Goal: Task Accomplishment & Management: Complete application form

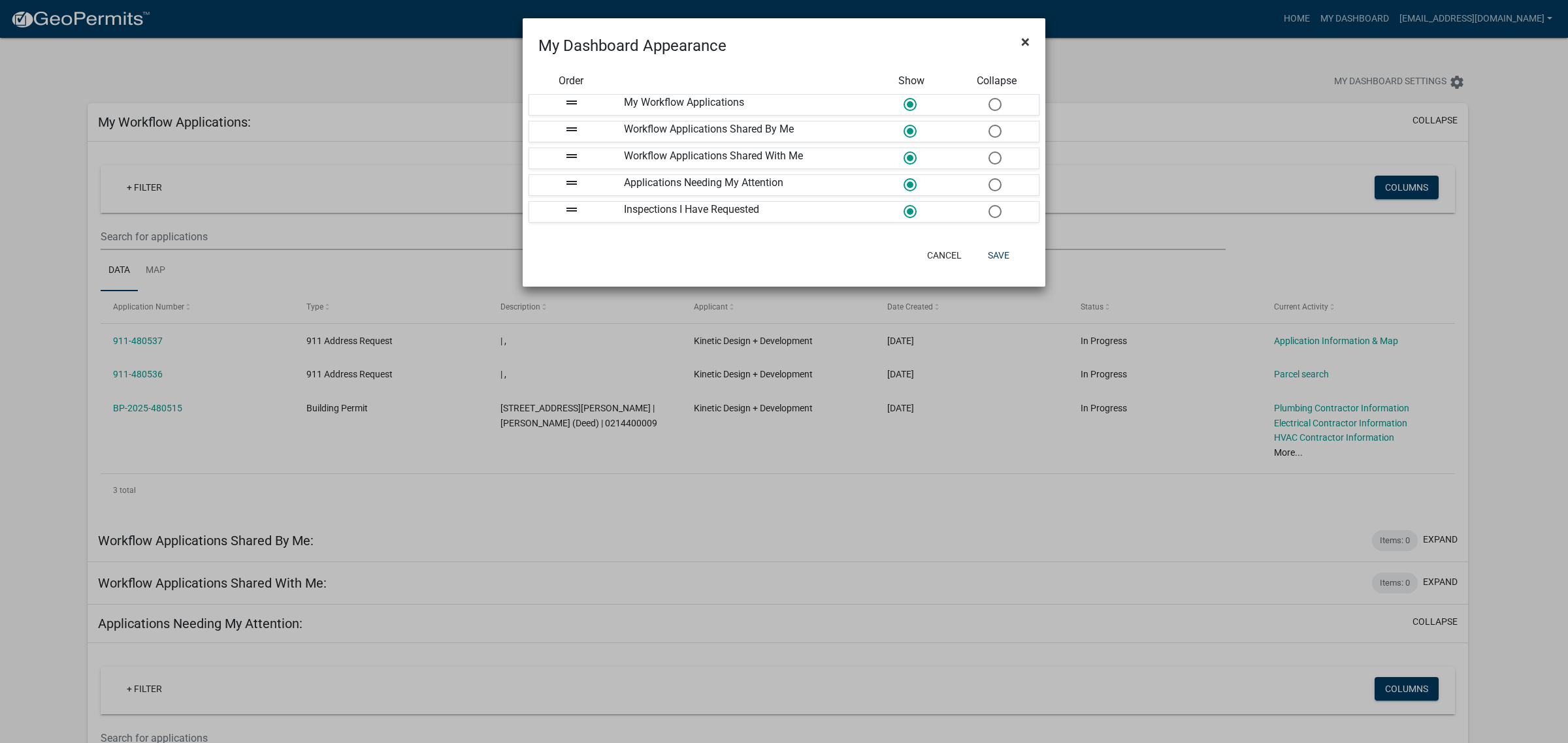
click at [1026, 32] on span "×" at bounding box center [1025, 42] width 9 height 19
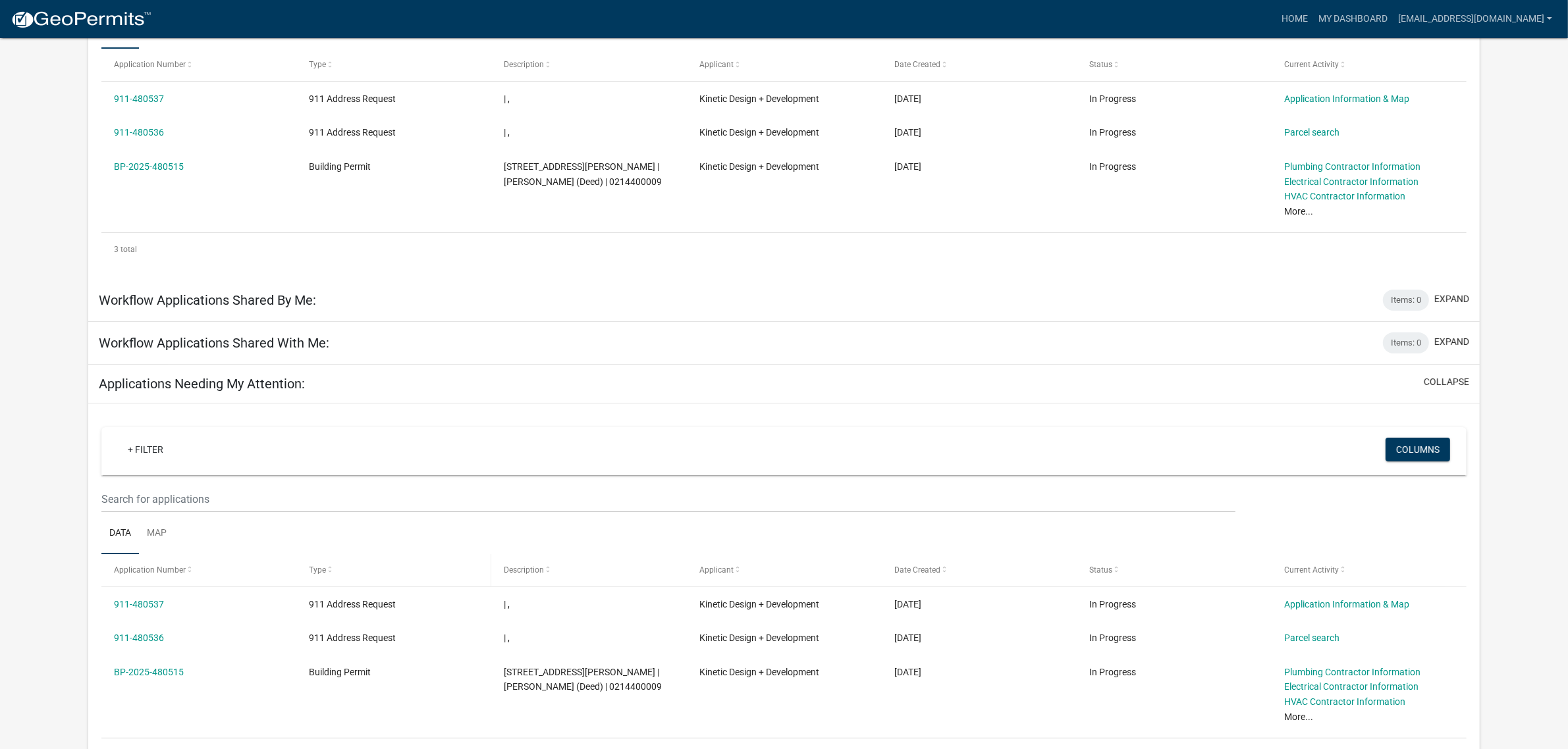
scroll to position [323, 0]
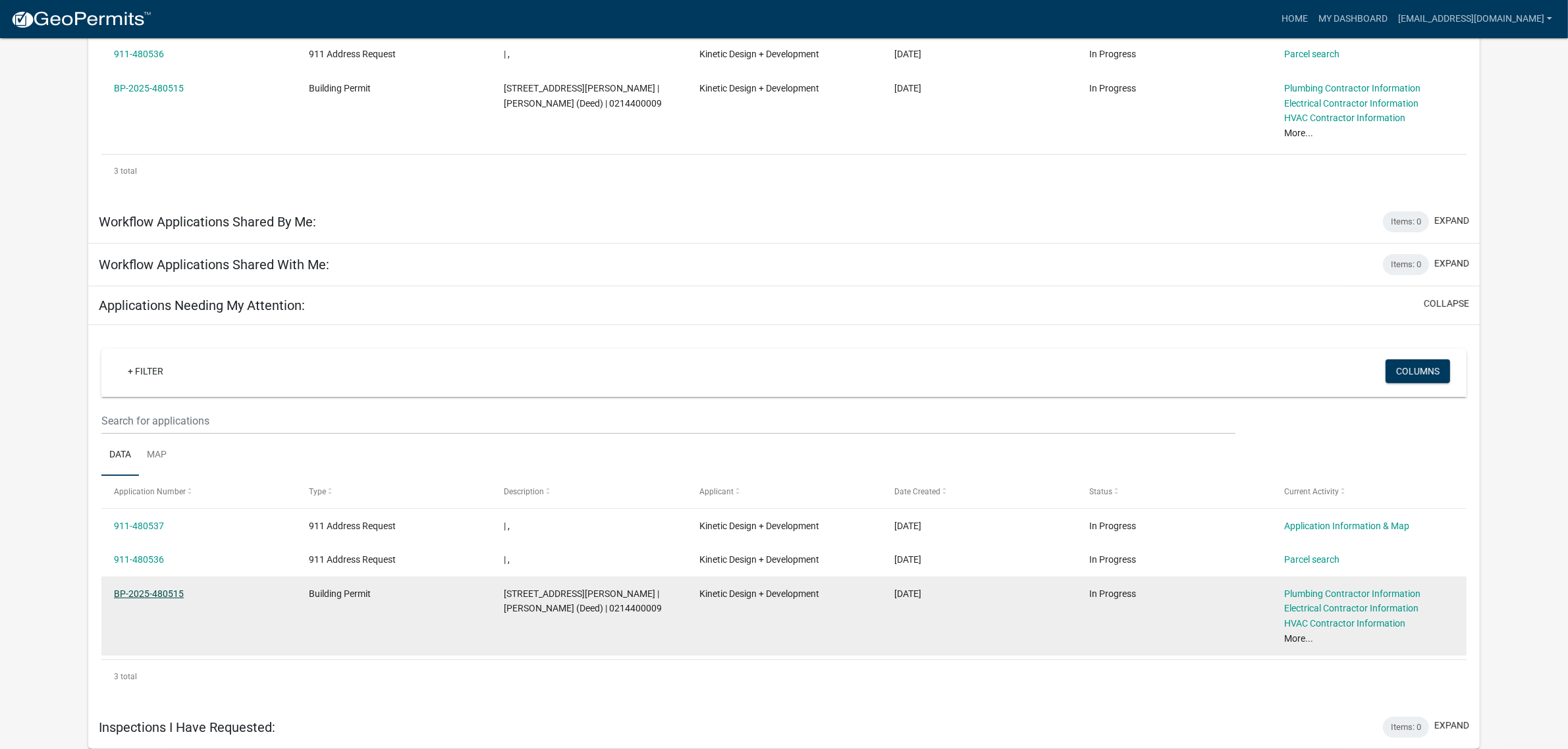
click at [143, 594] on link "BP-2025-480515" at bounding box center [149, 594] width 70 height 11
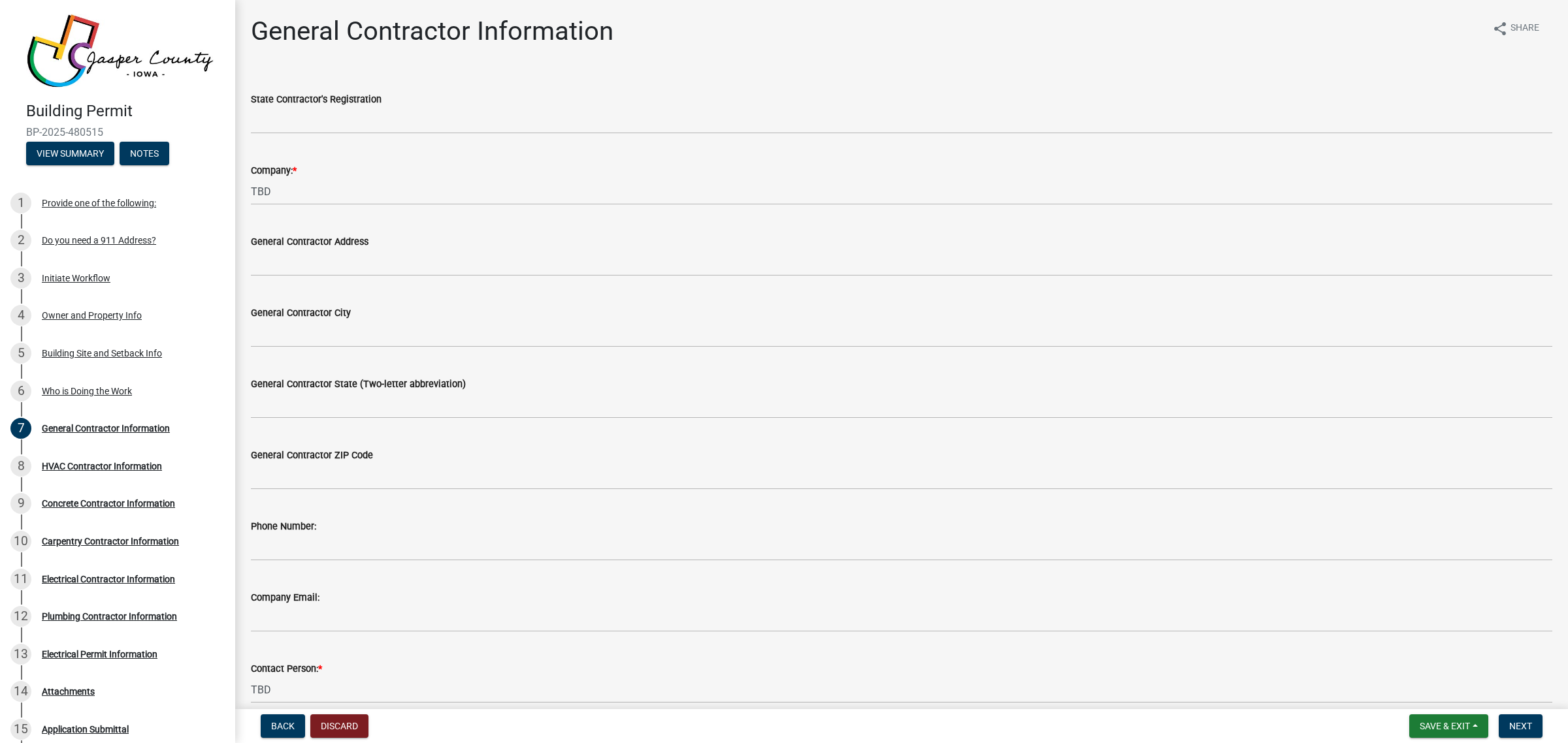
scroll to position [82, 0]
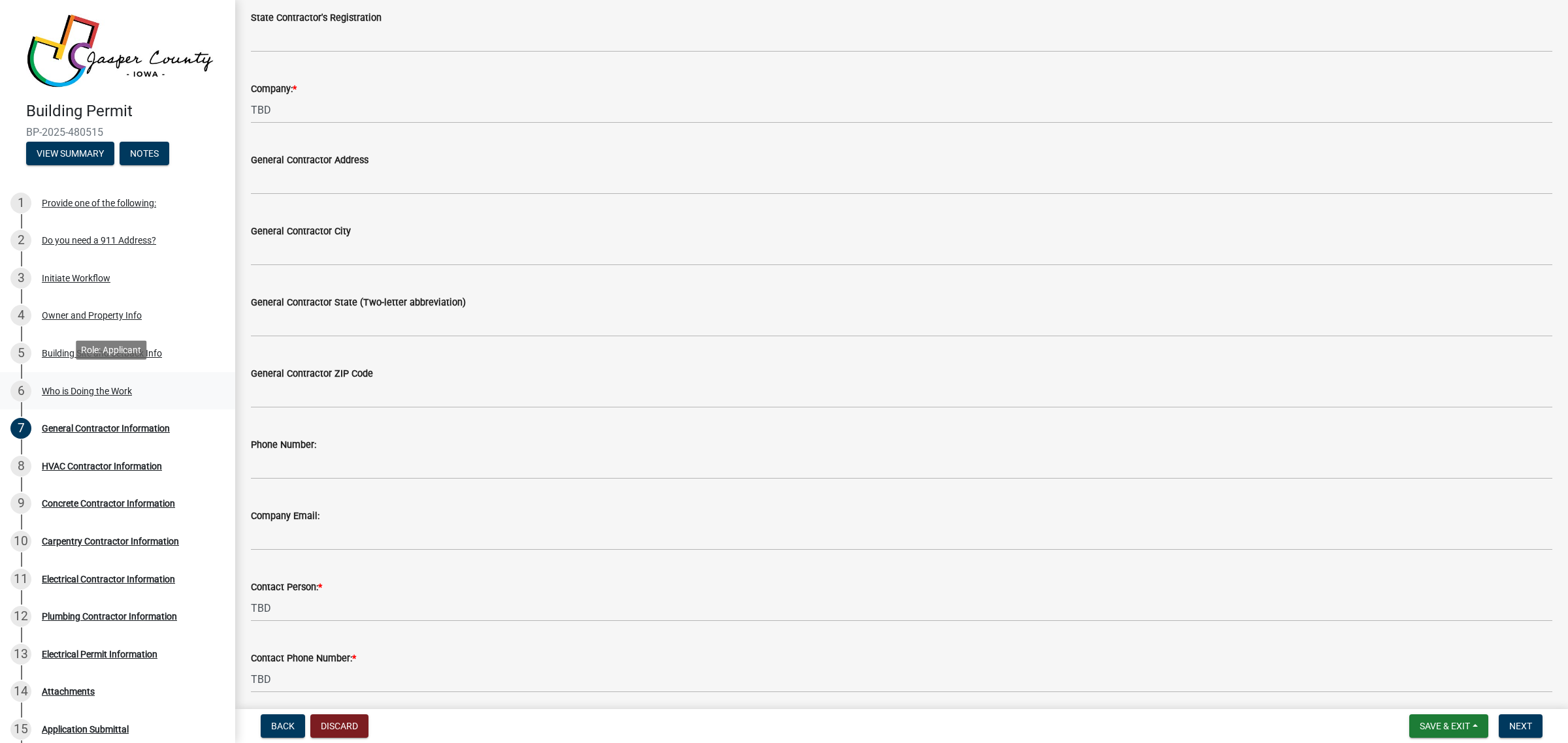
click at [61, 387] on div "Who is Doing the Work" at bounding box center [87, 392] width 90 height 9
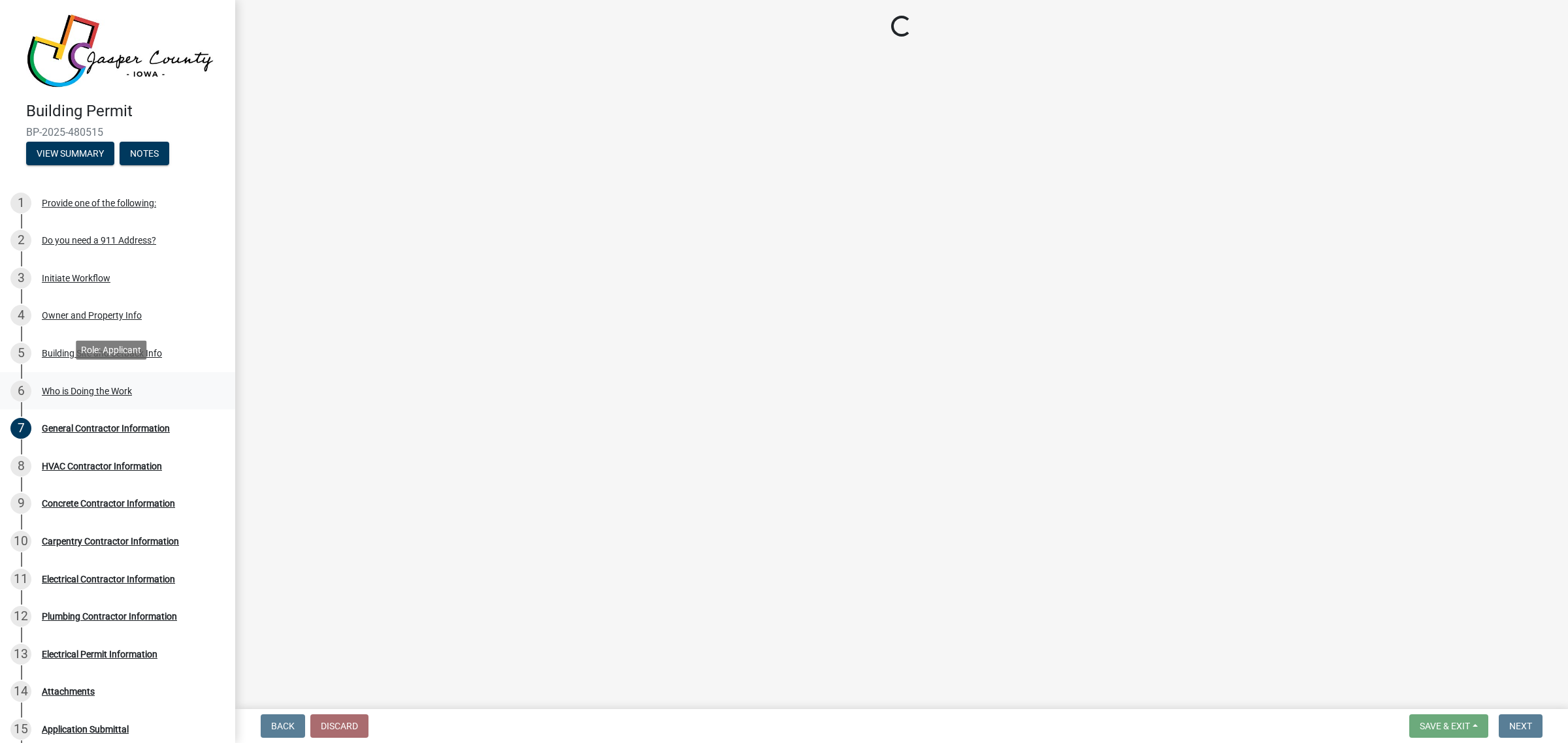
scroll to position [0, 0]
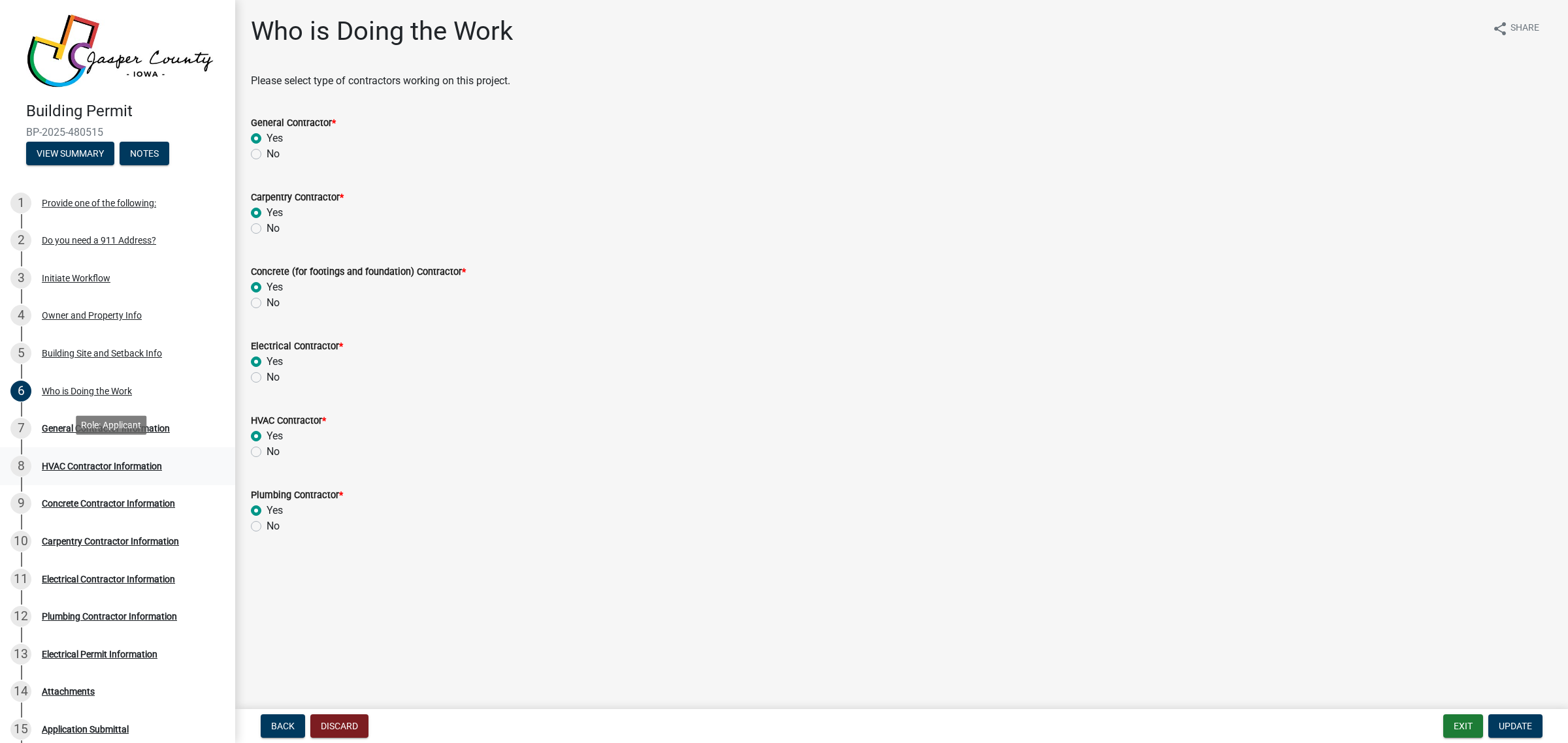
click at [126, 462] on div "HVAC Contractor Information" at bounding box center [102, 466] width 121 height 9
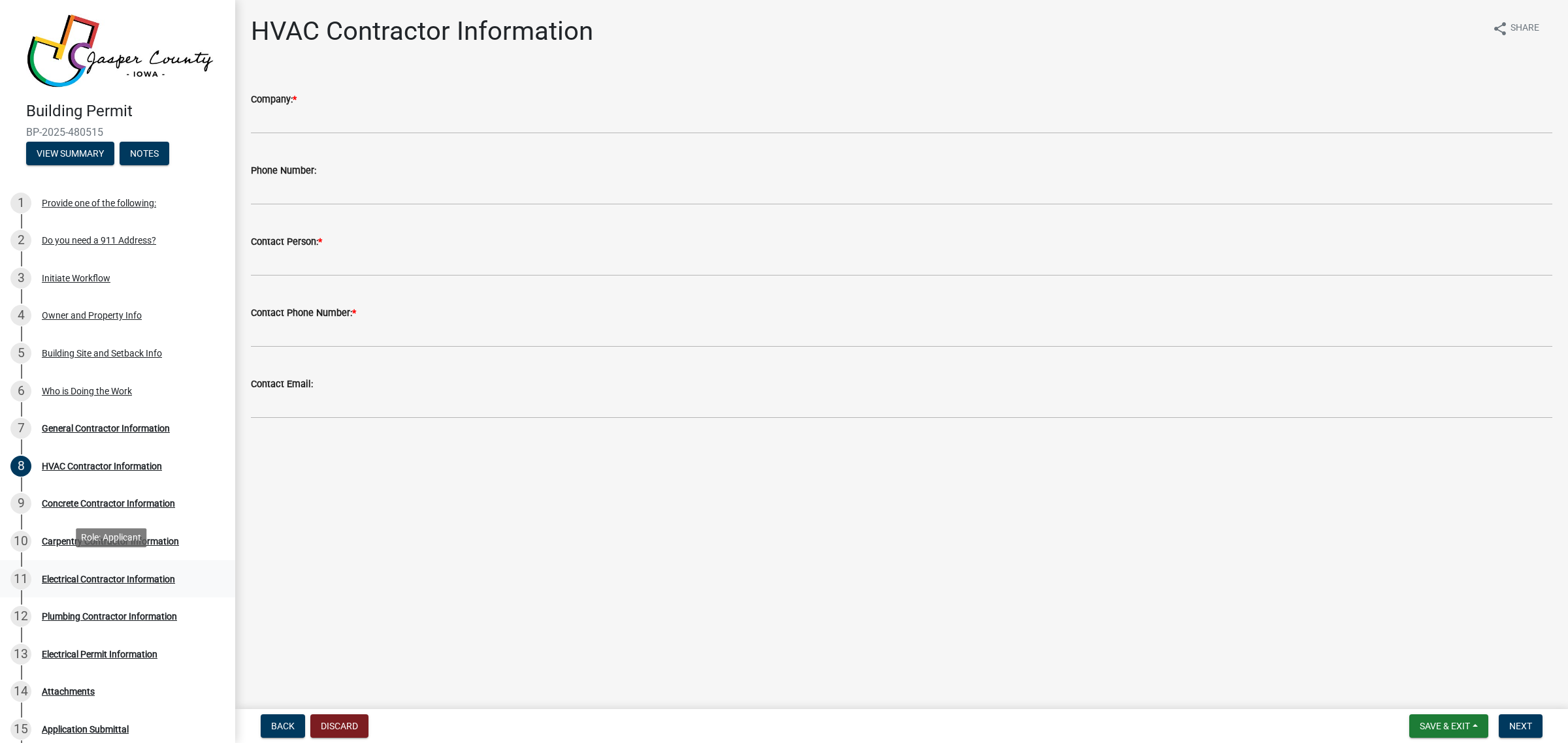
click at [101, 575] on div "Electrical Contractor Information" at bounding box center [108, 579] width 134 height 9
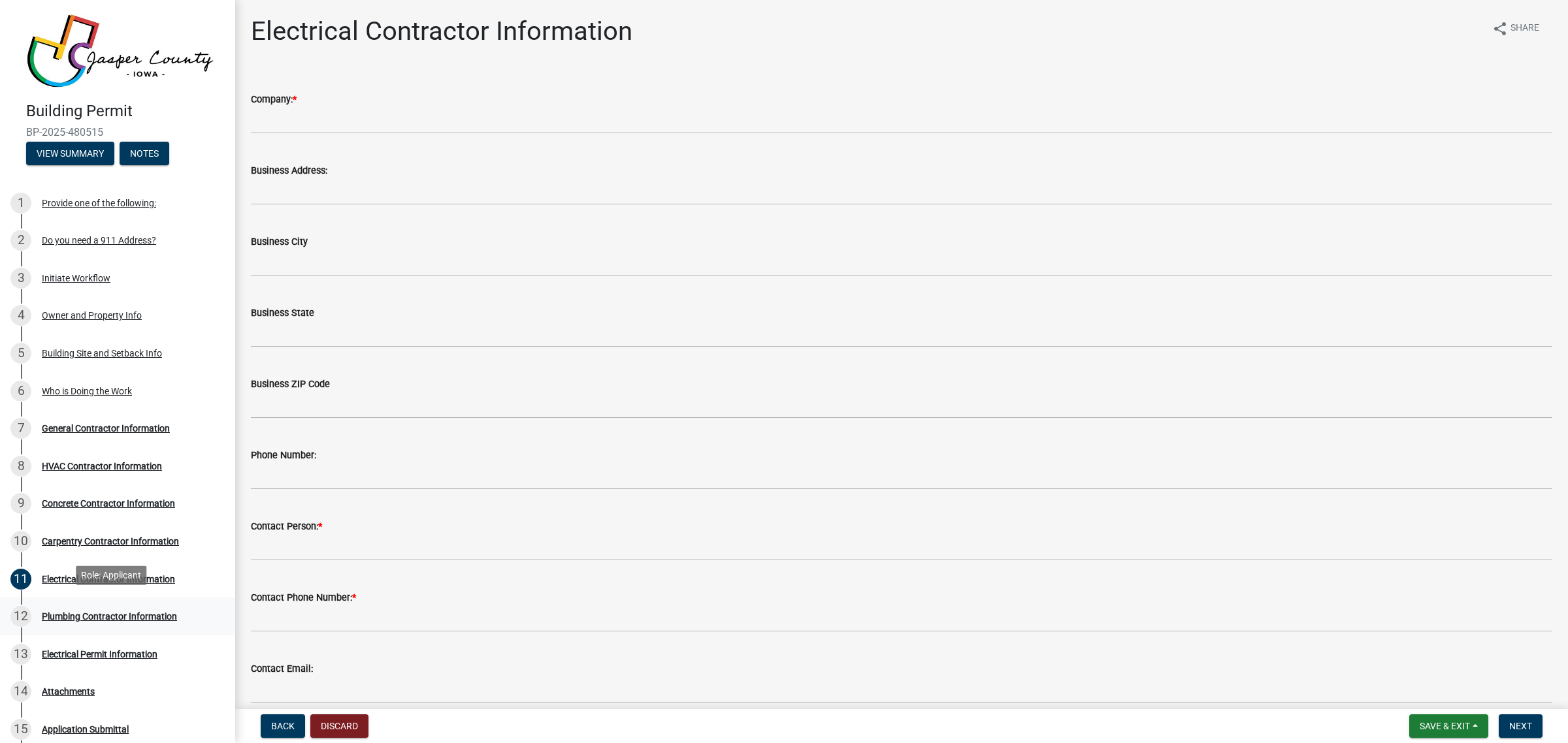
click at [63, 612] on div "Plumbing Contractor Information" at bounding box center [109, 616] width 135 height 9
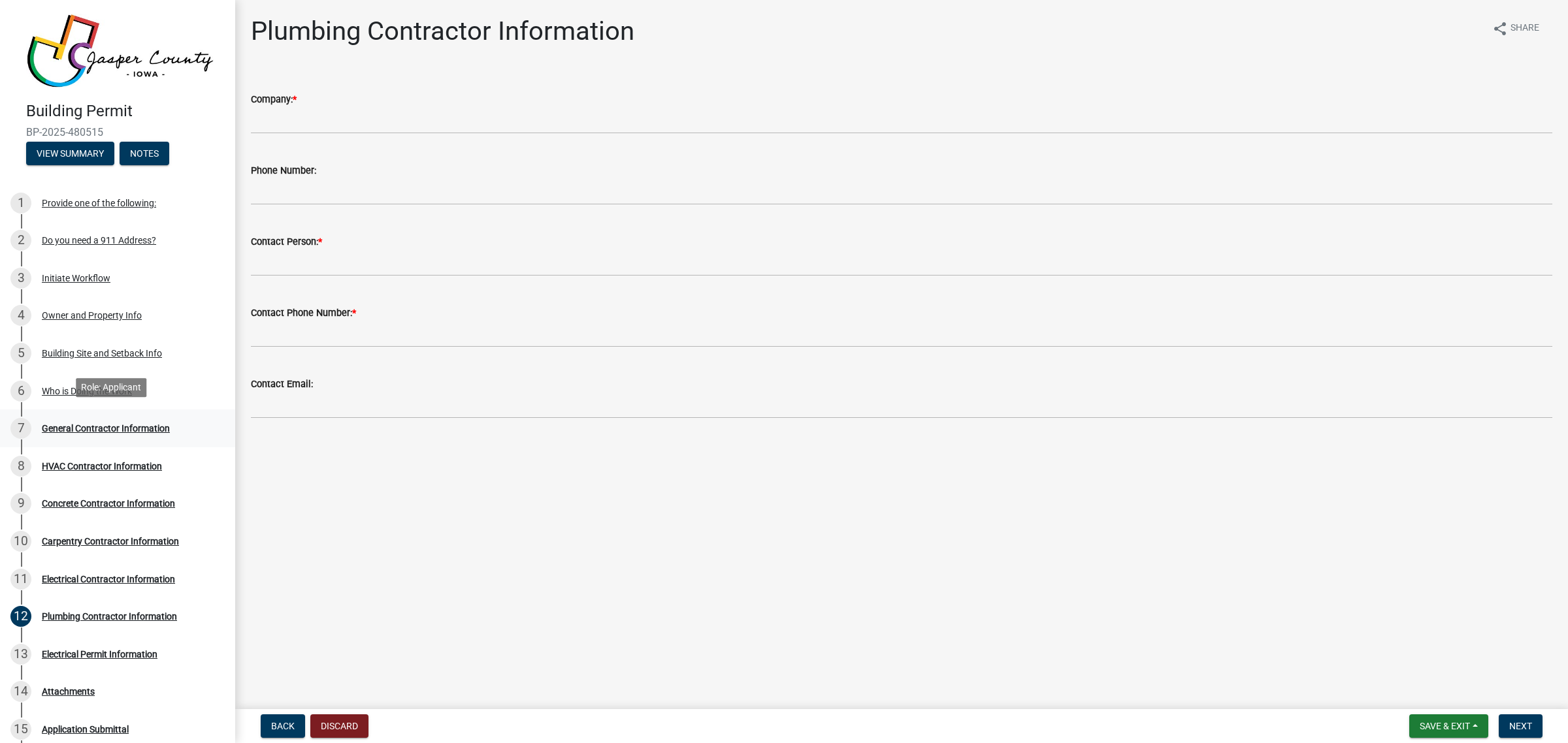
click at [87, 424] on div "General Contractor Information" at bounding box center [106, 429] width 128 height 9
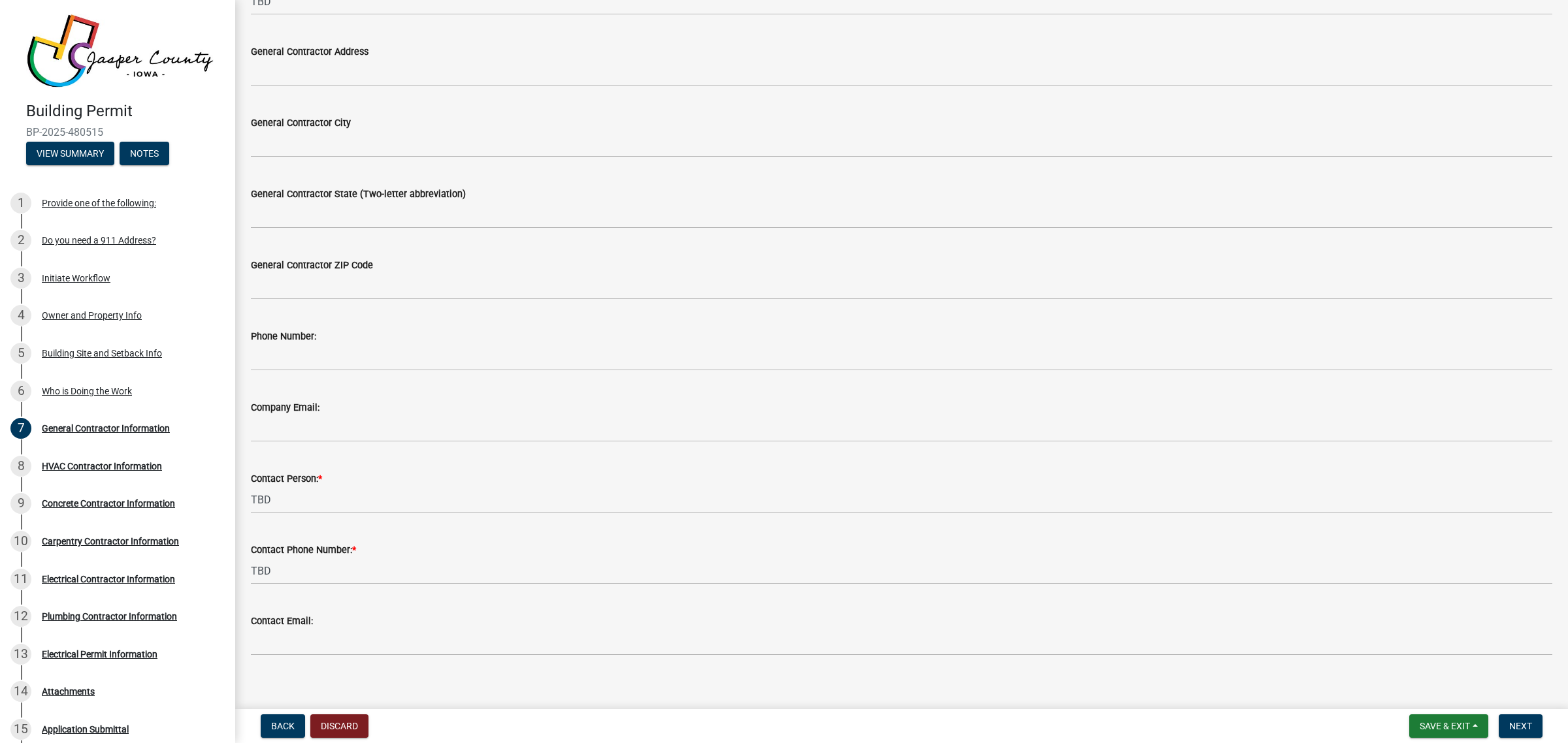
scroll to position [202, 0]
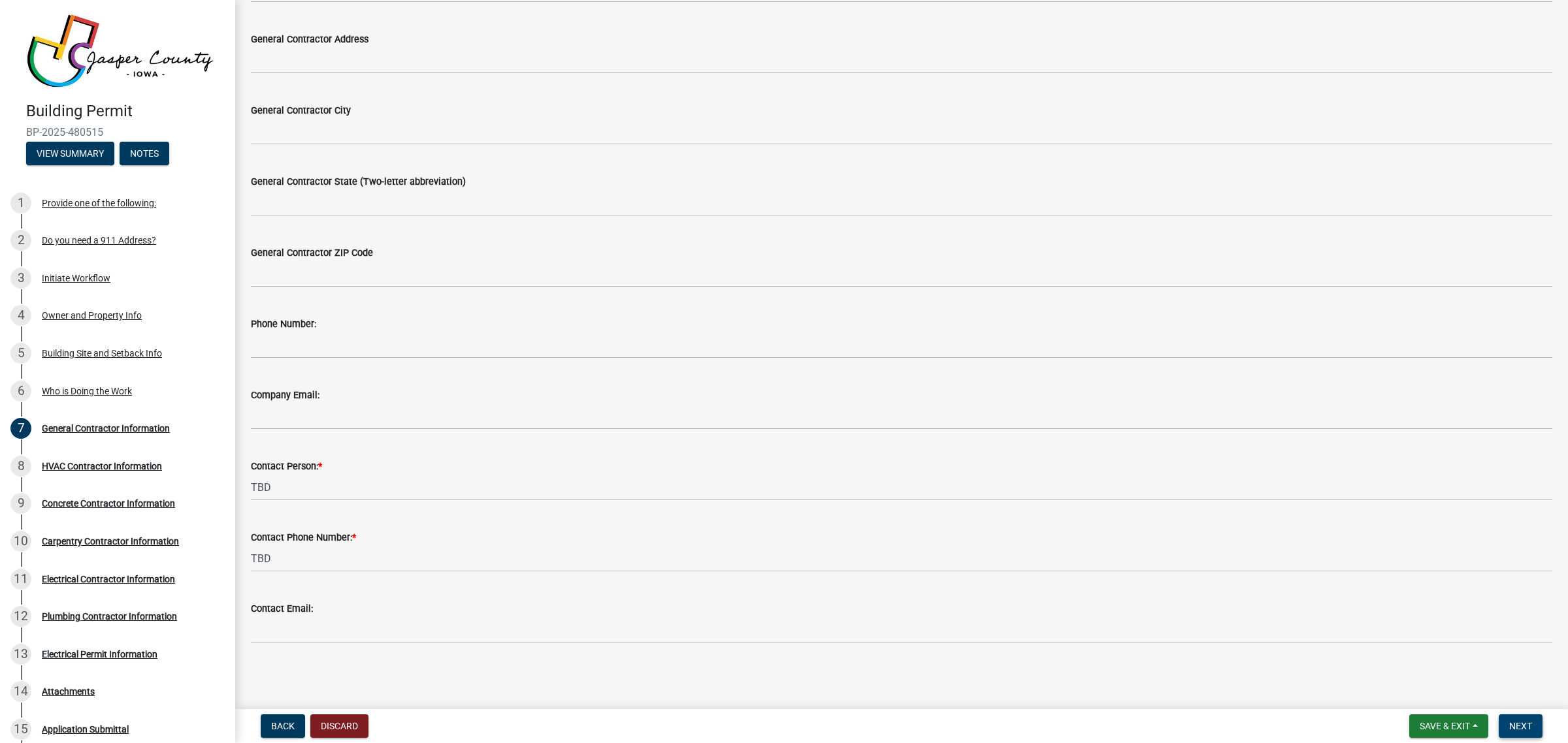
click at [1513, 721] on span "Next" at bounding box center [1521, 727] width 23 height 11
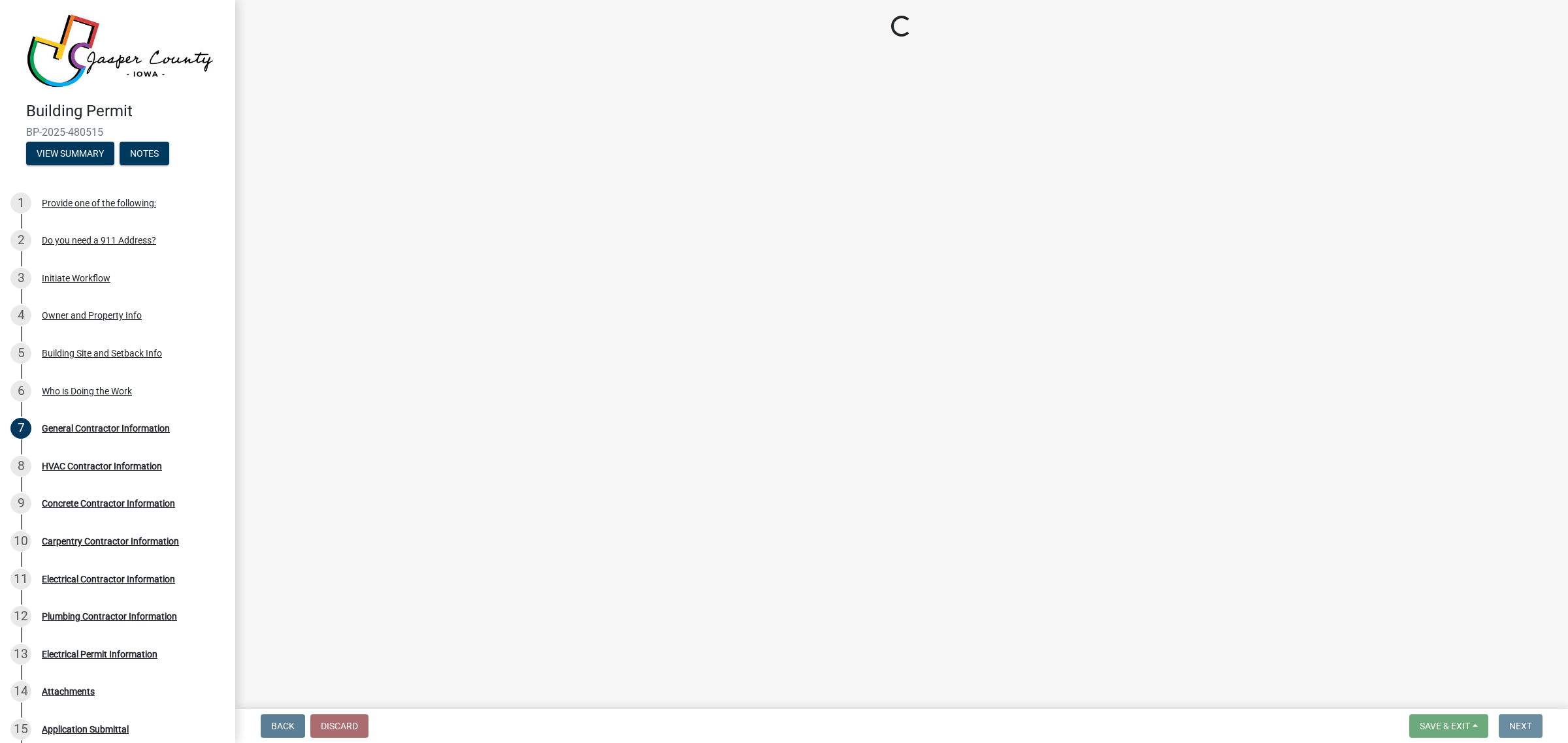
scroll to position [0, 0]
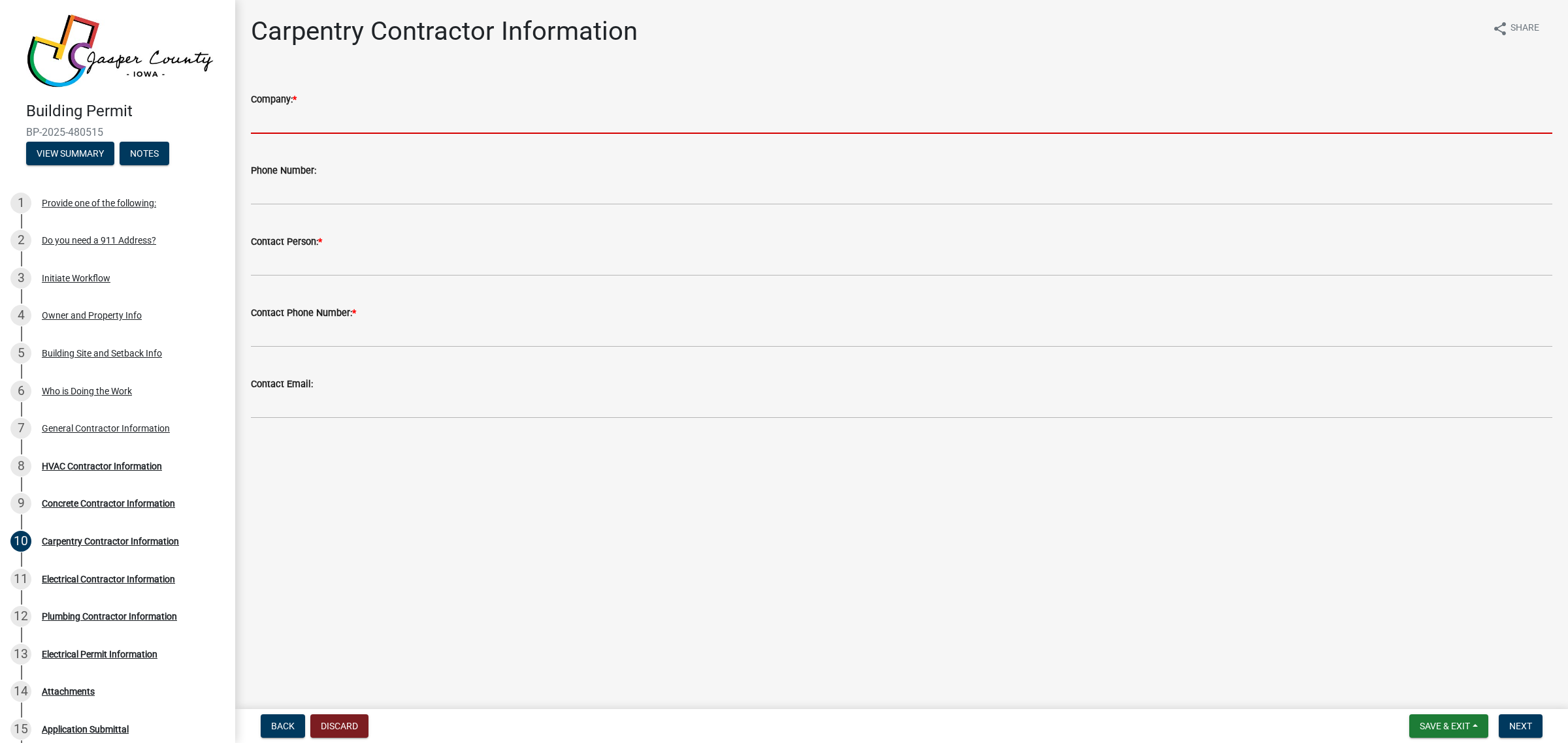
click at [321, 112] on input "Company: *" at bounding box center [902, 120] width 1301 height 27
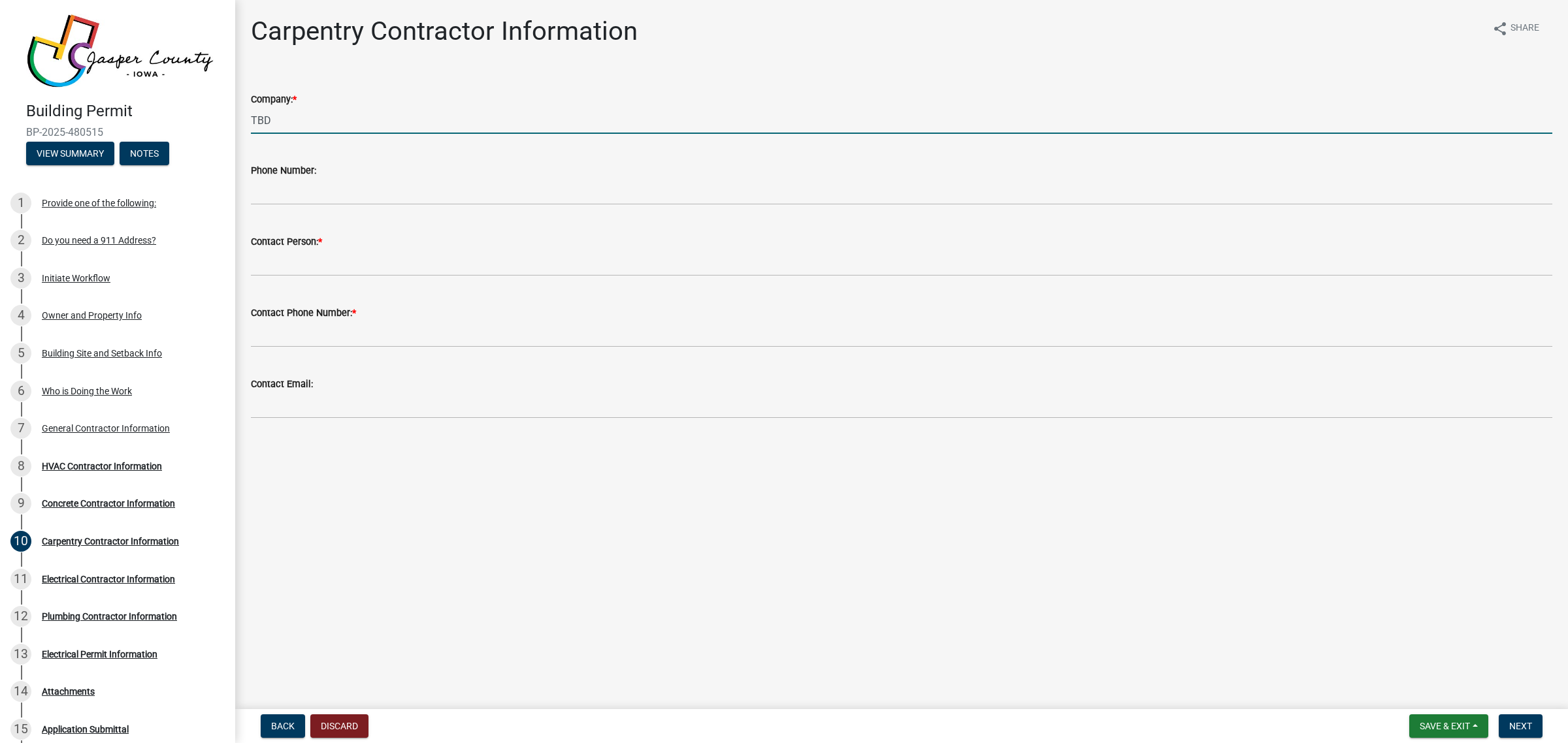
type input "TBD"
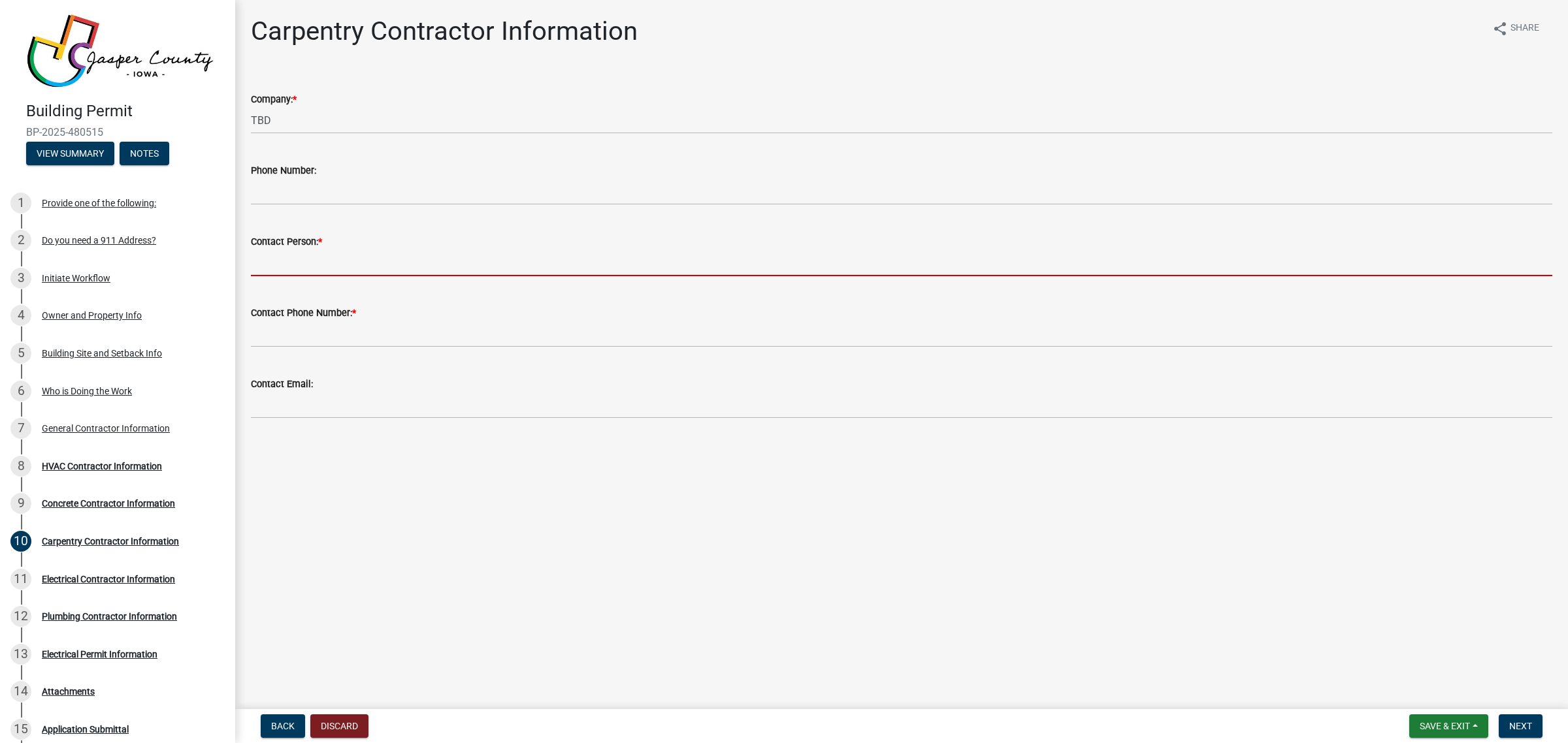
click at [301, 253] on input "Contact Person: *" at bounding box center [902, 263] width 1301 height 27
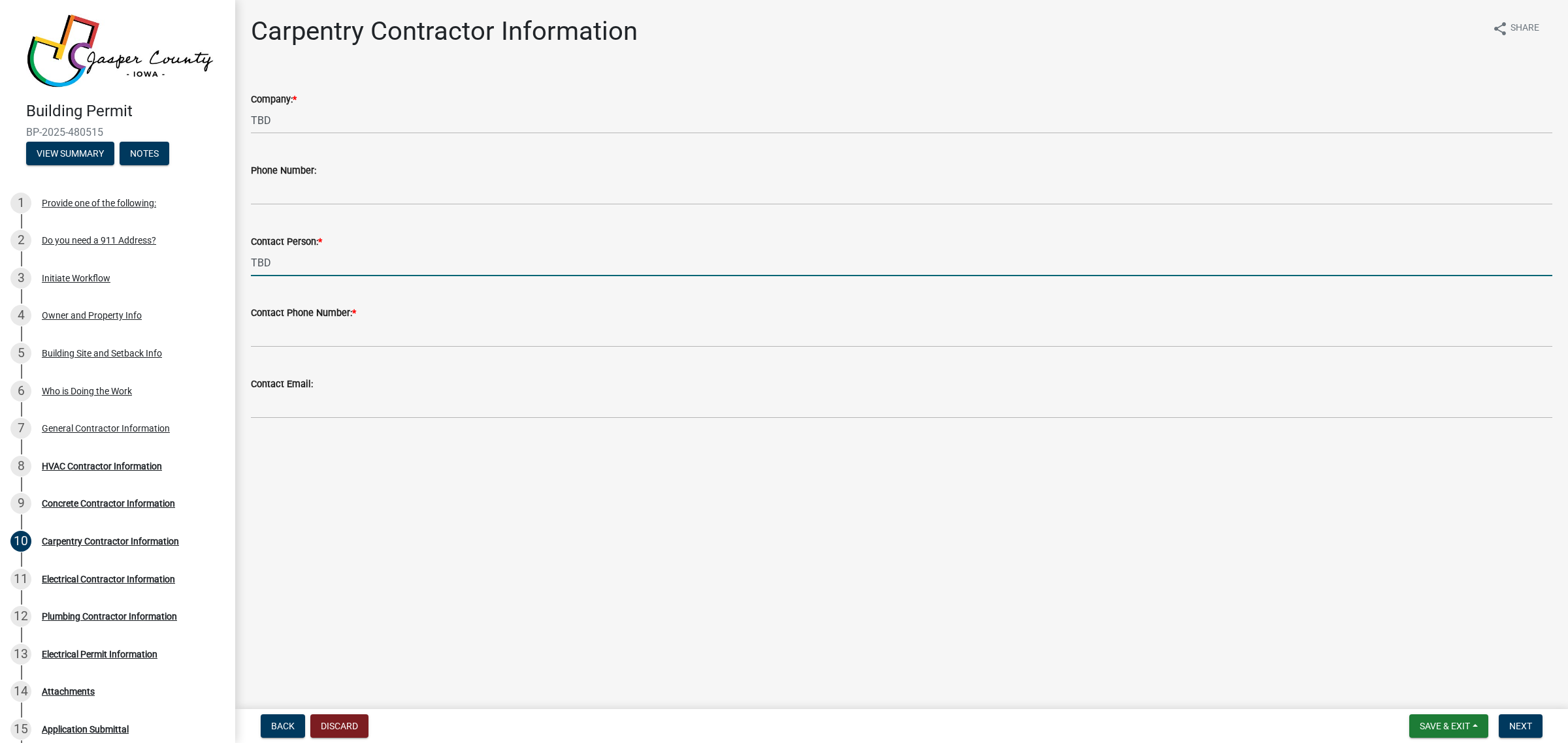
type input "TBD"
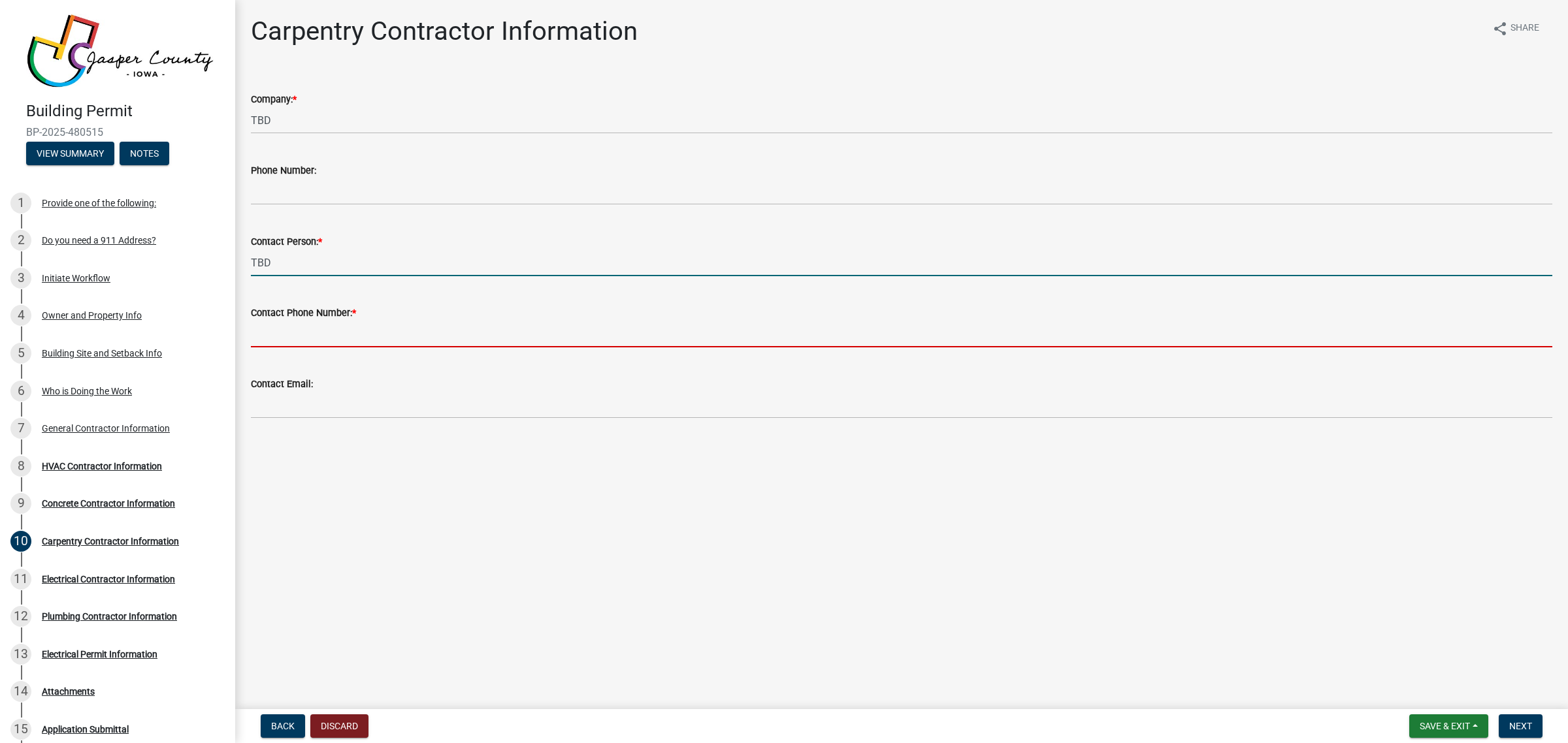
click at [370, 331] on input "Contact Phone Number: *" at bounding box center [902, 334] width 1301 height 27
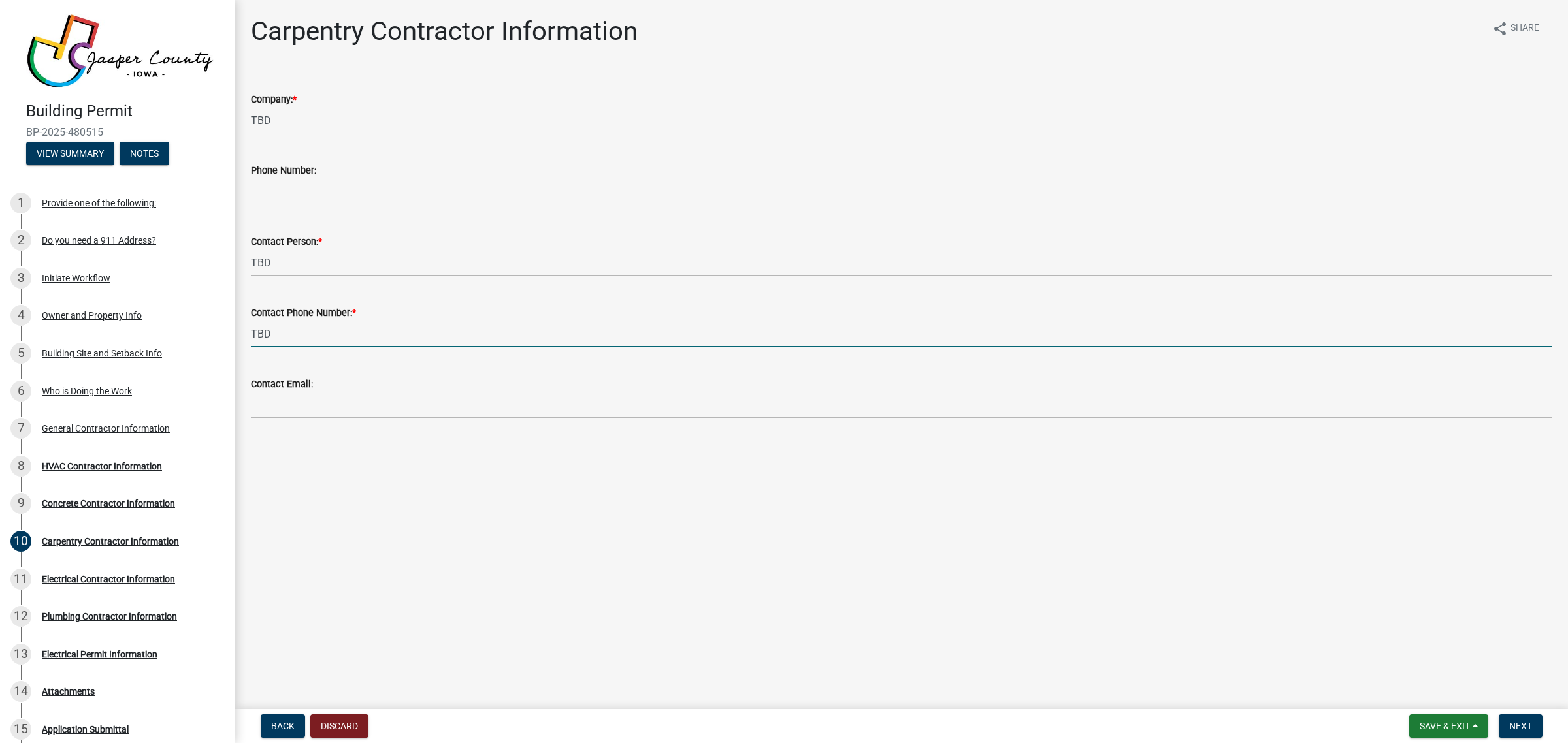
type input "TBD"
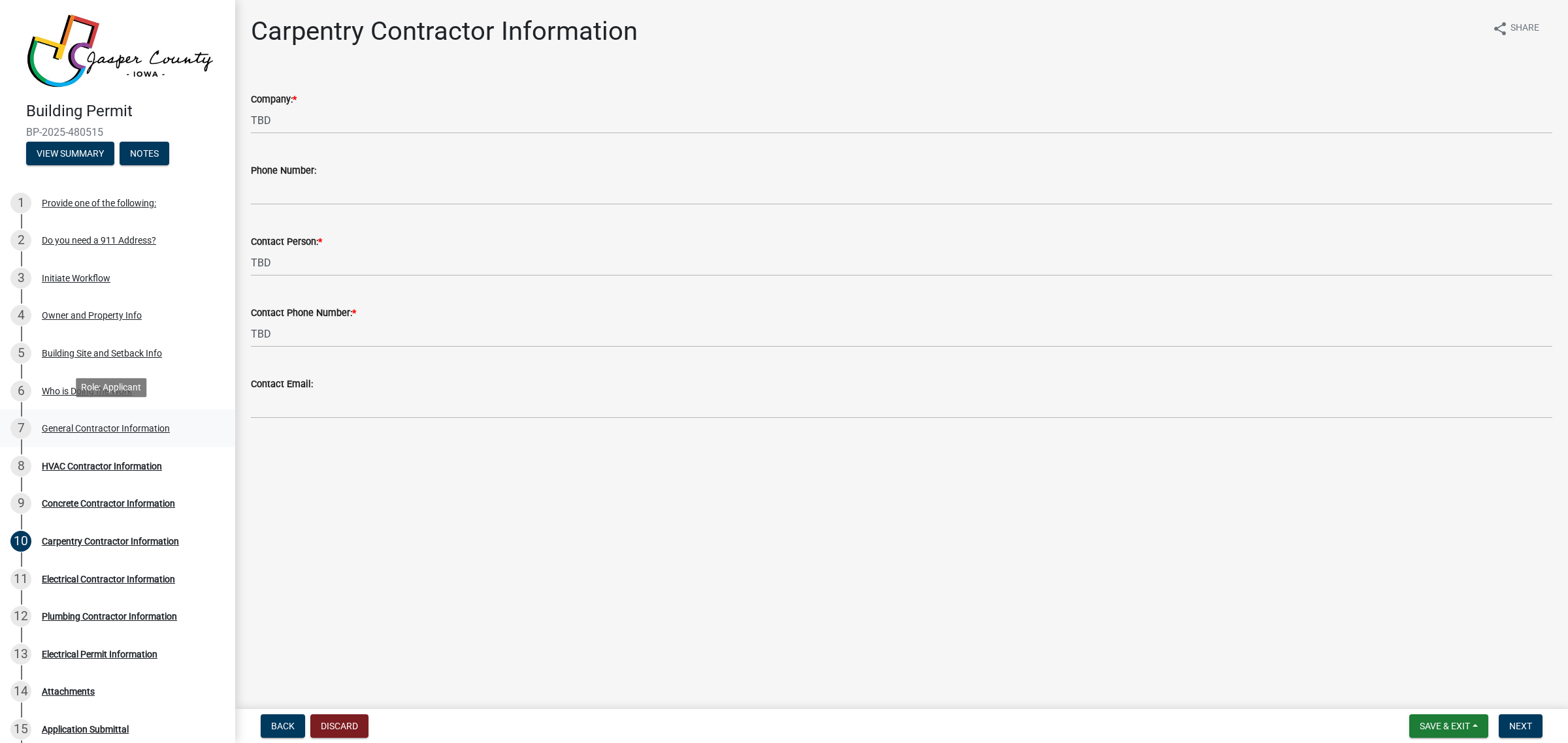
click at [110, 424] on div "General Contractor Information" at bounding box center [106, 429] width 128 height 9
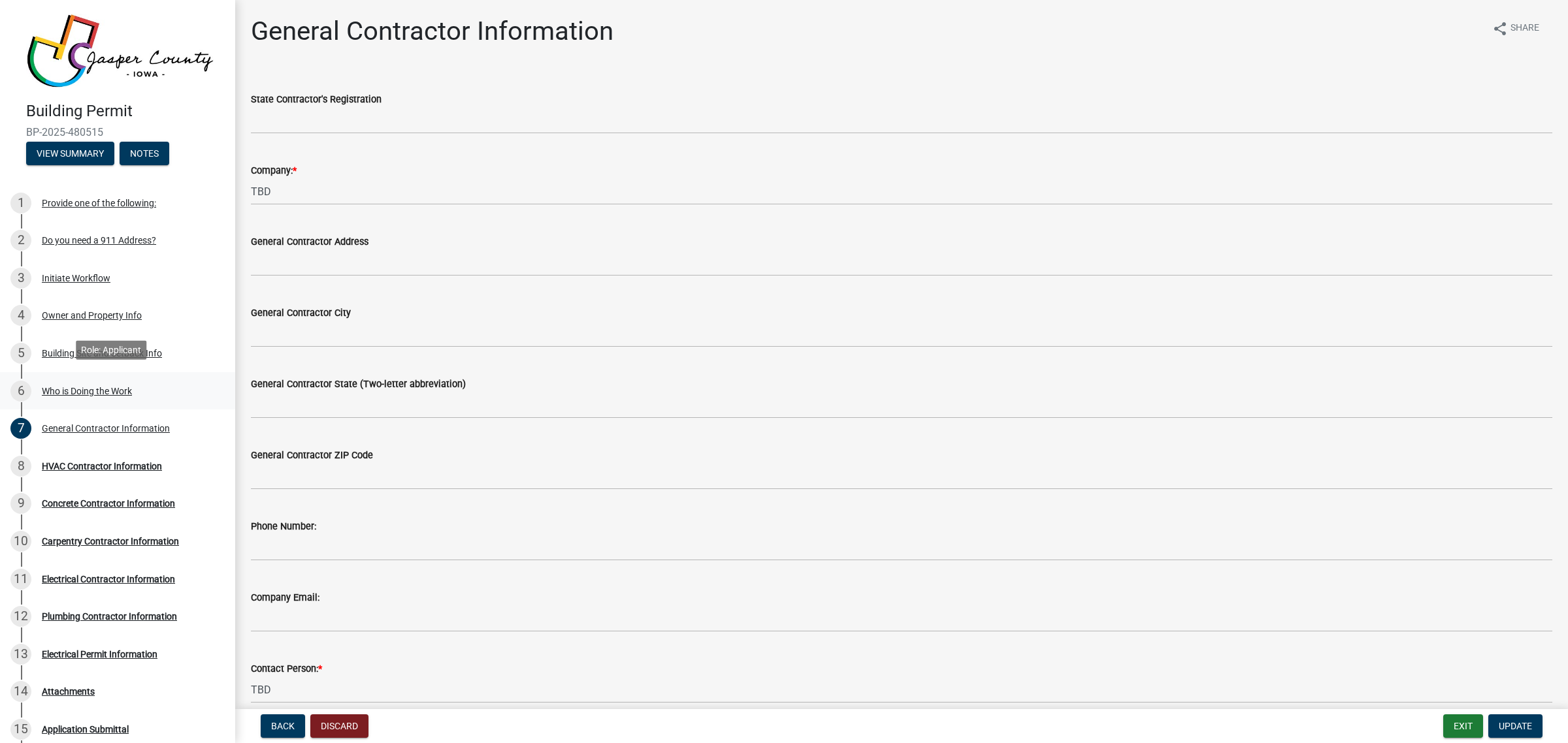
click at [112, 387] on div "Who is Doing the Work" at bounding box center [87, 392] width 90 height 9
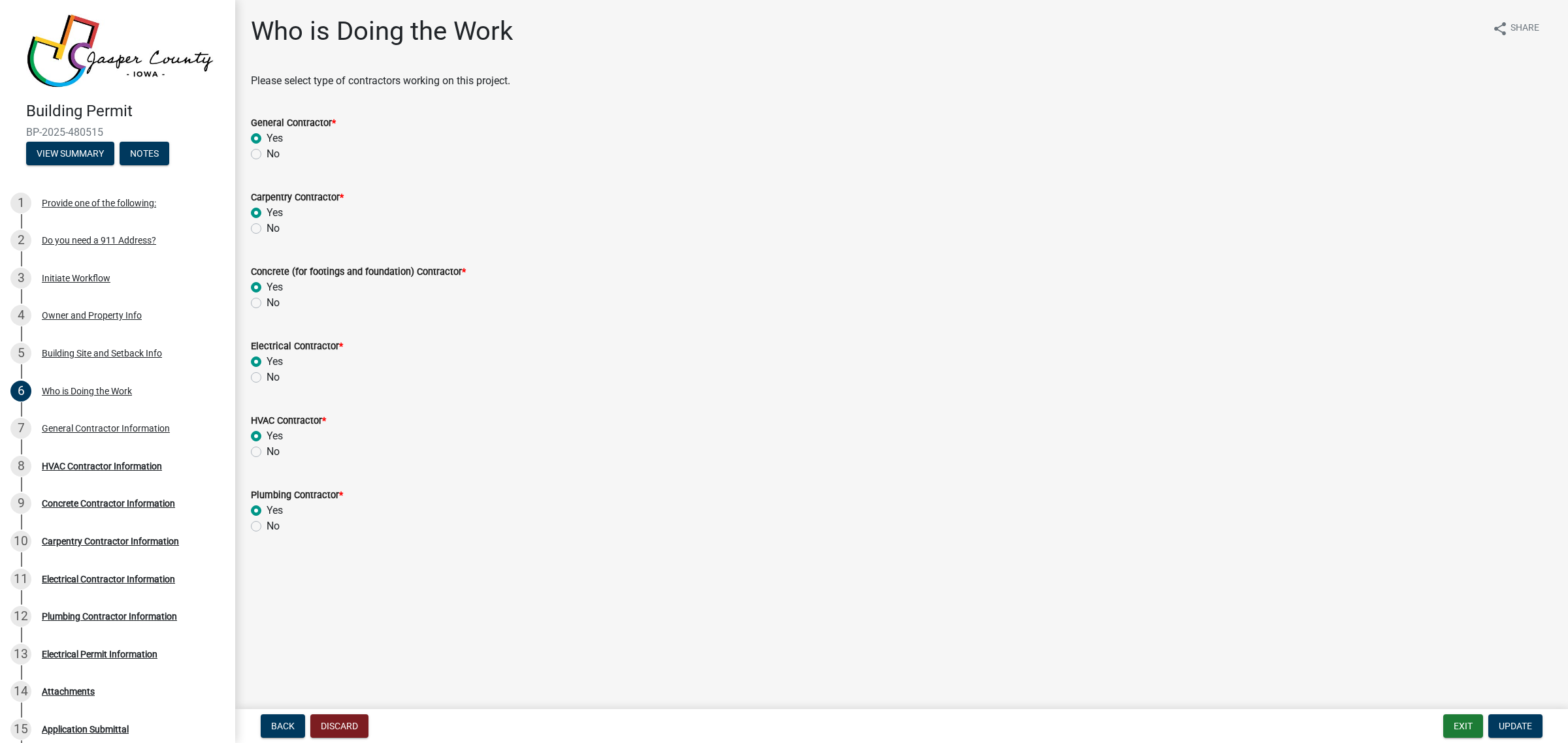
click at [267, 226] on label "No" at bounding box center [273, 229] width 13 height 15
click at [267, 226] on input "No" at bounding box center [270, 225] width 9 height 8
radio input "true"
click at [1511, 730] on span "Update" at bounding box center [1515, 727] width 33 height 11
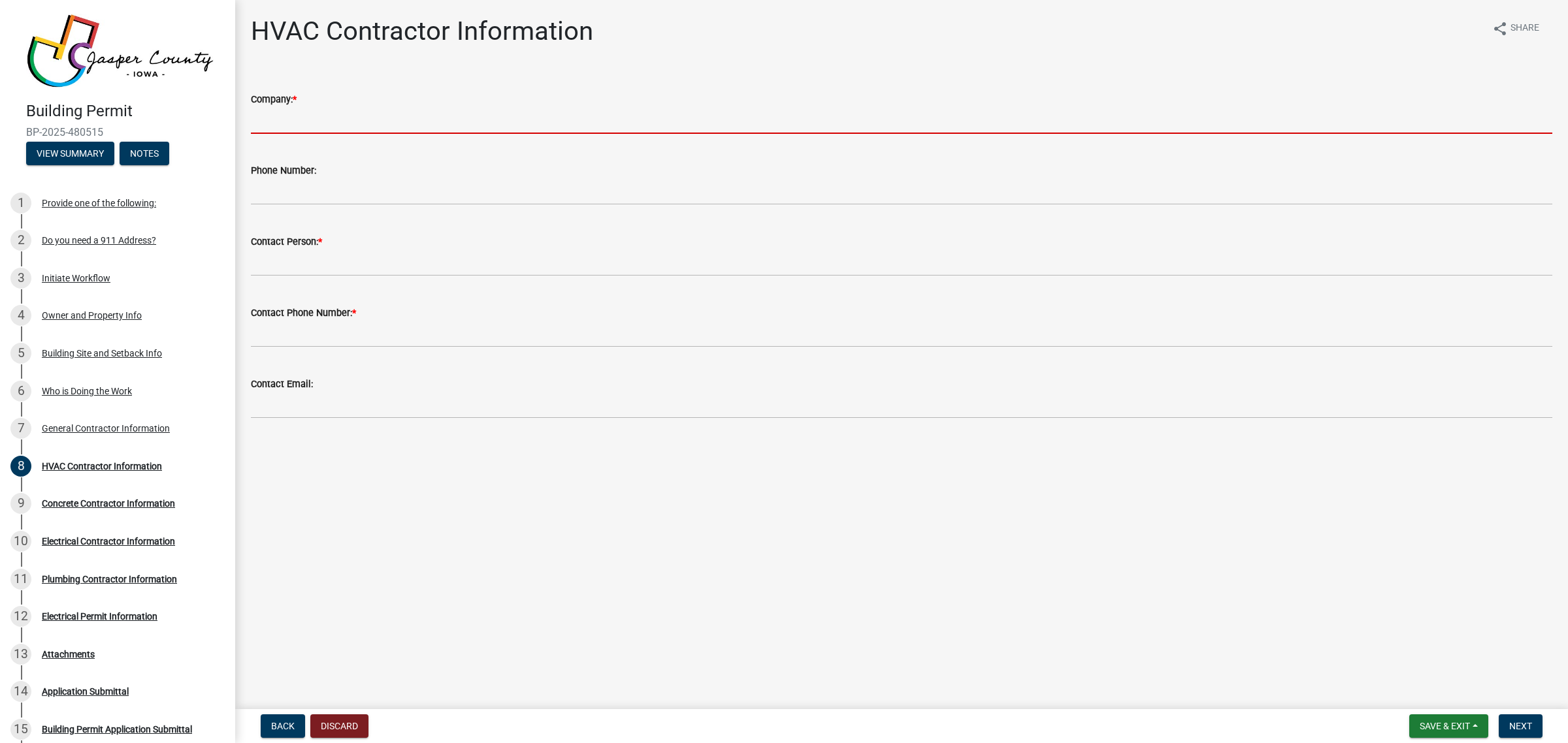
click at [314, 115] on input "Company: *" at bounding box center [902, 120] width 1301 height 27
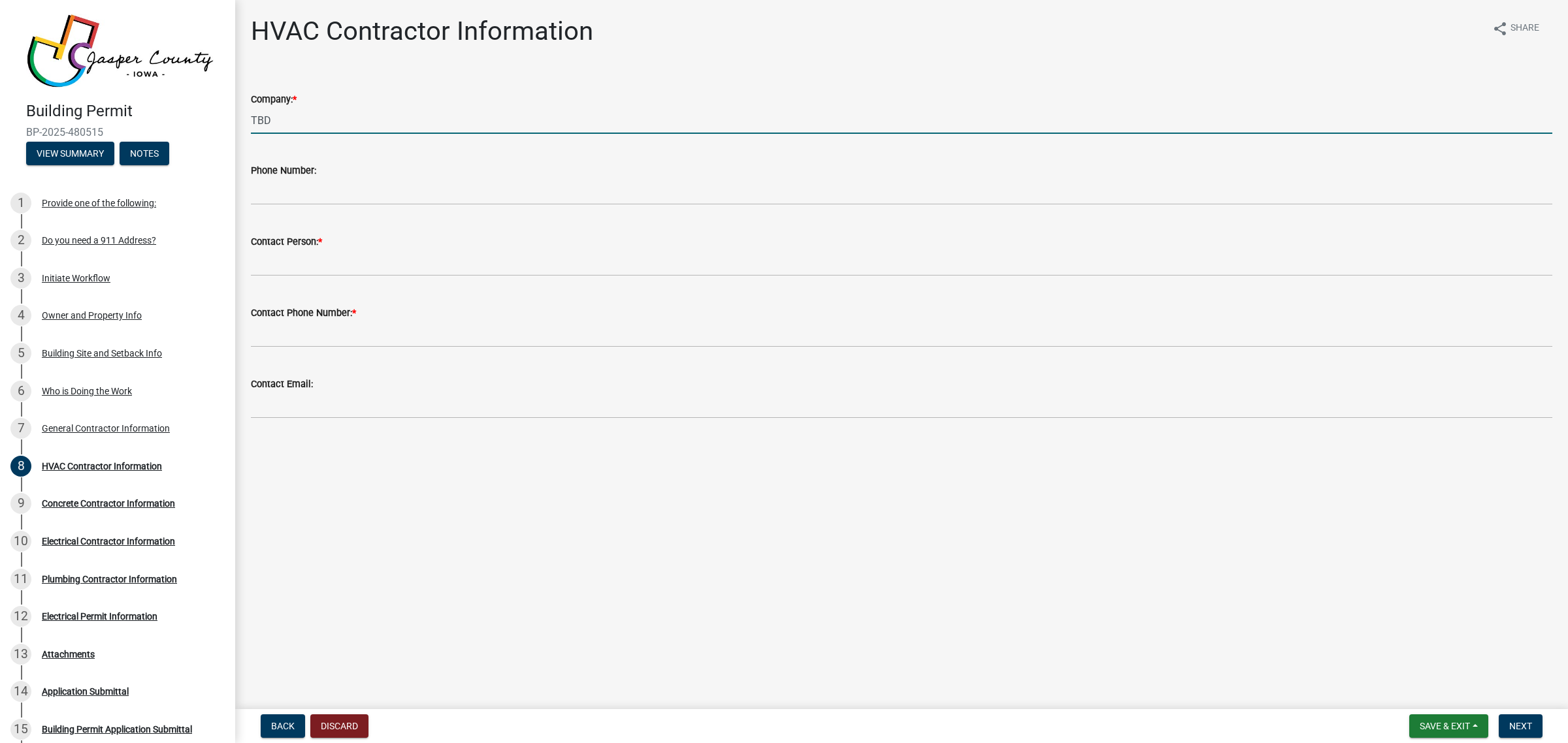
type input "TBD"
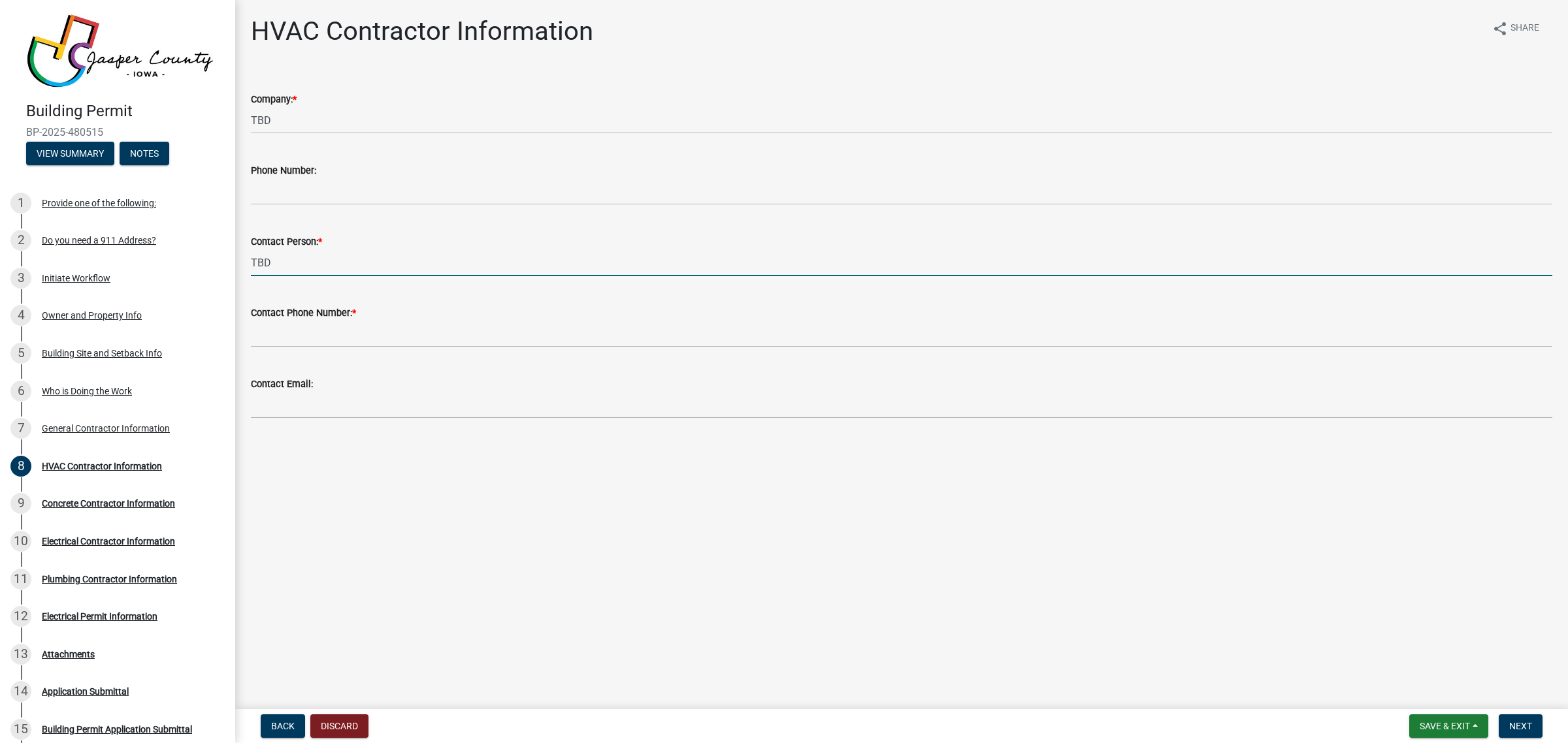
type input "TBD"
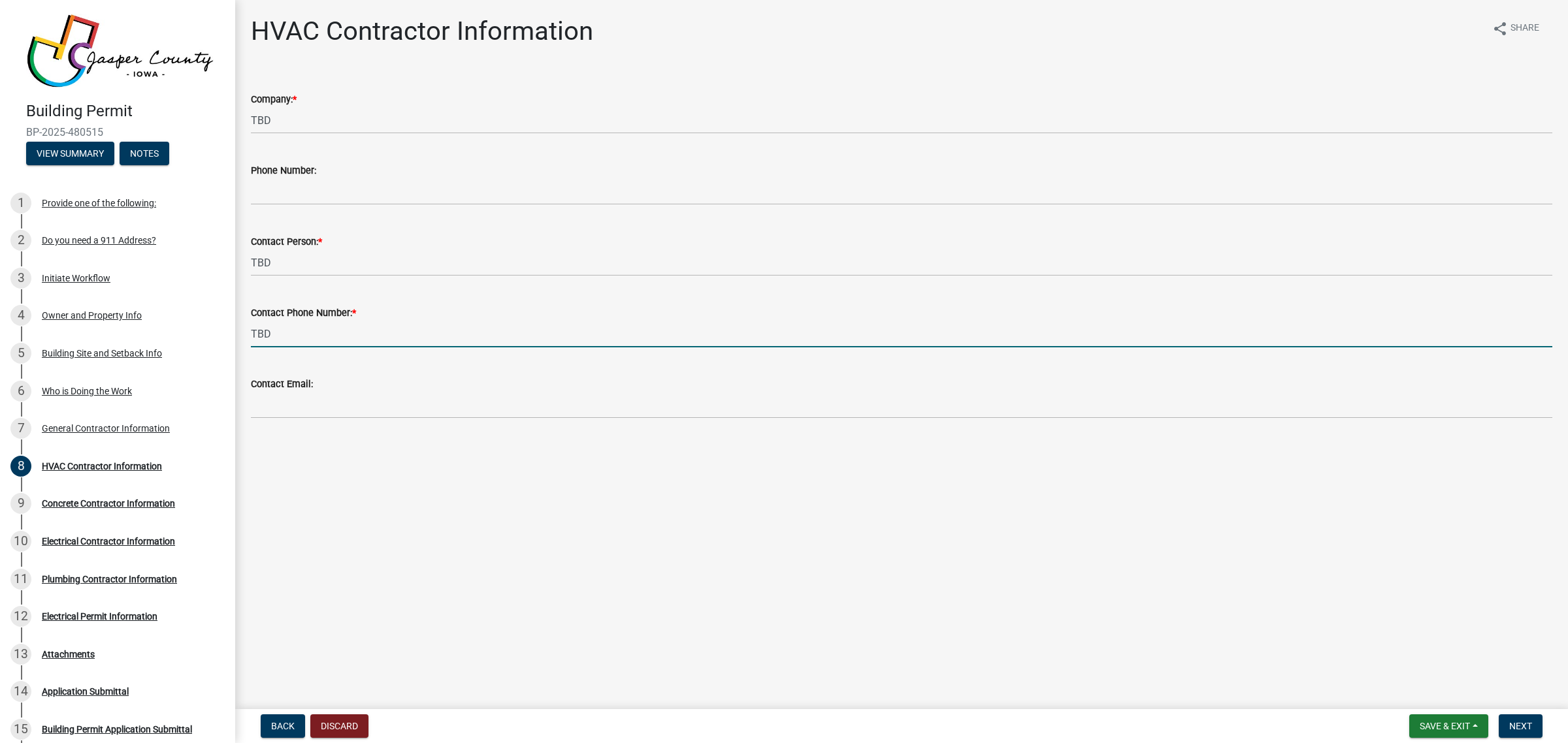
type input "TBD"
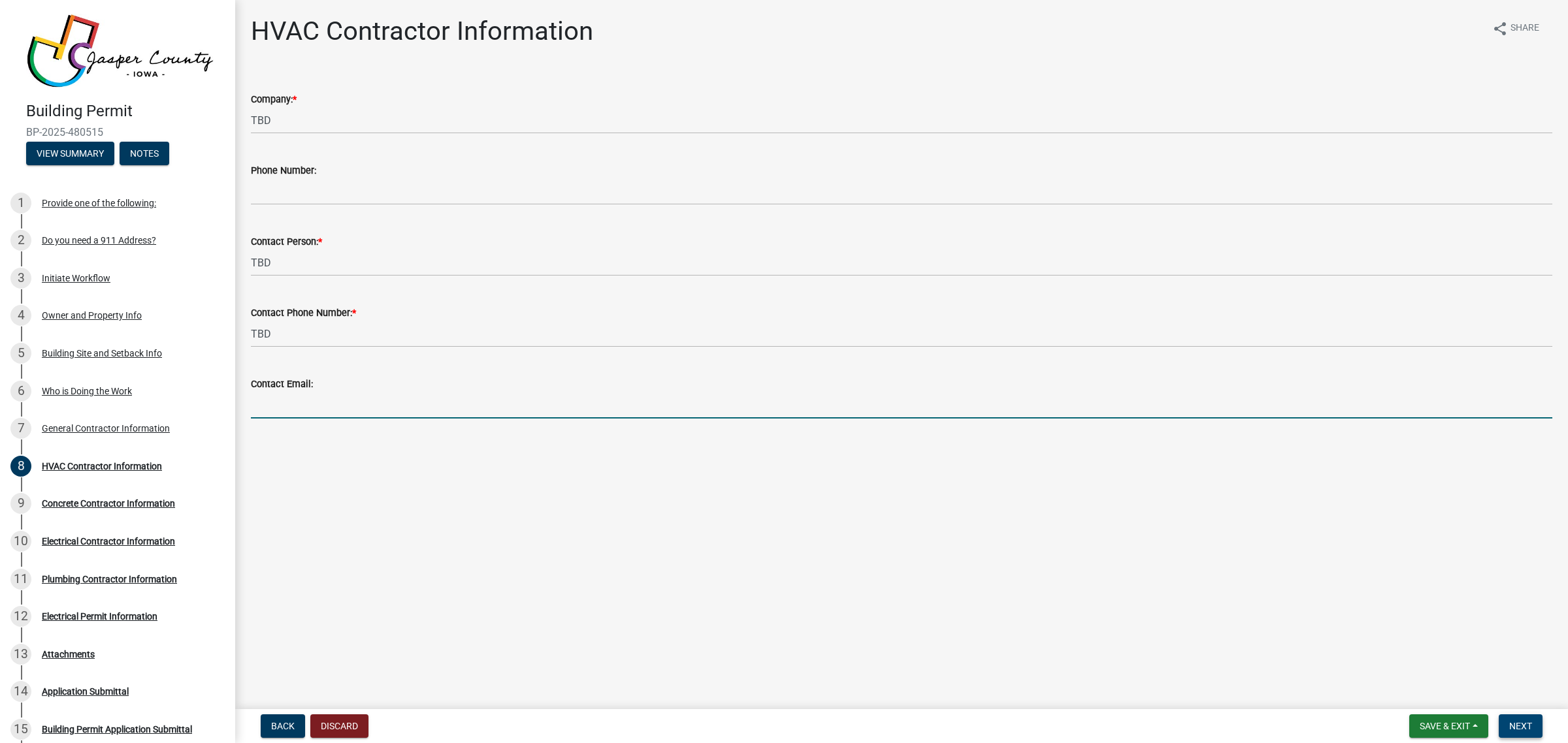
click at [1521, 733] on button "Next" at bounding box center [1521, 726] width 44 height 23
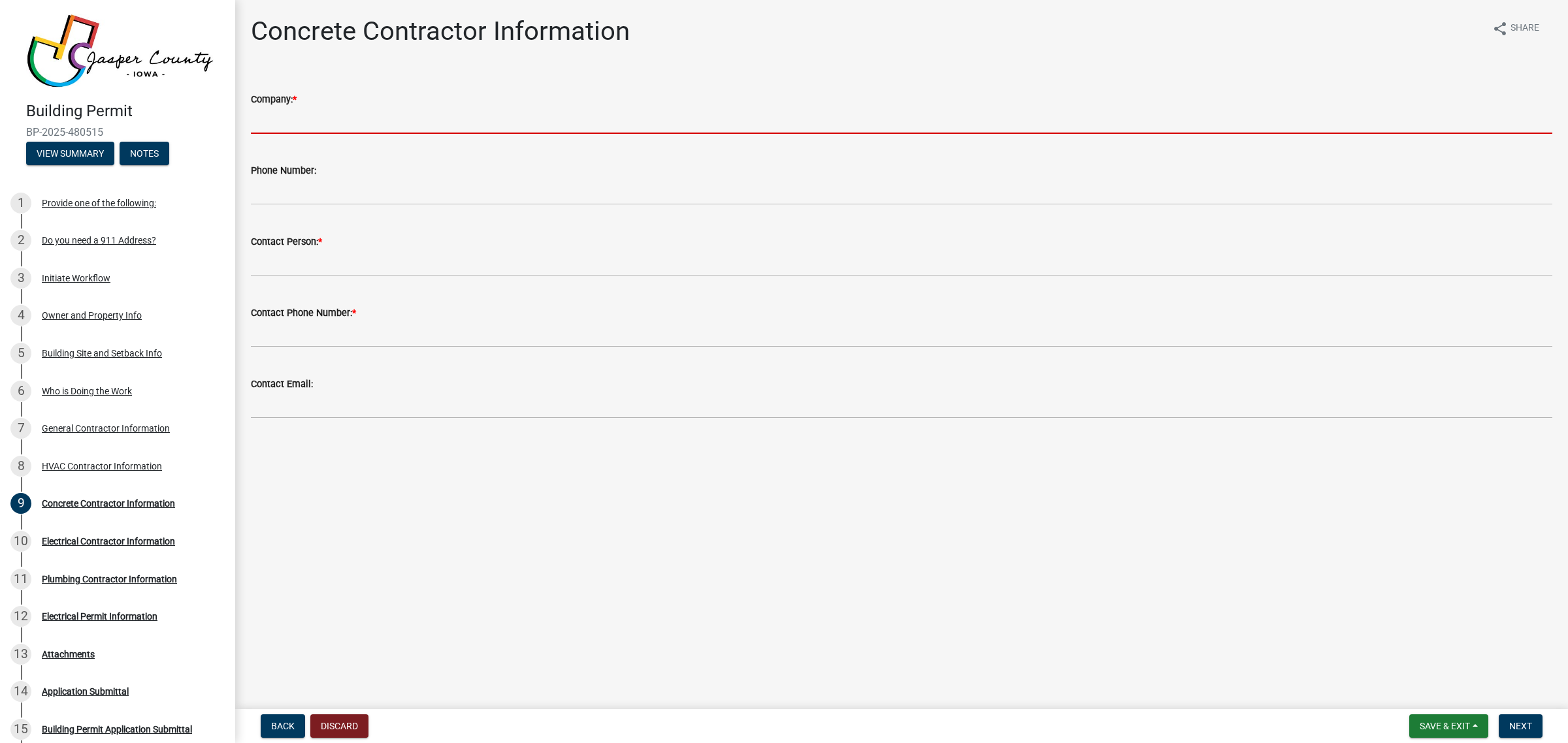
click at [553, 117] on input "Company: *" at bounding box center [902, 120] width 1301 height 27
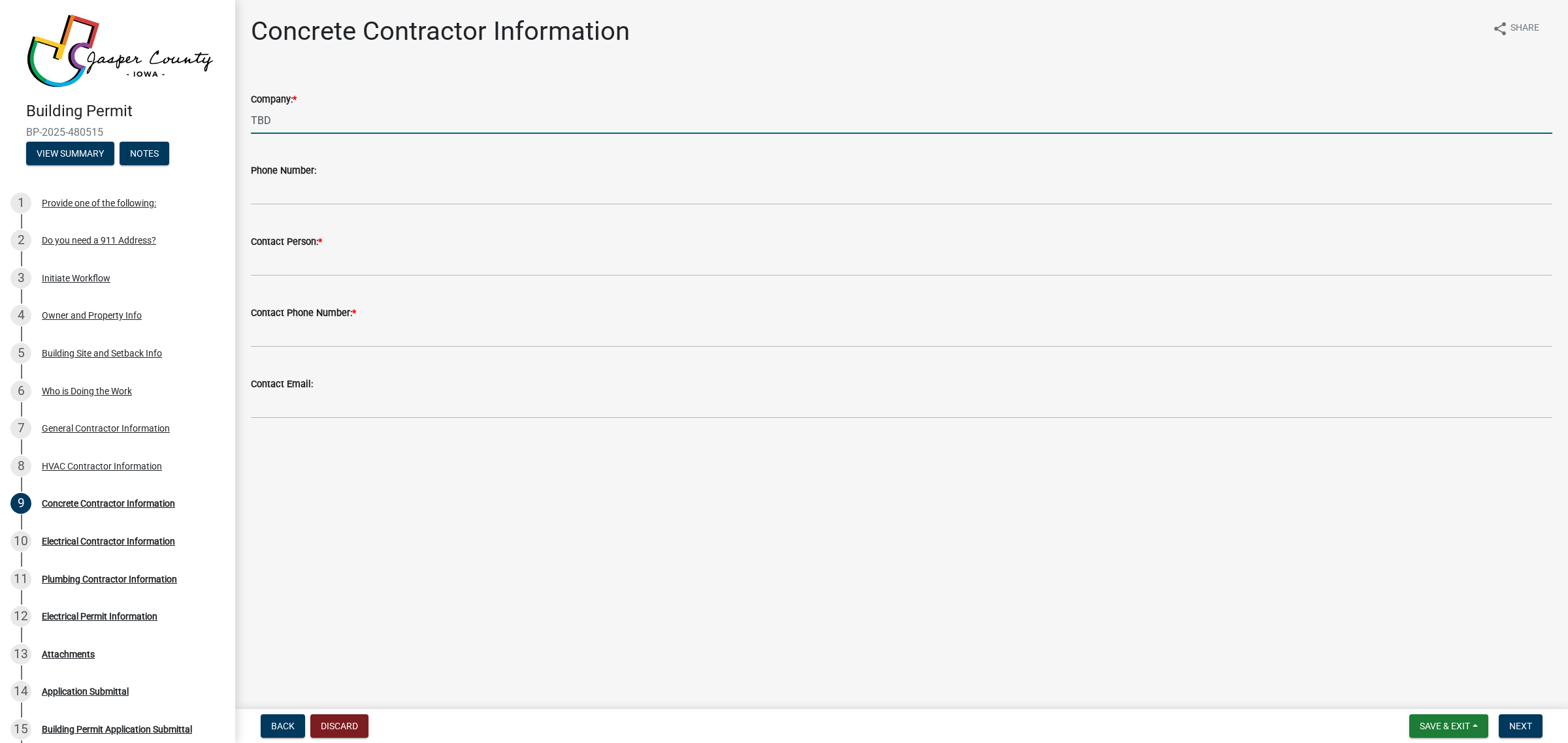
type input "TBD"
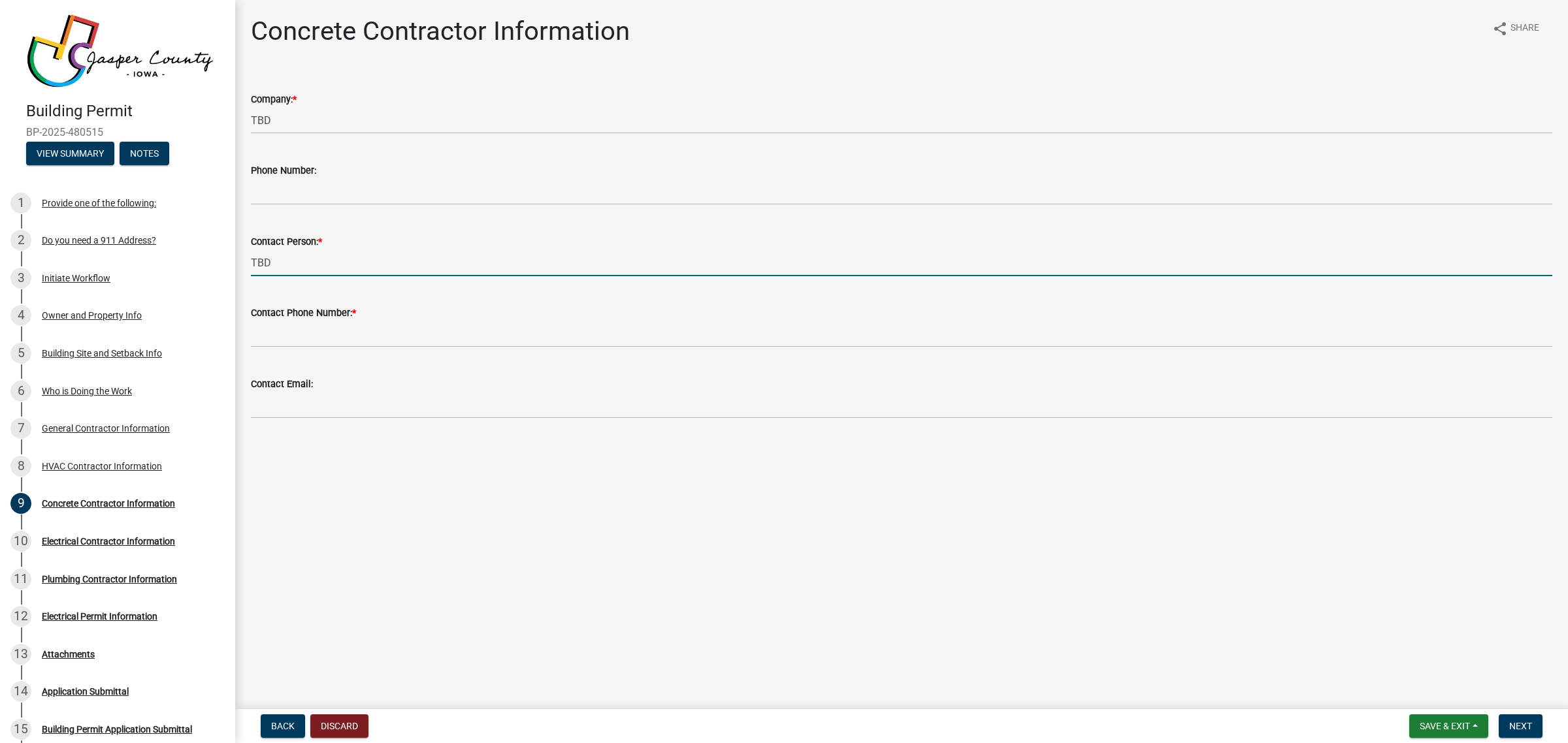
type input "TBD"
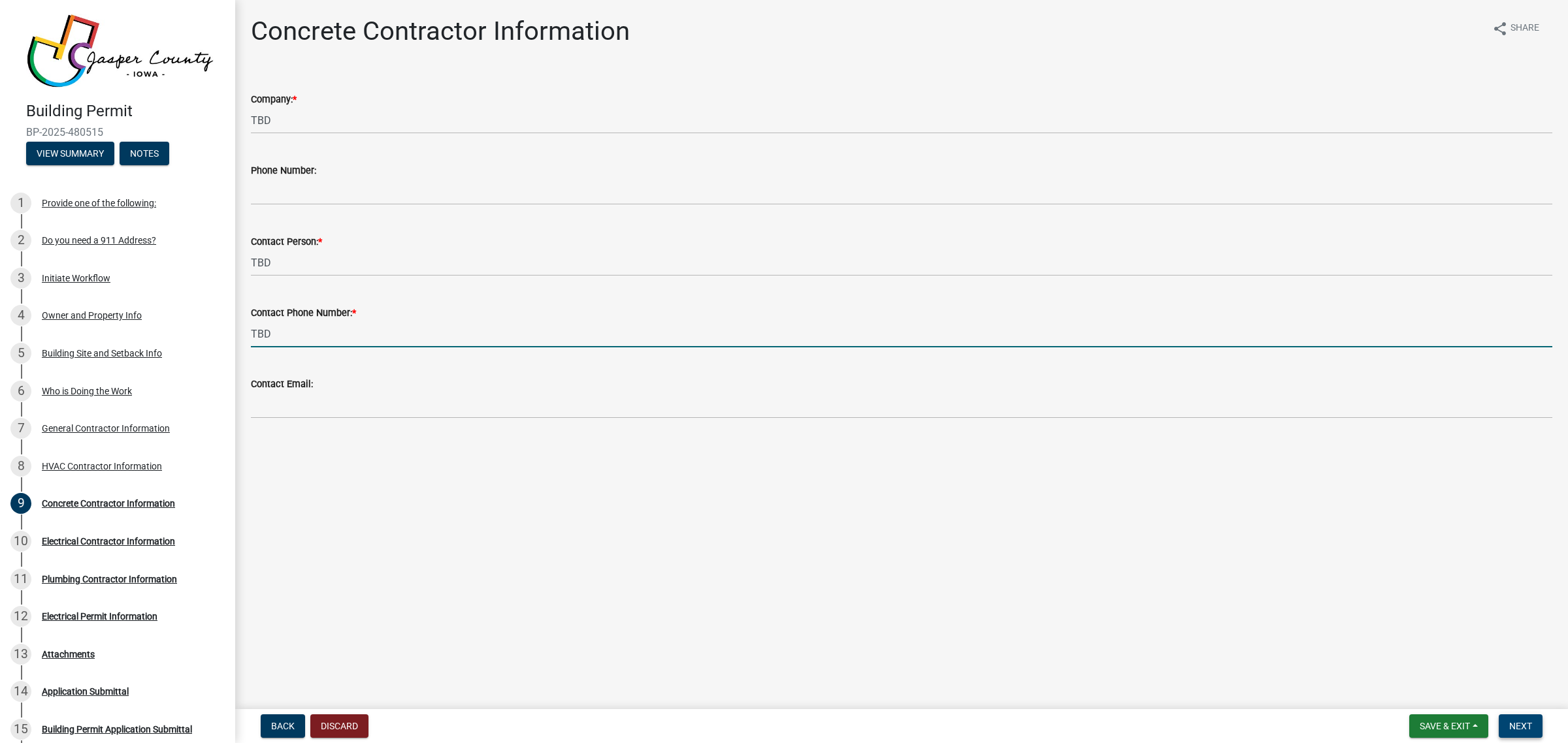
type input "TBD"
click at [1528, 719] on button "Next" at bounding box center [1521, 726] width 44 height 23
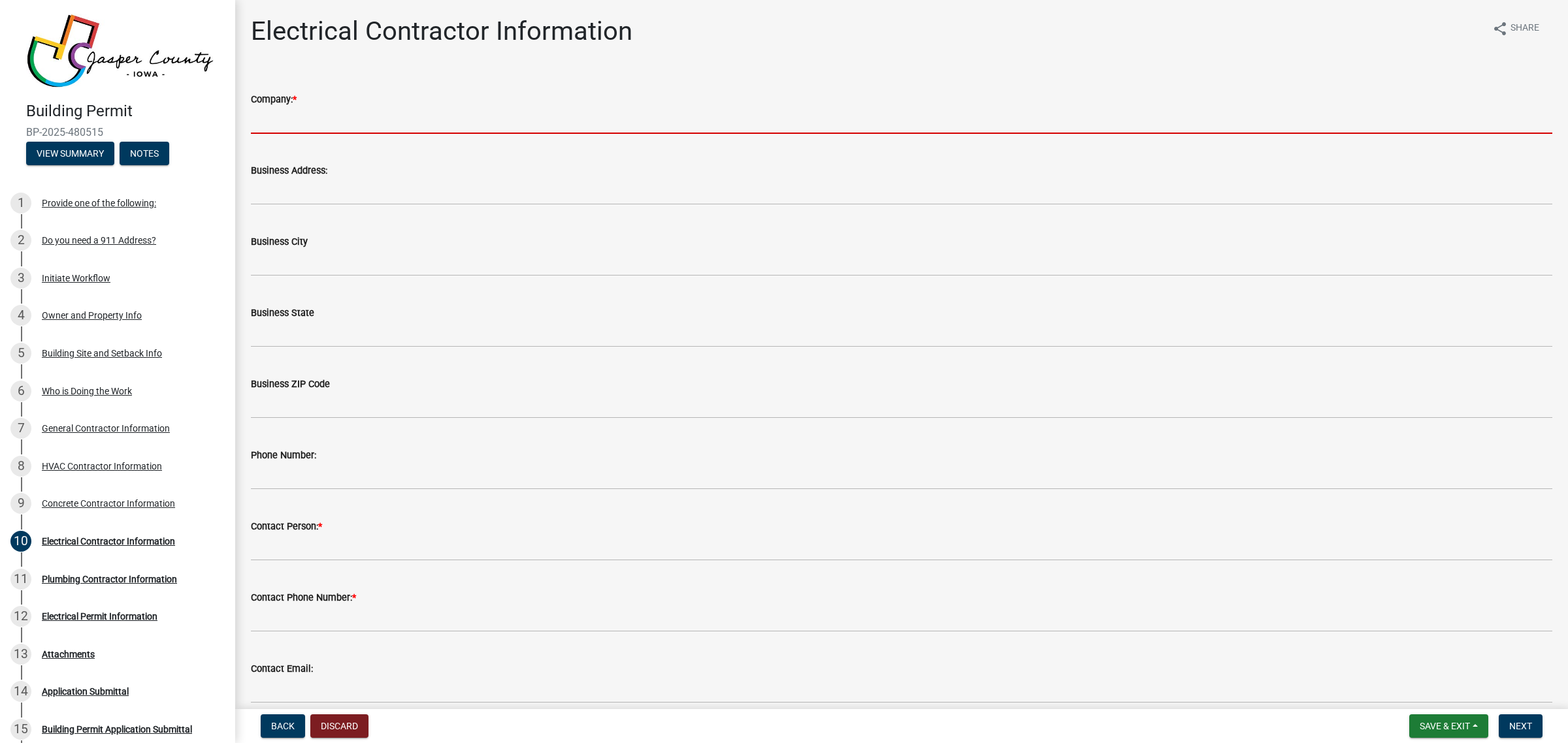
click at [361, 123] on input "Company: *" at bounding box center [902, 120] width 1301 height 27
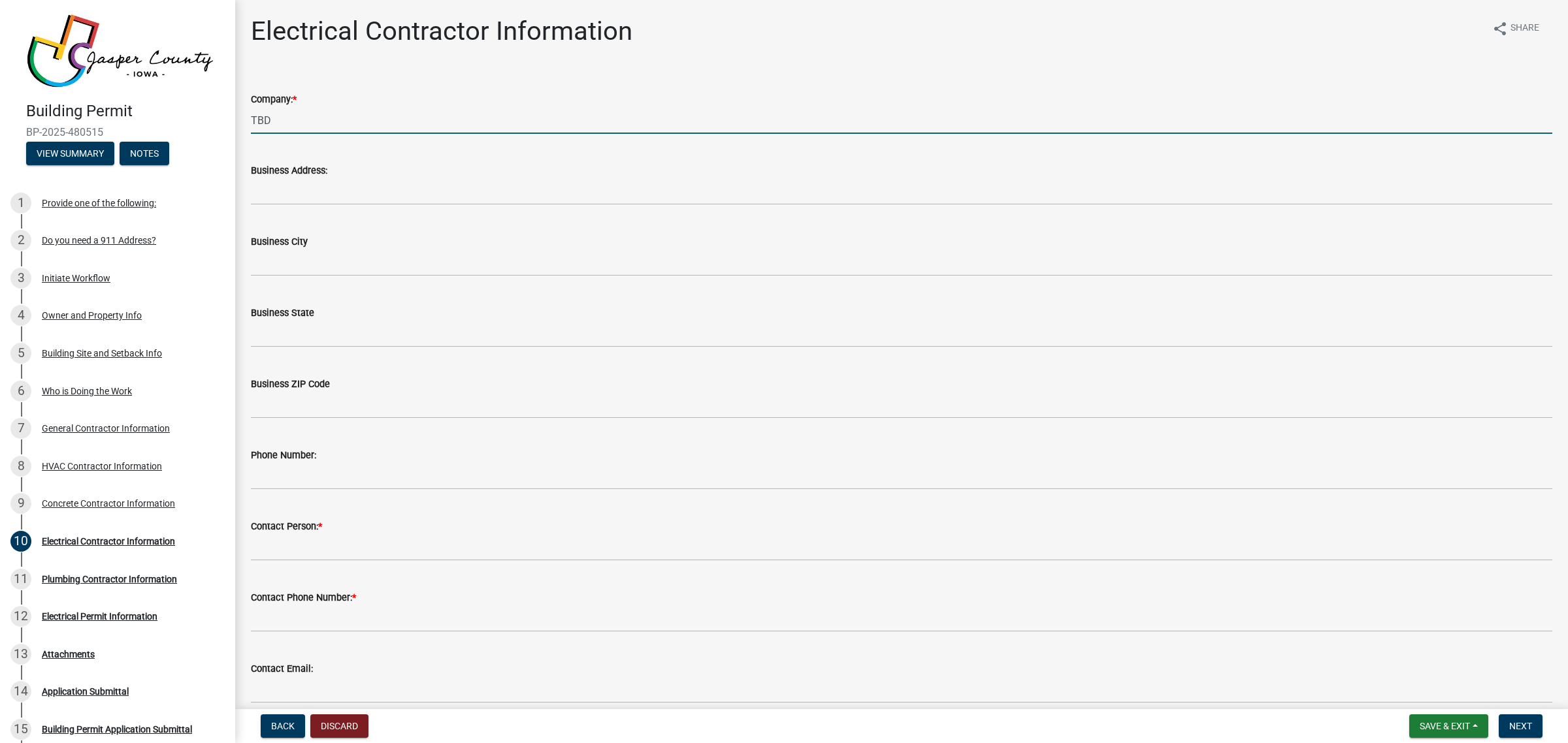
type input "TBD"
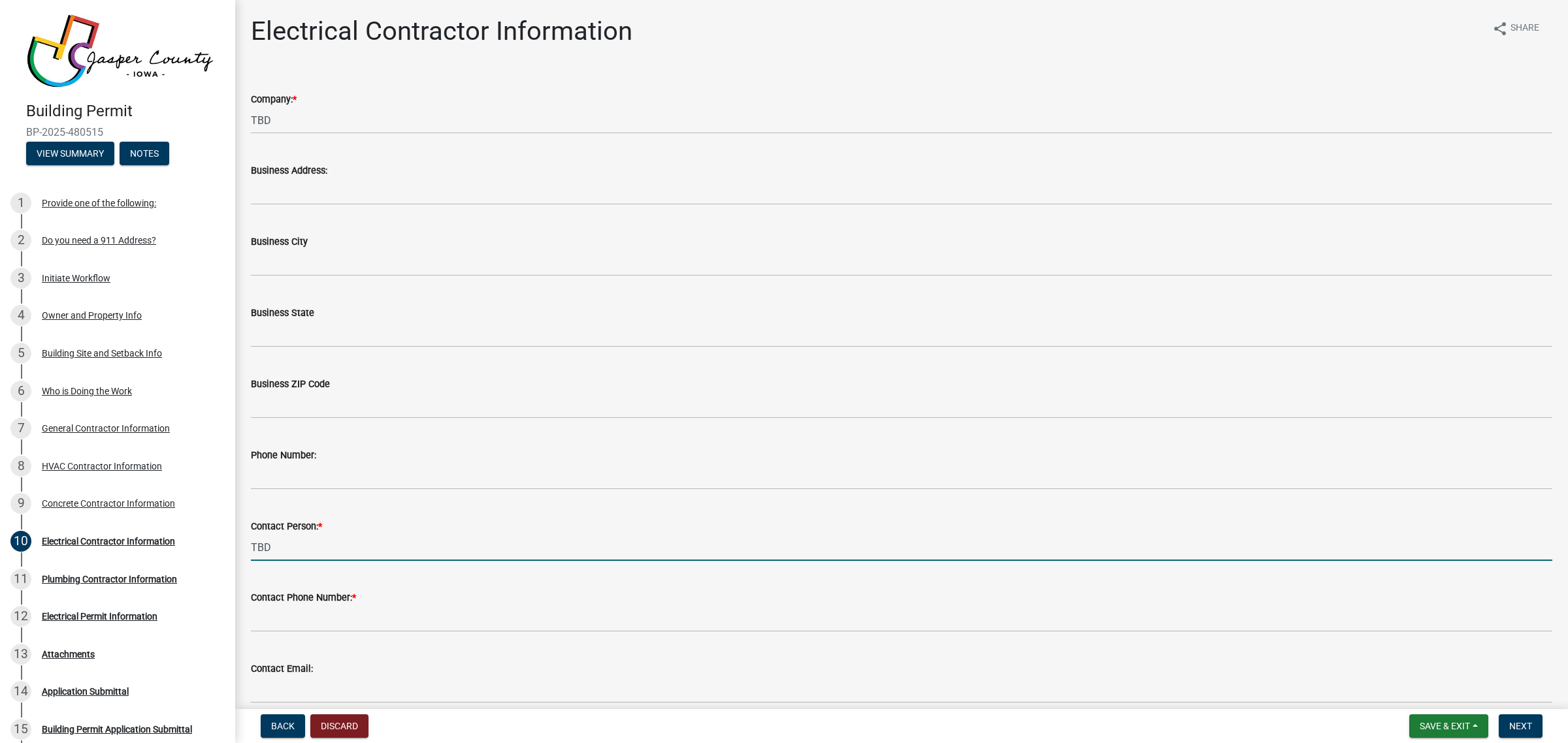
type input "TBD"
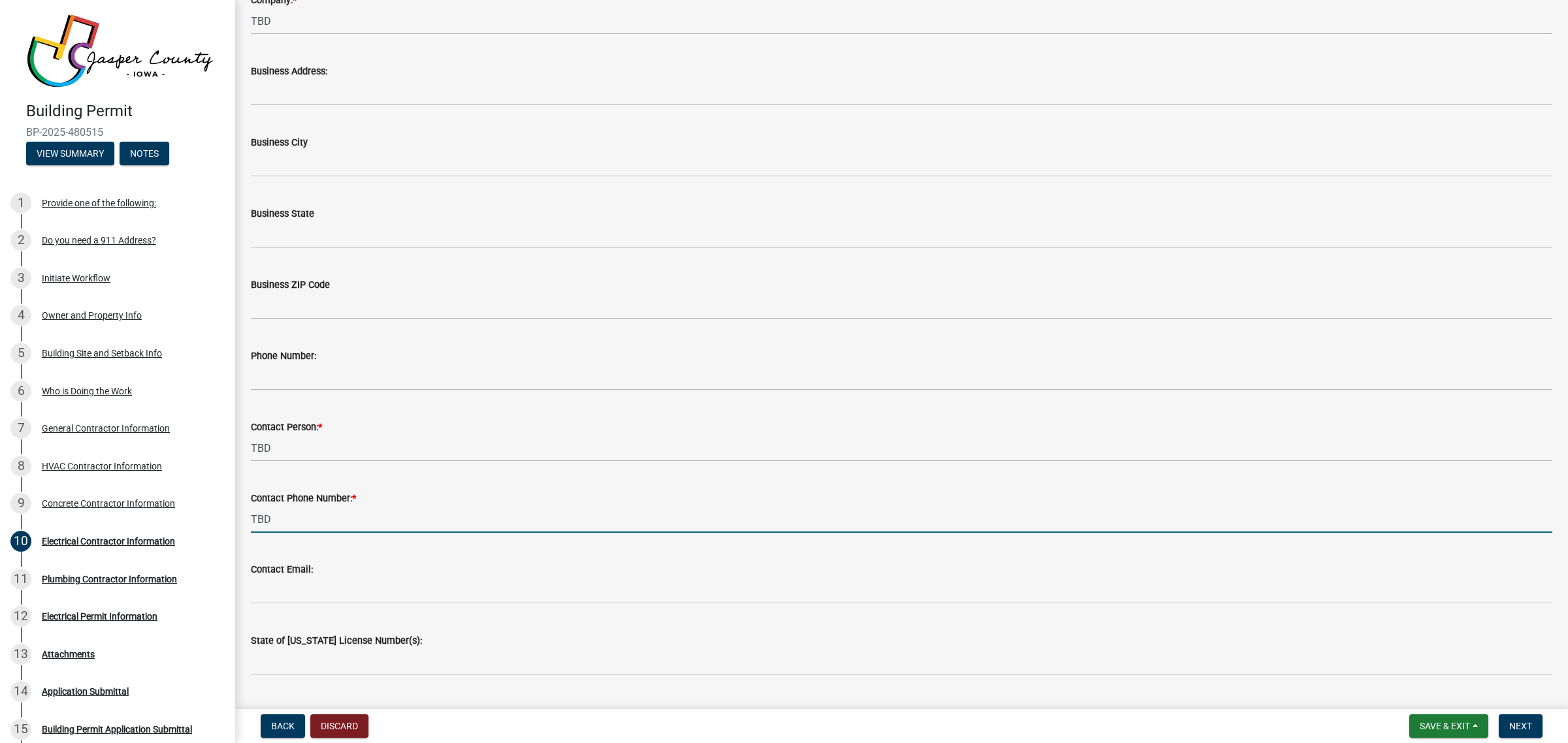
scroll to position [131, 0]
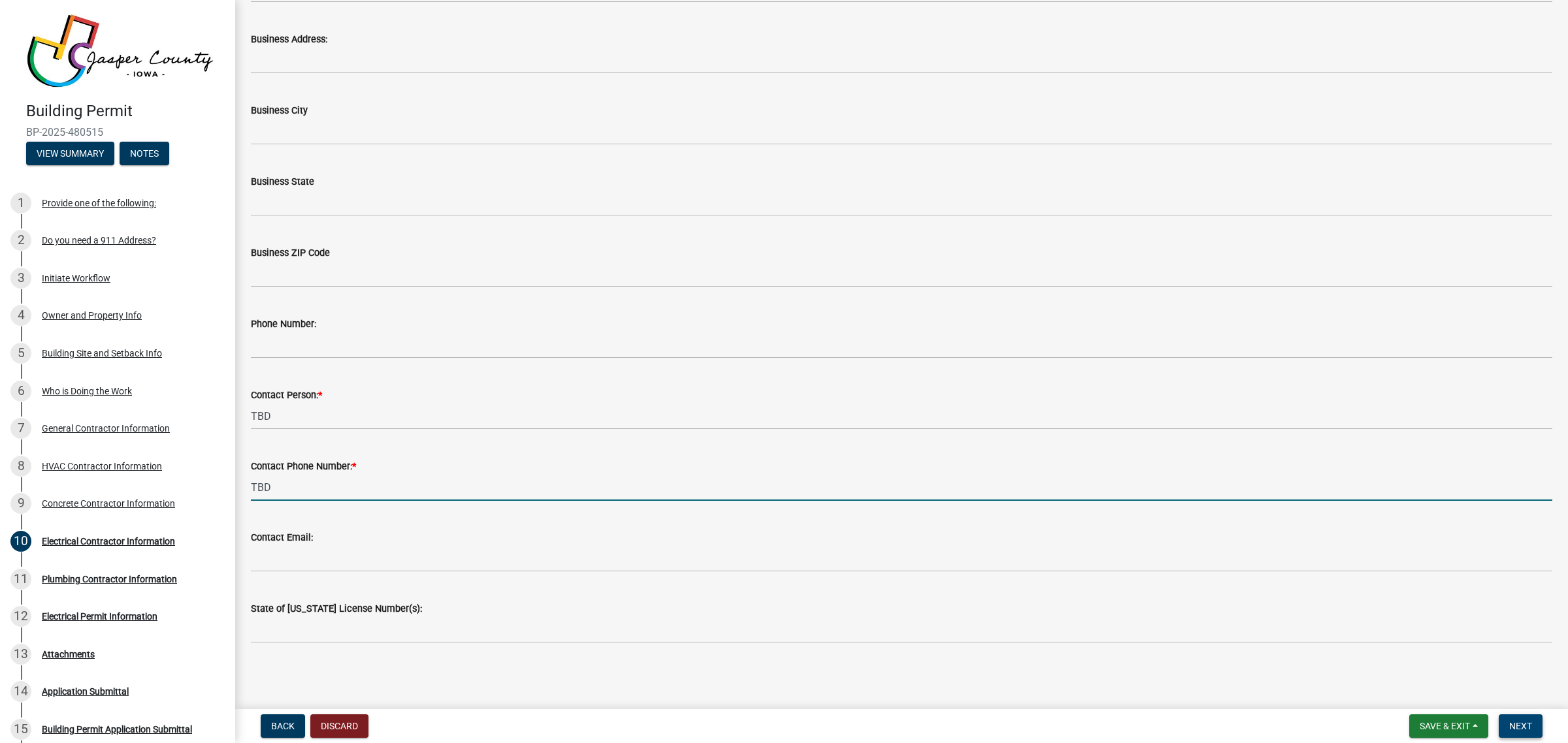
type input "TBD"
click at [1513, 726] on span "Next" at bounding box center [1521, 727] width 23 height 11
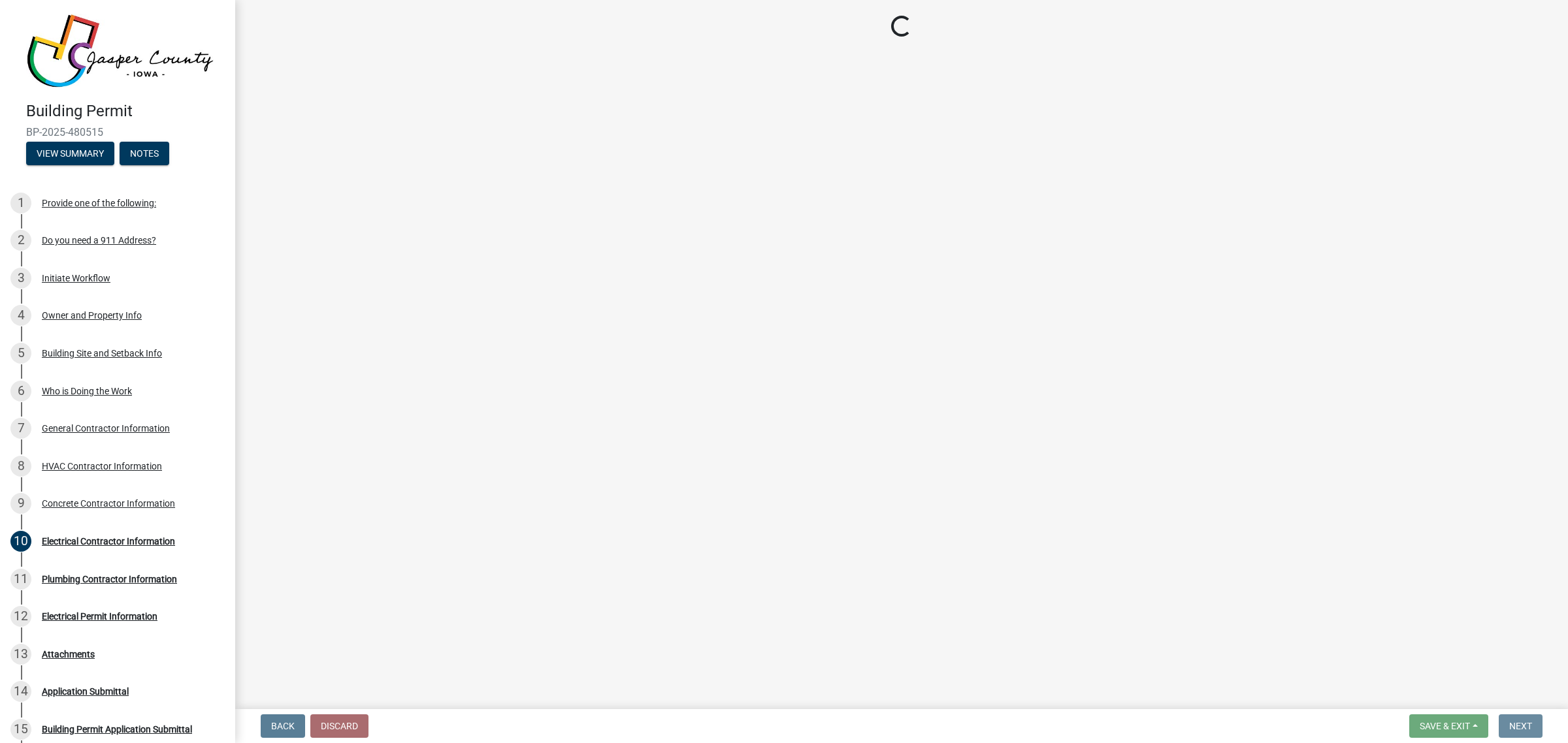
scroll to position [0, 0]
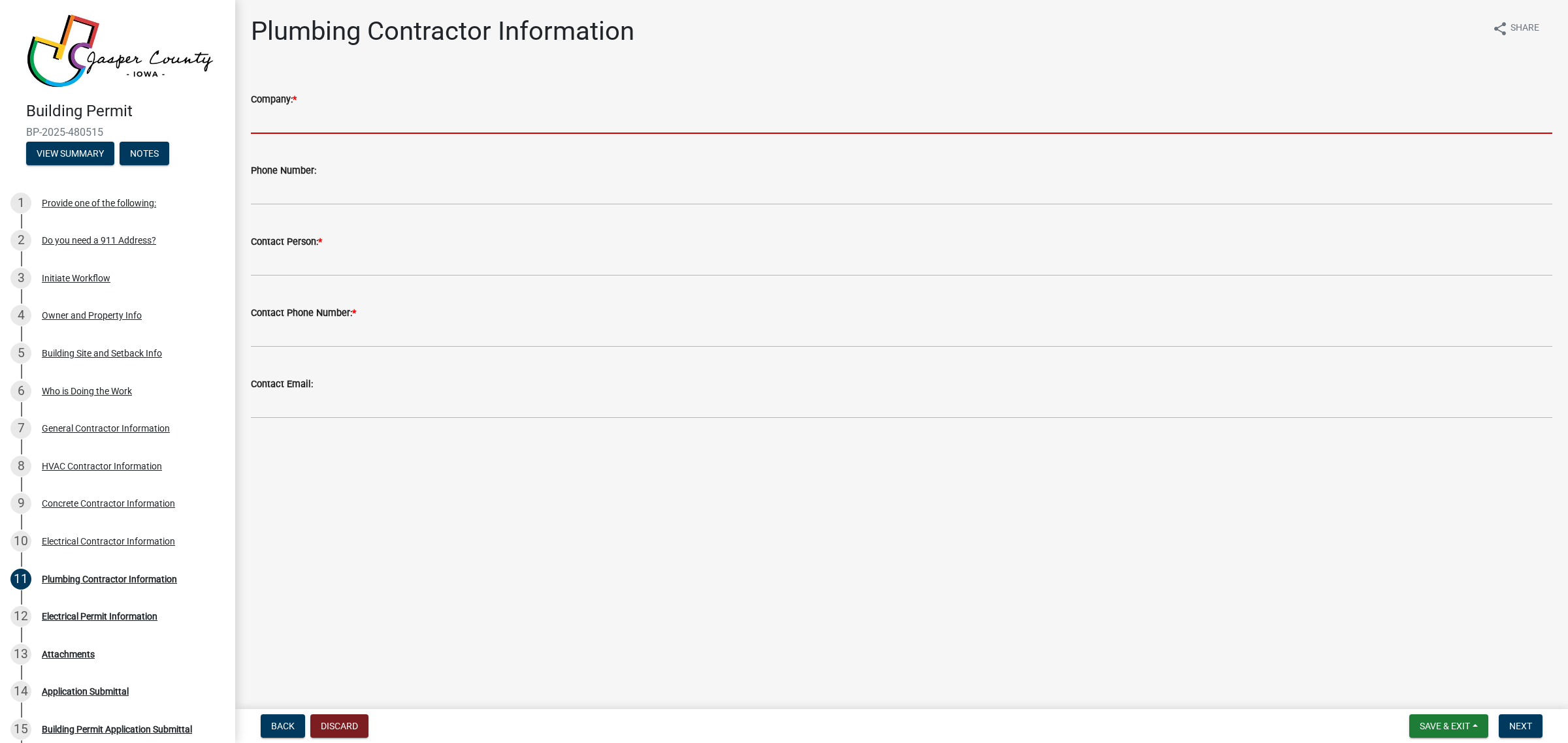
click at [399, 121] on input "Company: *" at bounding box center [902, 120] width 1301 height 27
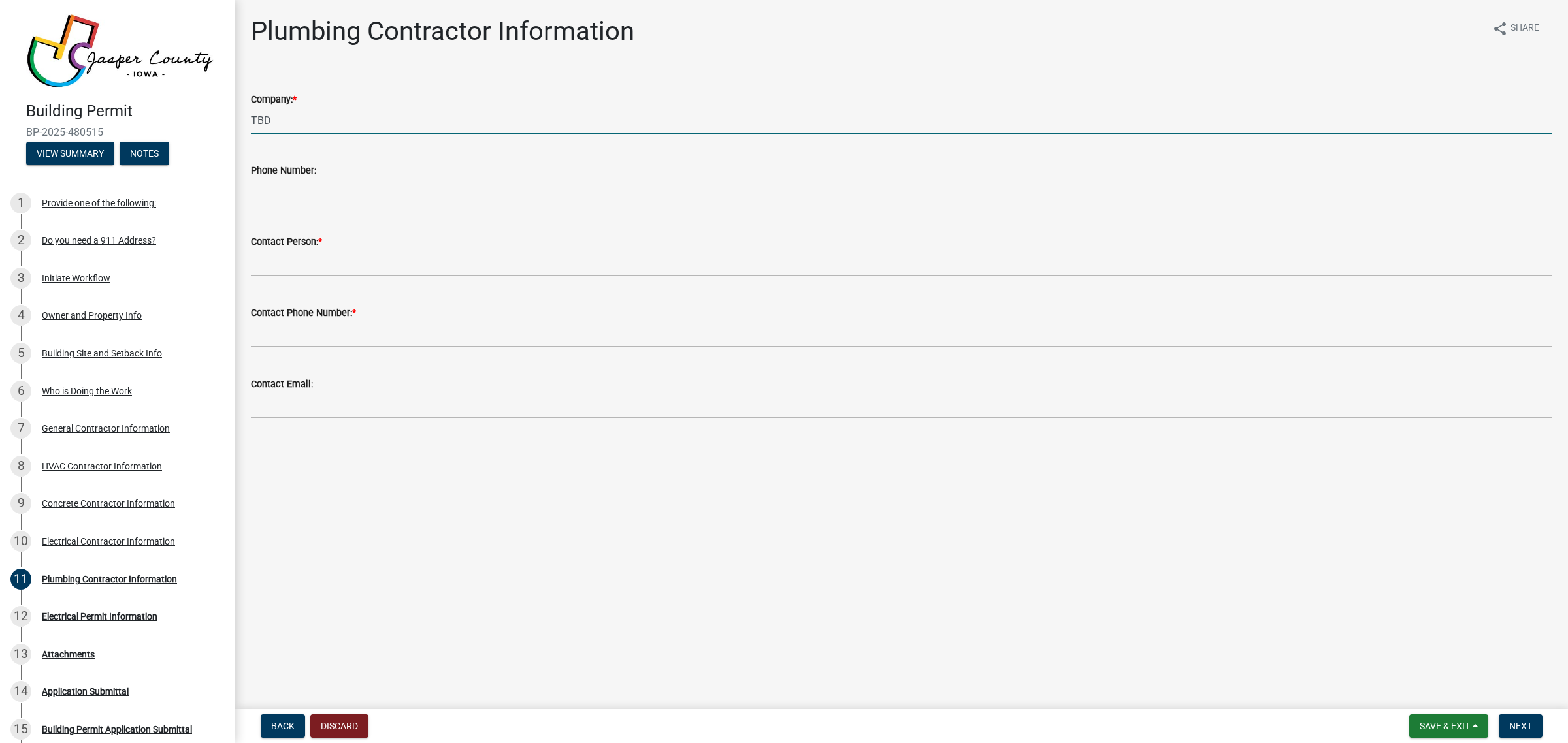
type input "TBD"
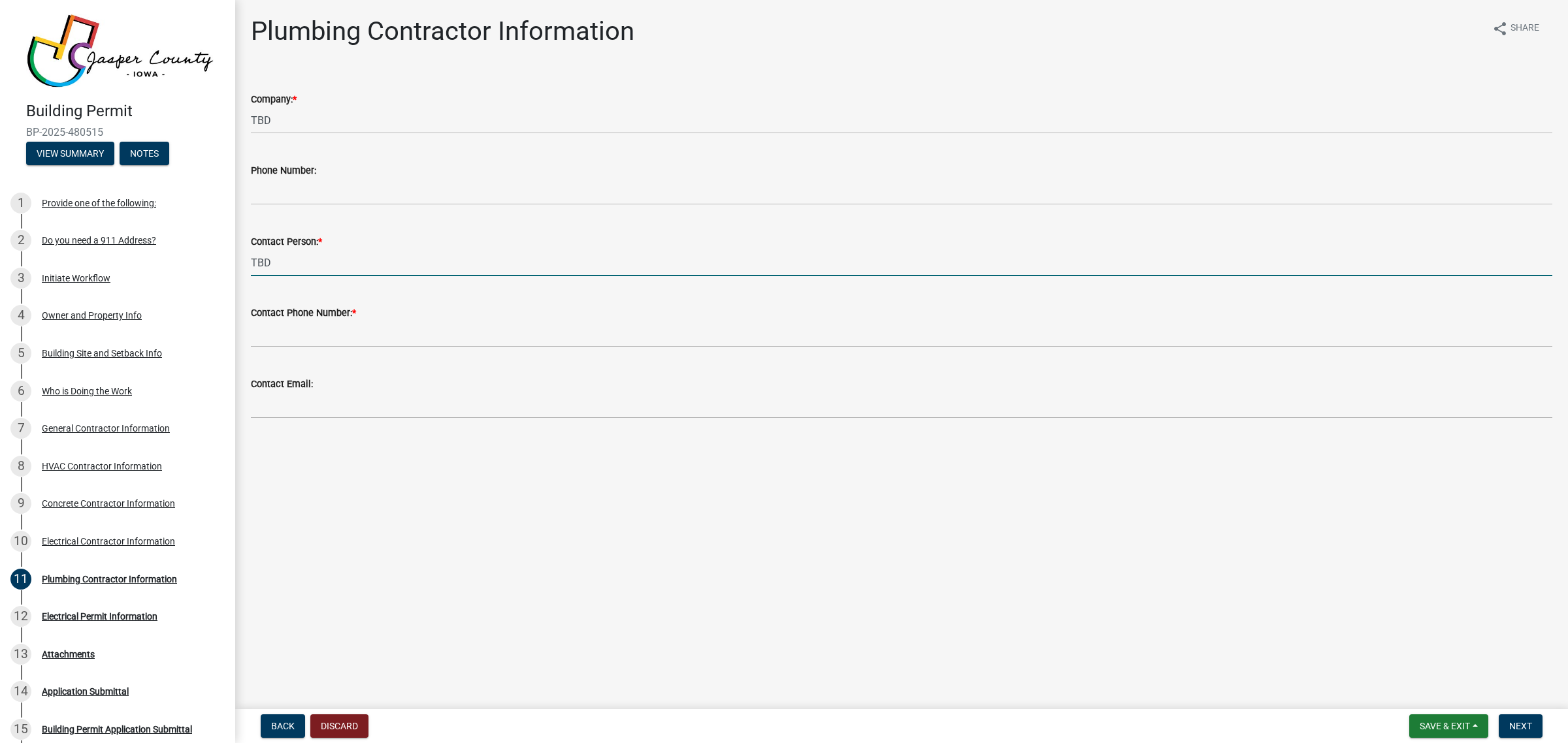
type input "TBD"
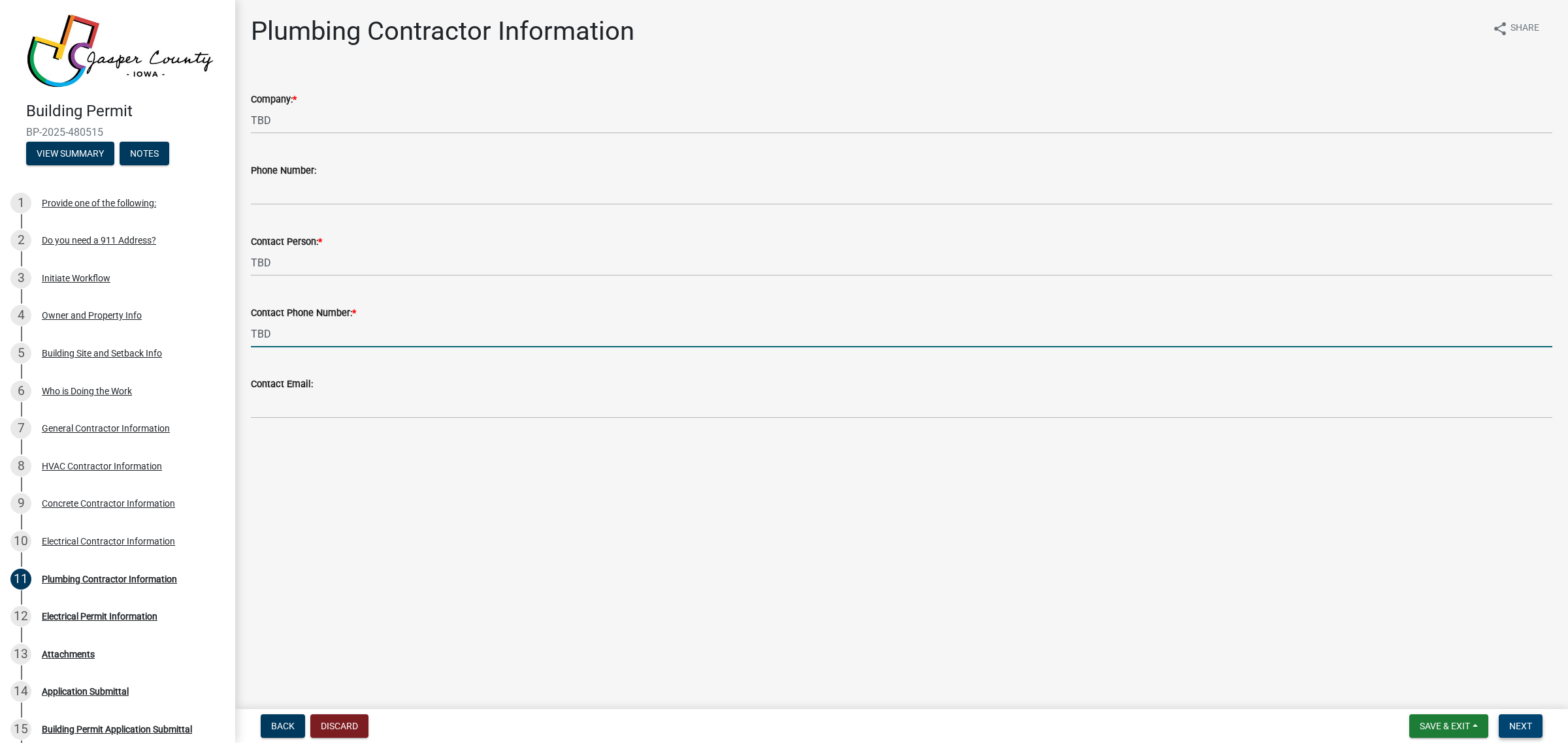
type input "TBD"
click at [1523, 730] on span "Next" at bounding box center [1521, 727] width 23 height 11
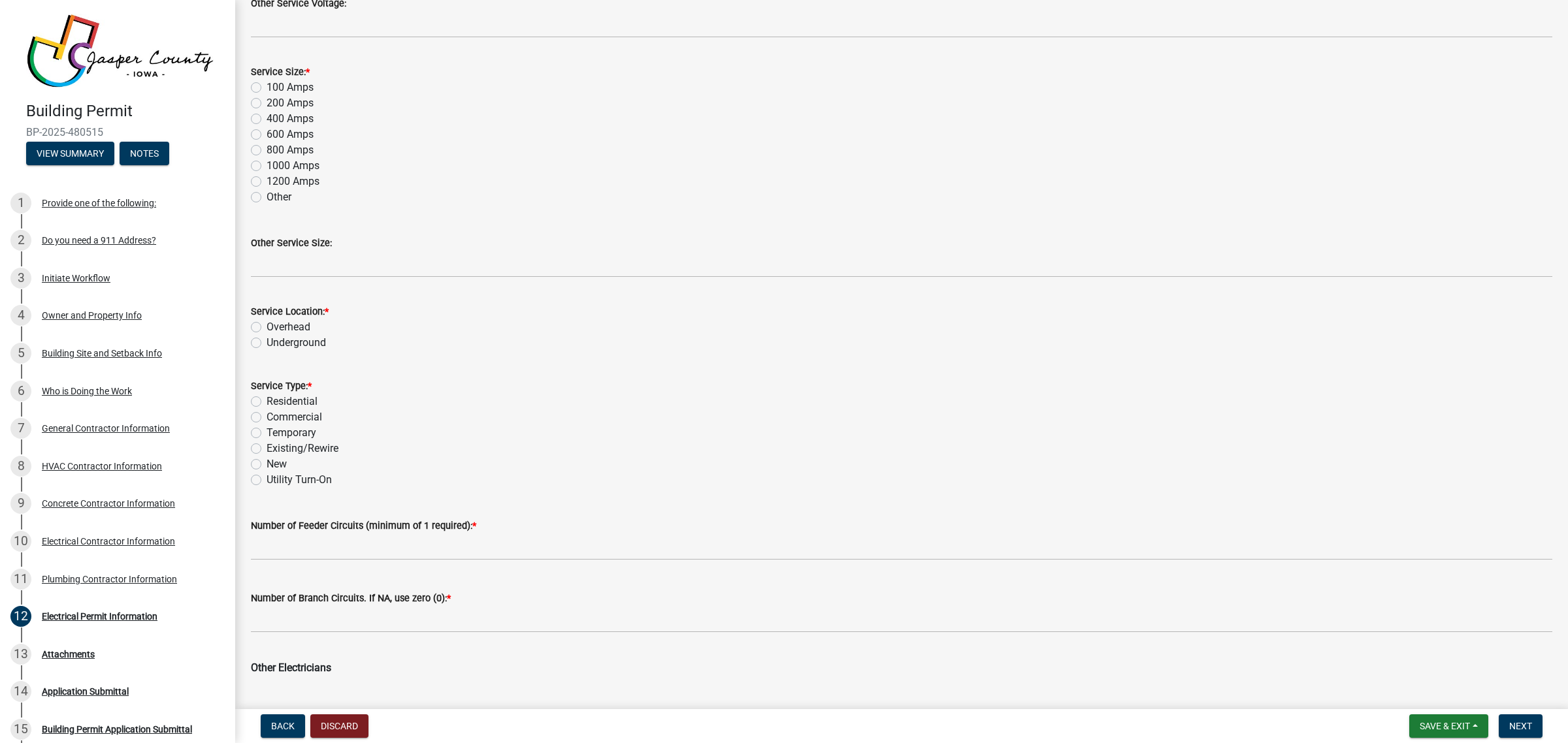
scroll to position [409, 0]
click at [1516, 723] on span "Next" at bounding box center [1521, 727] width 23 height 11
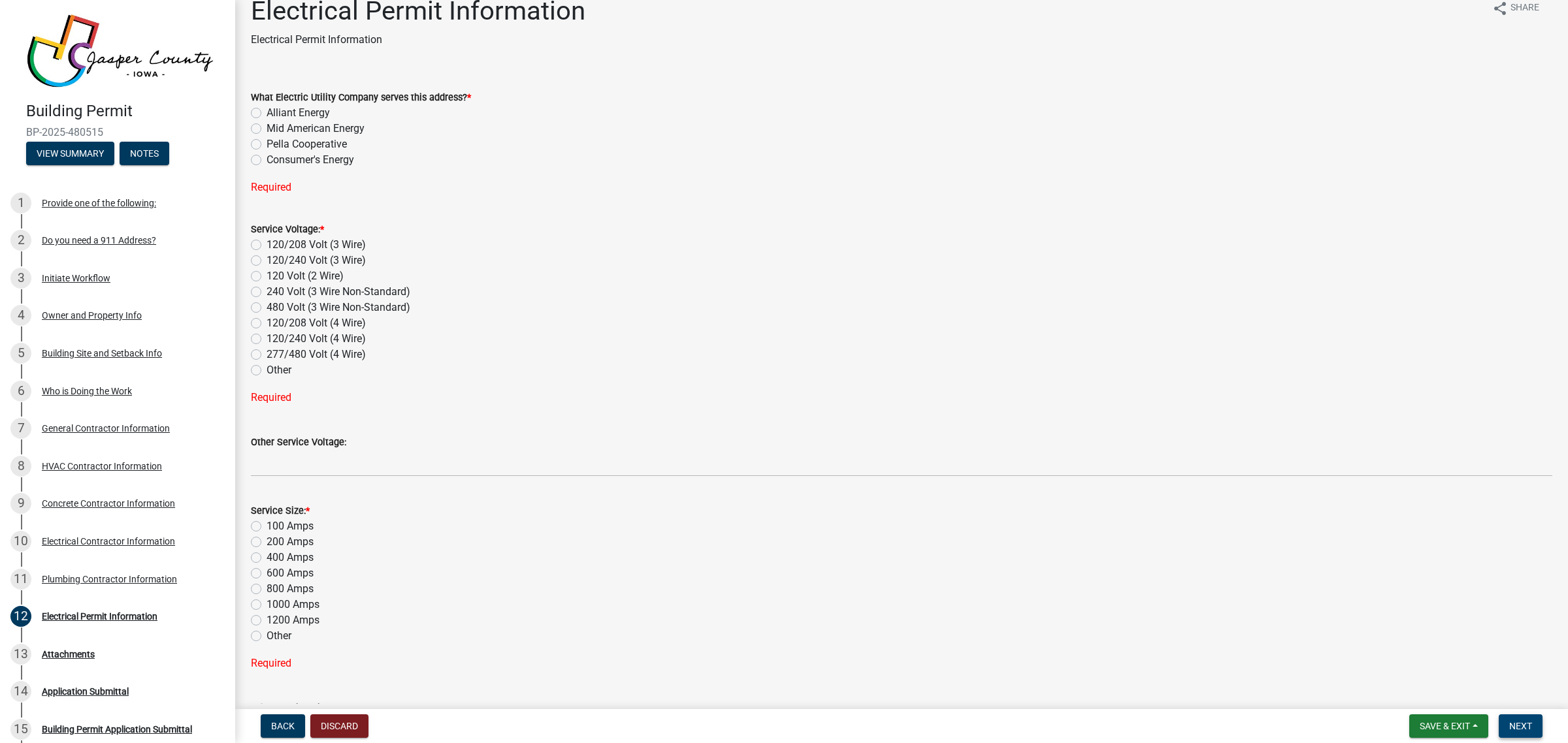
scroll to position [0, 0]
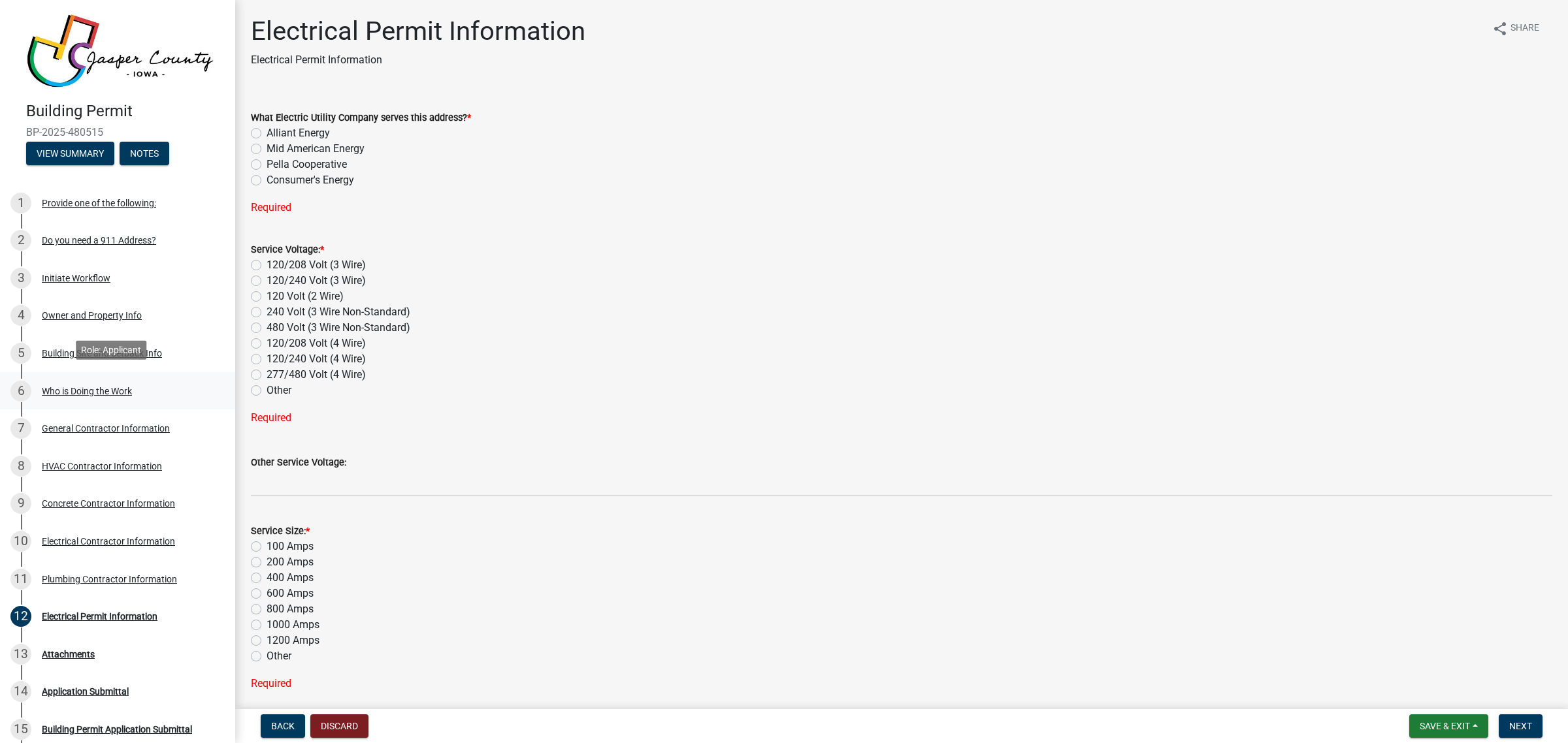
click at [83, 387] on div "Who is Doing the Work" at bounding box center [87, 392] width 90 height 9
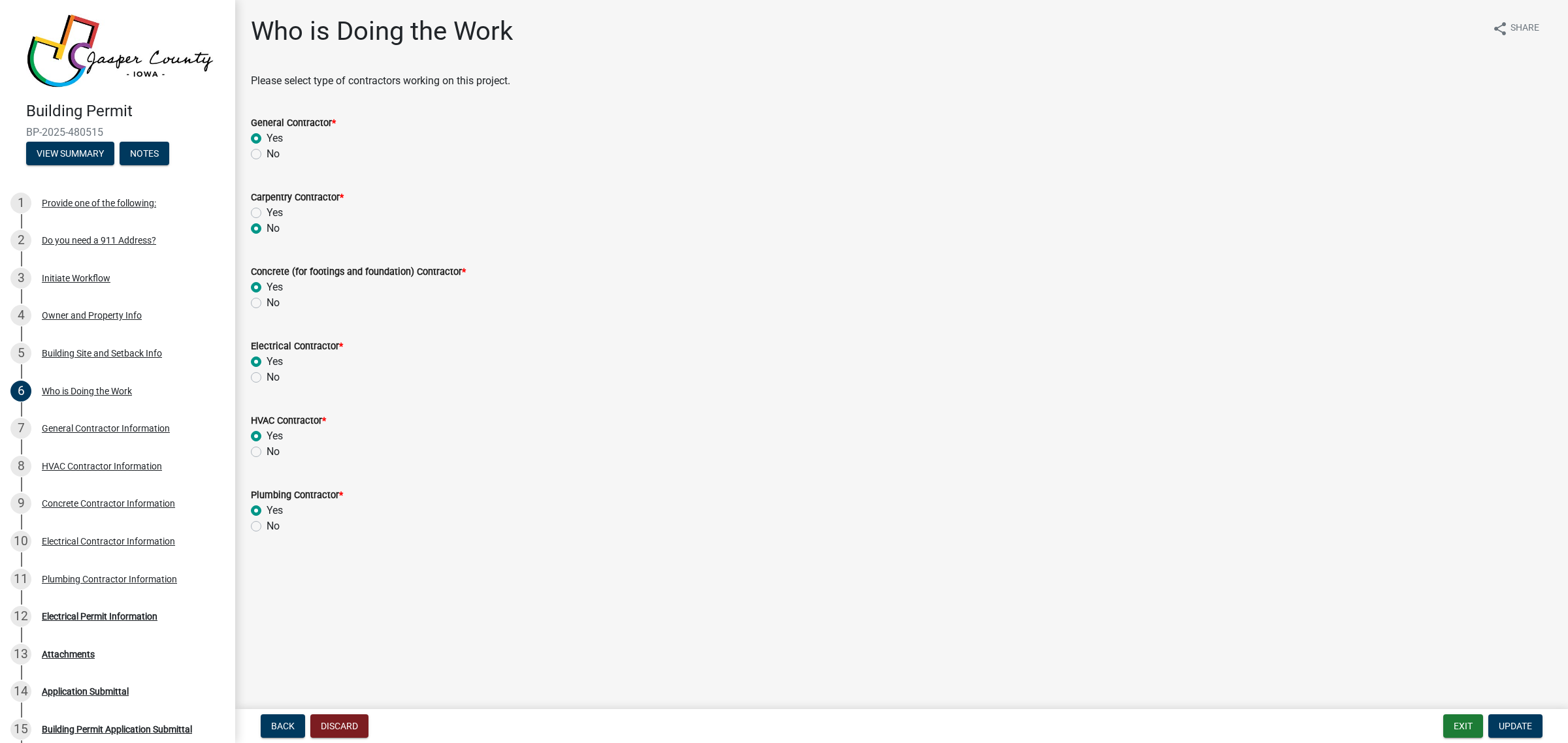
click at [267, 373] on label "No" at bounding box center [273, 378] width 13 height 15
click at [267, 373] on input "No" at bounding box center [270, 374] width 9 height 8
radio input "true"
click at [1516, 729] on span "Update" at bounding box center [1515, 727] width 33 height 11
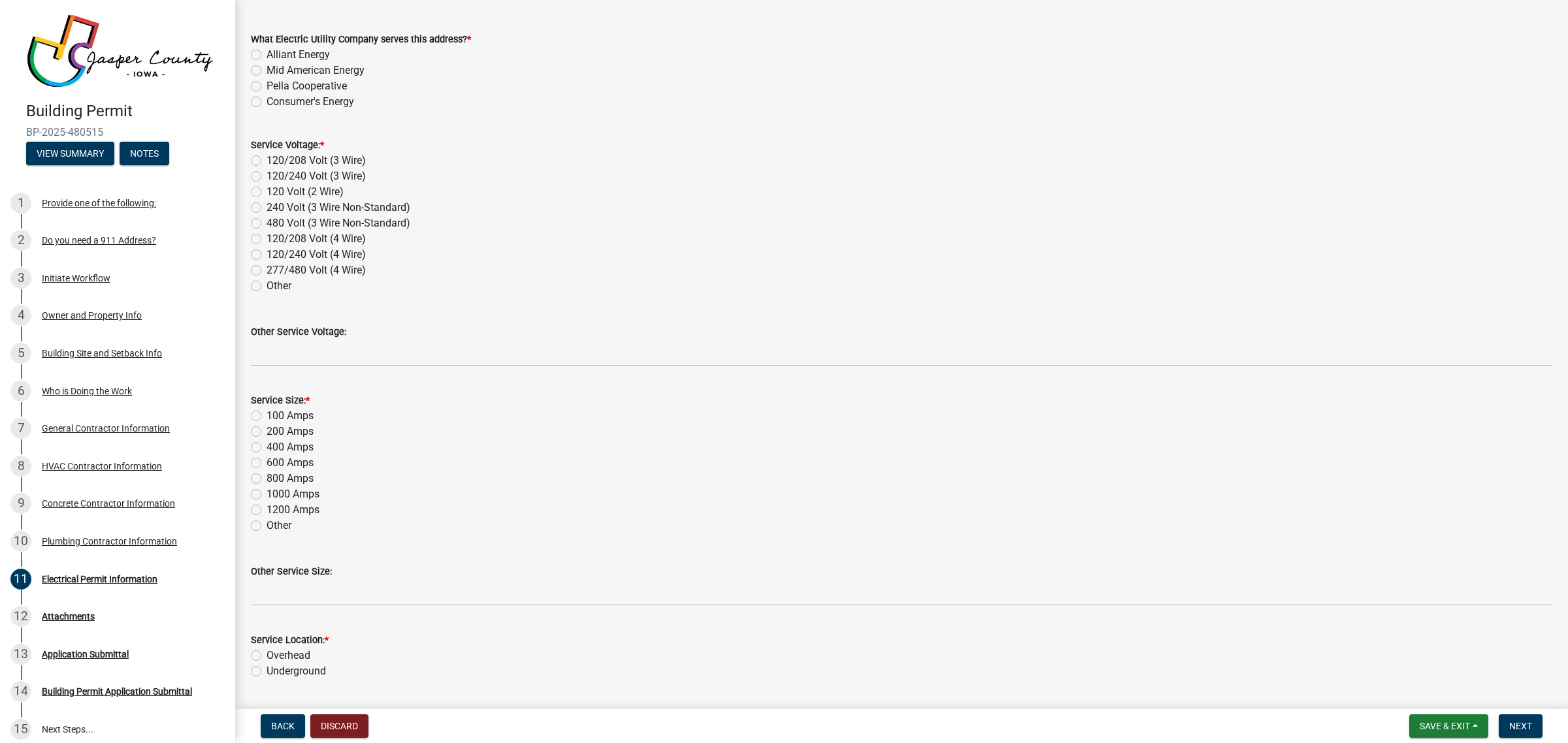
scroll to position [245, 0]
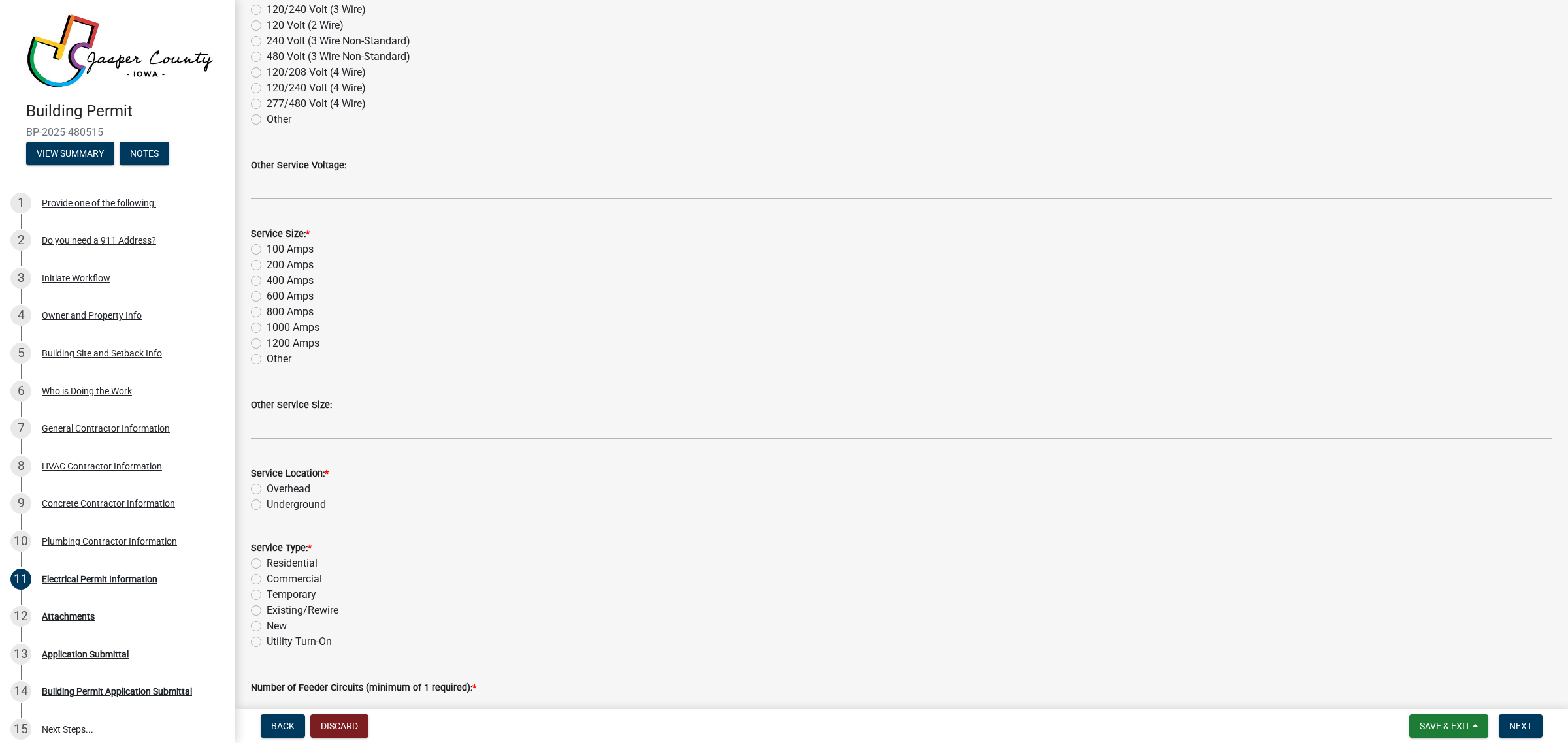
click at [267, 487] on label "Overhead" at bounding box center [288, 489] width 44 height 15
click at [267, 487] on input "Overhead" at bounding box center [270, 485] width 9 height 8
radio input "true"
click at [267, 576] on label "Commercial" at bounding box center [294, 579] width 56 height 15
click at [267, 576] on input "Commercial" at bounding box center [270, 575] width 9 height 8
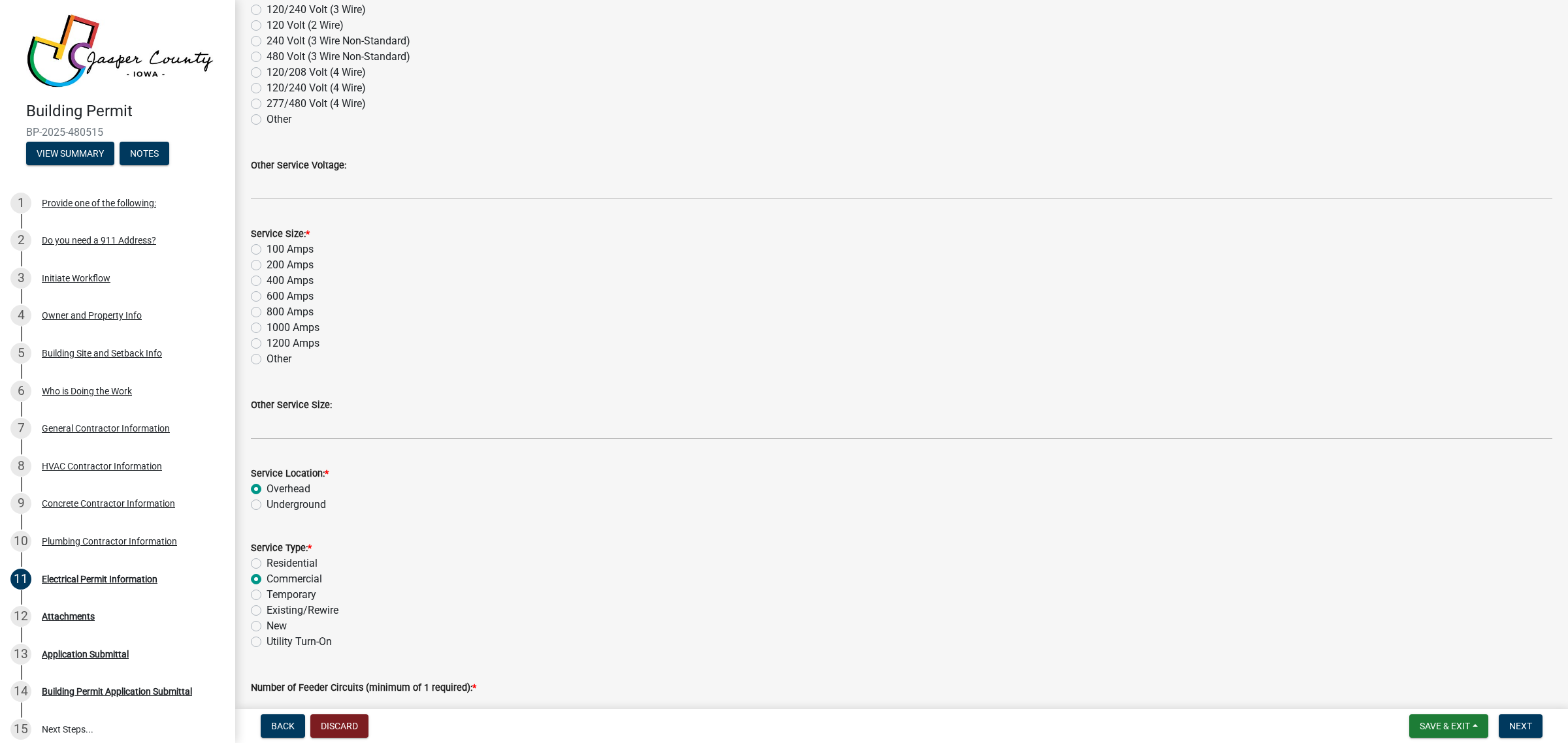
radio input "true"
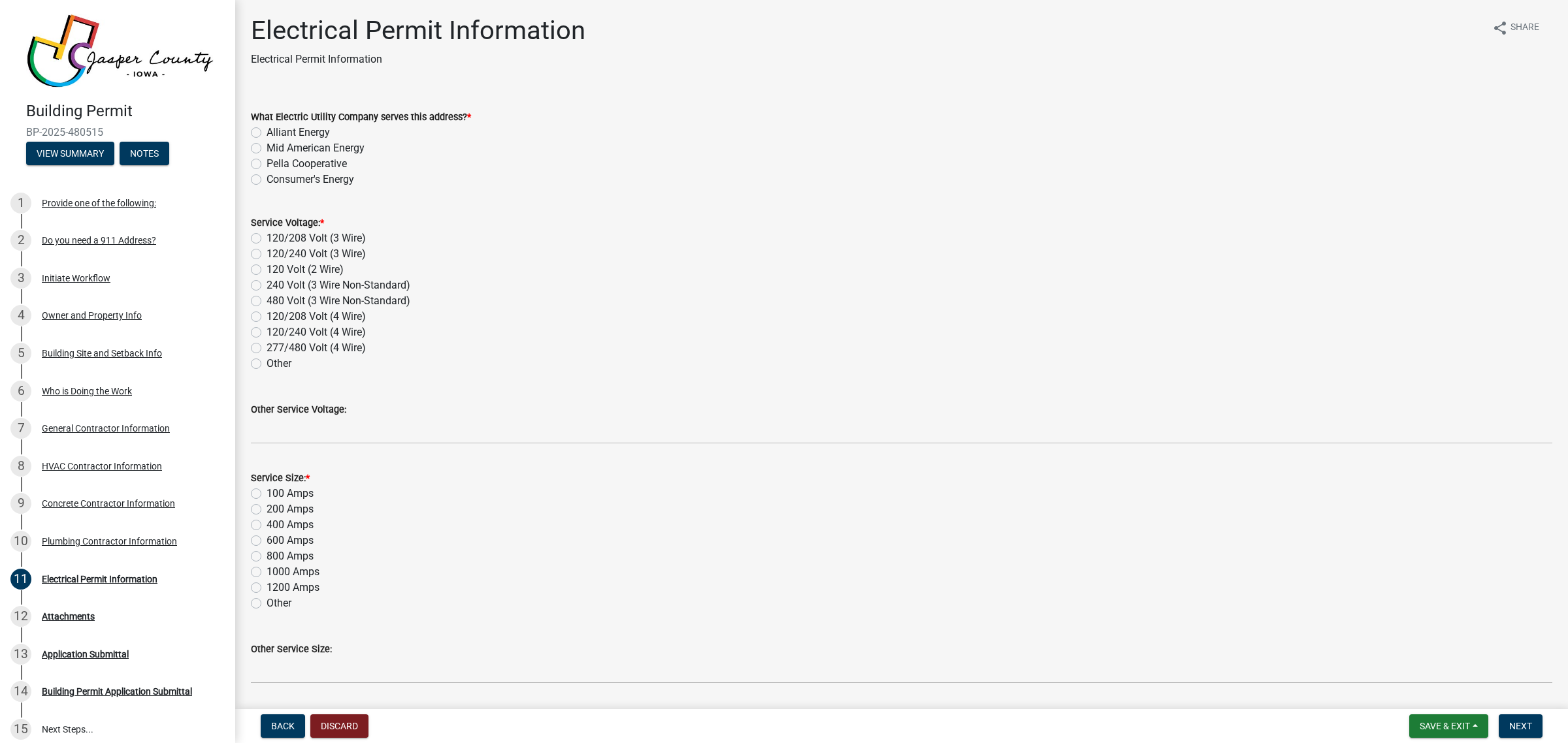
scroll to position [0, 0]
click at [75, 387] on div "Who is Doing the Work" at bounding box center [87, 392] width 90 height 9
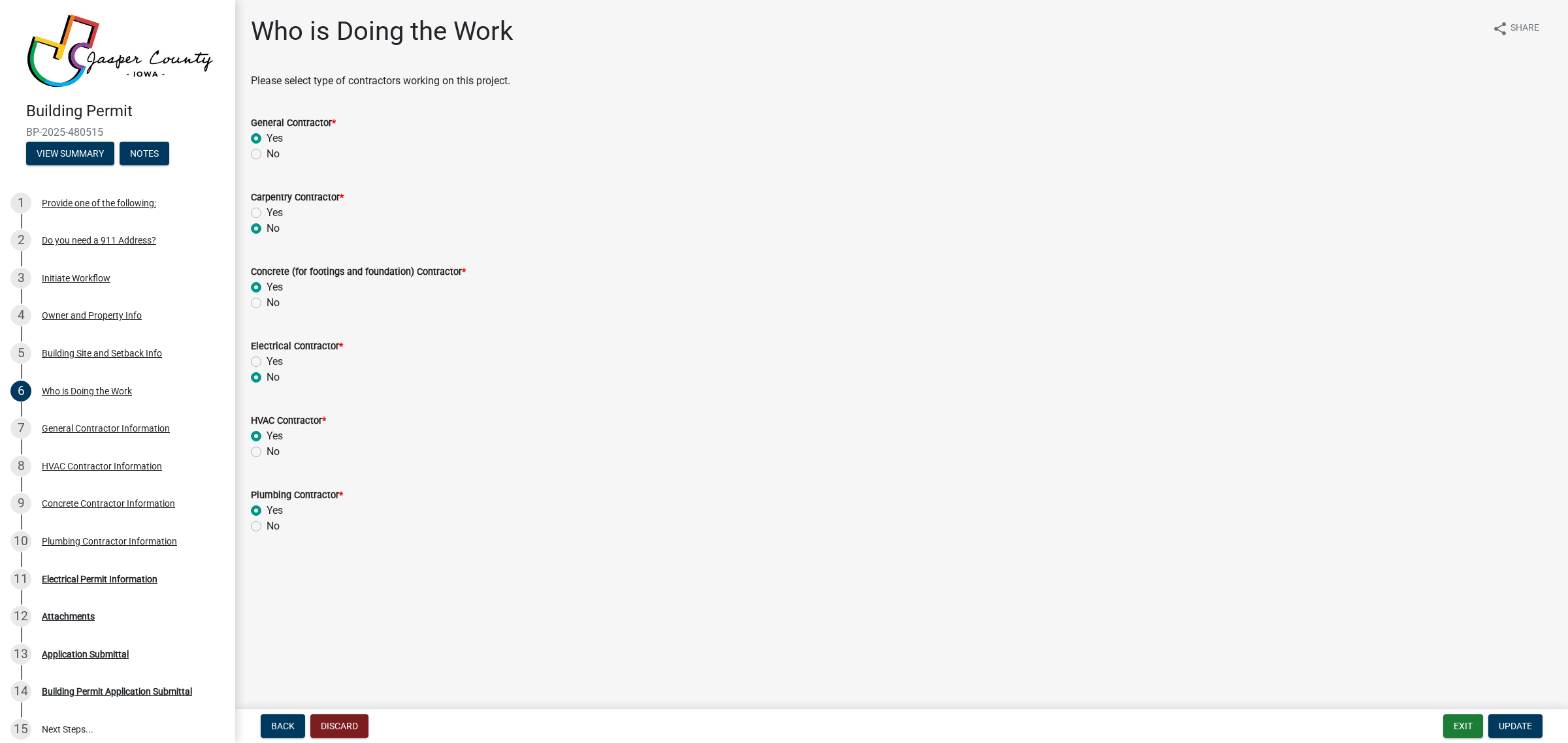
click at [273, 367] on label "Yes" at bounding box center [274, 361] width 16 height 15
click at [273, 362] on input "Yes" at bounding box center [270, 358] width 9 height 8
radio input "true"
click at [1515, 728] on span "Update" at bounding box center [1515, 727] width 33 height 11
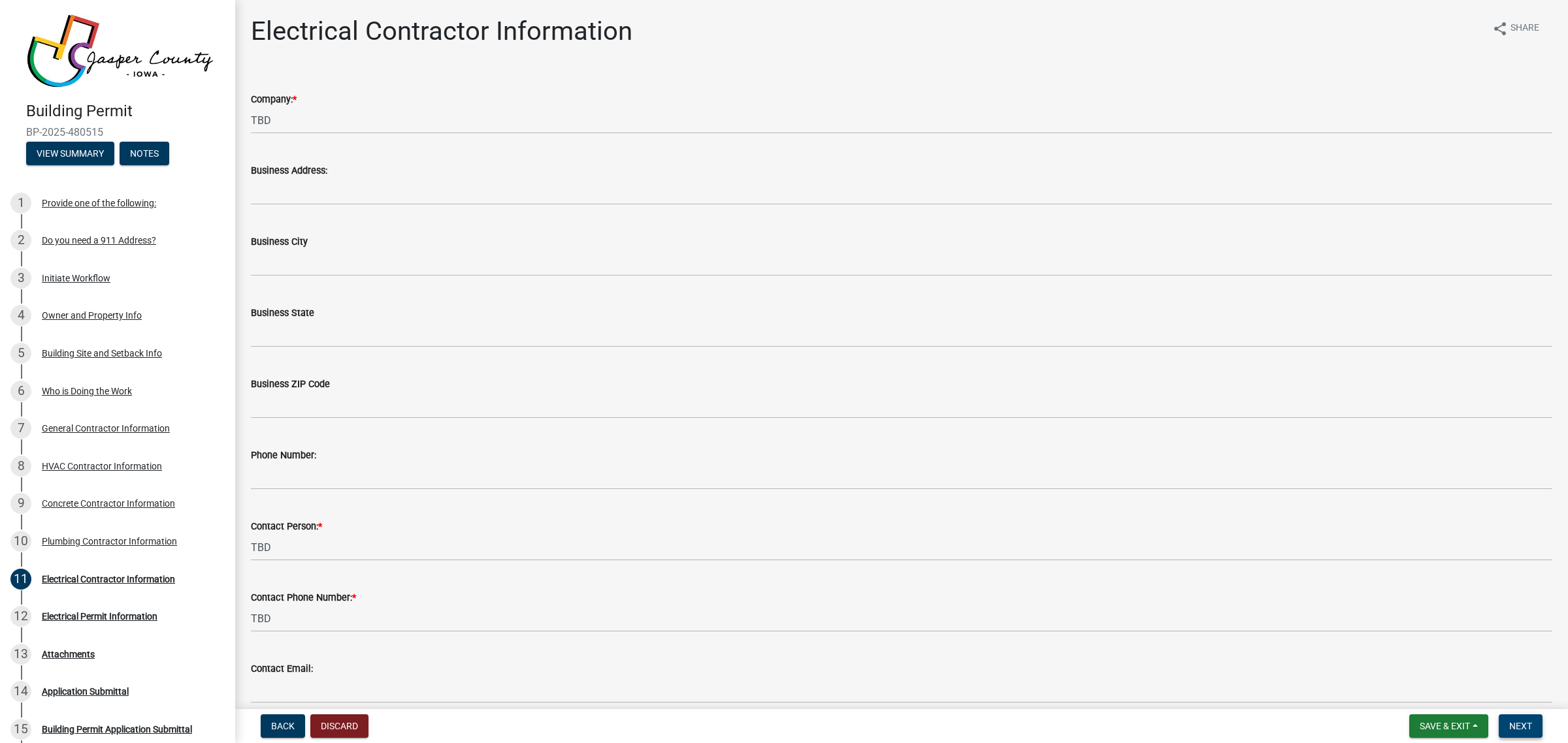
click at [1509, 728] on span "Next" at bounding box center [1521, 727] width 23 height 11
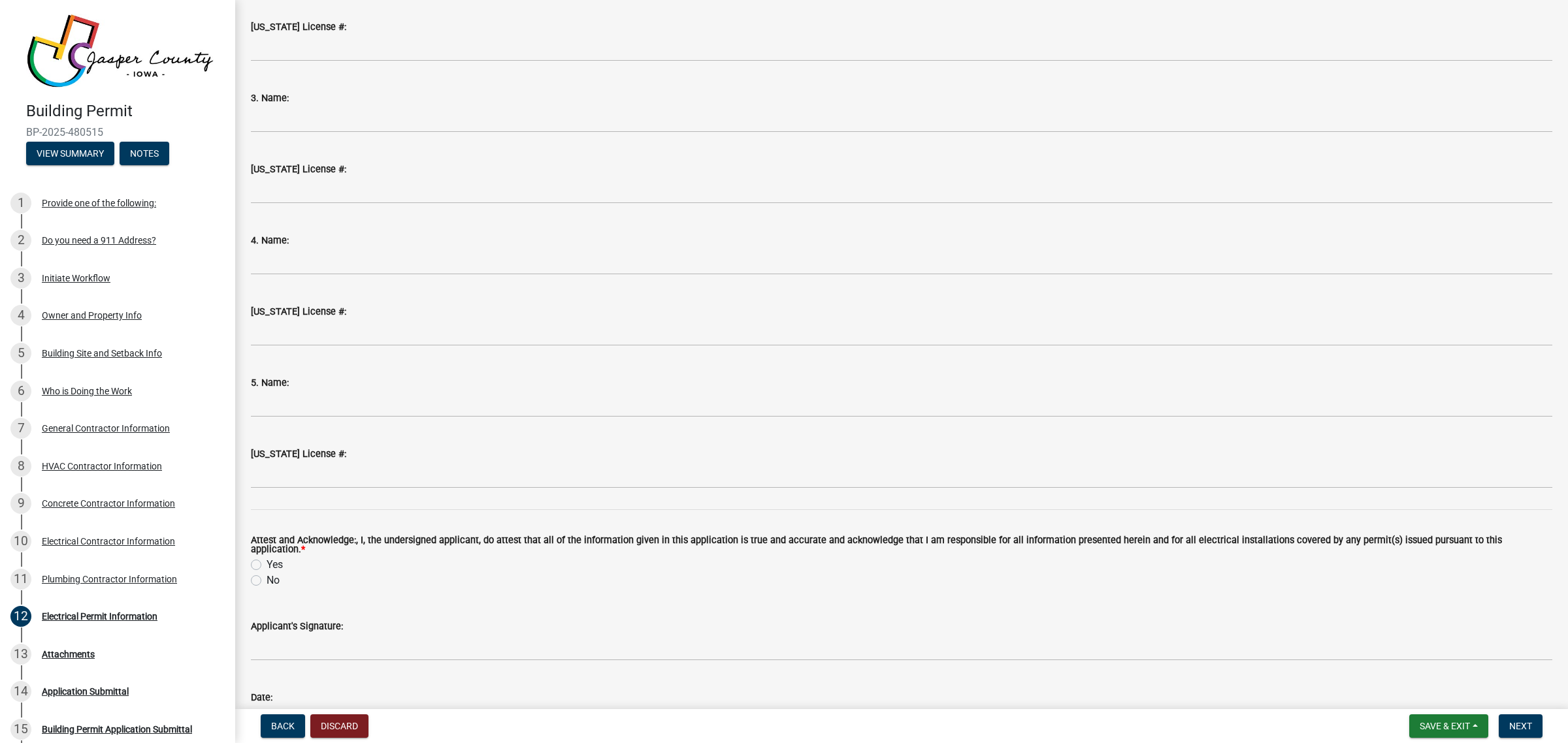
scroll to position [1389, 0]
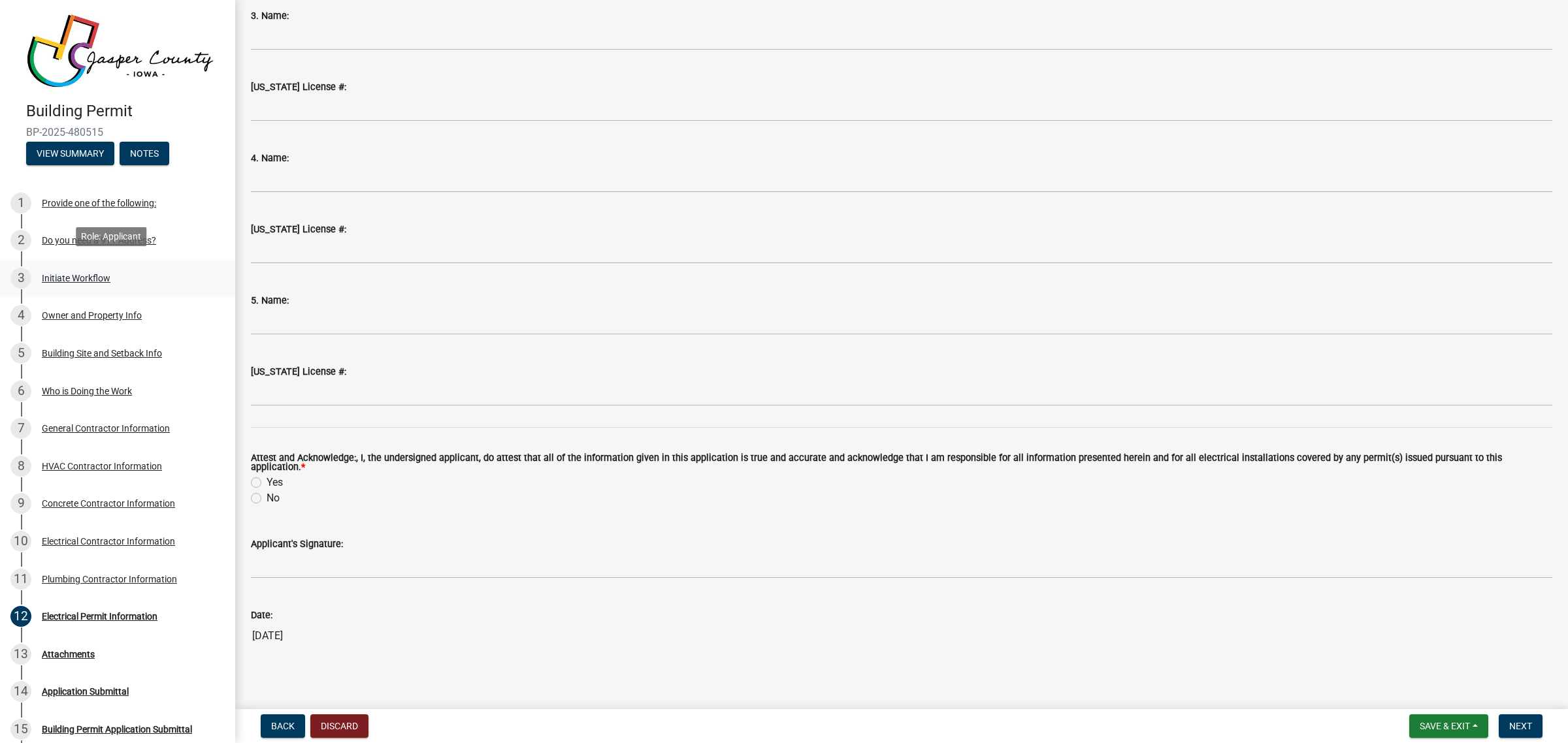
click at [77, 273] on div "Initiate Workflow" at bounding box center [76, 278] width 69 height 9
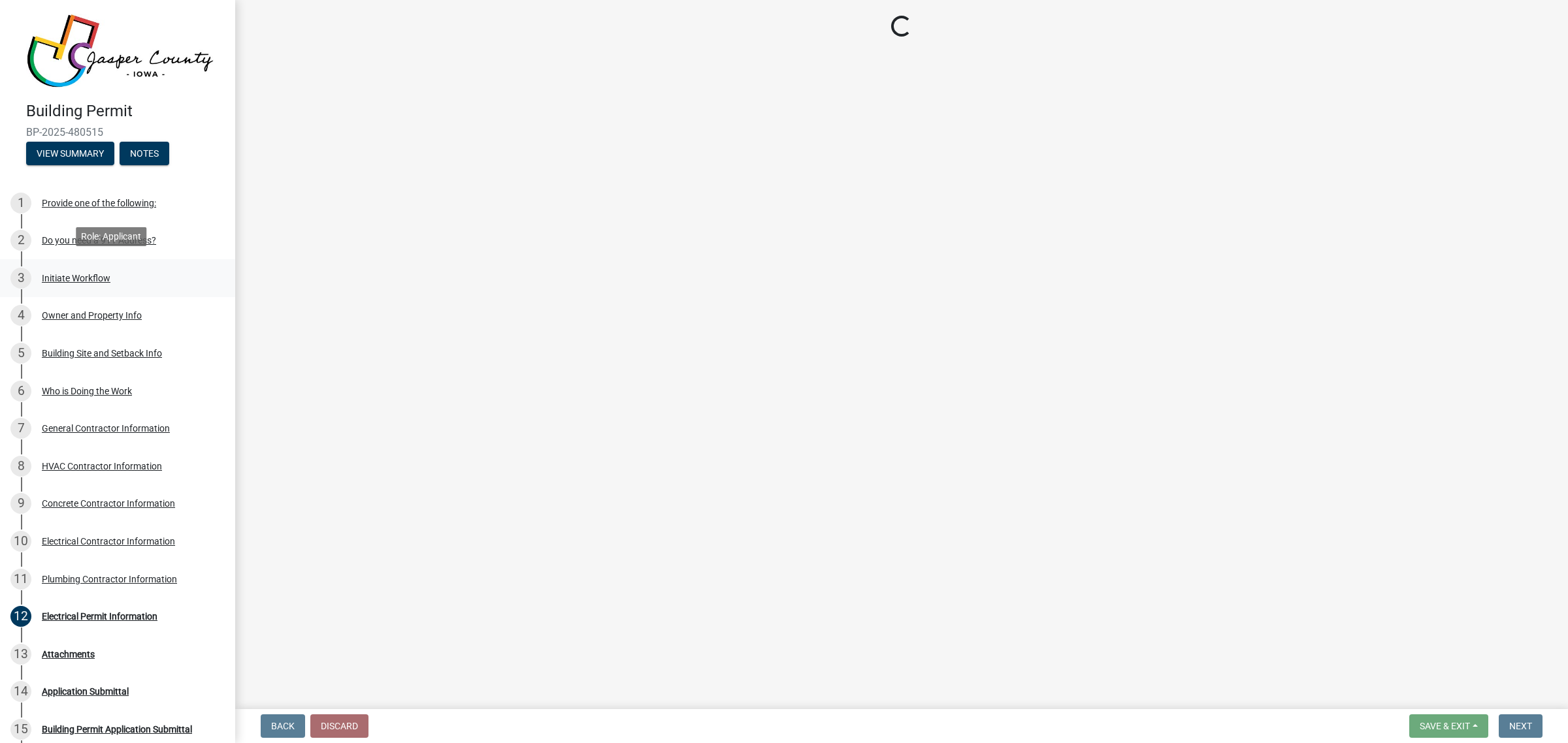
scroll to position [0, 0]
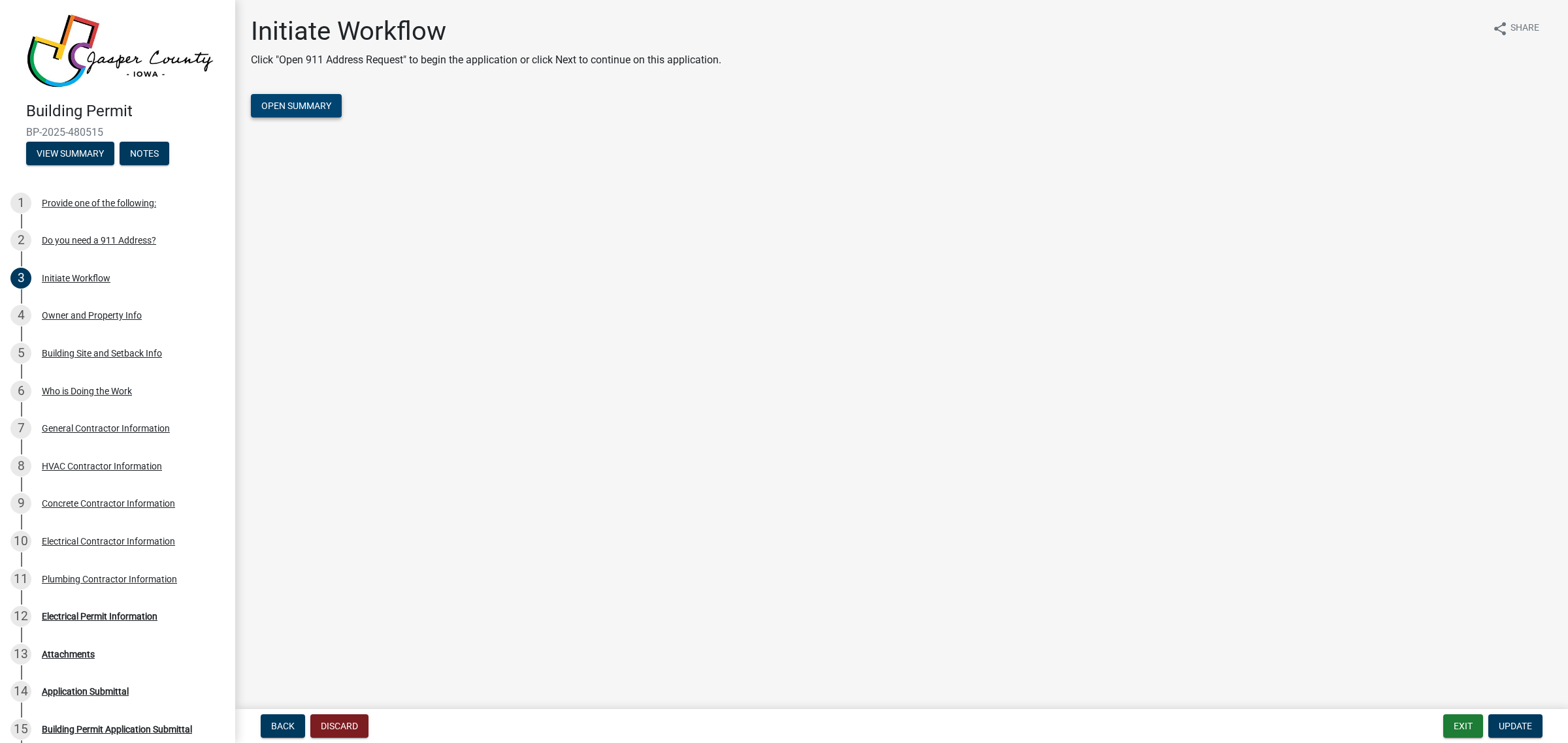
click at [312, 103] on span "Open Summary" at bounding box center [296, 106] width 70 height 11
click at [72, 201] on div "Provide one of the following:" at bounding box center [99, 203] width 114 height 9
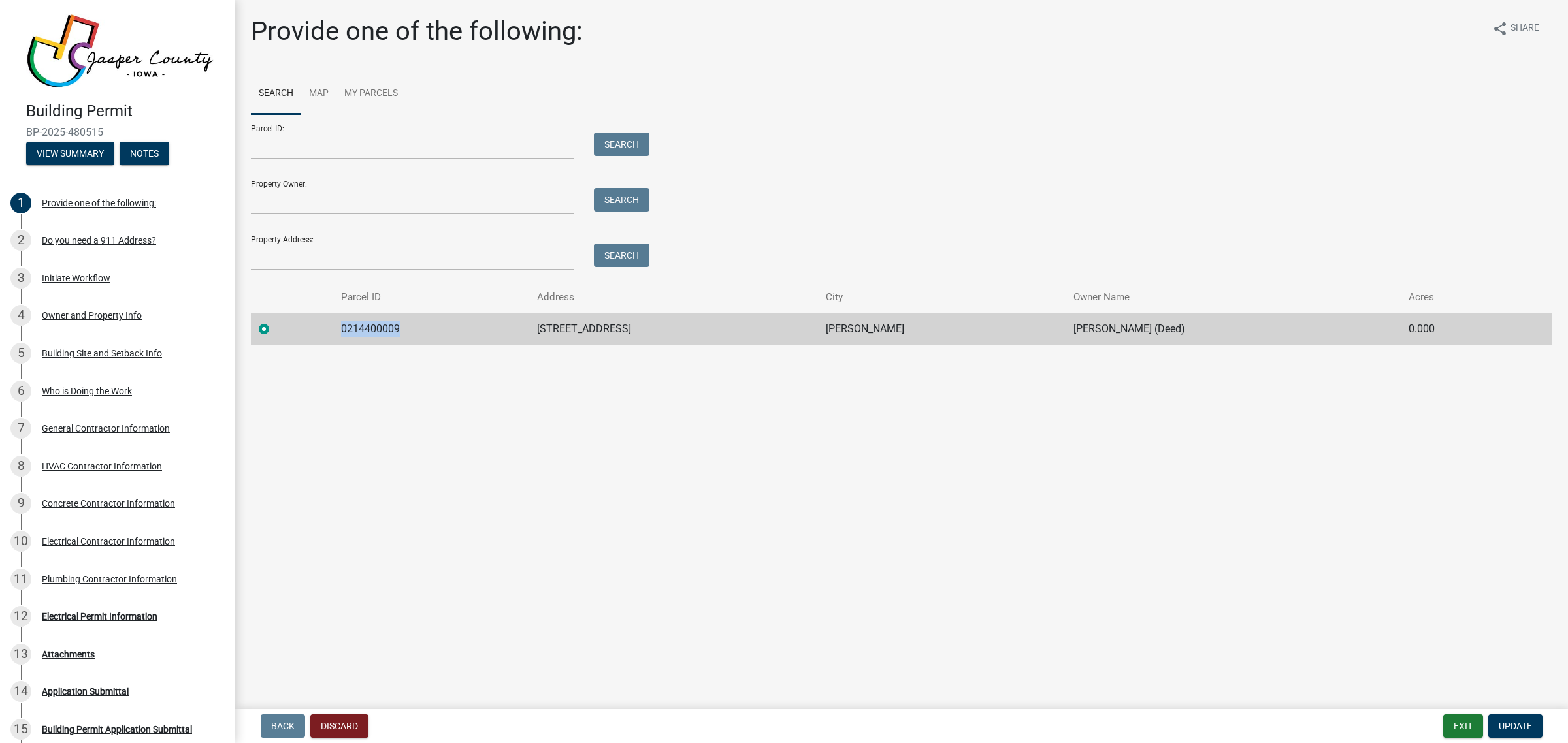
drag, startPoint x: 417, startPoint y: 332, endPoint x: 355, endPoint y: 327, distance: 62.2
click at [355, 327] on td "0214400009" at bounding box center [431, 328] width 196 height 32
copy td "0214400009"
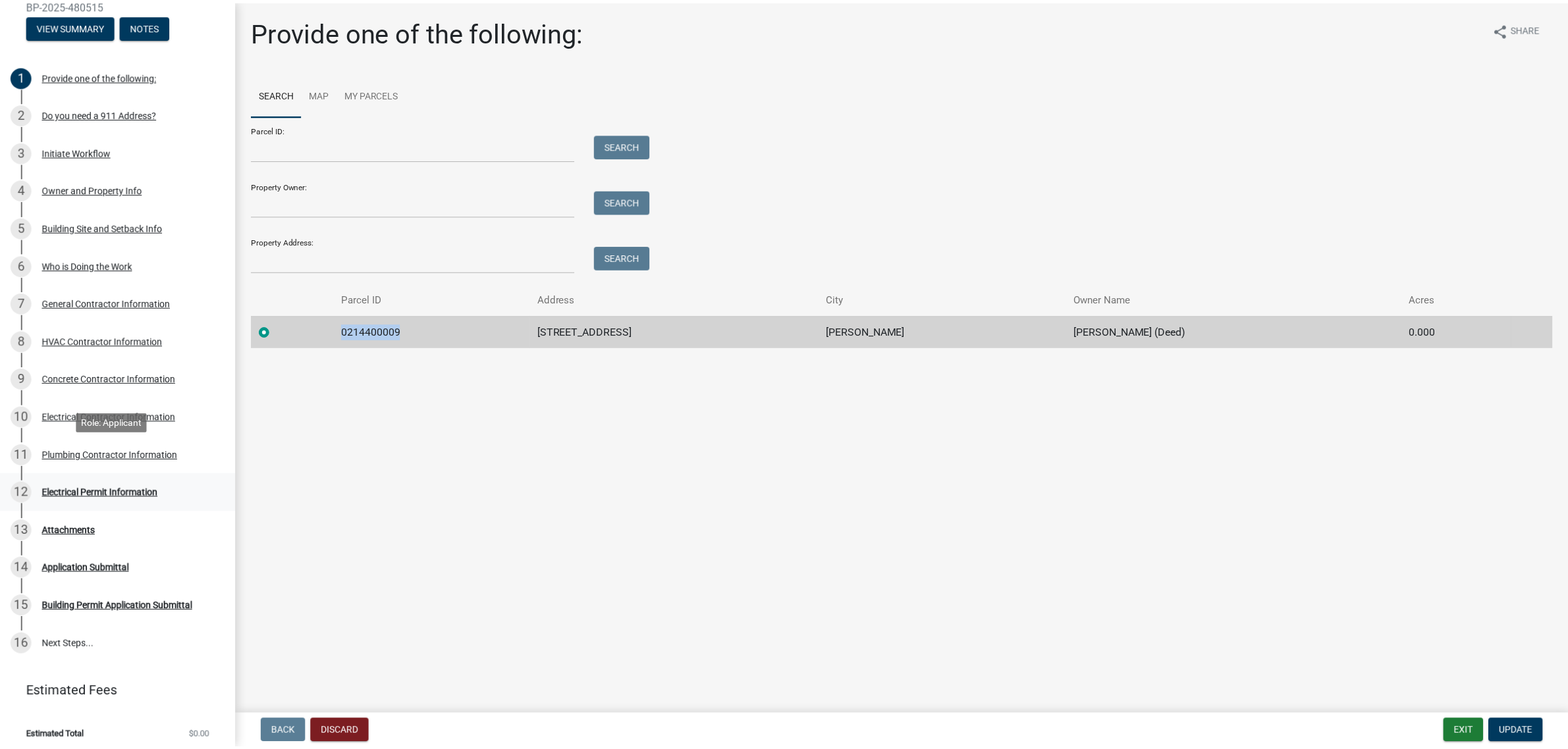
scroll to position [130, 0]
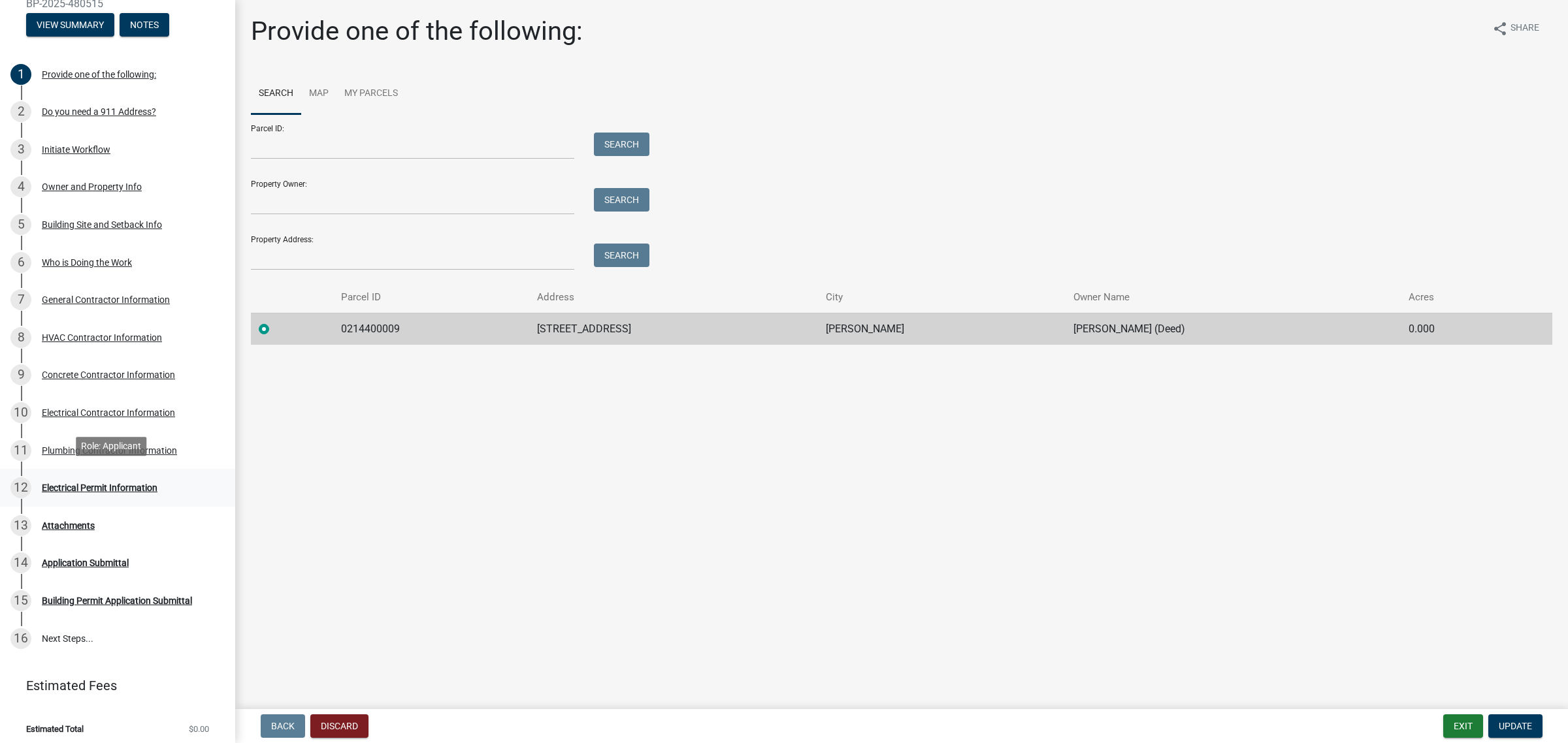
click at [63, 483] on div "Electrical Permit Information" at bounding box center [100, 488] width 116 height 9
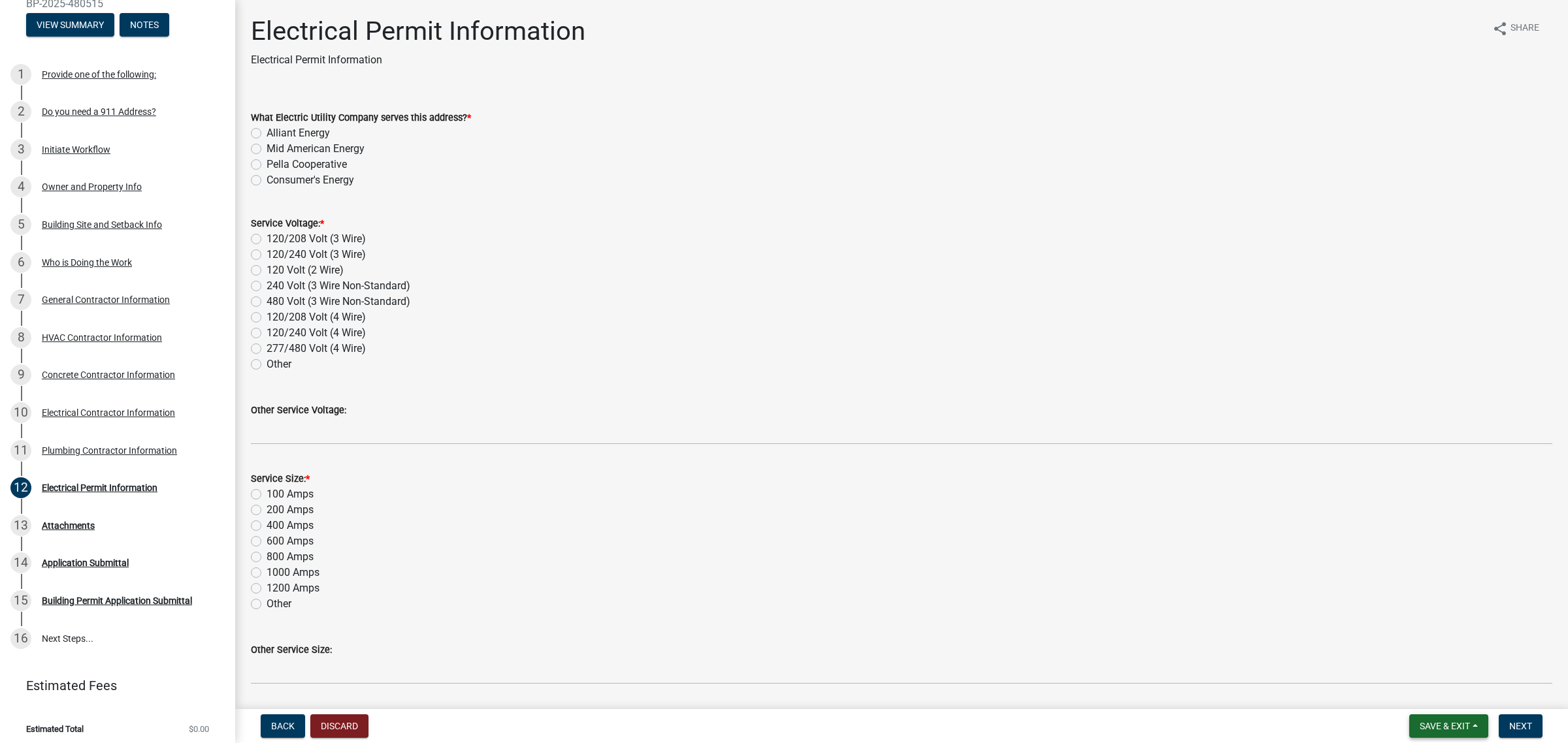
click at [1439, 721] on span "Save & Exit" at bounding box center [1445, 727] width 50 height 11
click at [1418, 694] on button "Save & Exit" at bounding box center [1436, 693] width 104 height 32
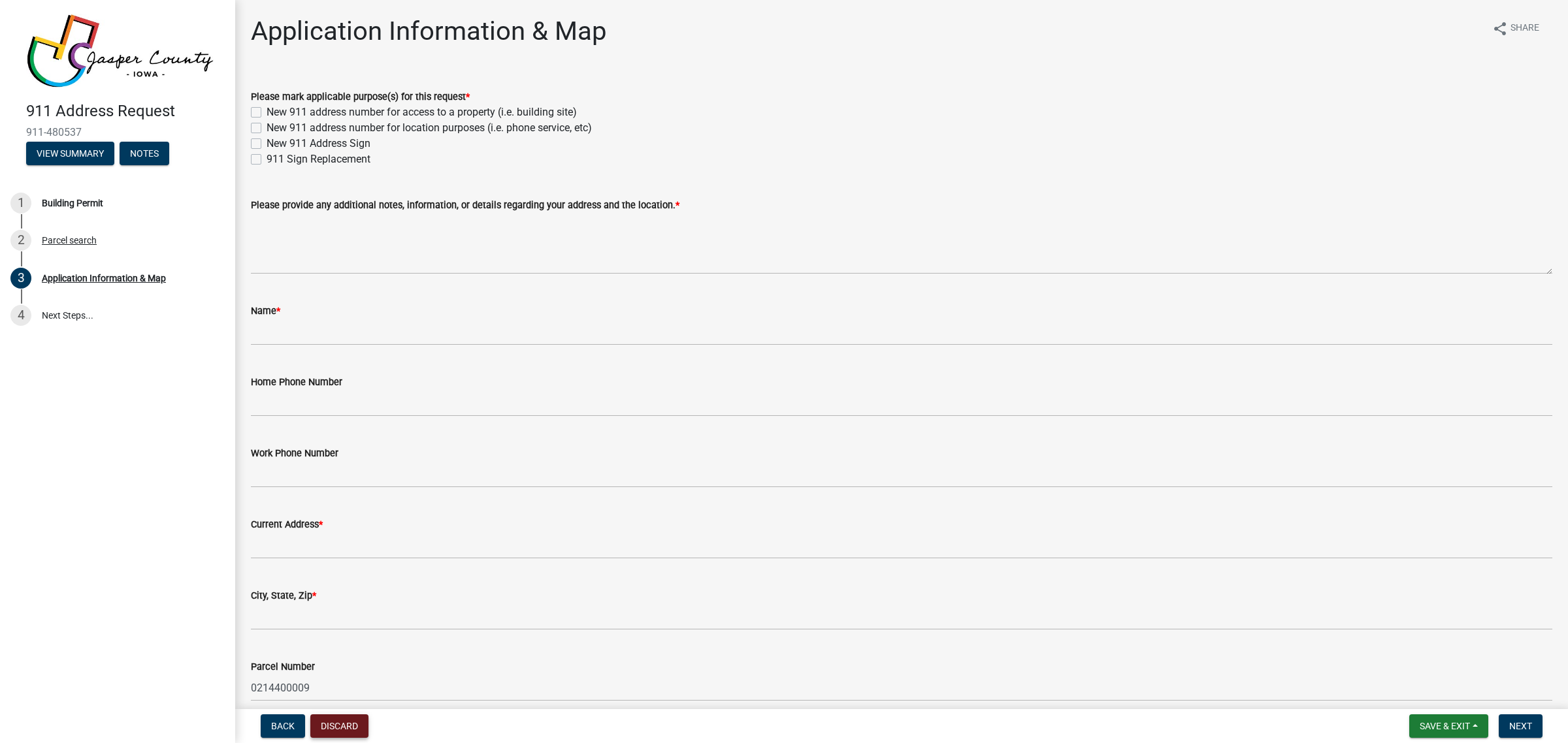
click at [366, 727] on button "Discard" at bounding box center [339, 726] width 58 height 23
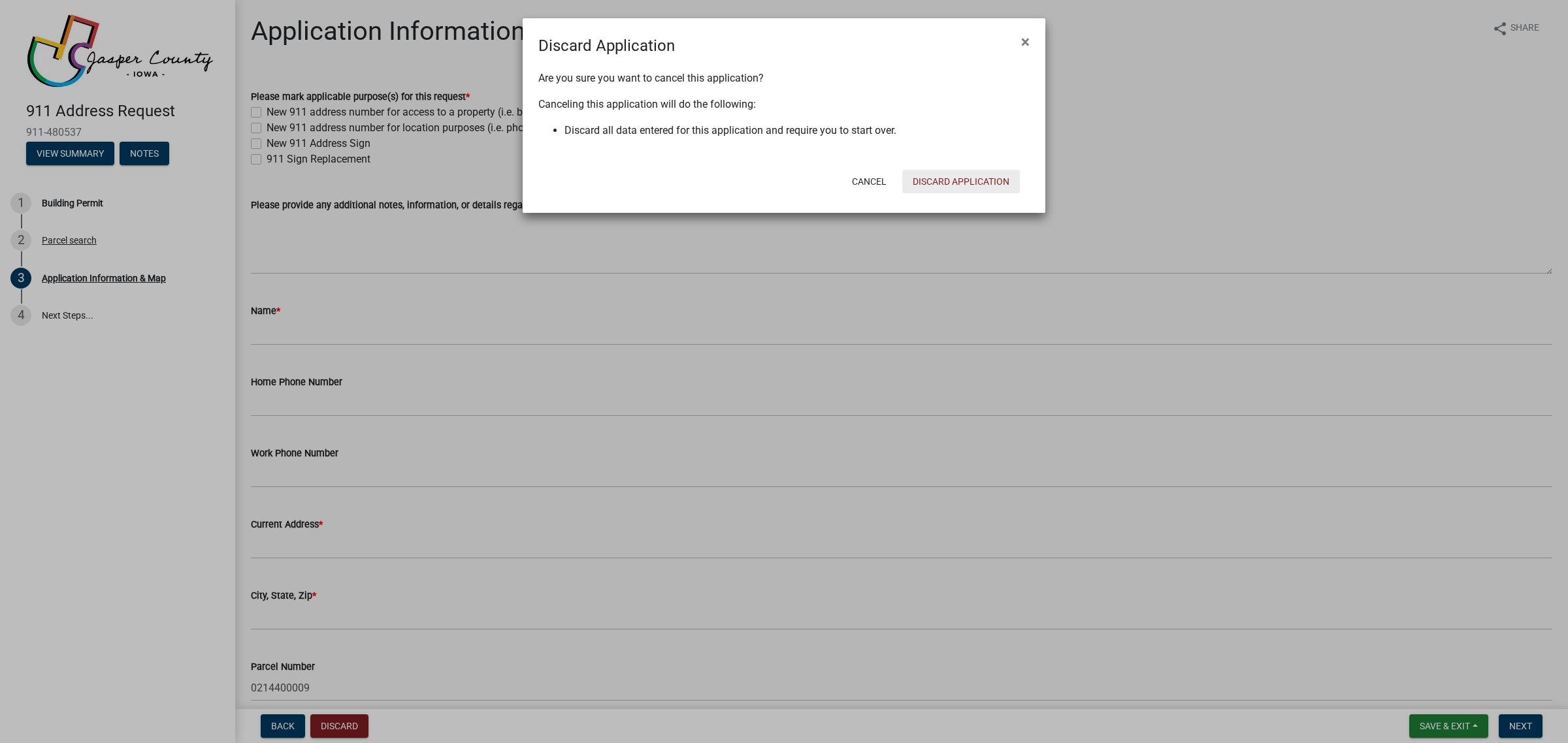
click at [954, 181] on button "Discard Application" at bounding box center [961, 182] width 117 height 23
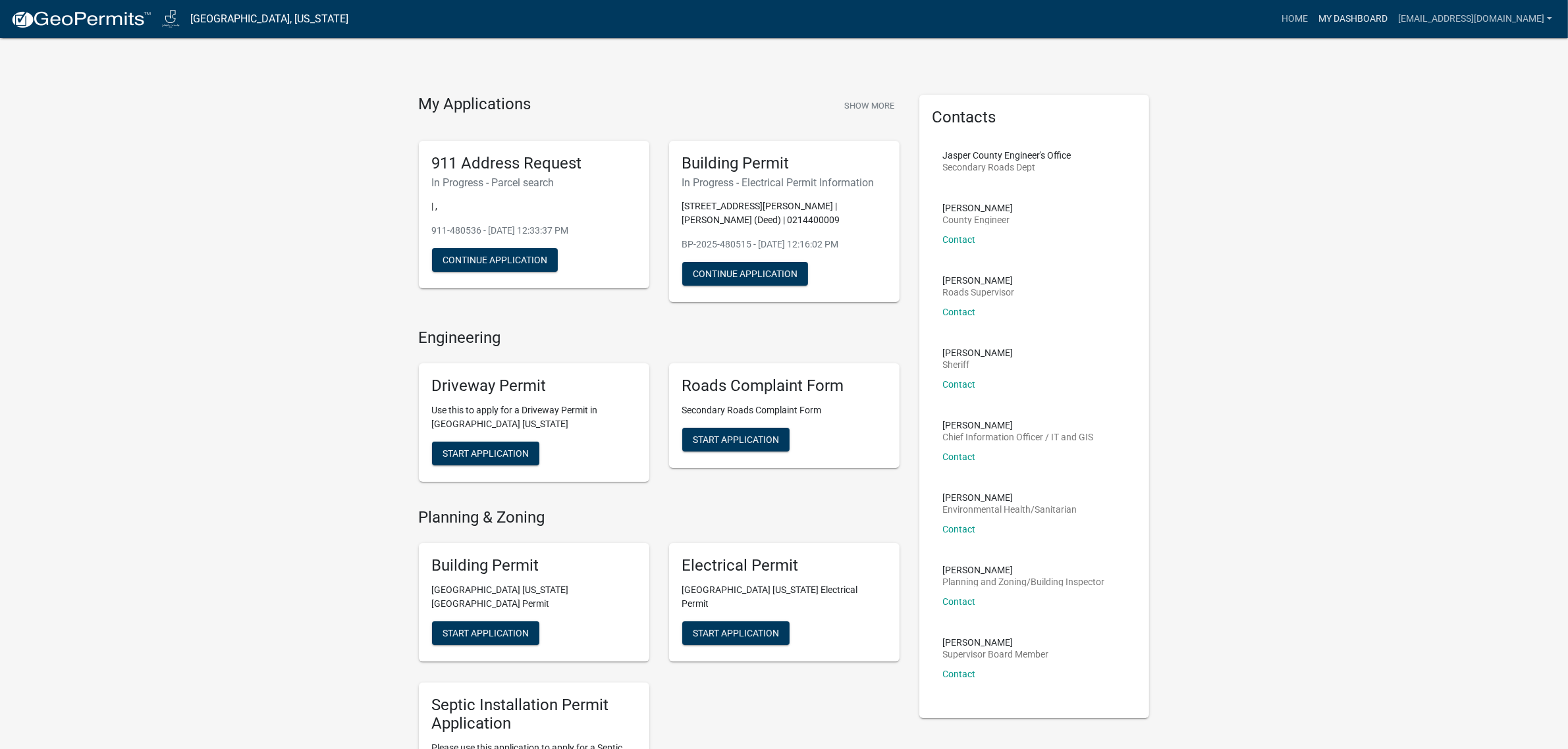
click at [1367, 12] on link "My Dashboard" at bounding box center [1353, 19] width 79 height 25
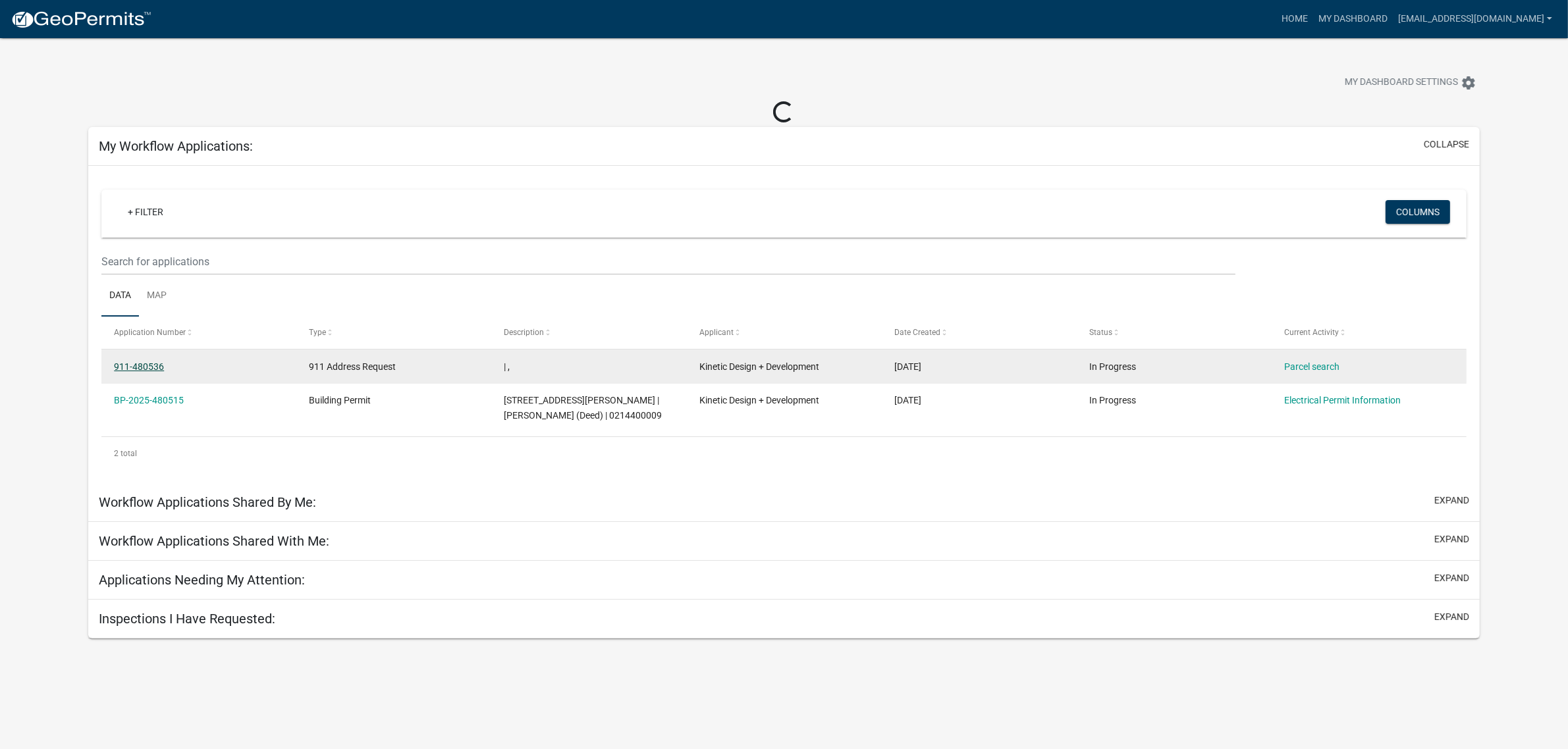
click at [149, 363] on link "911-480536" at bounding box center [139, 367] width 50 height 11
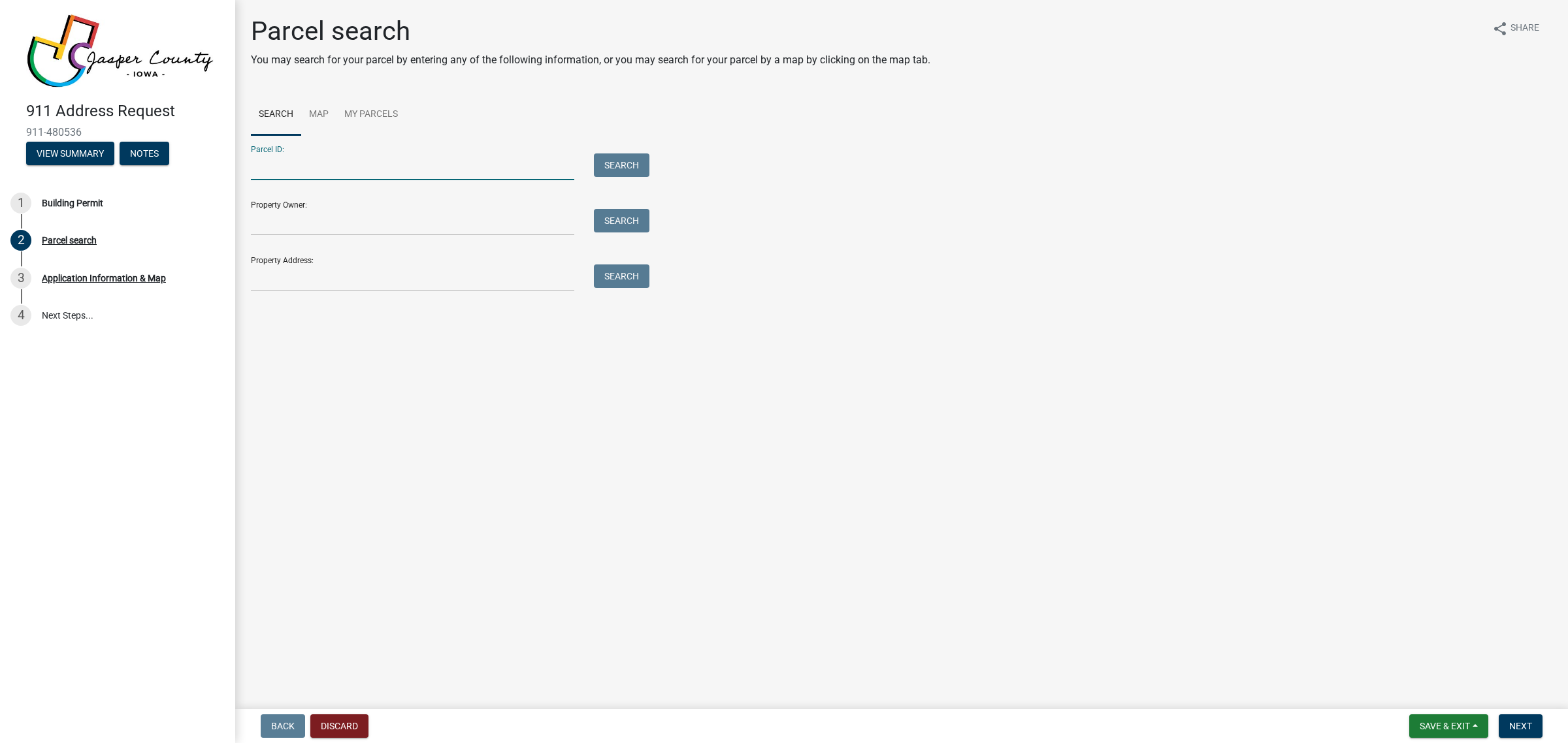
click at [515, 173] on input "Parcel ID:" at bounding box center [413, 167] width 324 height 27
click at [337, 180] on form "Parcel ID: Search Property Owner: Search Property Address: Search" at bounding box center [447, 213] width 392 height 156
click at [327, 163] on input "Parcel ID:" at bounding box center [413, 167] width 324 height 27
click at [448, 164] on input "Parcel ID:" at bounding box center [413, 167] width 324 height 27
paste input "0214400009"
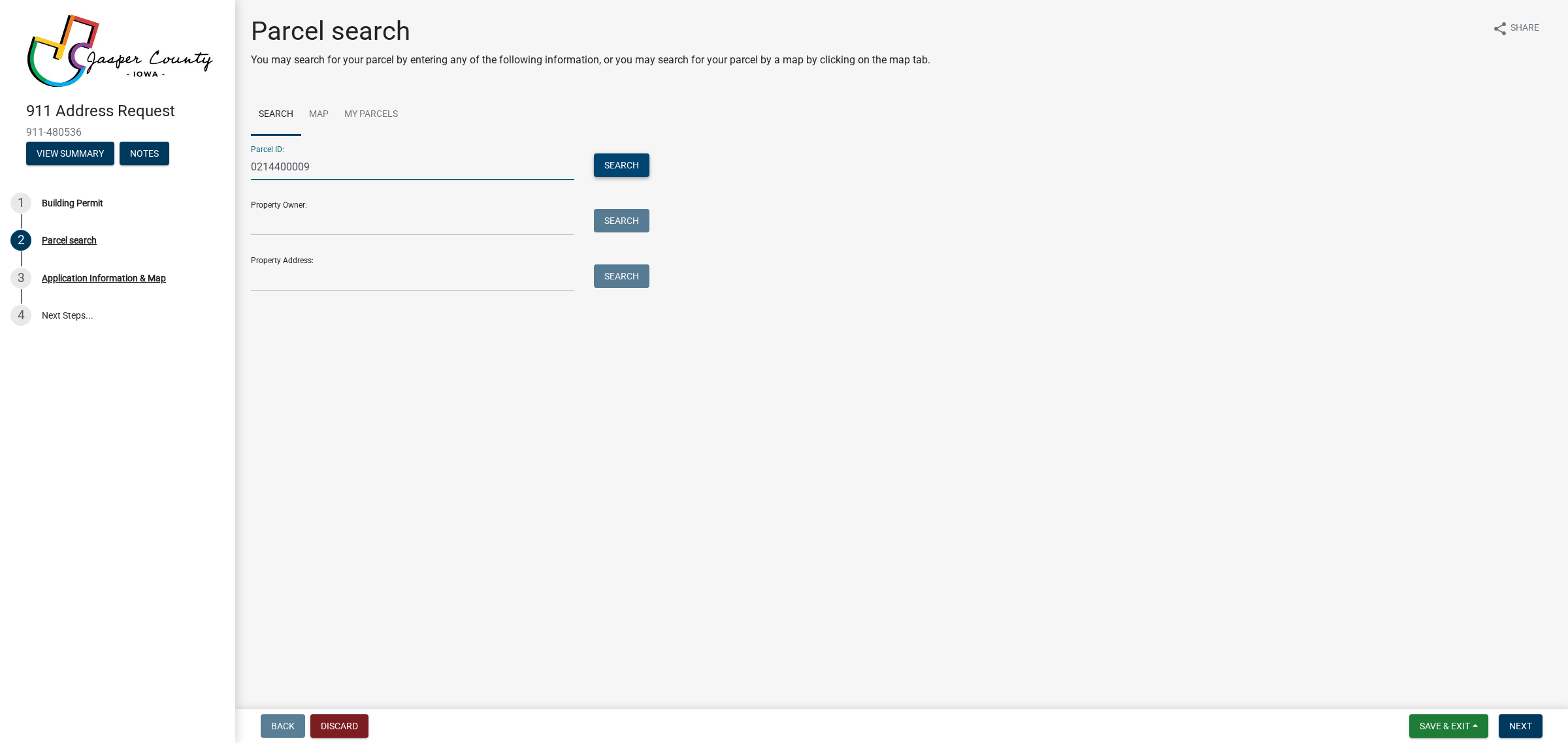
type input "0214400009"
click at [632, 161] on button "Search" at bounding box center [622, 165] width 56 height 23
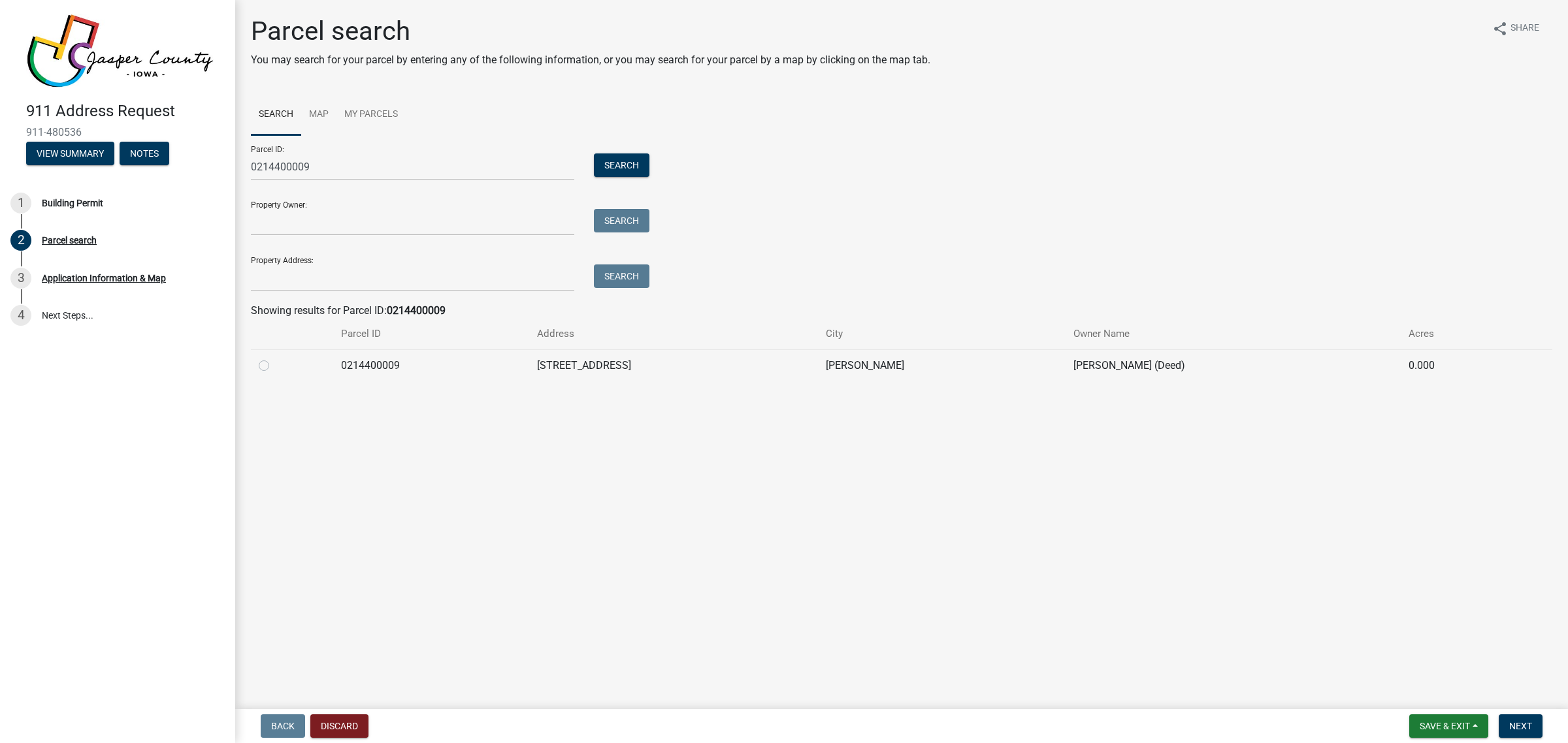
click at [274, 358] on label at bounding box center [274, 358] width 0 height 0
click at [274, 363] on input "radio" at bounding box center [278, 361] width 9 height 8
radio input "true"
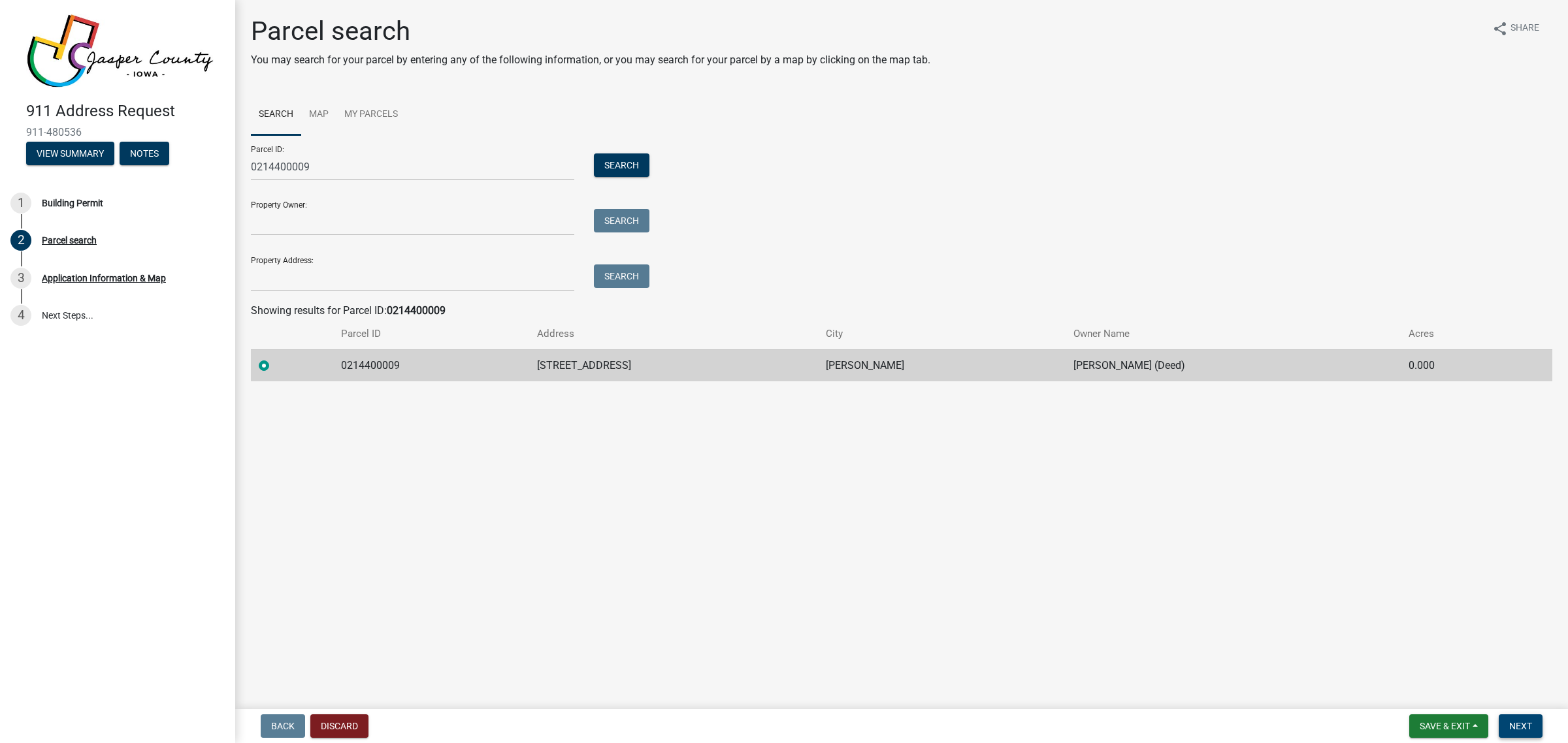
click at [1531, 723] on span "Next" at bounding box center [1521, 727] width 23 height 11
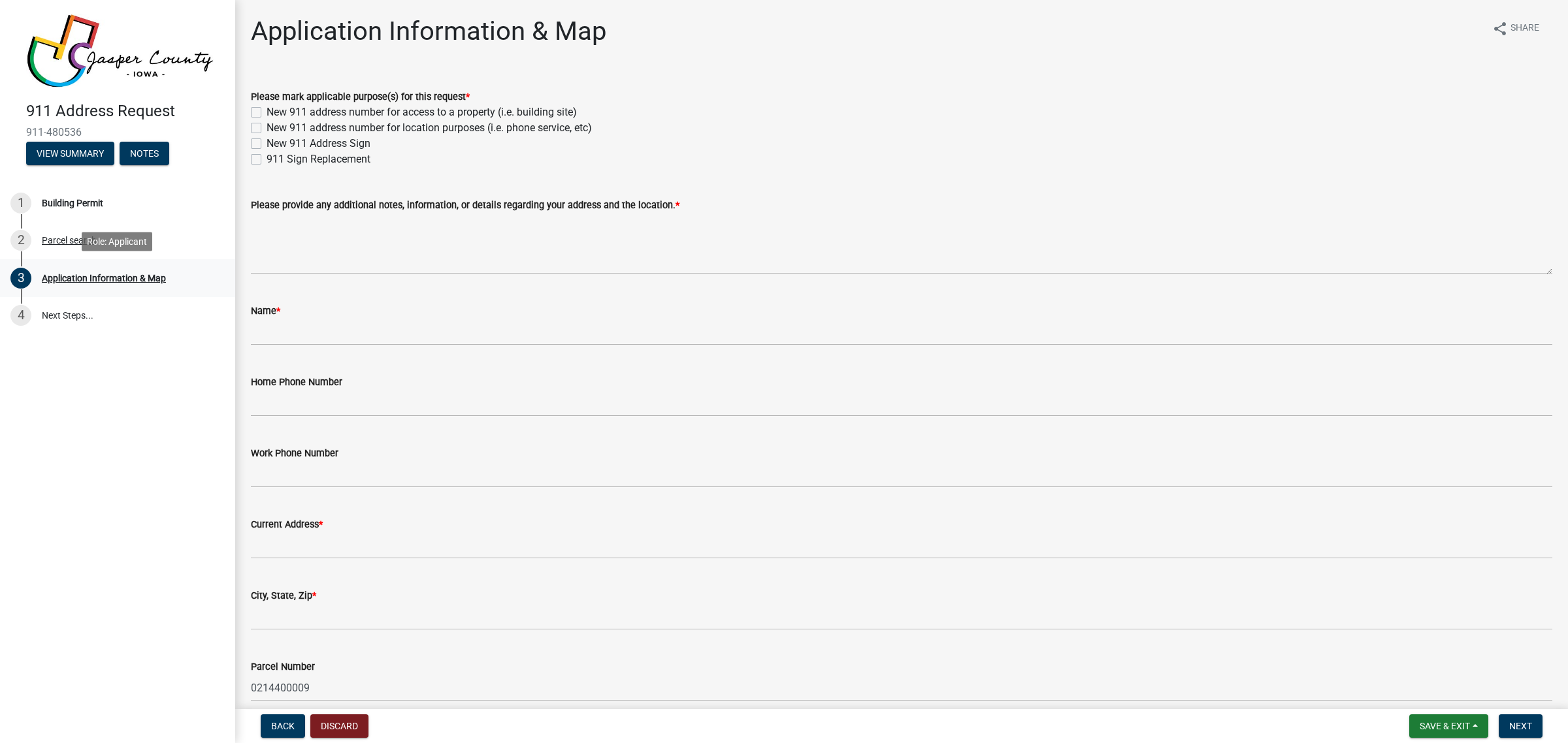
click at [145, 274] on div "Application Information & Map" at bounding box center [104, 278] width 124 height 9
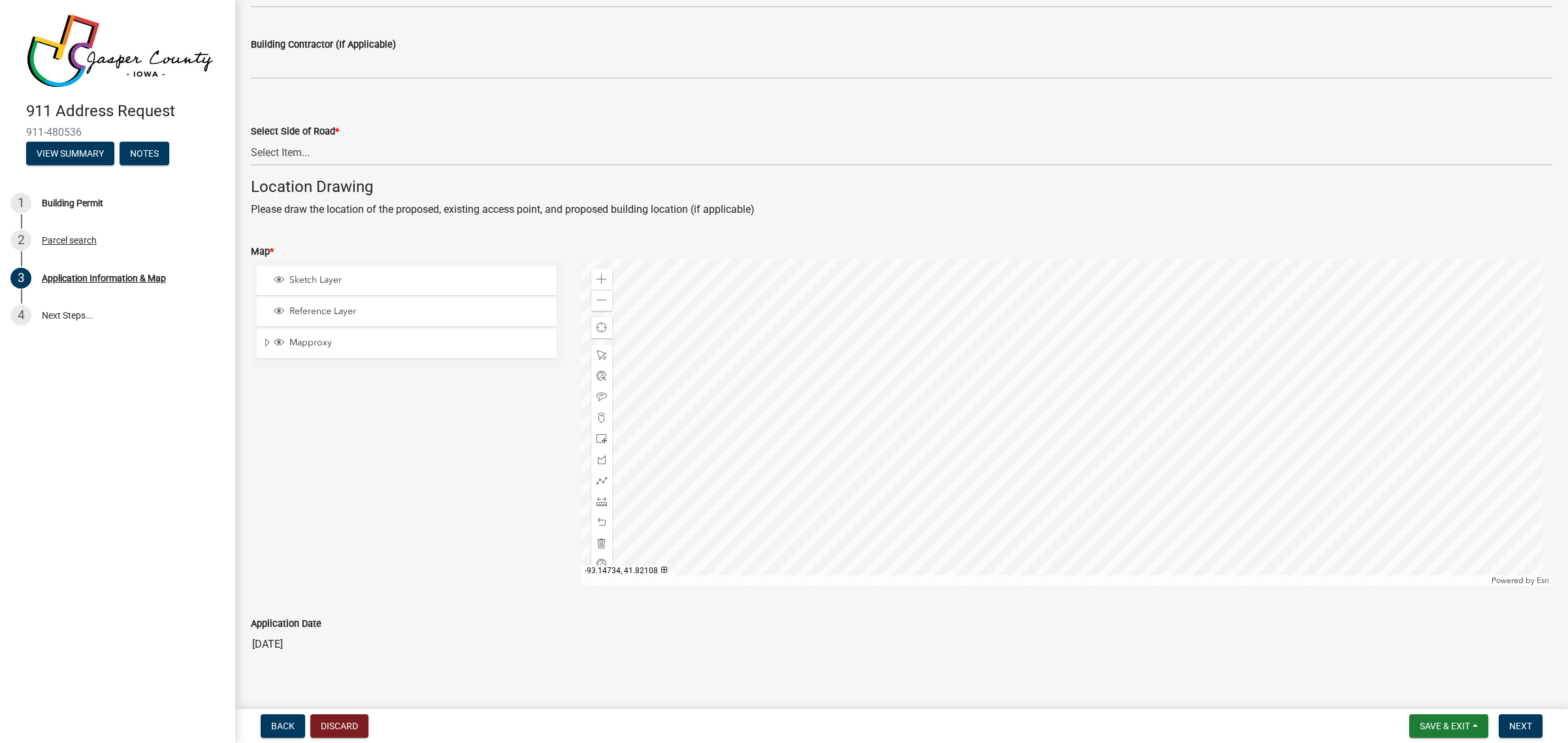
scroll to position [707, 0]
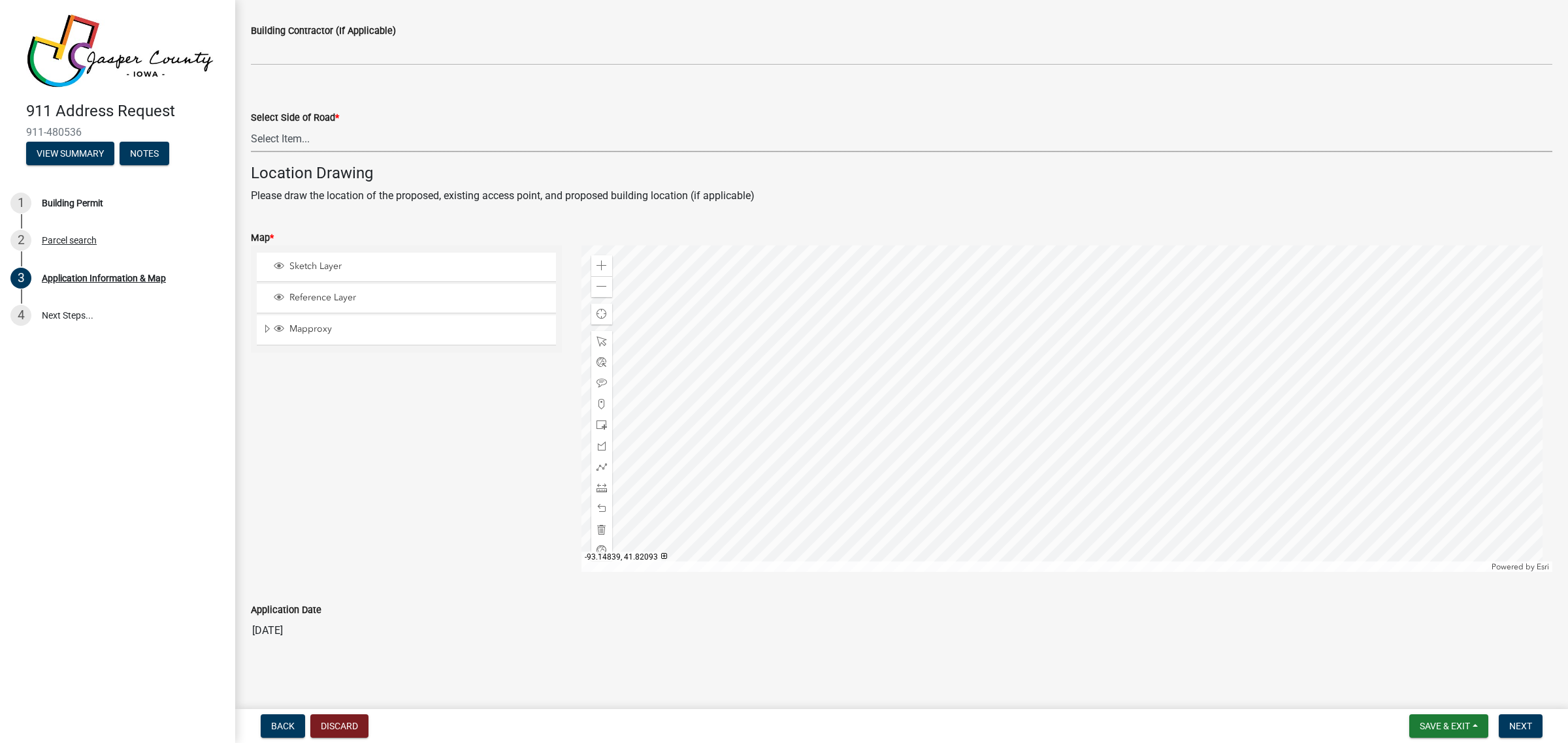
click at [354, 133] on select "Select Item... North South East West" at bounding box center [902, 138] width 1301 height 27
click at [309, 469] on div "Sketch Layer Reference Layer Mapproxy County Zoning Labels Parcel Numbers Parce…" at bounding box center [406, 409] width 331 height 327
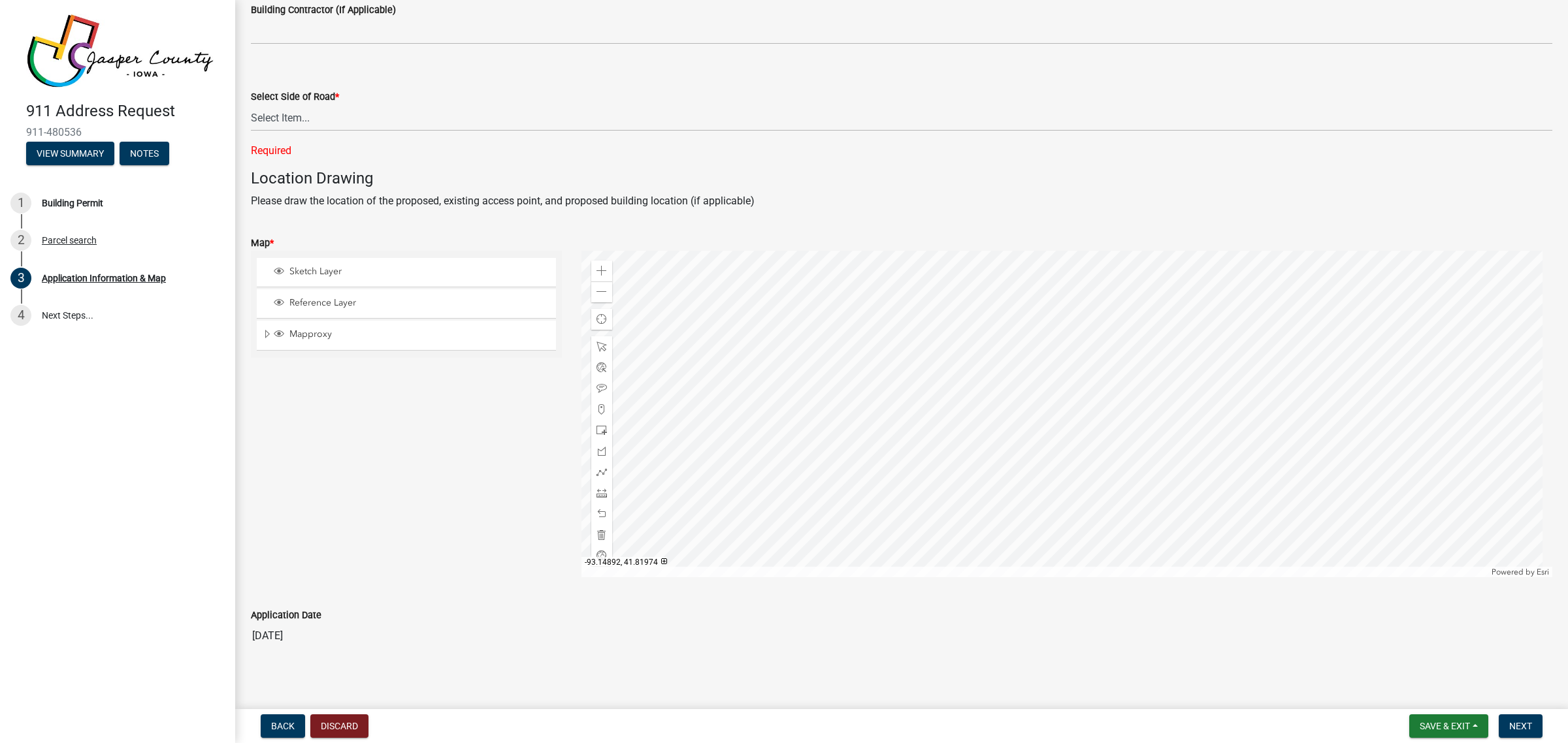
scroll to position [734, 0]
click at [304, 405] on div "Sketch Layer Reference Layer Mapproxy County Zoning Labels Parcel Numbers Parce…" at bounding box center [406, 409] width 331 height 327
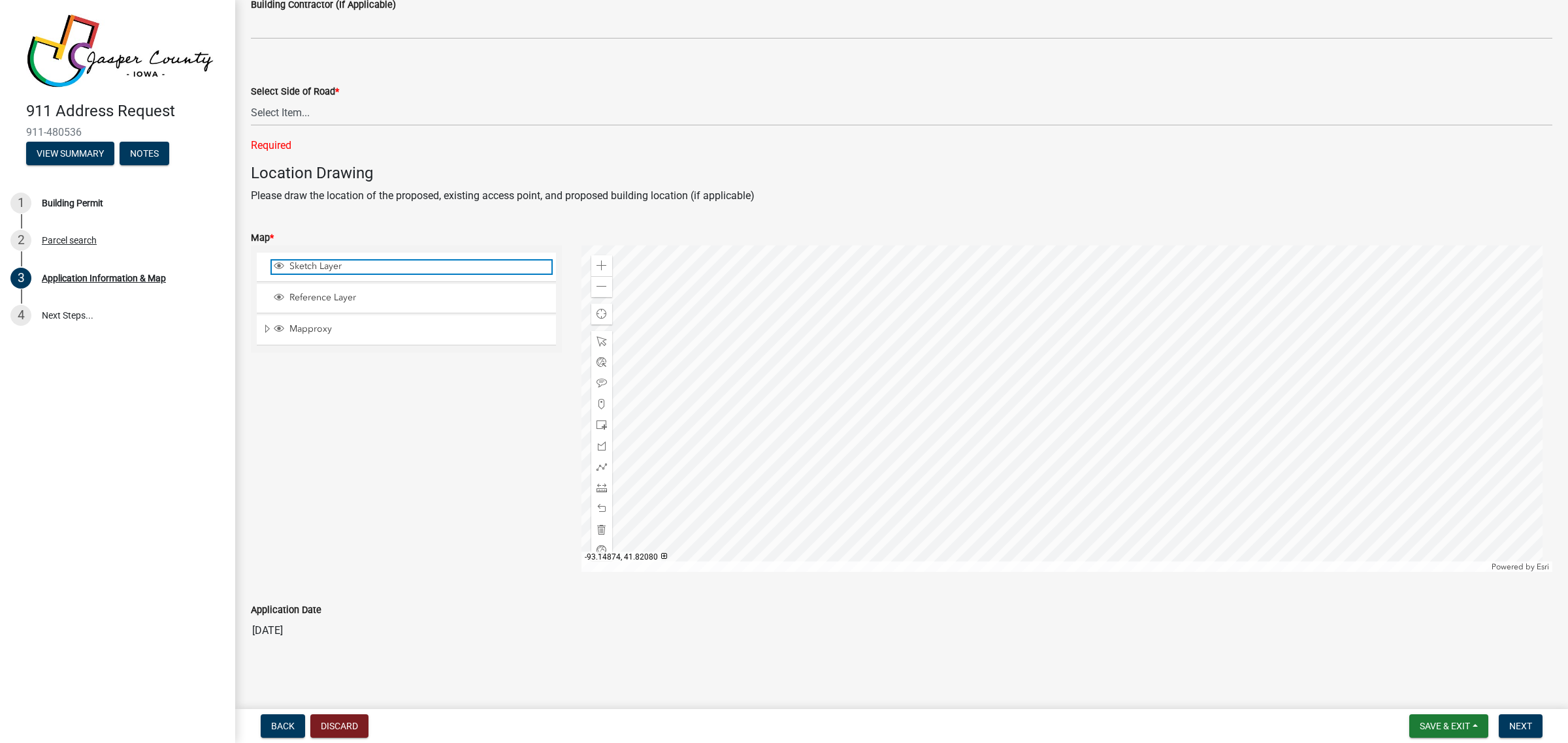
click at [348, 261] on span "Sketch Layer" at bounding box center [418, 266] width 265 height 12
click at [955, 366] on div at bounding box center [1067, 409] width 971 height 327
click at [1007, 375] on div at bounding box center [1067, 409] width 971 height 327
click at [601, 425] on span at bounding box center [602, 426] width 11 height 11
click at [1056, 459] on div at bounding box center [1067, 409] width 971 height 327
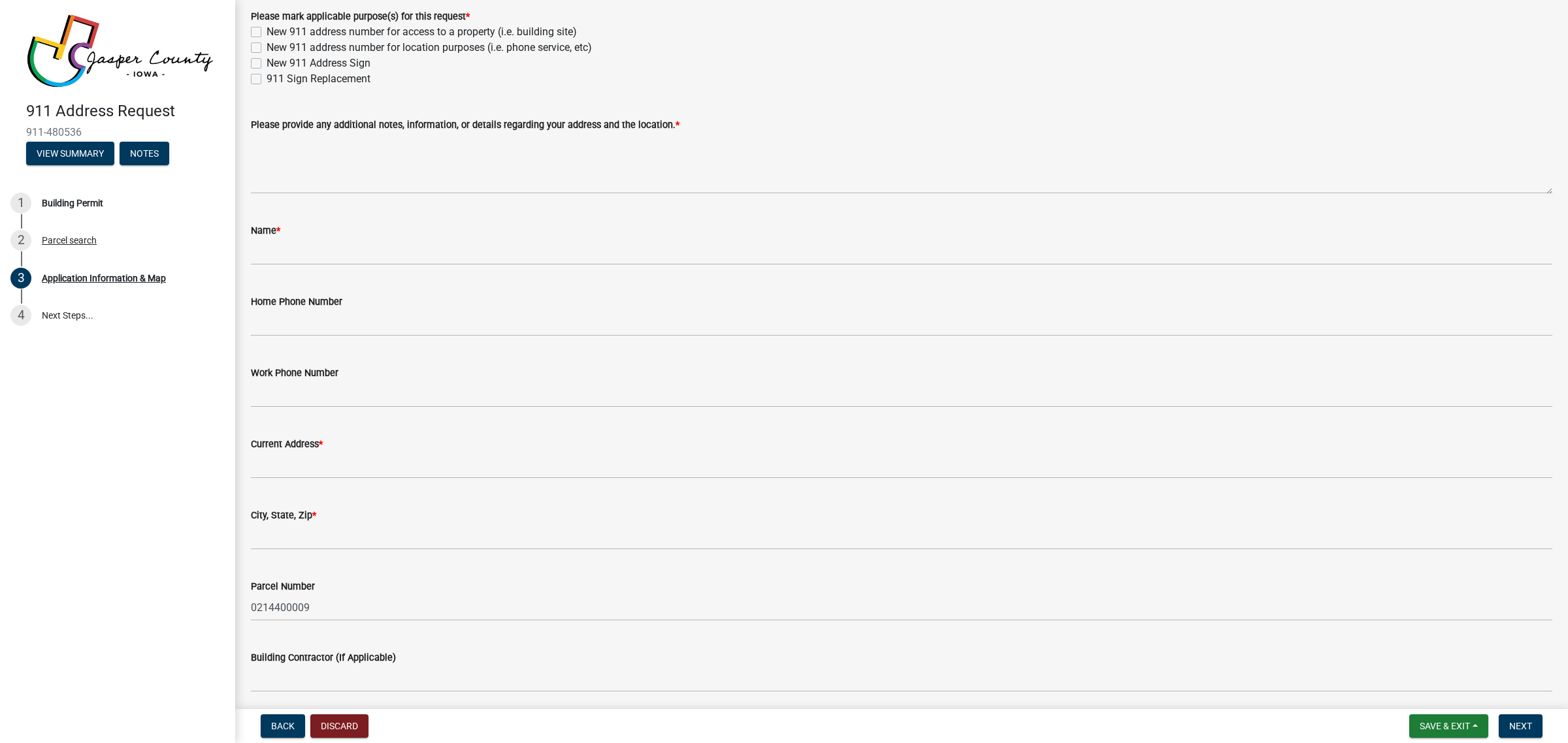
scroll to position [0, 0]
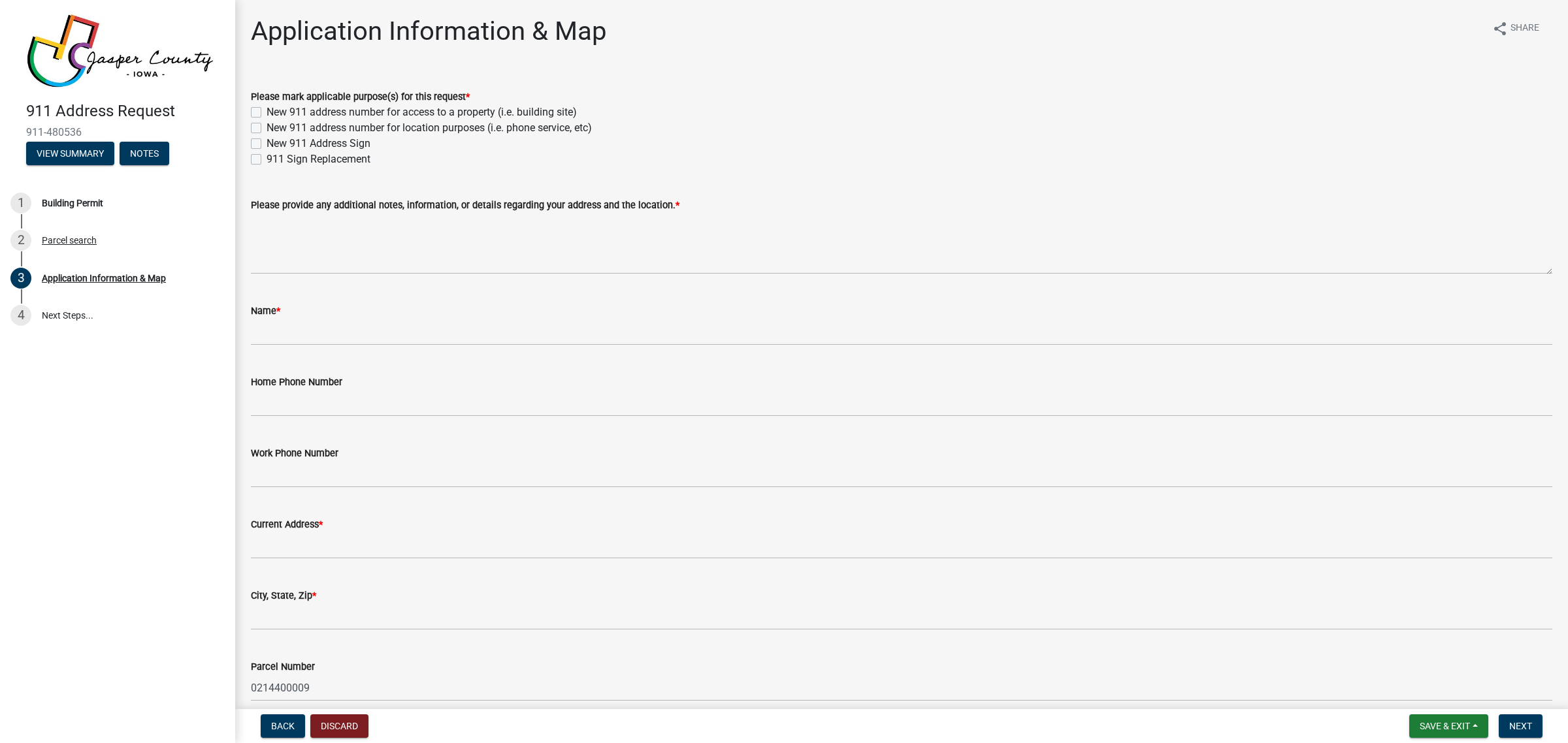
click at [267, 112] on label "New 911 address number for access to a property (i.e. building site)" at bounding box center [422, 112] width 311 height 15
click at [267, 112] on input "New 911 address number for access to a property (i.e. building site)" at bounding box center [270, 108] width 9 height 8
checkbox input "true"
checkbox input "false"
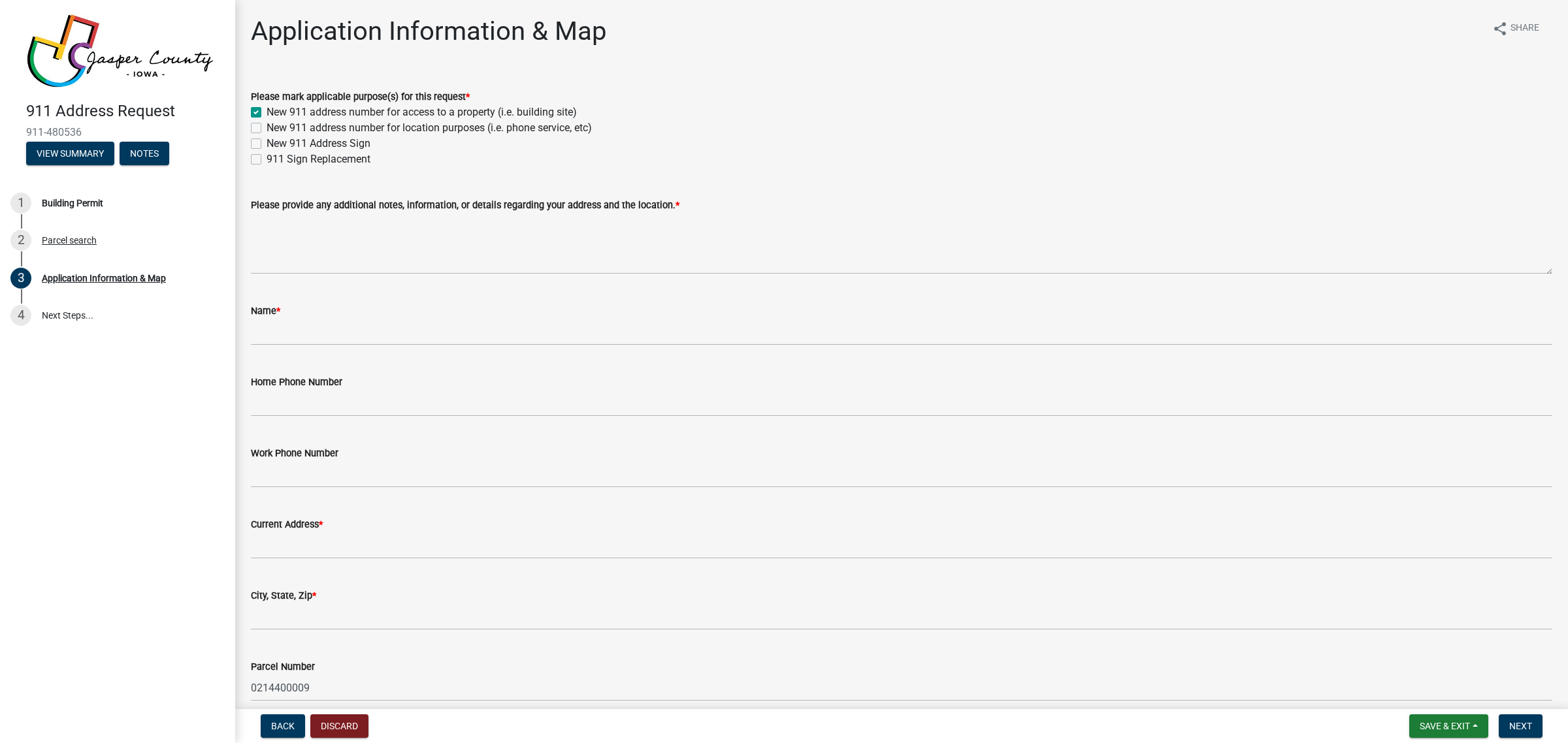
checkbox input "false"
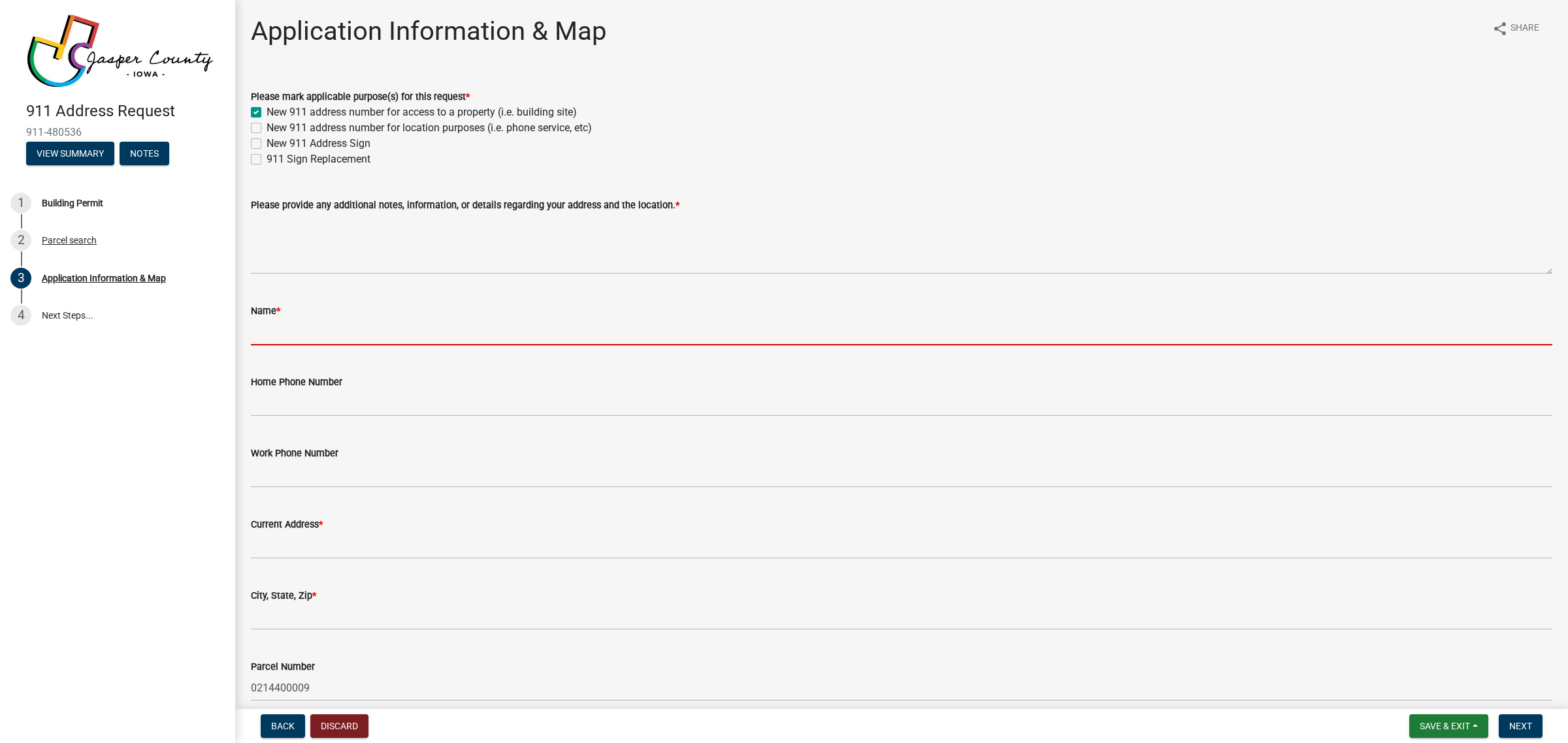
click at [309, 331] on input "Name *" at bounding box center [902, 332] width 1301 height 27
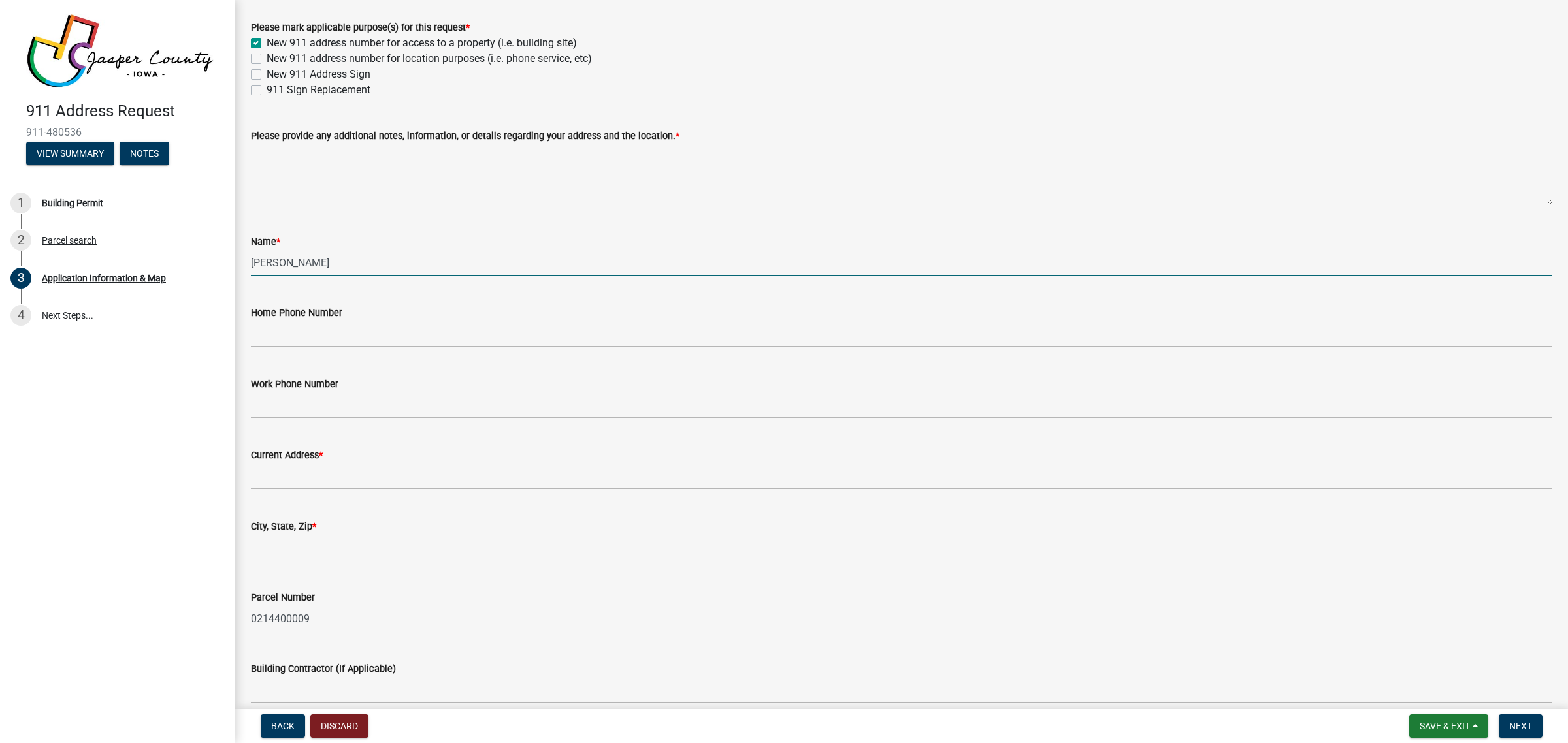
scroll to position [163, 0]
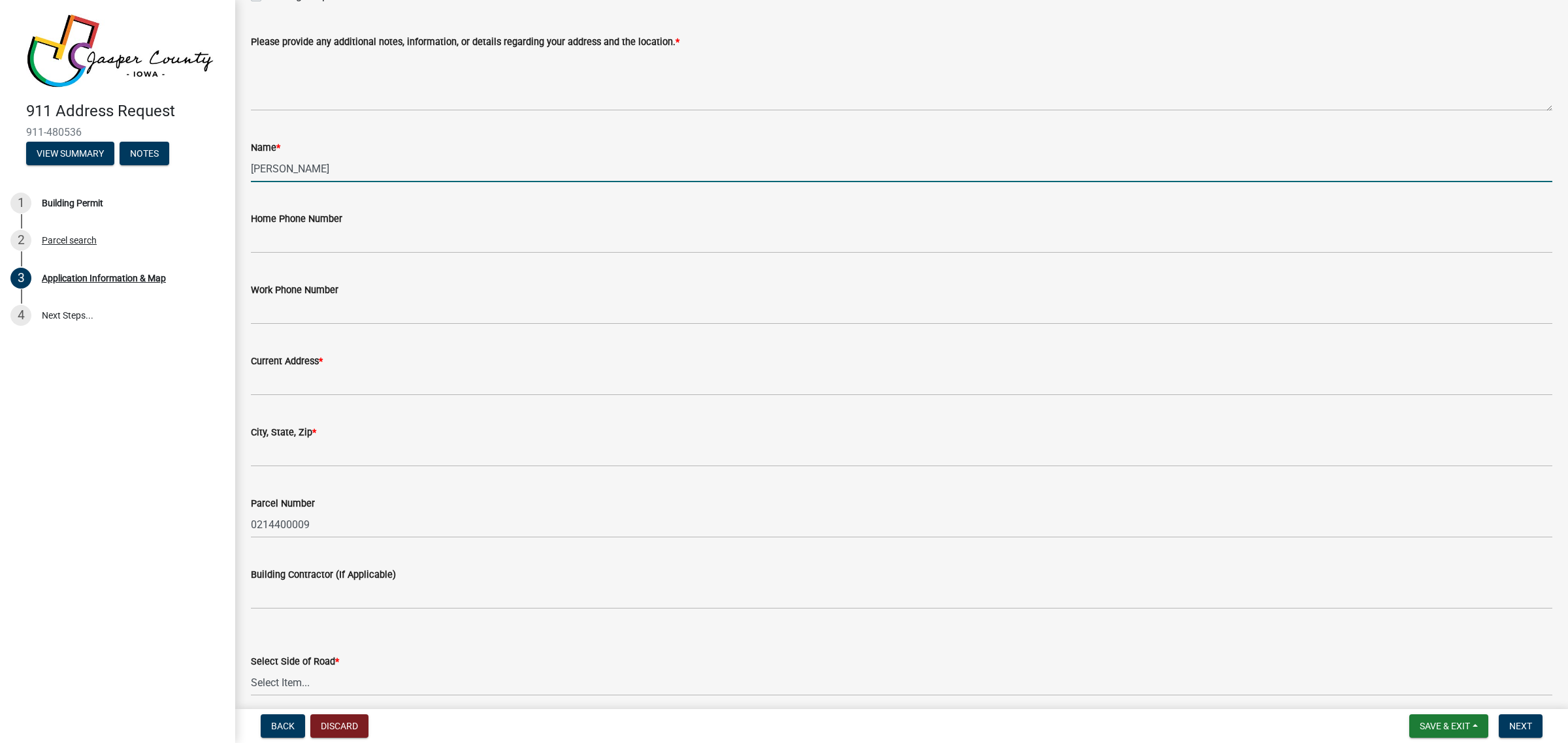
type input "Mallory Johnson"
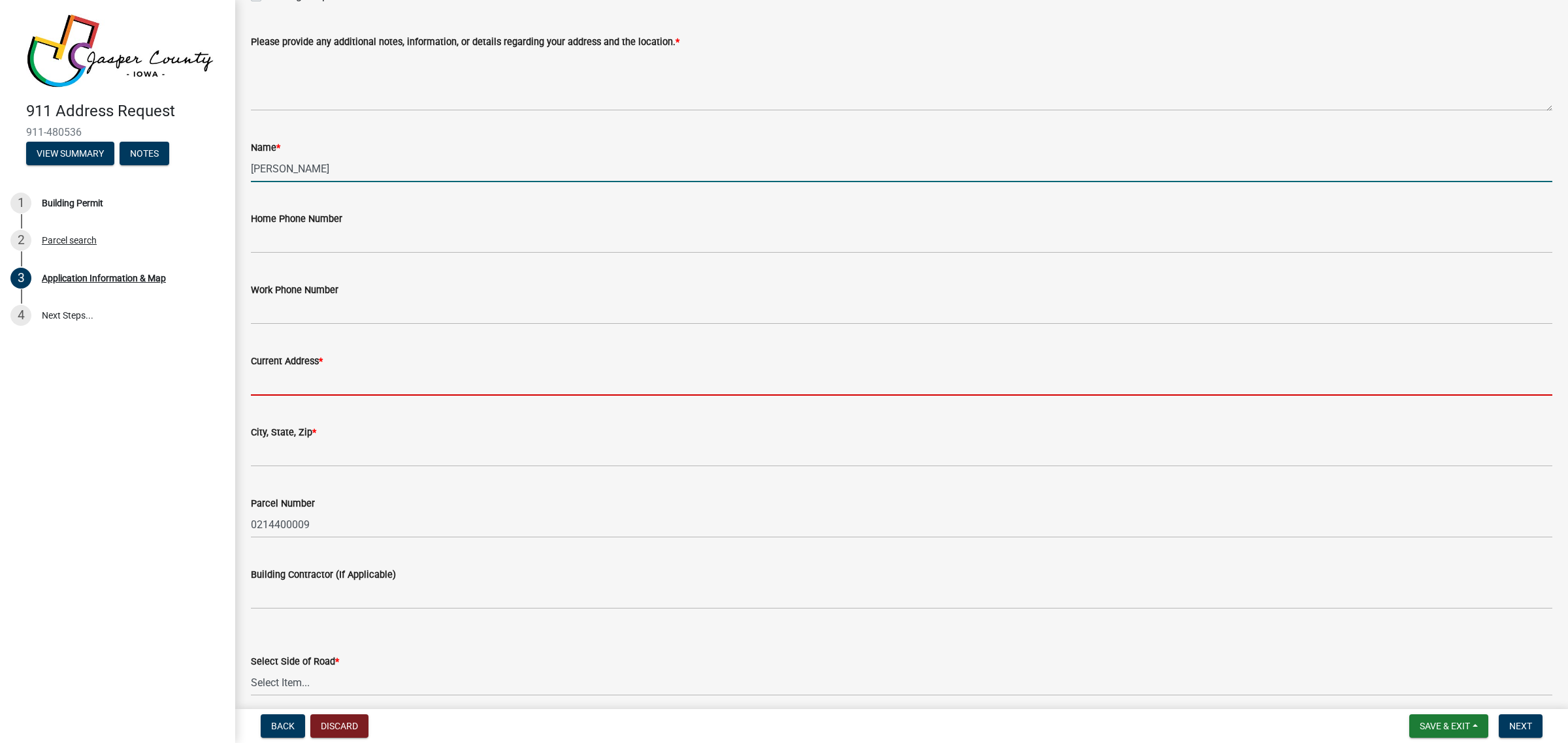
click at [375, 384] on input "Current Address *" at bounding box center [902, 382] width 1301 height 27
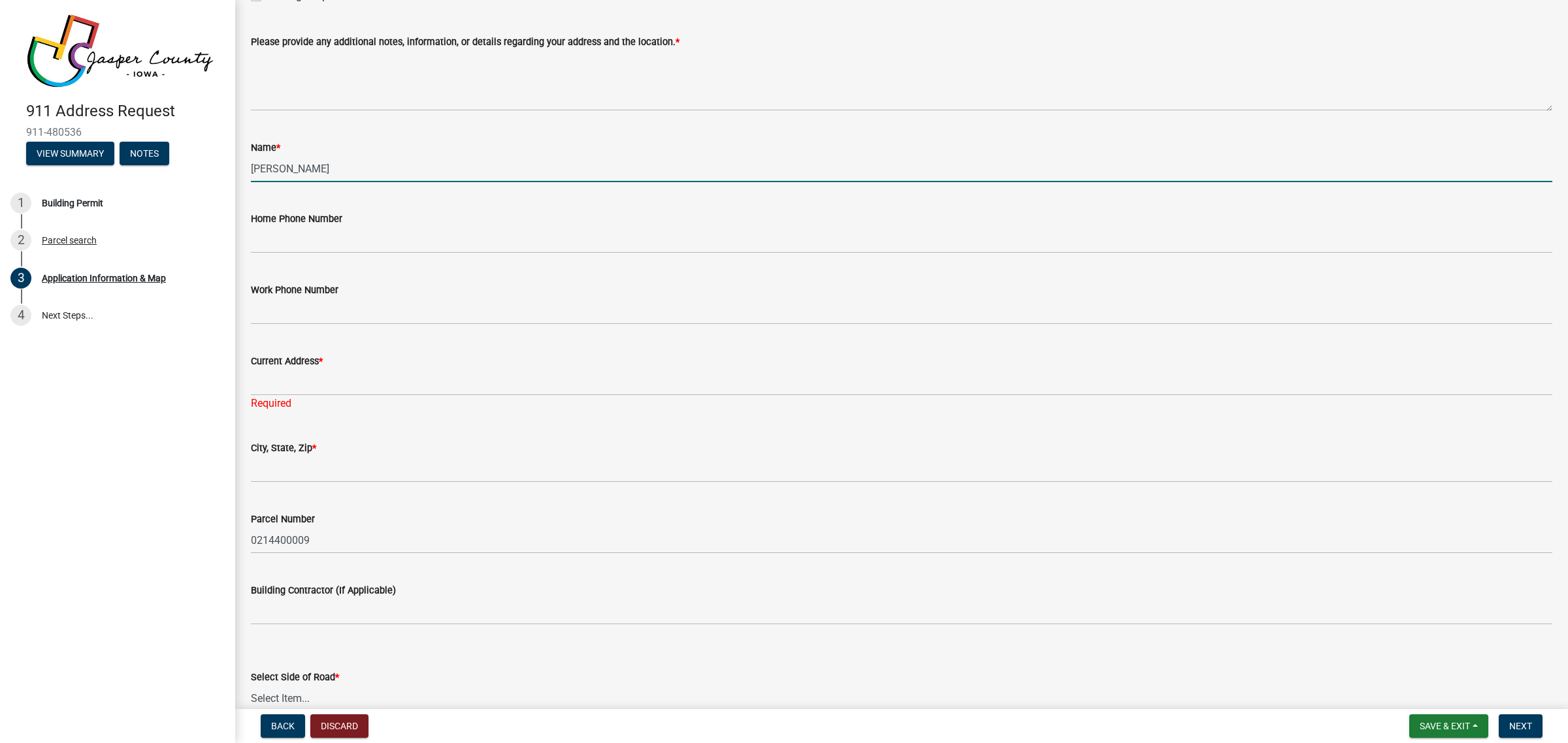
click at [389, 167] on input "Mallory Johnson" at bounding box center [902, 168] width 1301 height 27
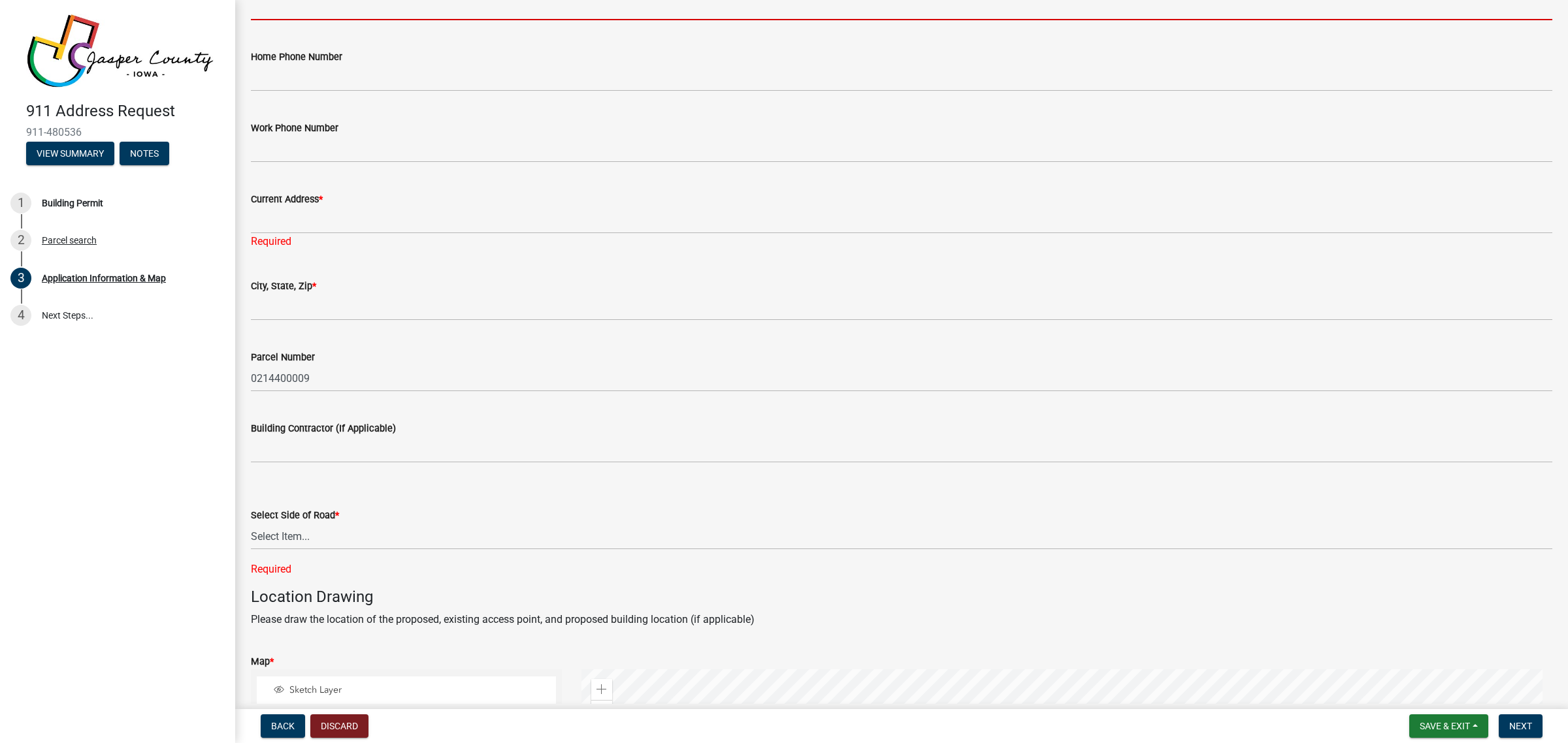
scroll to position [327, 0]
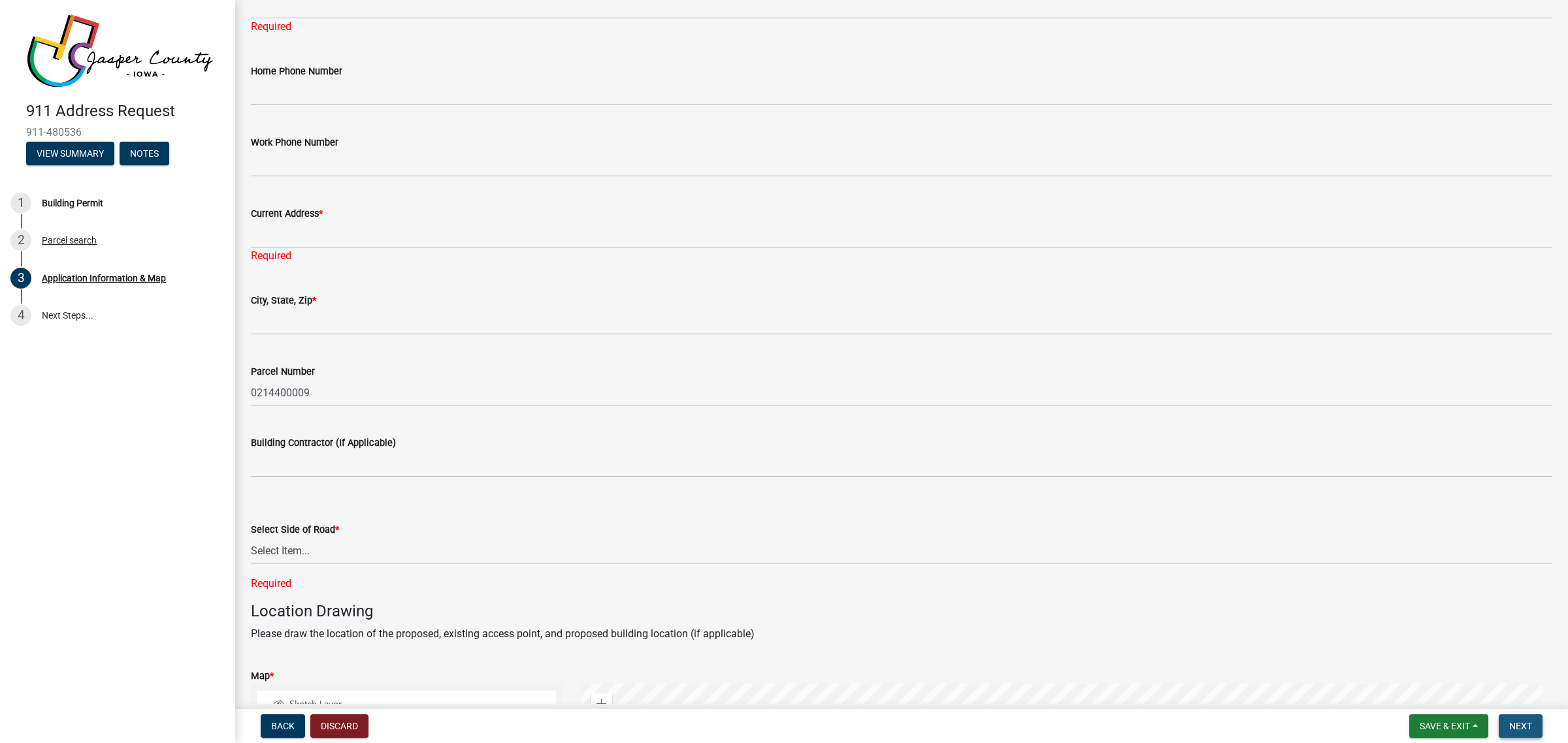
click at [1528, 726] on span "Next" at bounding box center [1521, 727] width 23 height 11
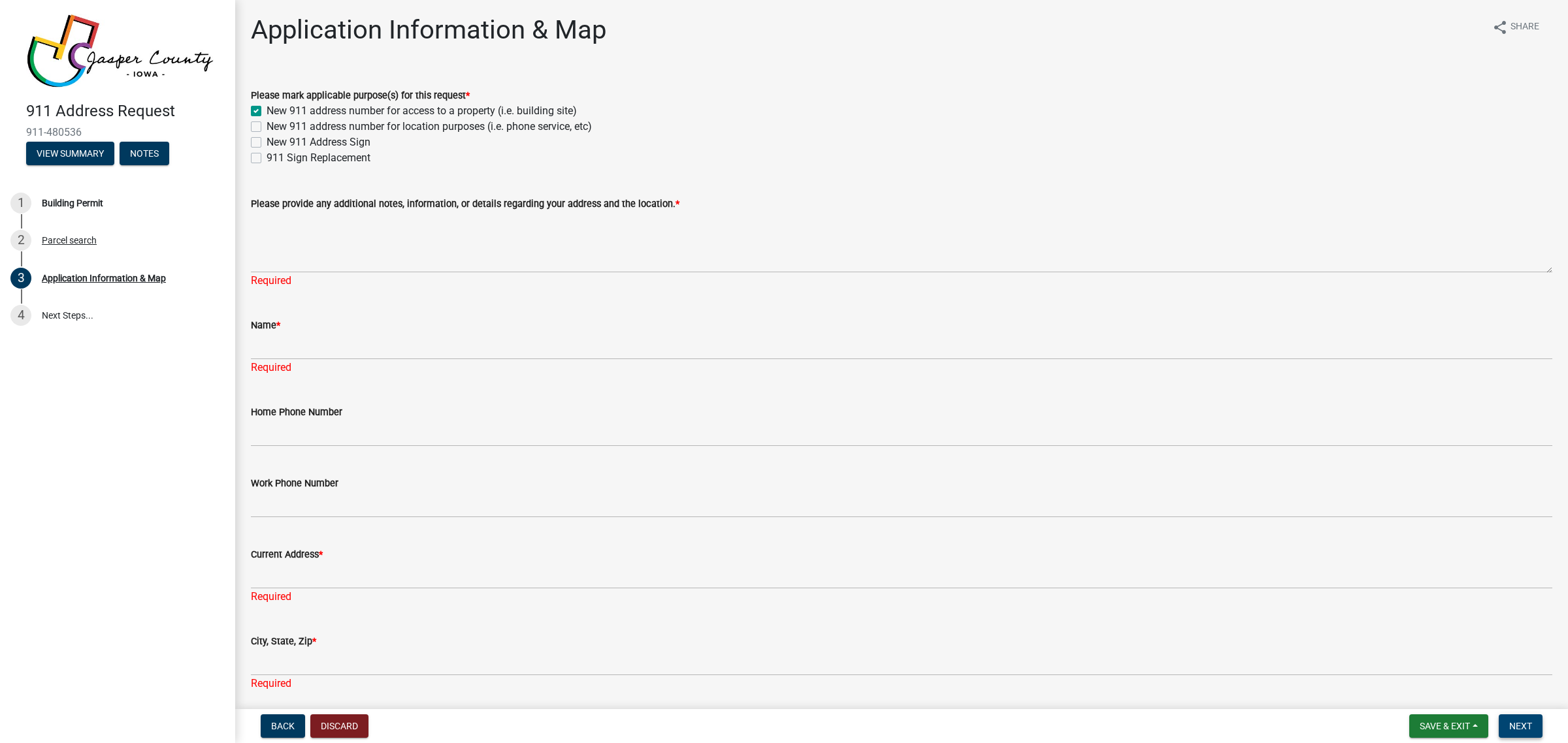
scroll to position [0, 0]
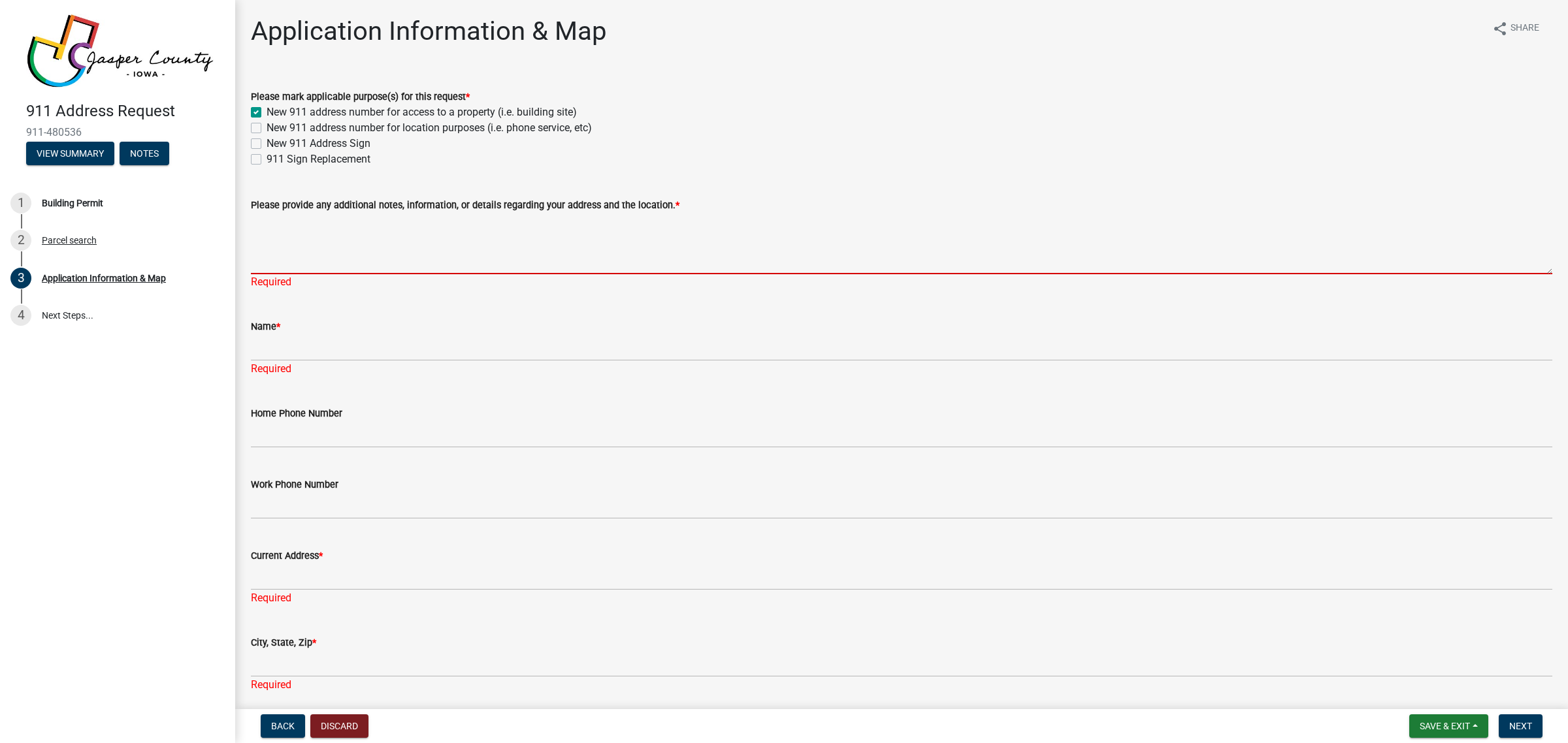
click at [334, 262] on textarea "Please provide any additional notes, information, or details regarding your add…" at bounding box center [902, 243] width 1301 height 61
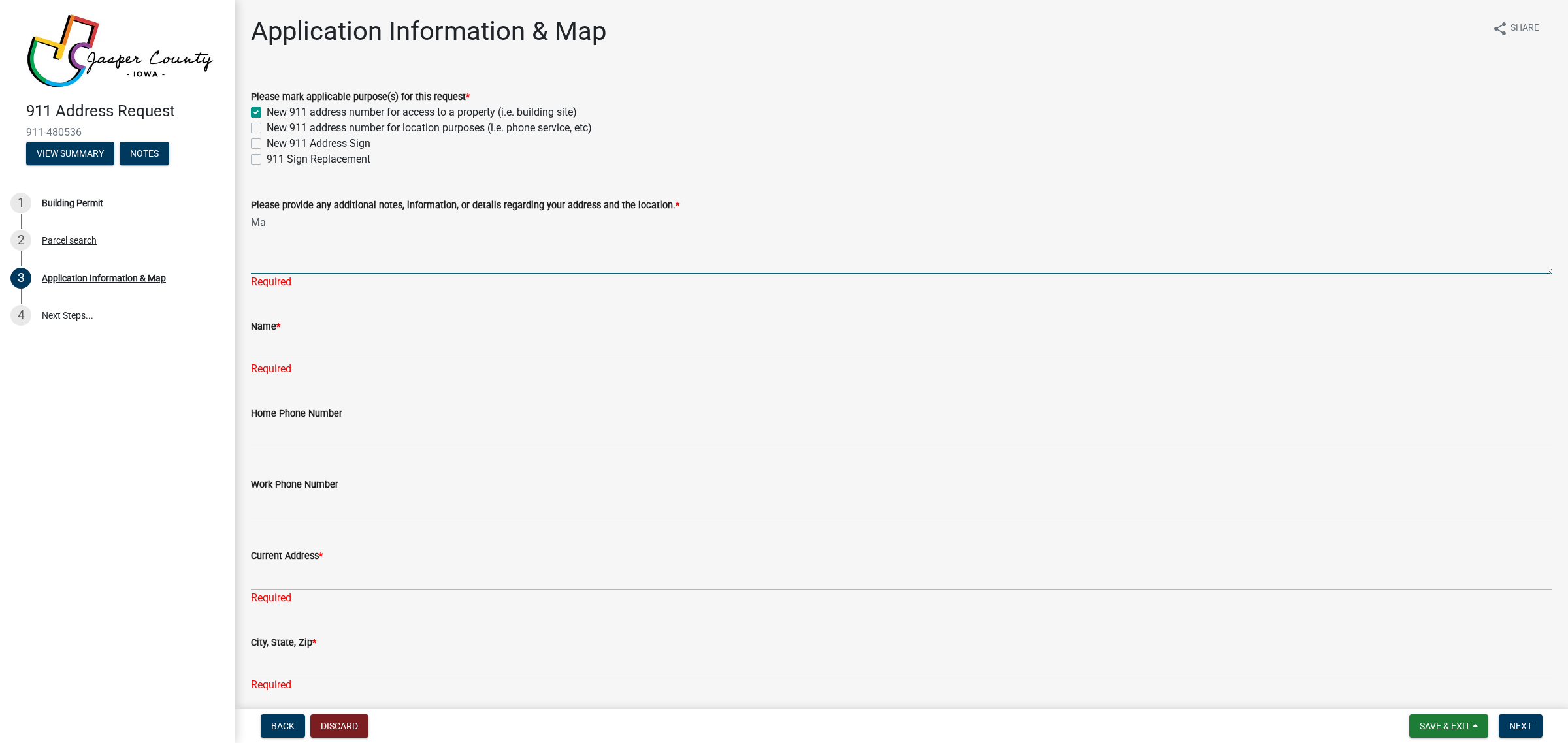
type textarea "M"
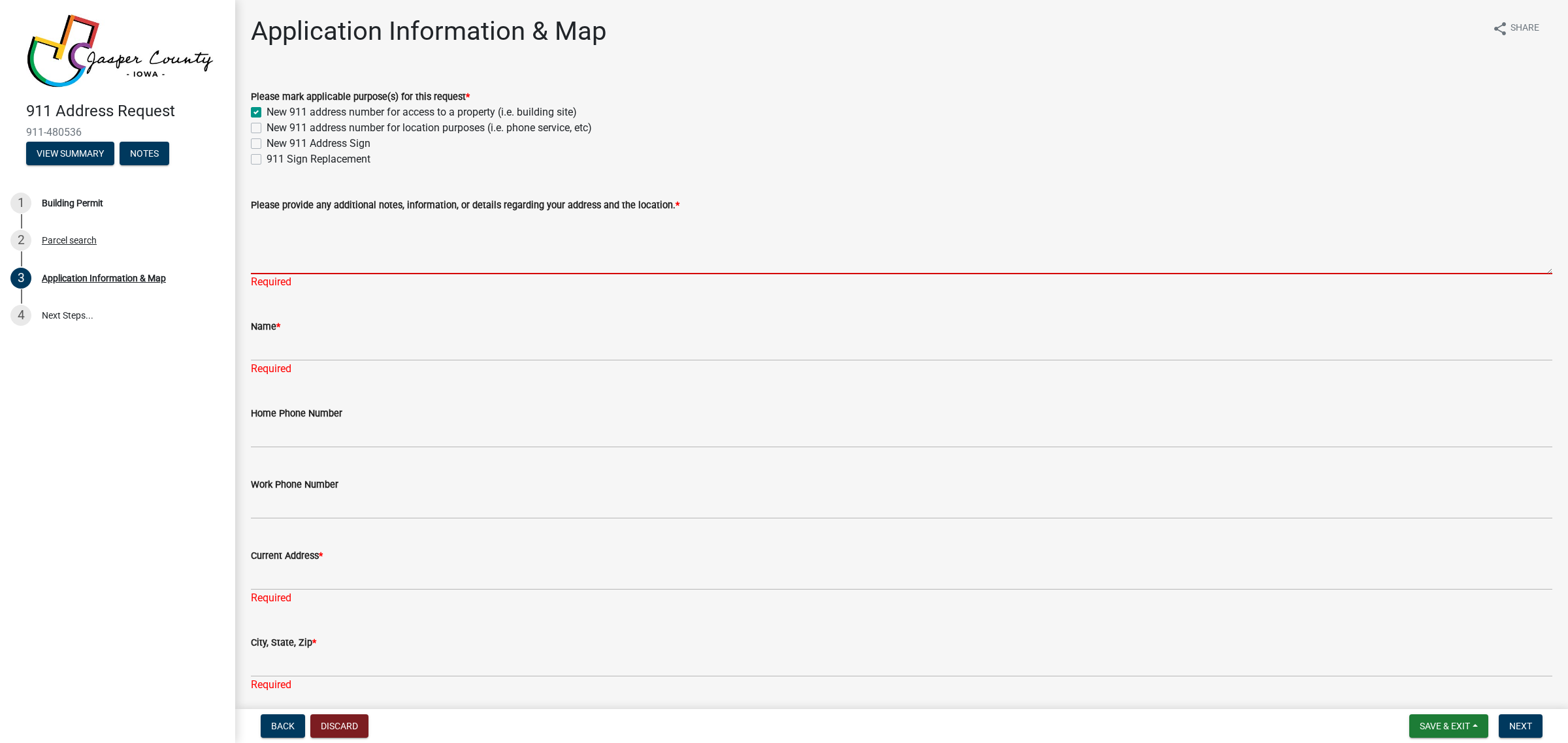
click at [372, 261] on textarea "Please provide any additional notes, information, or details regarding your add…" at bounding box center [902, 243] width 1301 height 61
paste textarea "This request is for a new 911 address for a new construction of a Dollar Genera…"
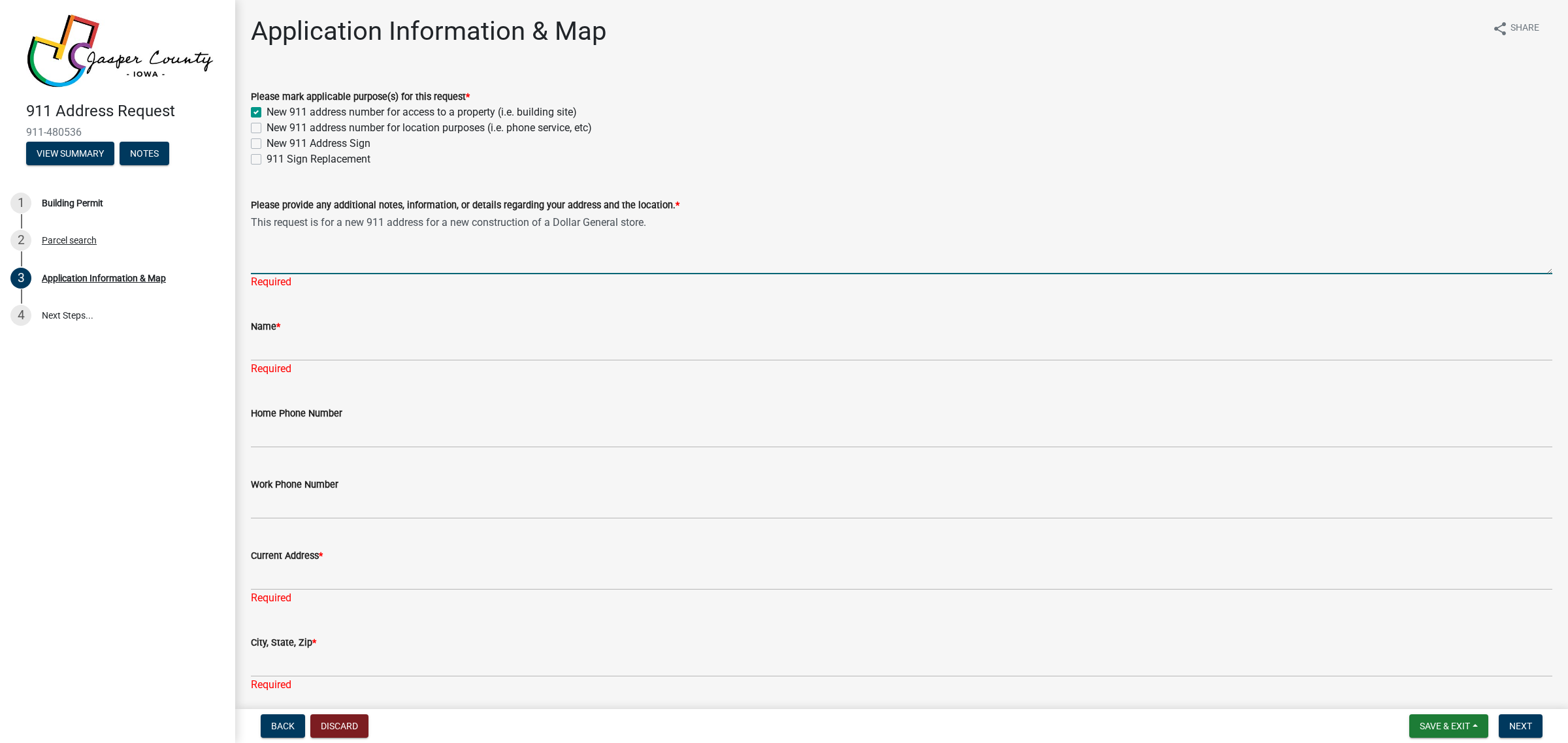
type textarea "This request is for a new 911 address for a new construction of a Dollar Genera…"
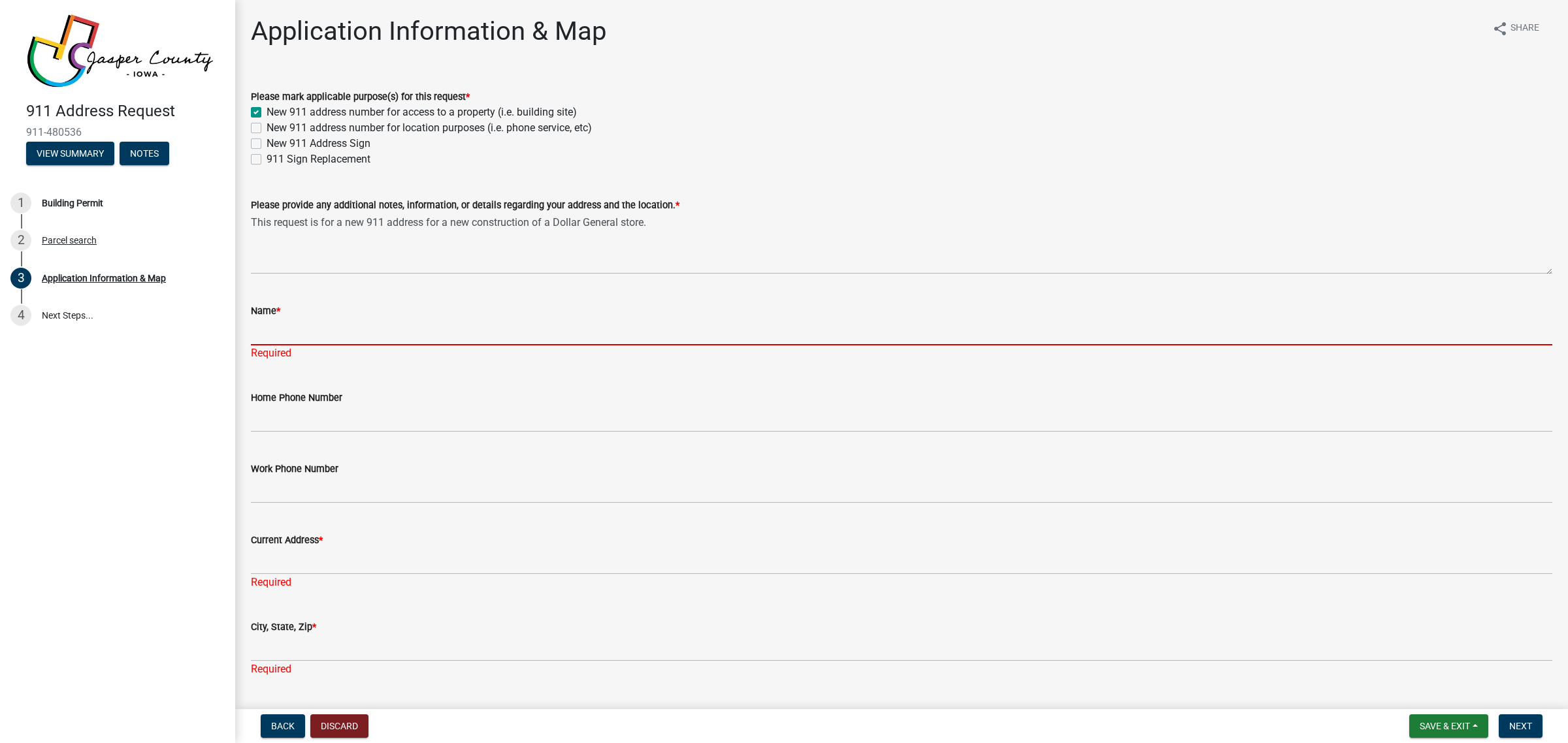
click at [393, 344] on input "Name *" at bounding box center [902, 332] width 1301 height 27
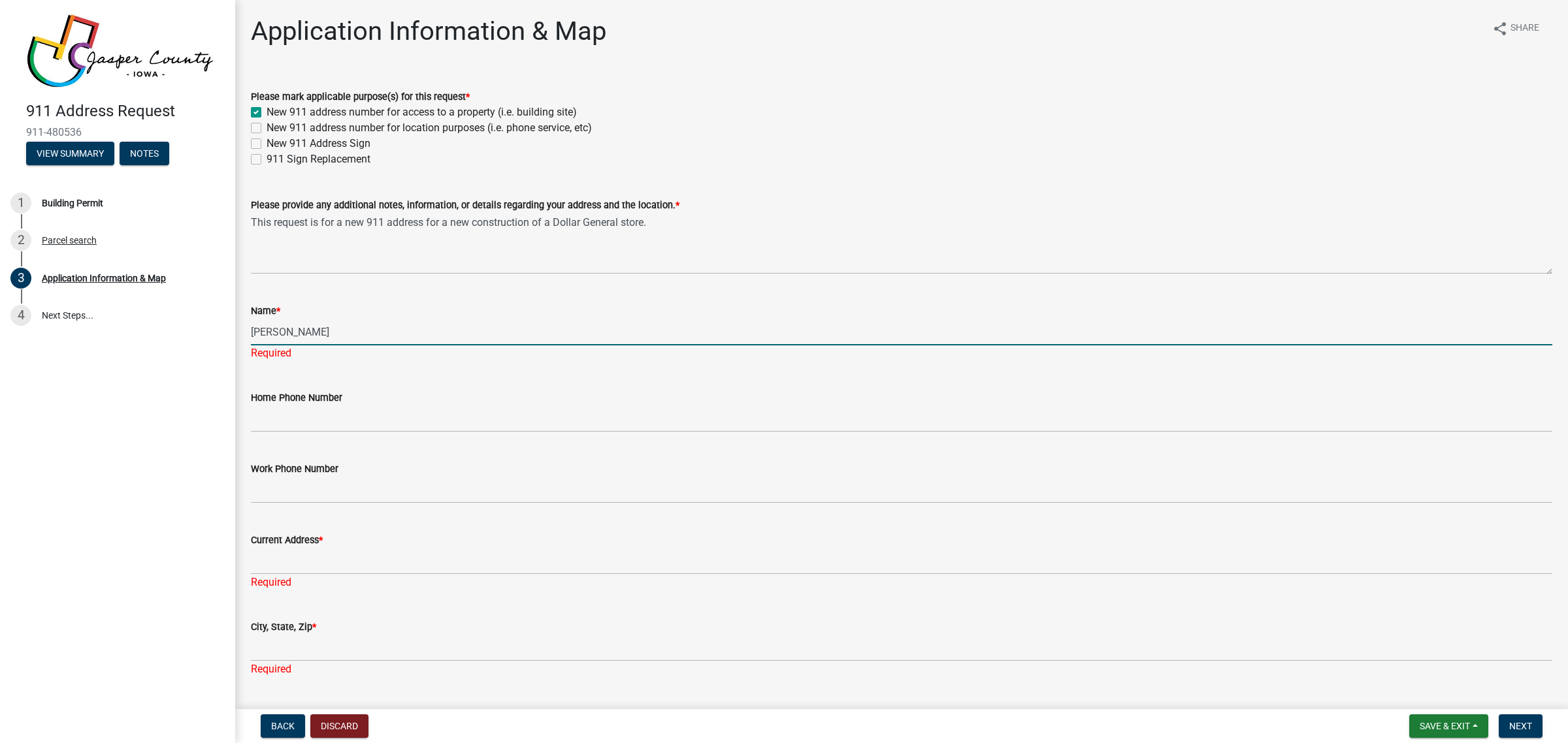
type input "Mallory Johnson"
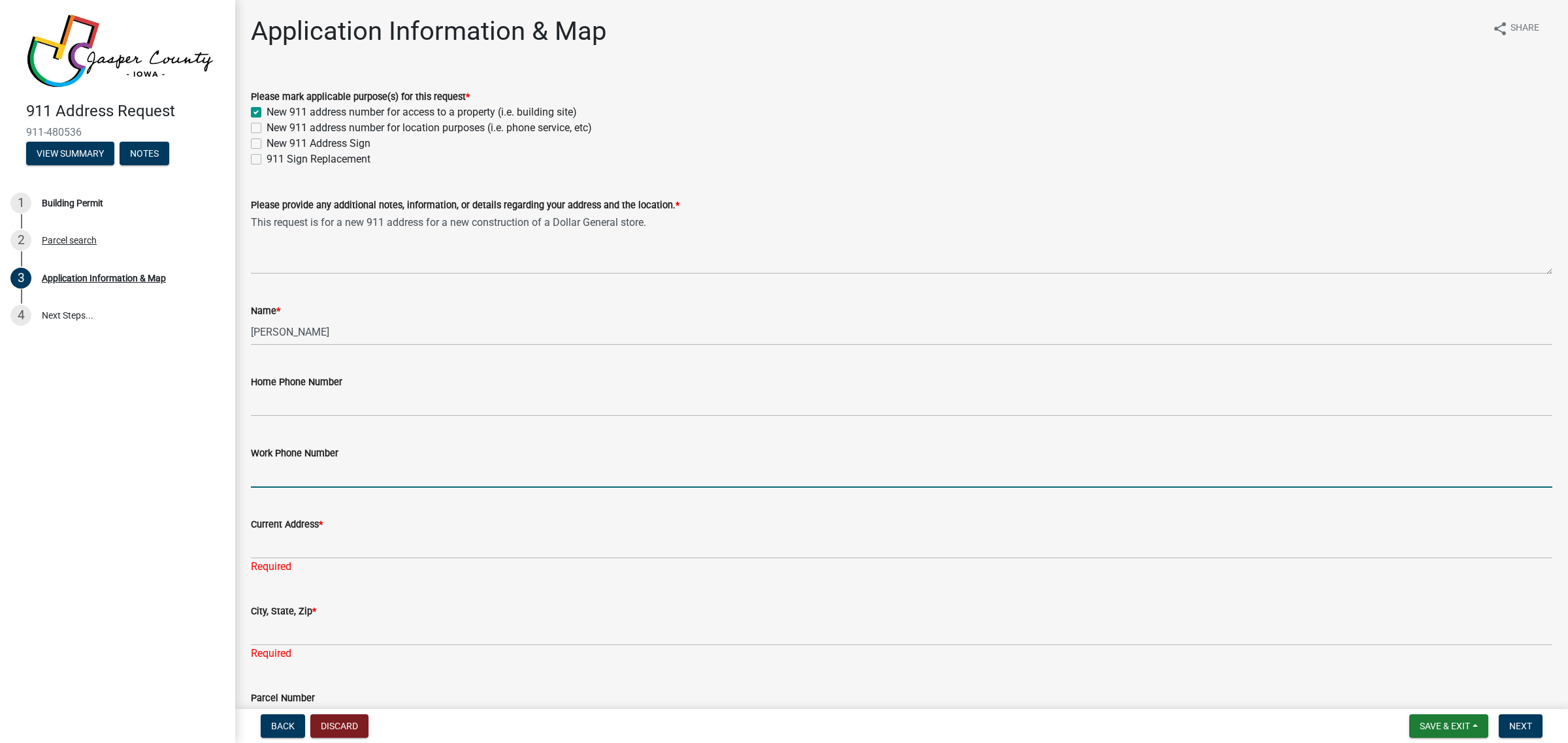
click at [286, 465] on input "Work Phone Number" at bounding box center [902, 474] width 1301 height 27
type input "417-256-8510"
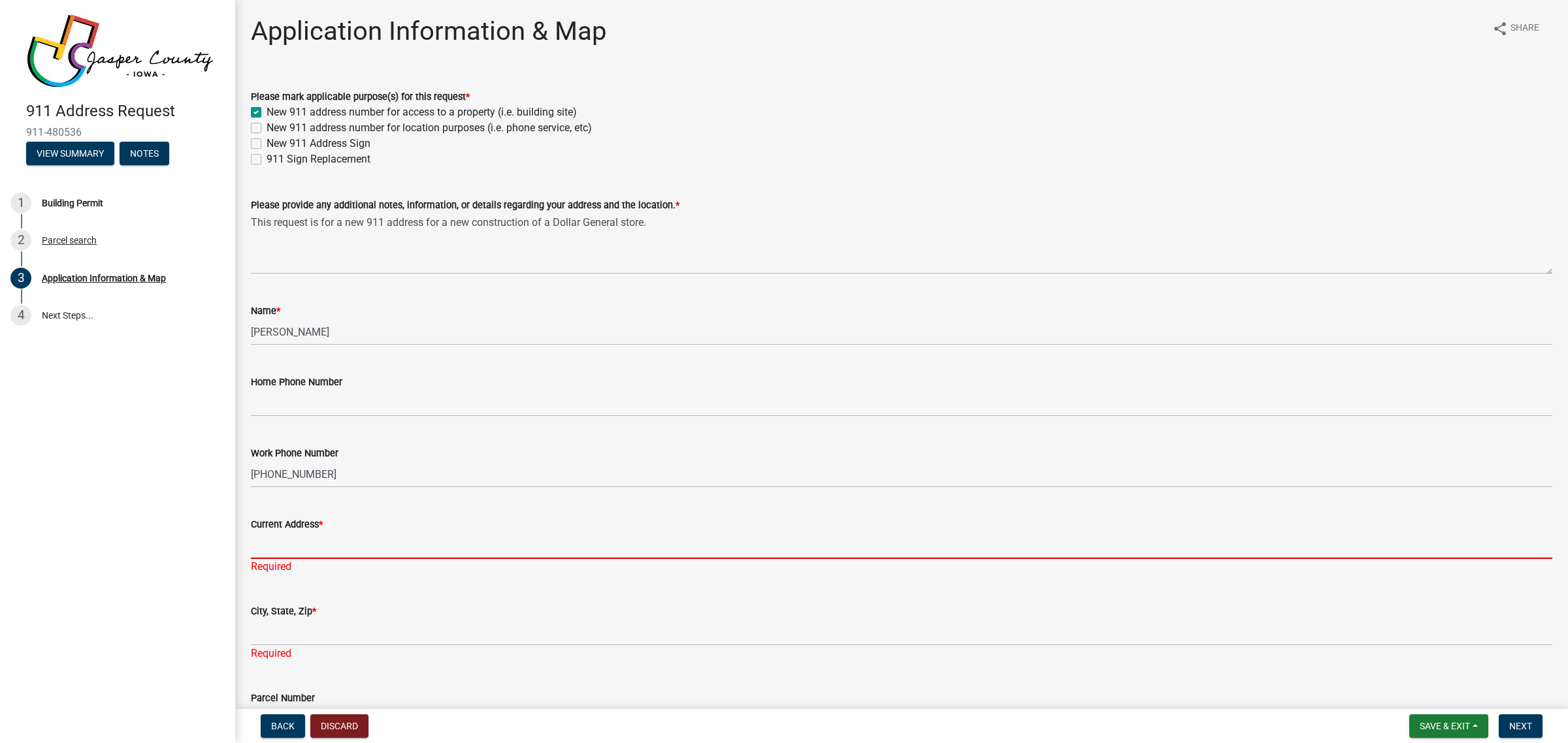
click at [315, 551] on input "Current Address *" at bounding box center [902, 545] width 1301 height 27
click at [349, 540] on input "Current Address *" at bounding box center [902, 545] width 1301 height 27
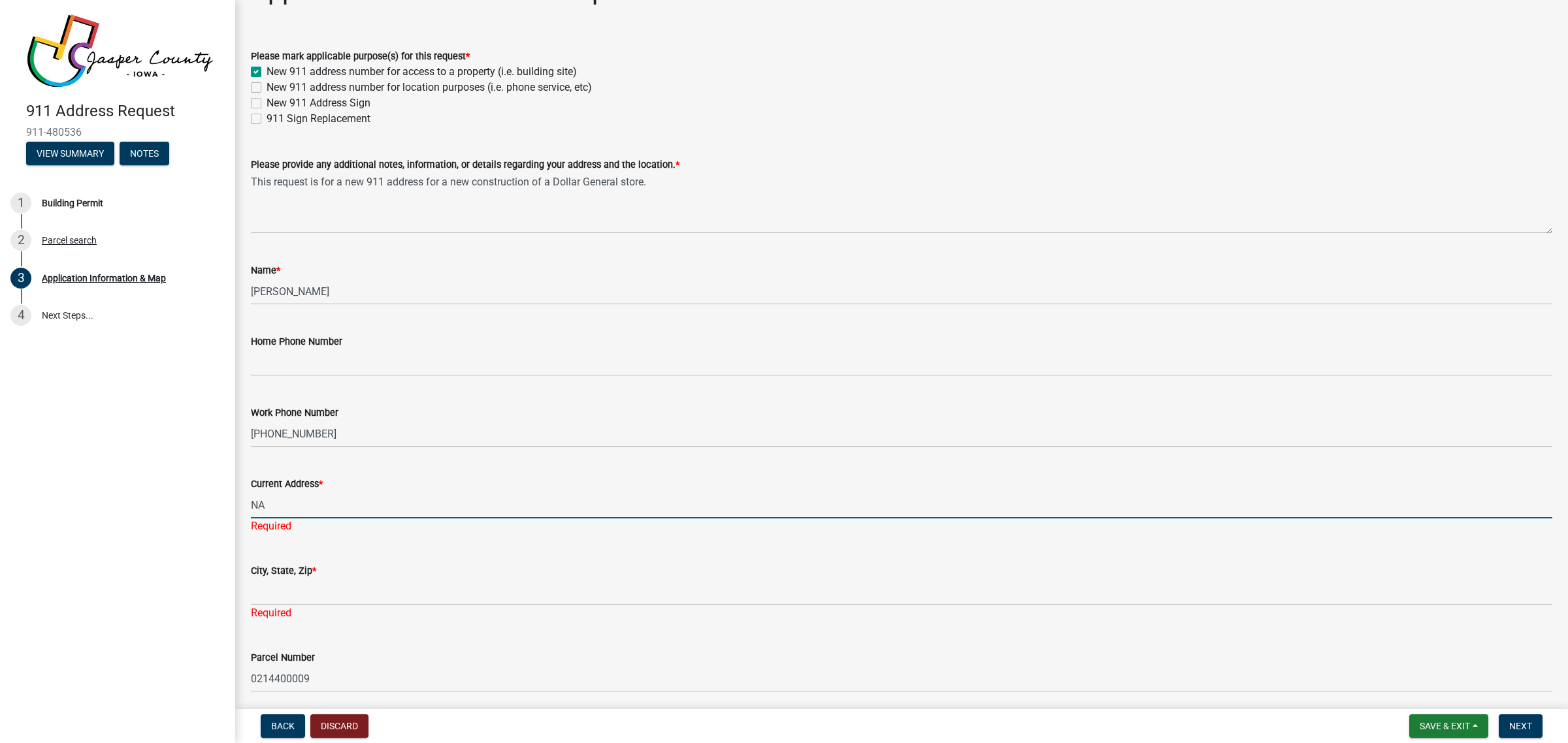
scroll to position [82, 0]
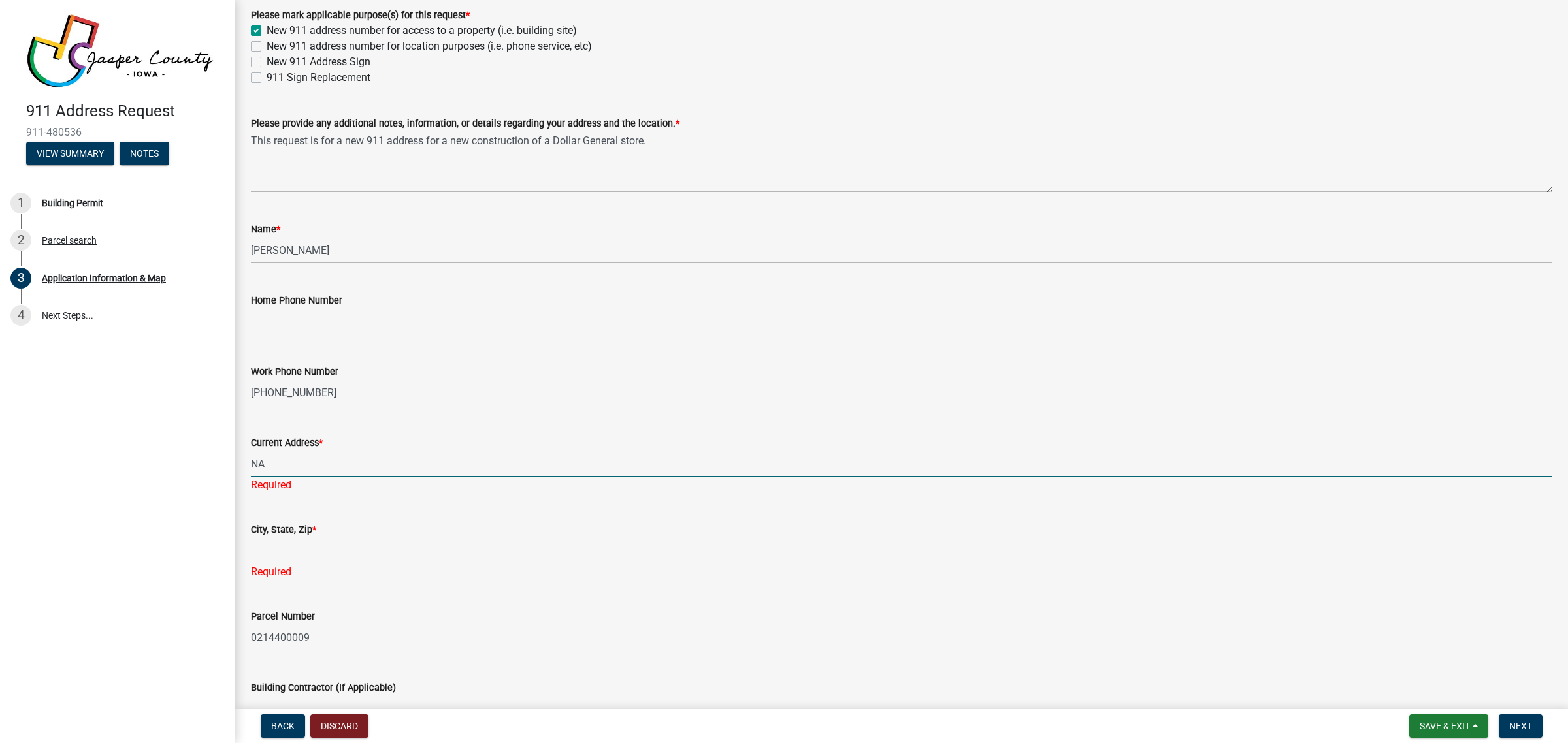
type input "NA"
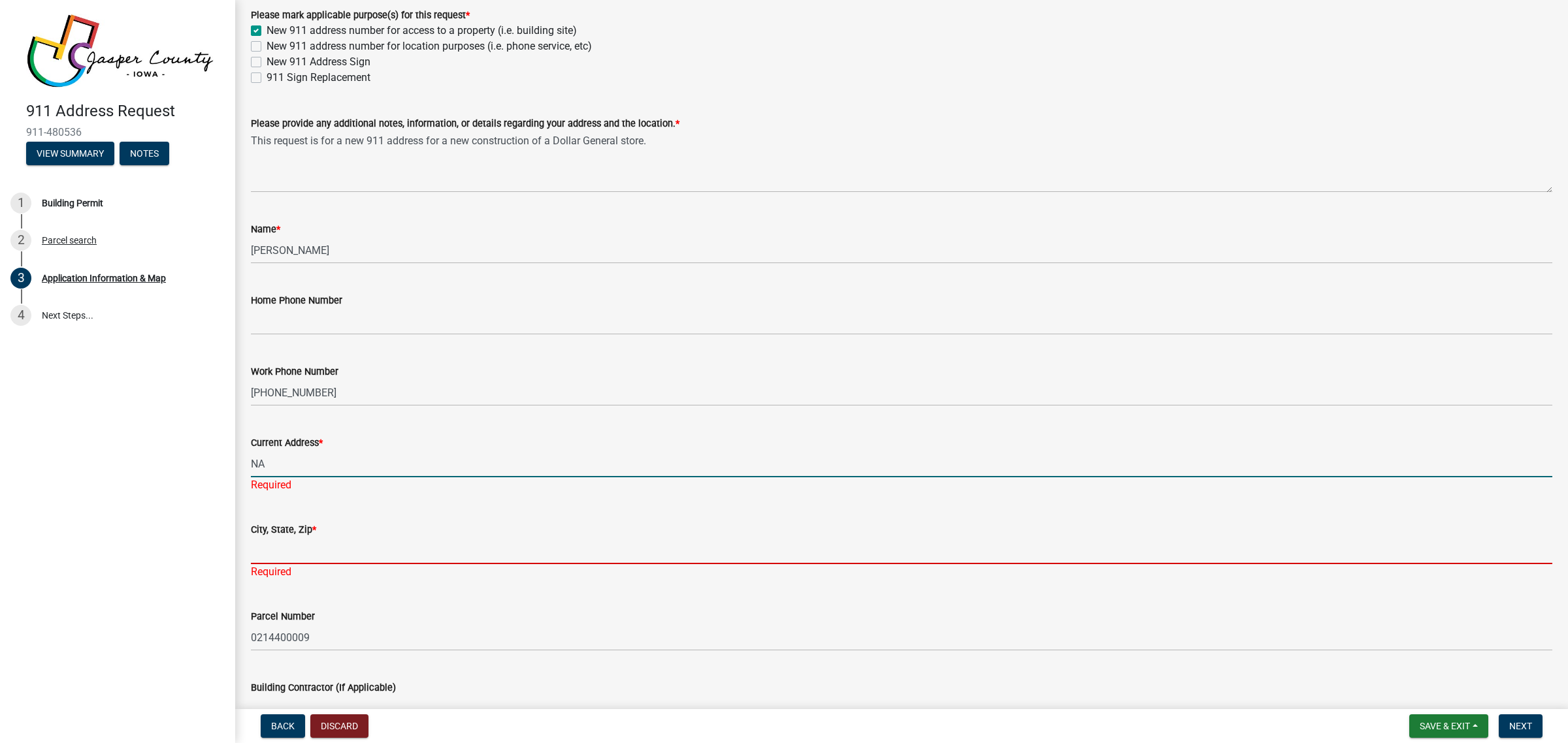
click at [353, 543] on input "City, State, Zip *" at bounding box center [902, 551] width 1301 height 27
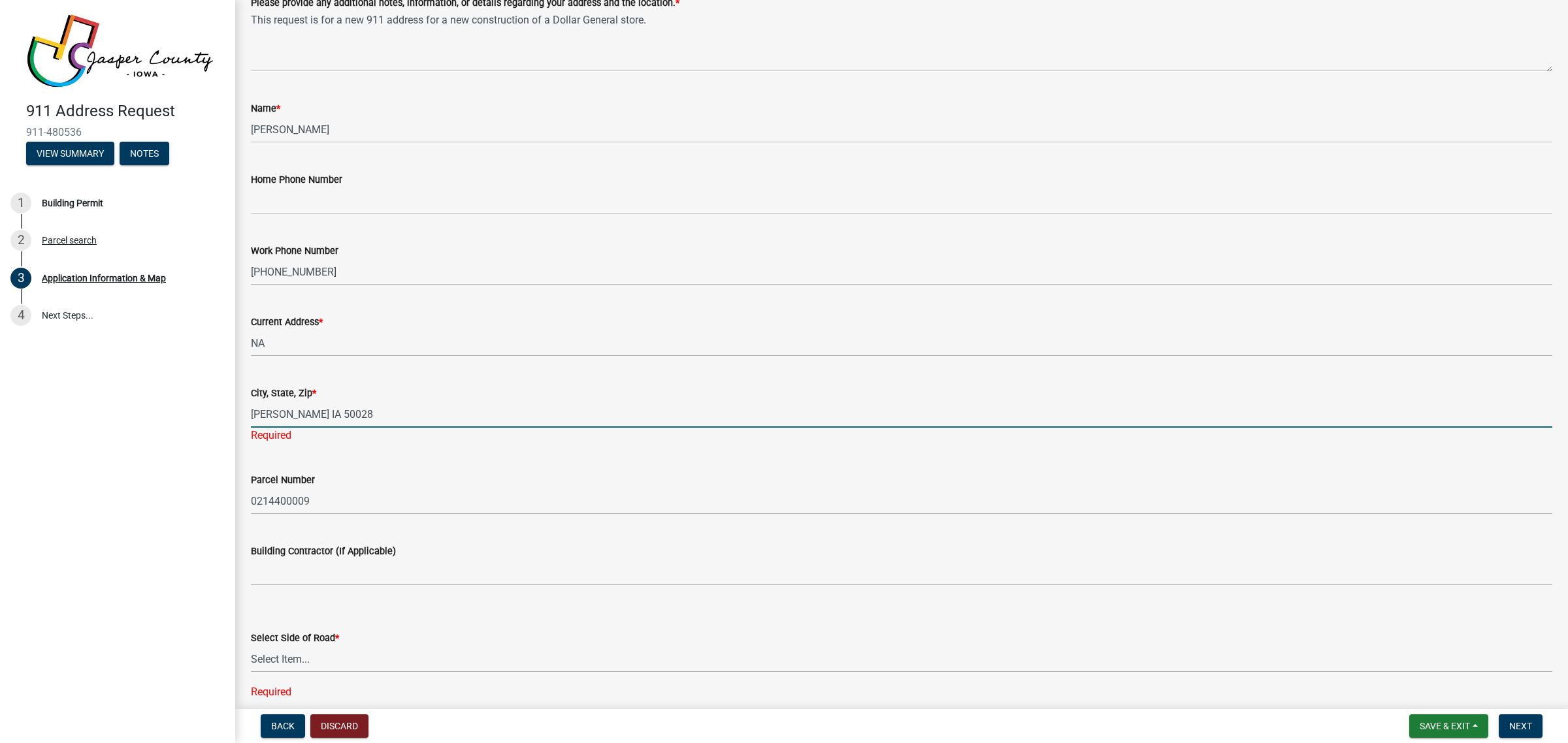
scroll to position [327, 0]
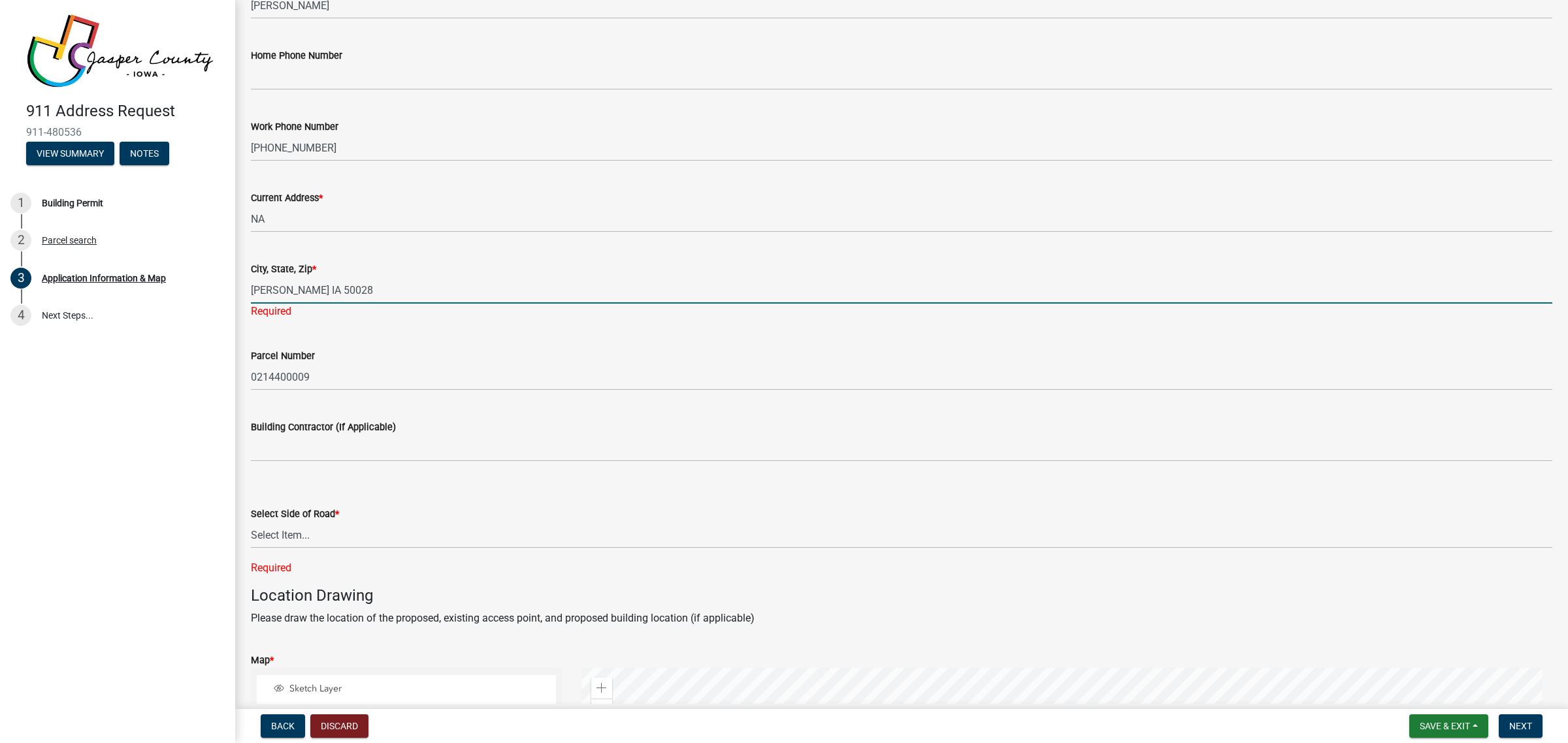
type input "Baxter IA 50028"
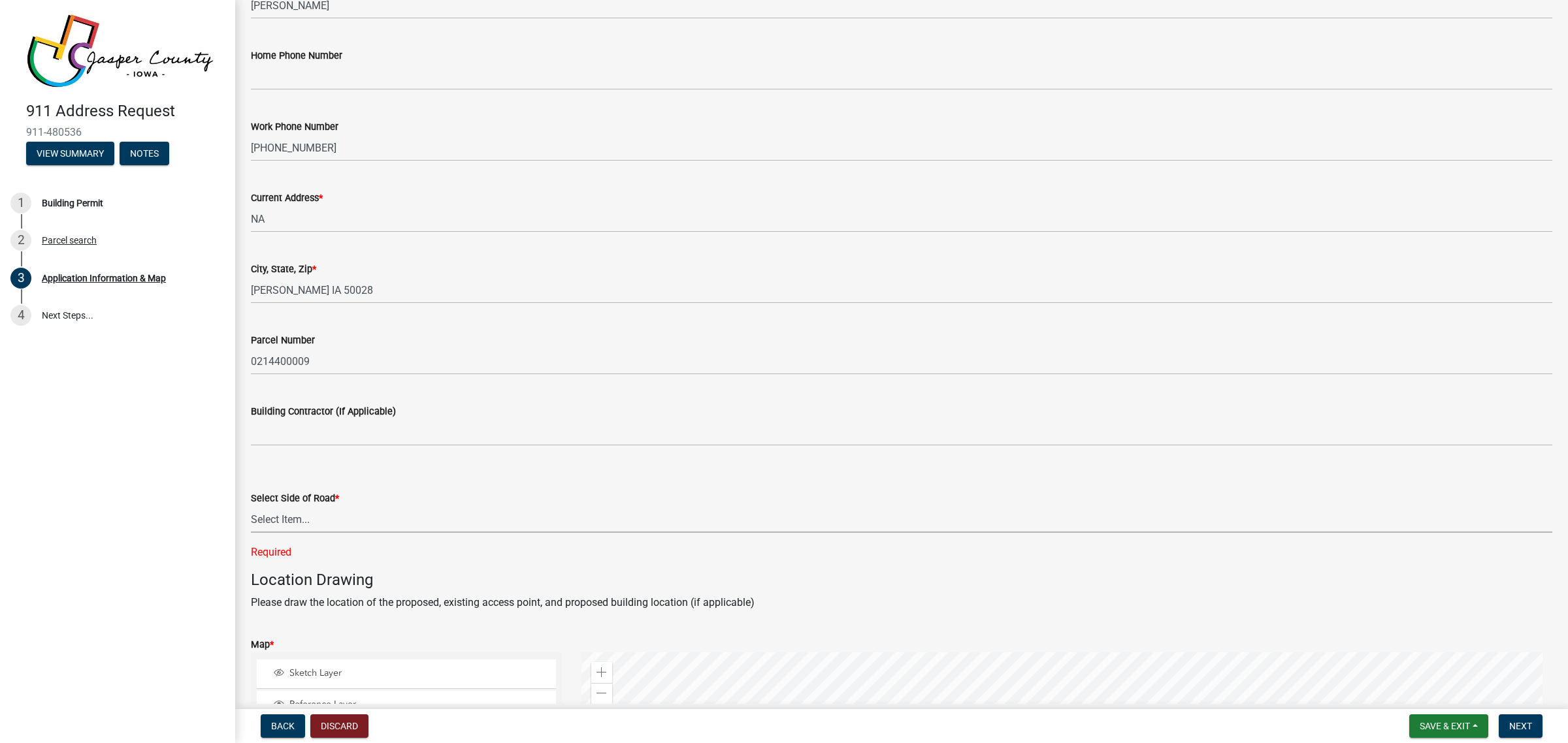
click at [384, 538] on div "Select Side of Road * Select Item... North South East West Required" at bounding box center [902, 508] width 1301 height 103
click at [251, 506] on select "Select Item... North South East West" at bounding box center [902, 519] width 1301 height 27
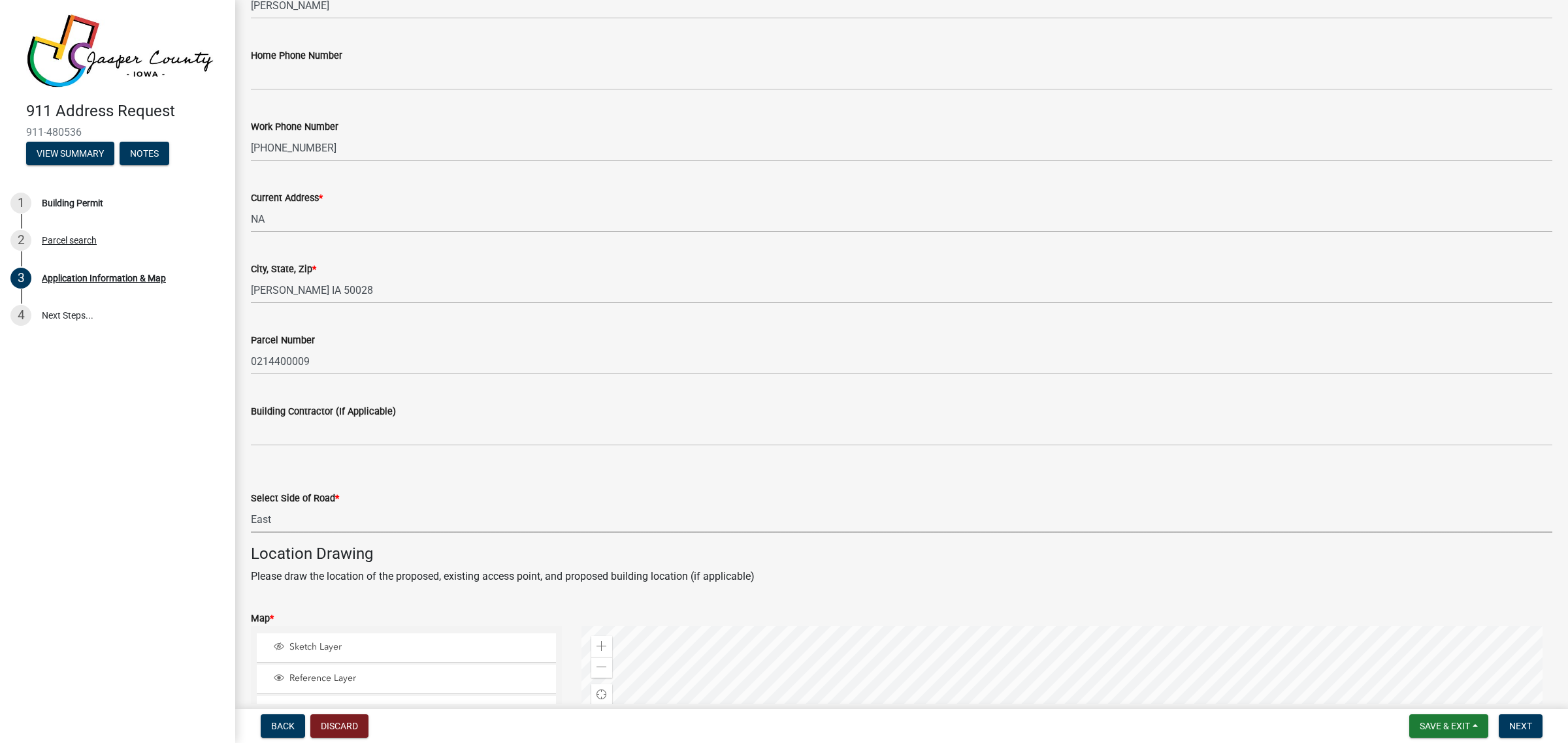
click at [423, 522] on select "Select Item... North South East West" at bounding box center [902, 519] width 1301 height 27
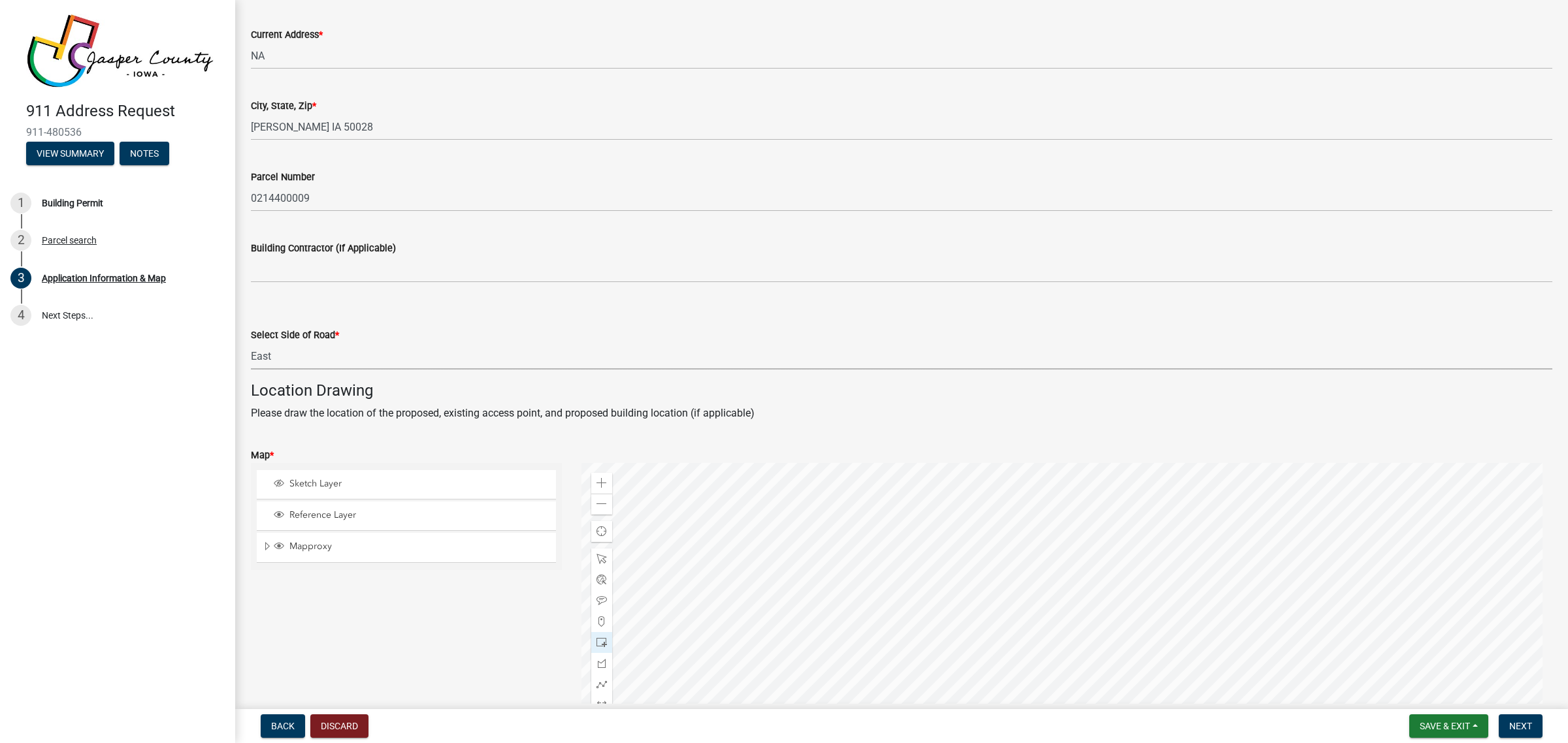
scroll to position [572, 0]
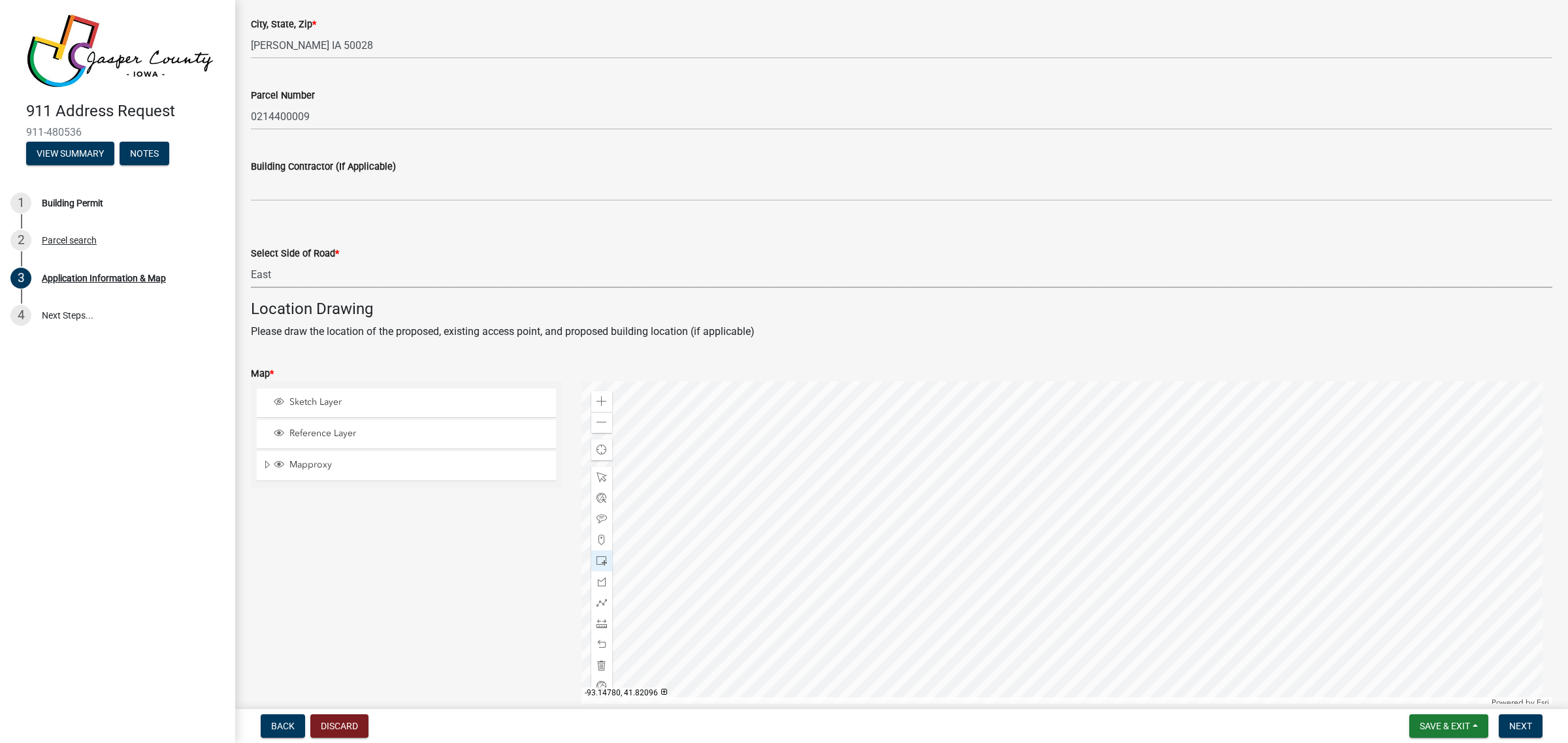
click at [335, 273] on select "Select Item... North South East West" at bounding box center [902, 274] width 1301 height 27
click at [251, 261] on select "Select Item... North South East West" at bounding box center [902, 274] width 1301 height 27
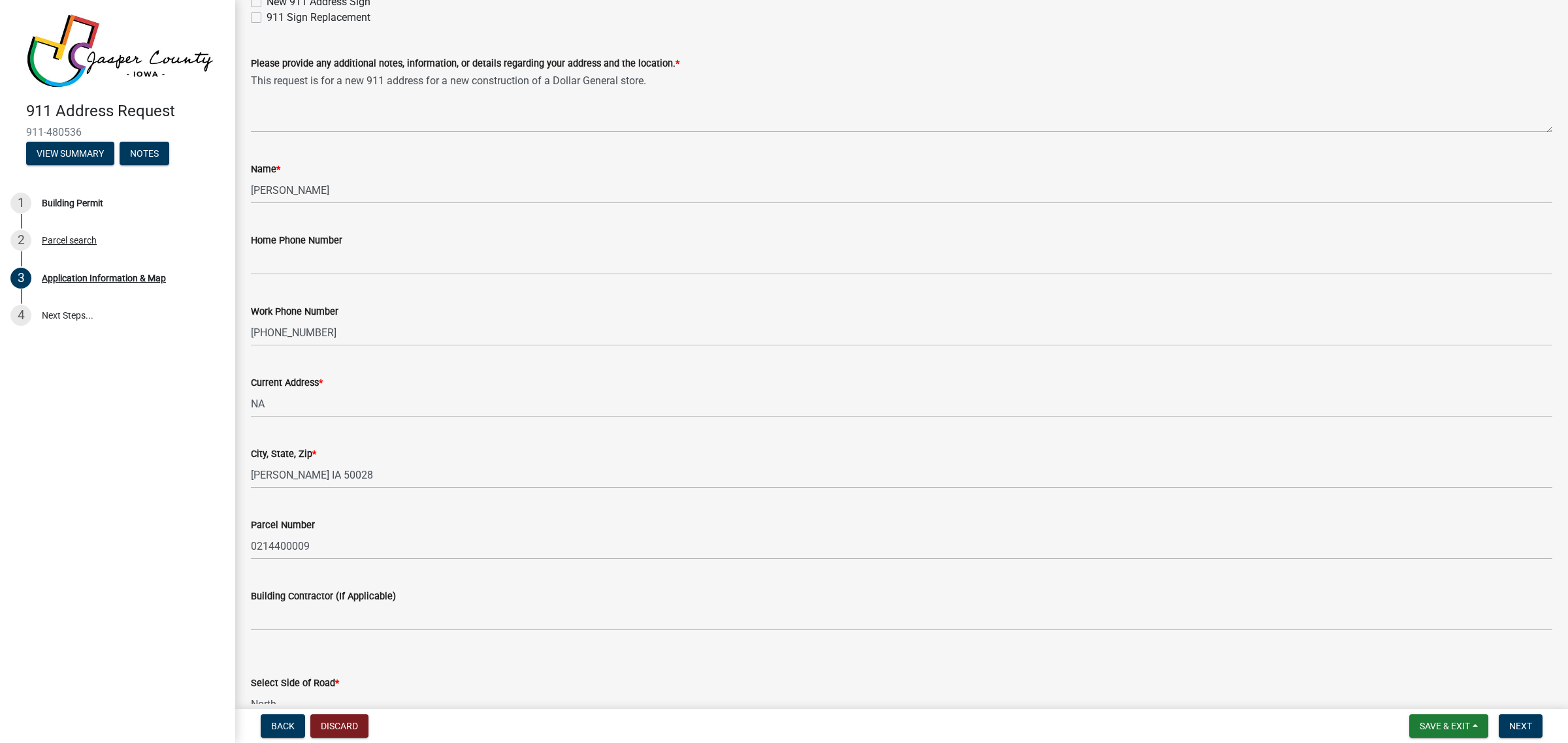
scroll to position [0, 0]
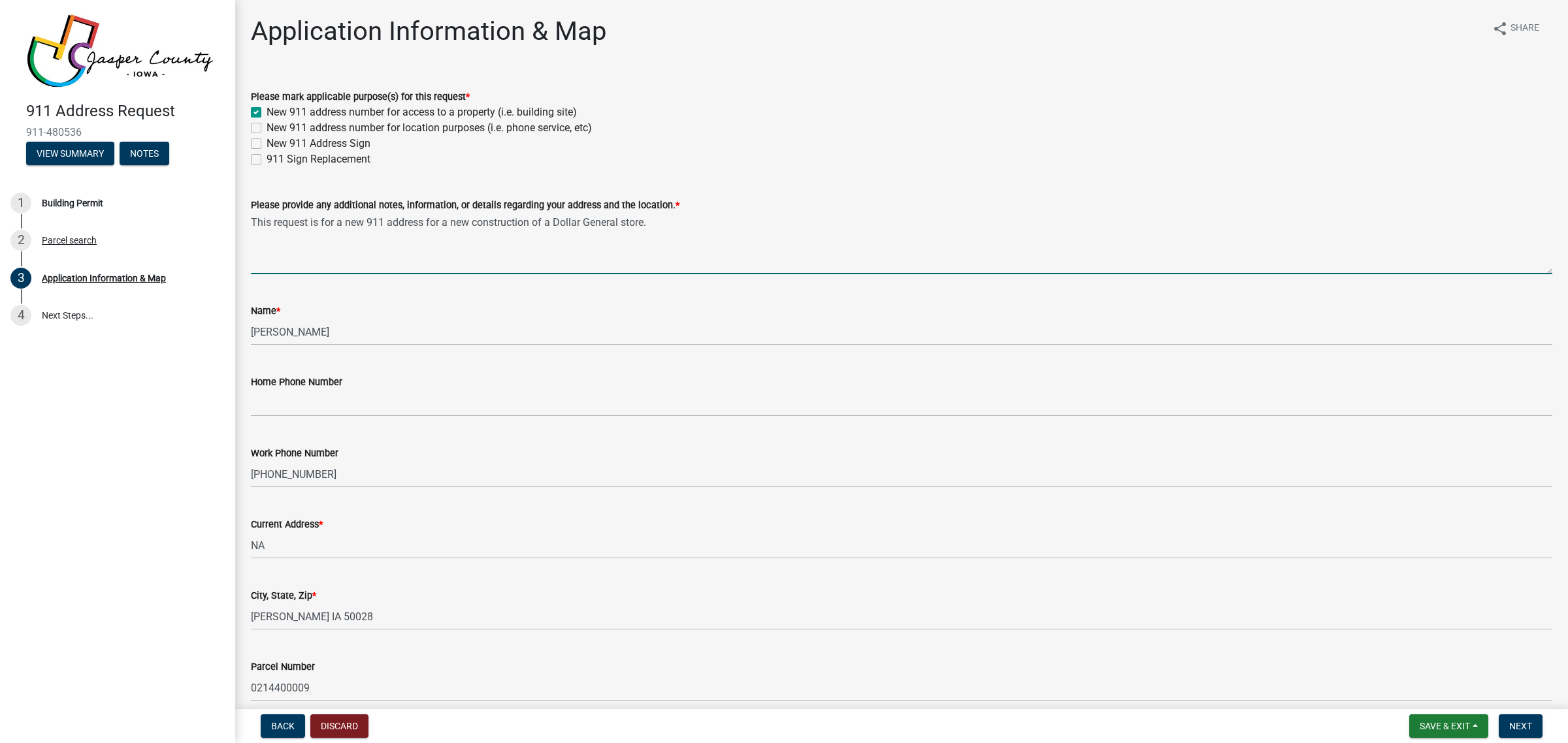
click at [706, 222] on textarea "This request is for a new 911 address for a new construction of a Dollar Genera…" at bounding box center [902, 243] width 1301 height 61
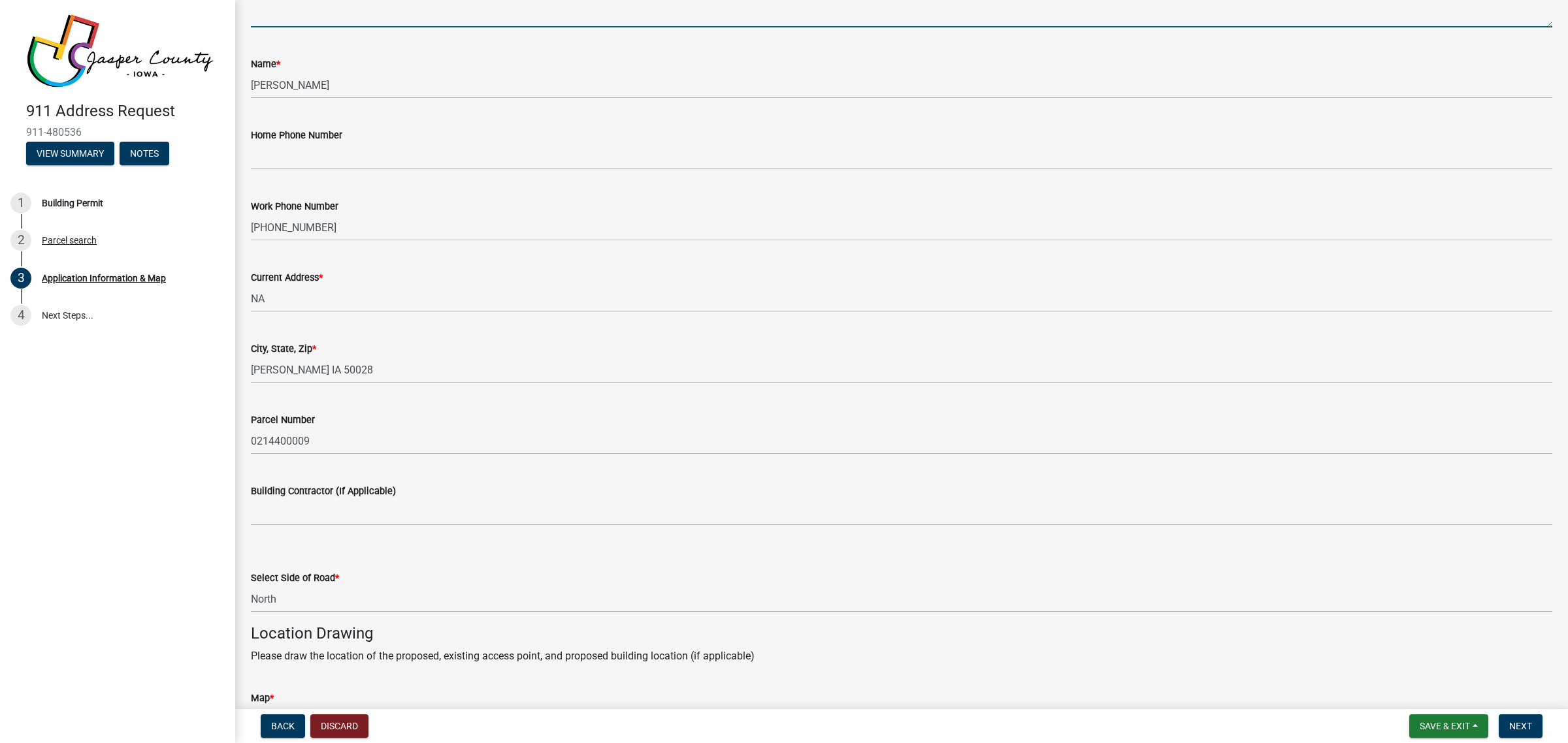
scroll to position [327, 0]
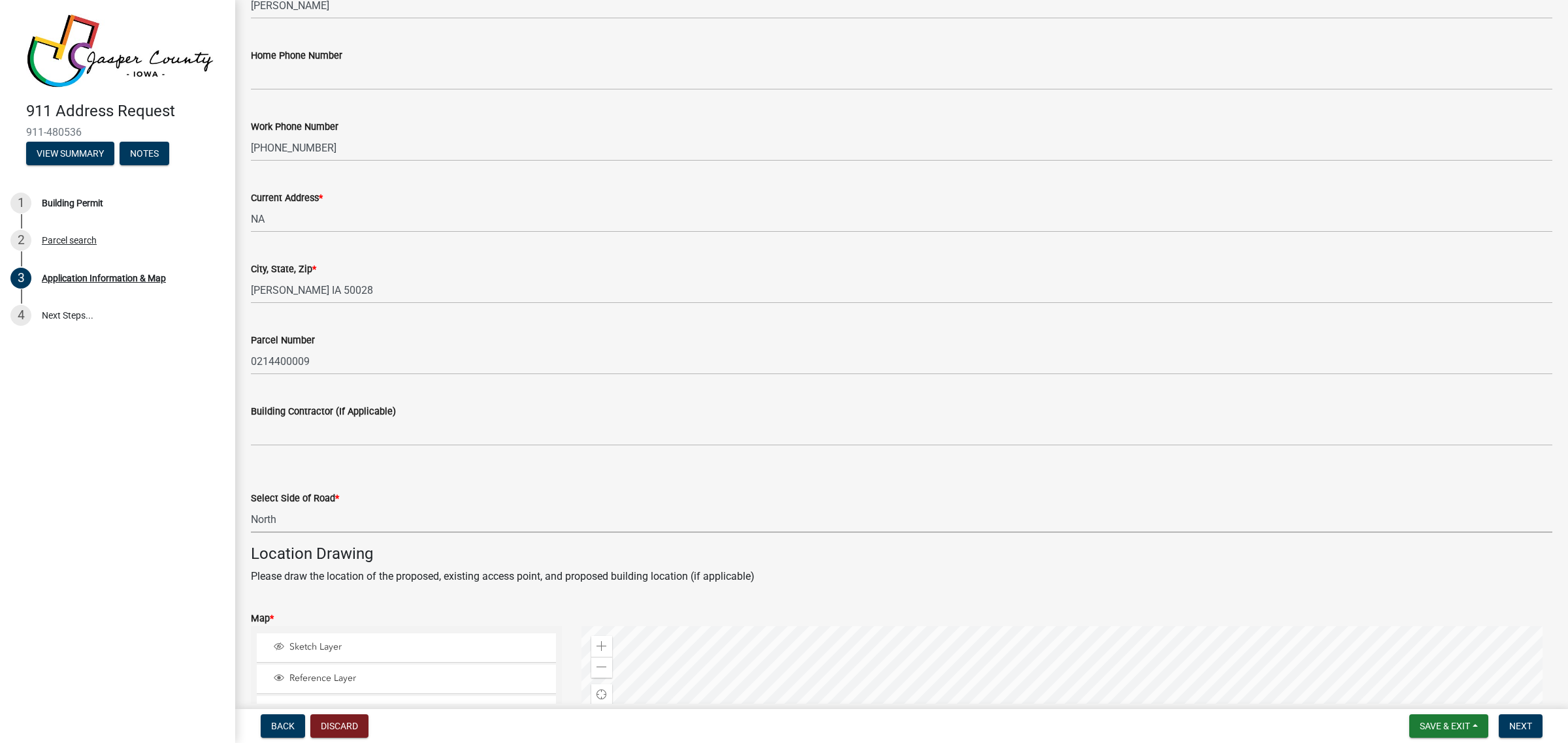
click at [336, 519] on select "Select Item... North South East West" at bounding box center [902, 519] width 1301 height 27
click at [251, 506] on select "Select Item... North South East West" at bounding box center [902, 519] width 1301 height 27
select select "90f2a809-b076-4f46-a099-f5abeade8225"
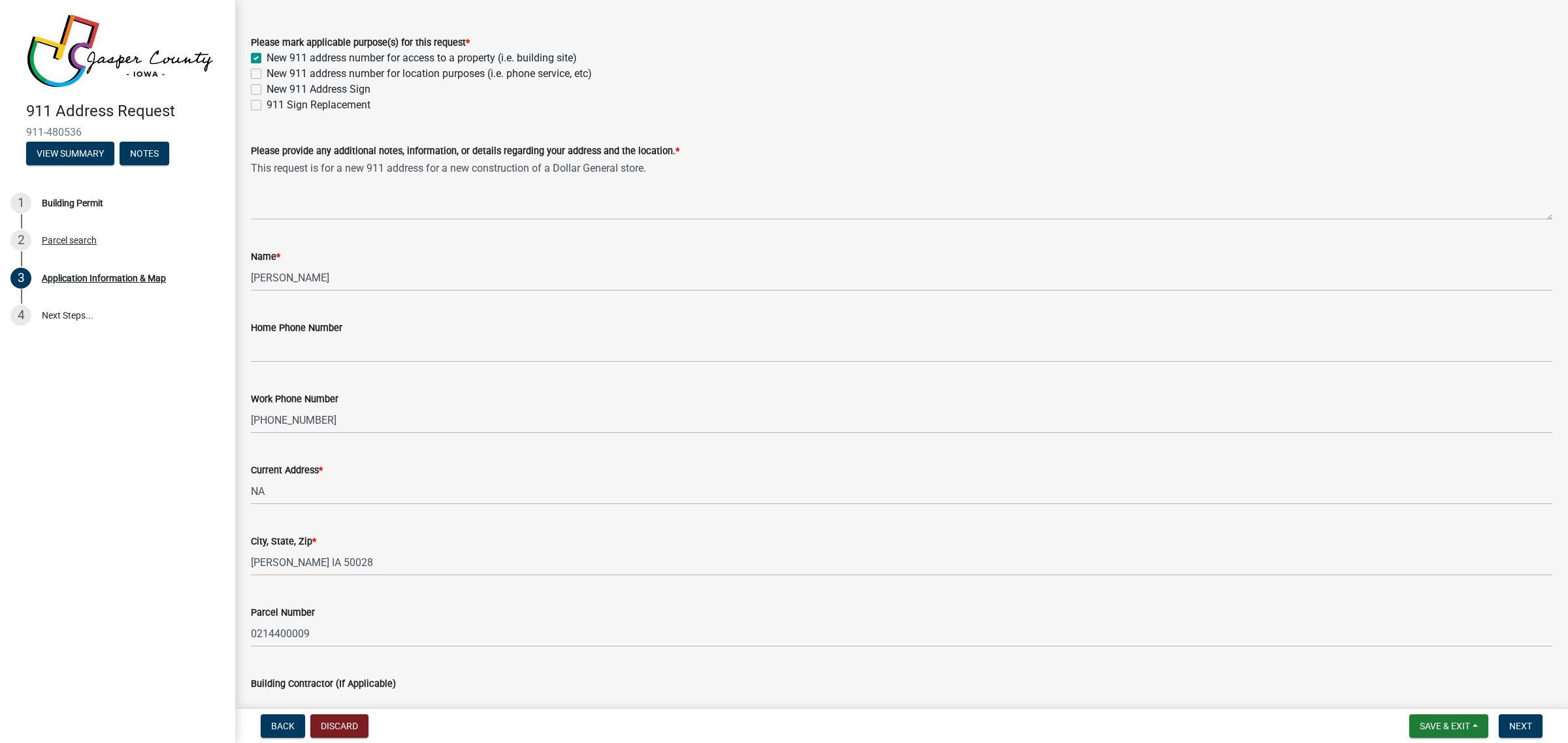
scroll to position [0, 0]
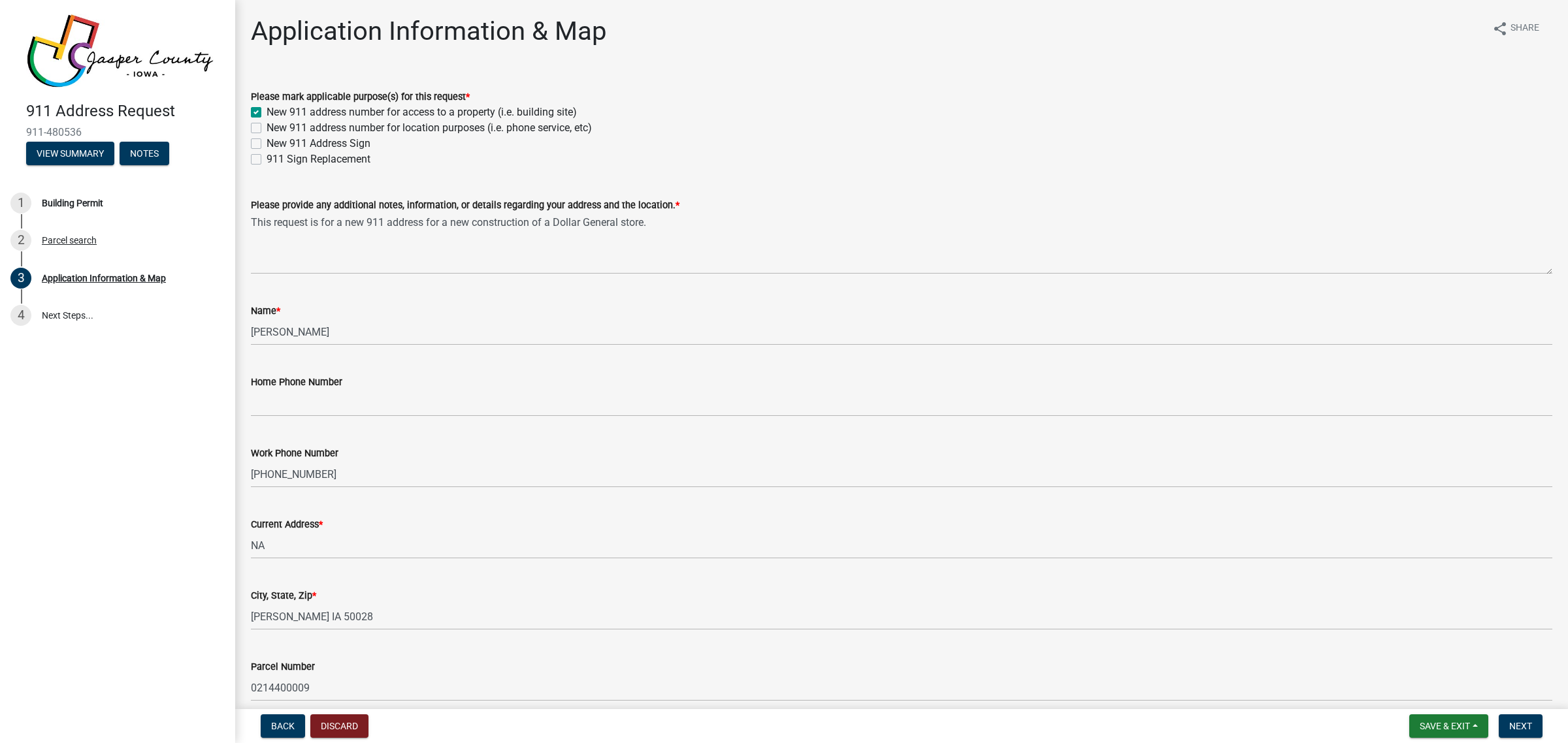
click at [267, 126] on label "New 911 address number for location purposes (i.e. phone service, etc)" at bounding box center [429, 128] width 325 height 15
click at [267, 126] on input "New 911 address number for location purposes (i.e. phone service, etc)" at bounding box center [270, 124] width 9 height 8
checkbox input "true"
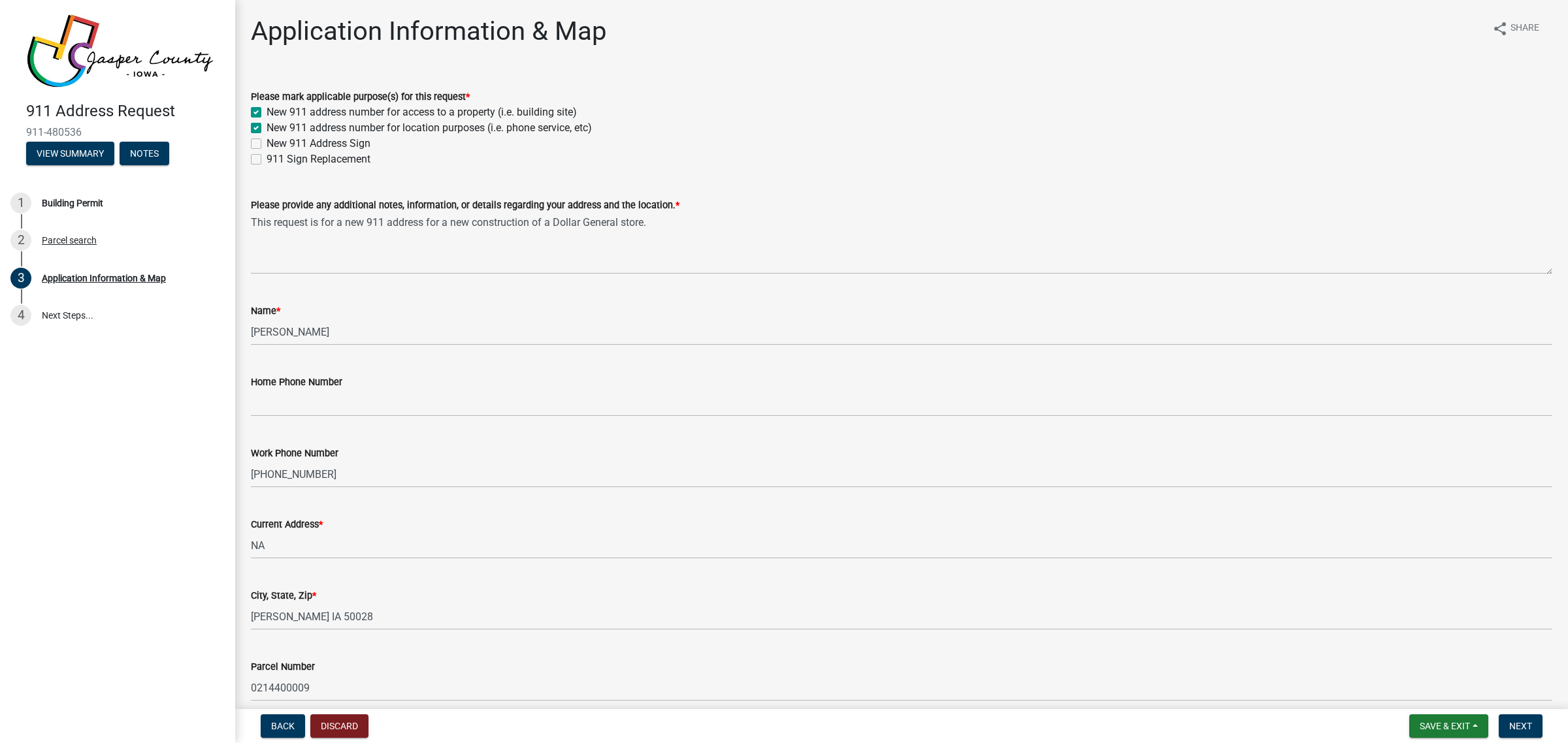
checkbox input "false"
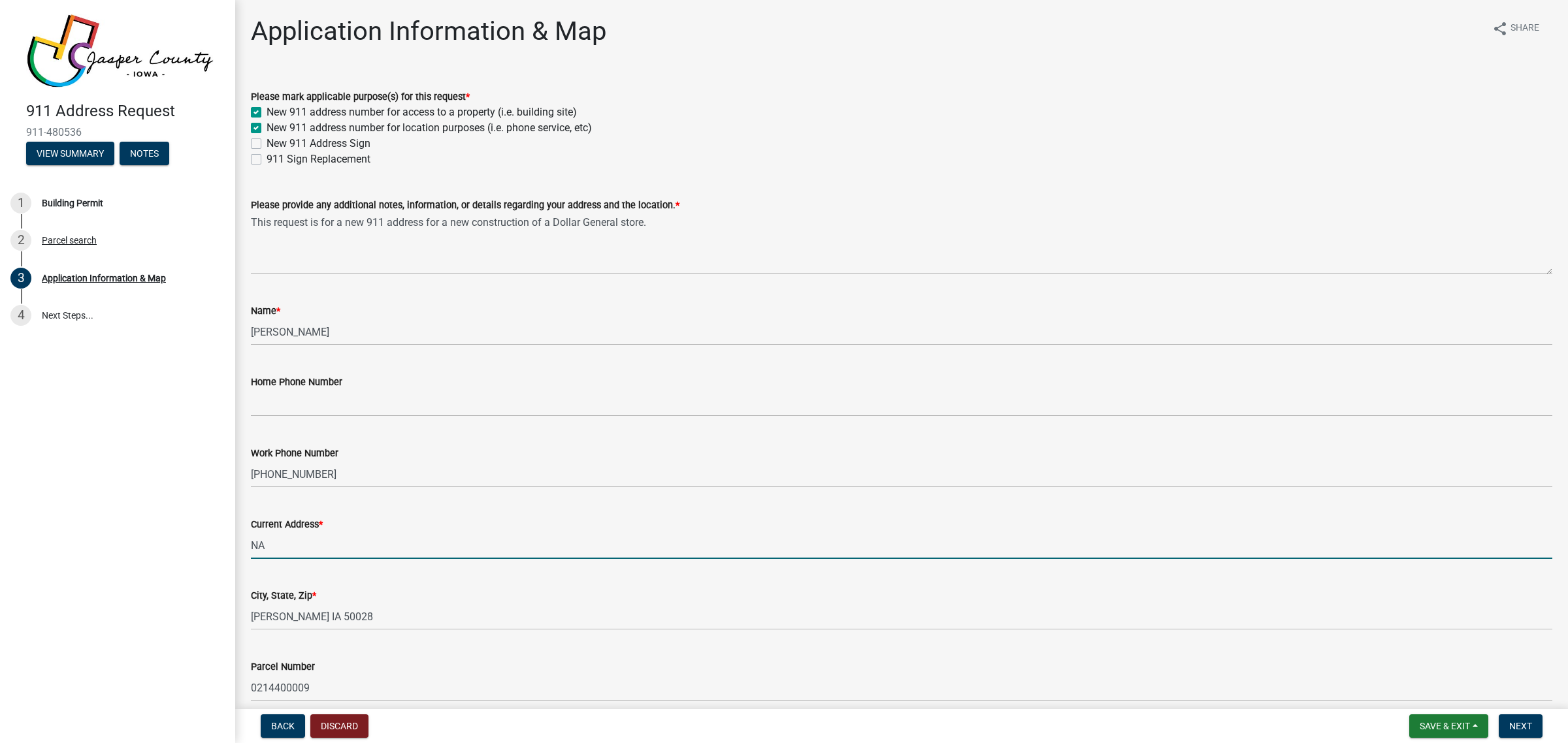
click at [356, 541] on input "NA" at bounding box center [902, 545] width 1301 height 27
paste input "E Intersection of County Hwy F17 W and S E Ave.""
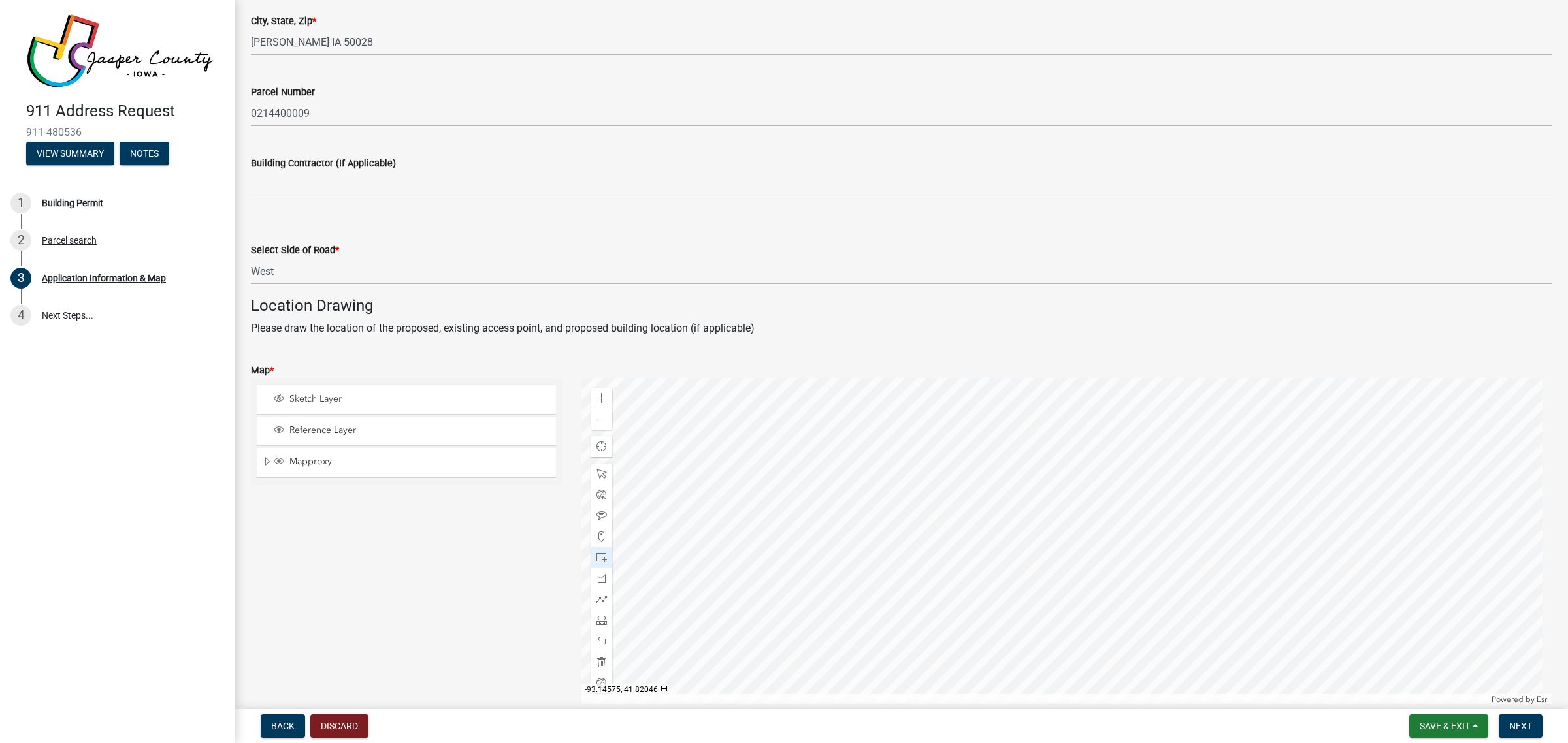
scroll to position [653, 0]
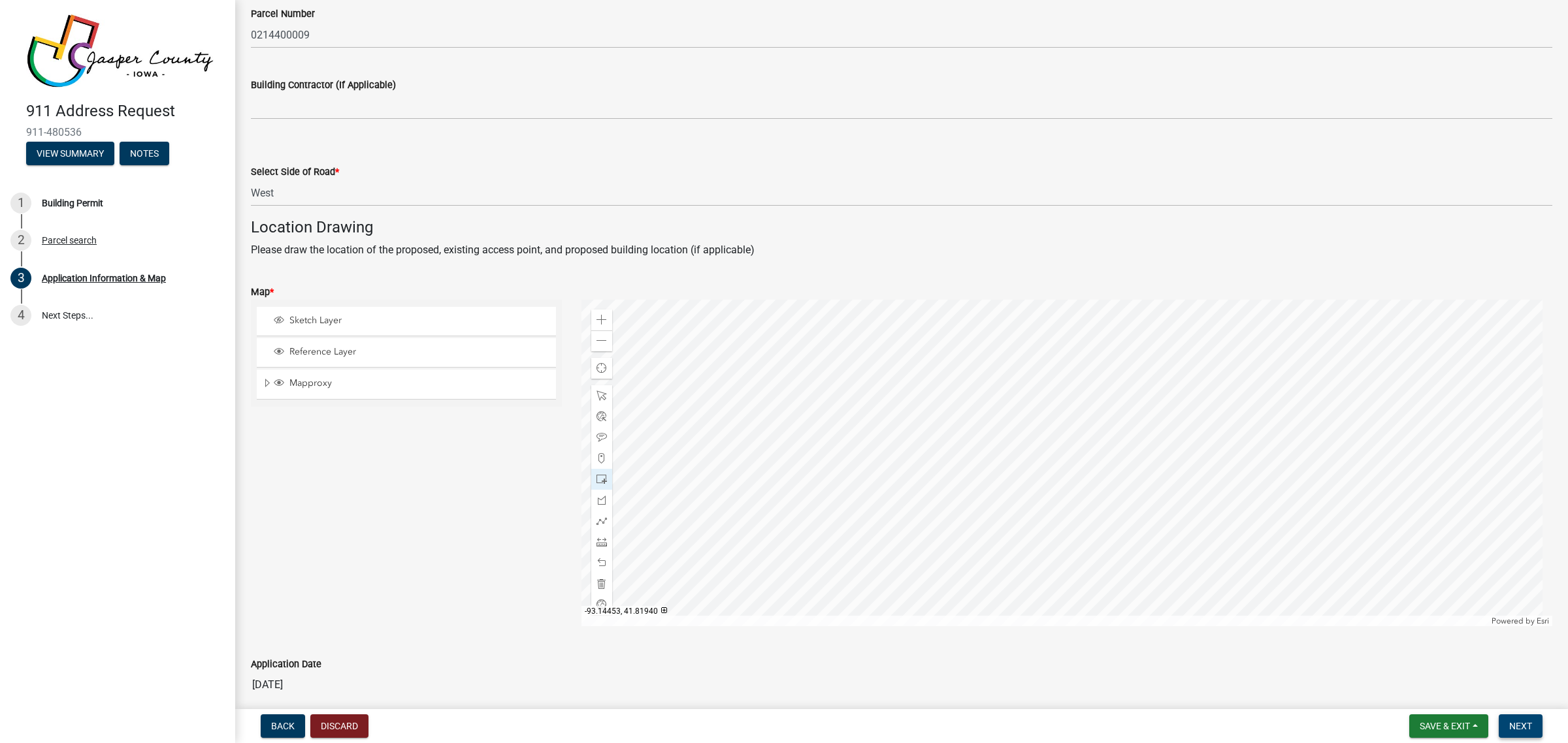
type input "NE Intersection of County Hwy F17 W and S E Ave."
click at [1521, 730] on span "Next" at bounding box center [1521, 727] width 23 height 11
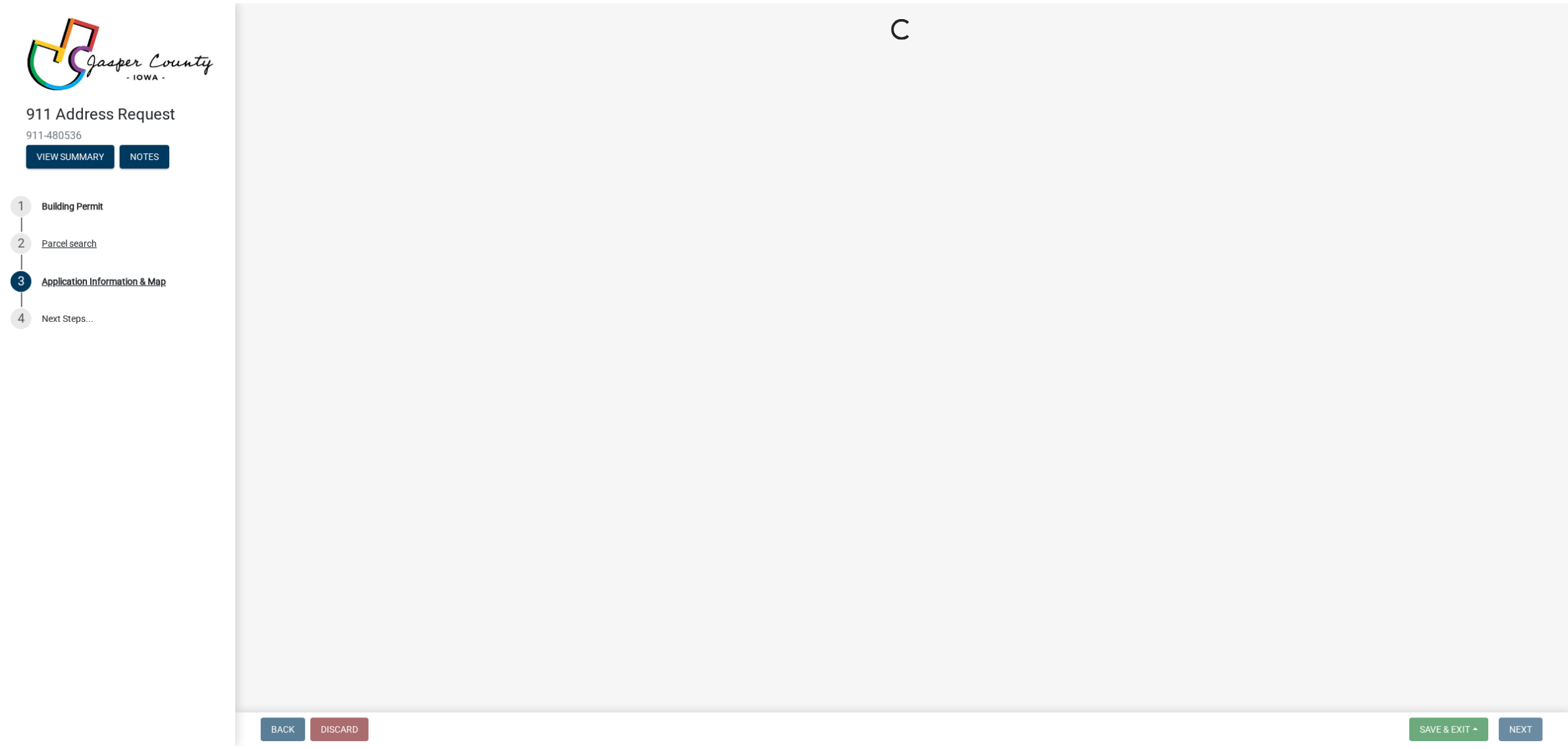
scroll to position [0, 0]
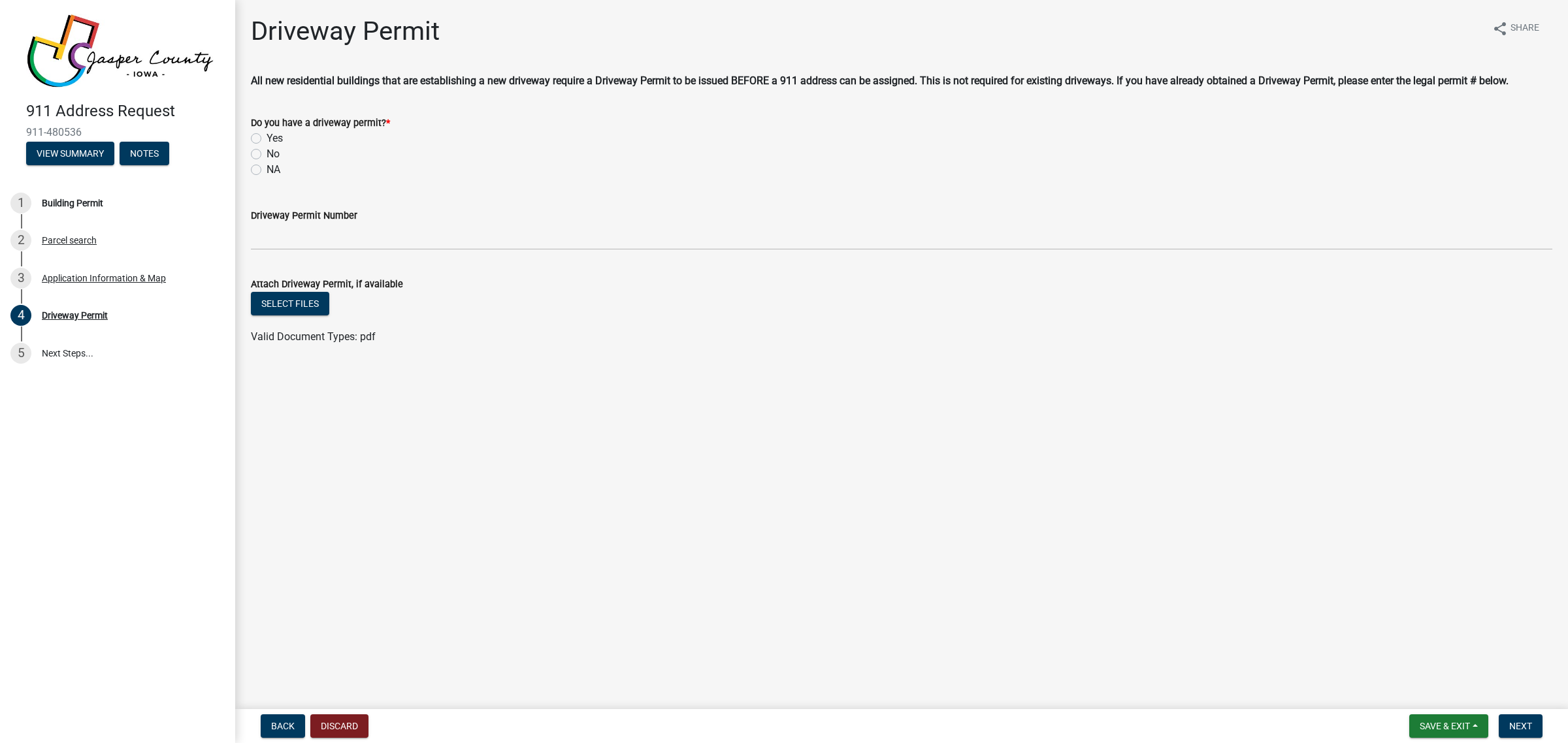
click at [267, 152] on label "No" at bounding box center [273, 154] width 13 height 15
click at [267, 152] on input "No" at bounding box center [270, 150] width 9 height 8
radio input "true"
click at [1534, 729] on button "Next" at bounding box center [1521, 726] width 44 height 23
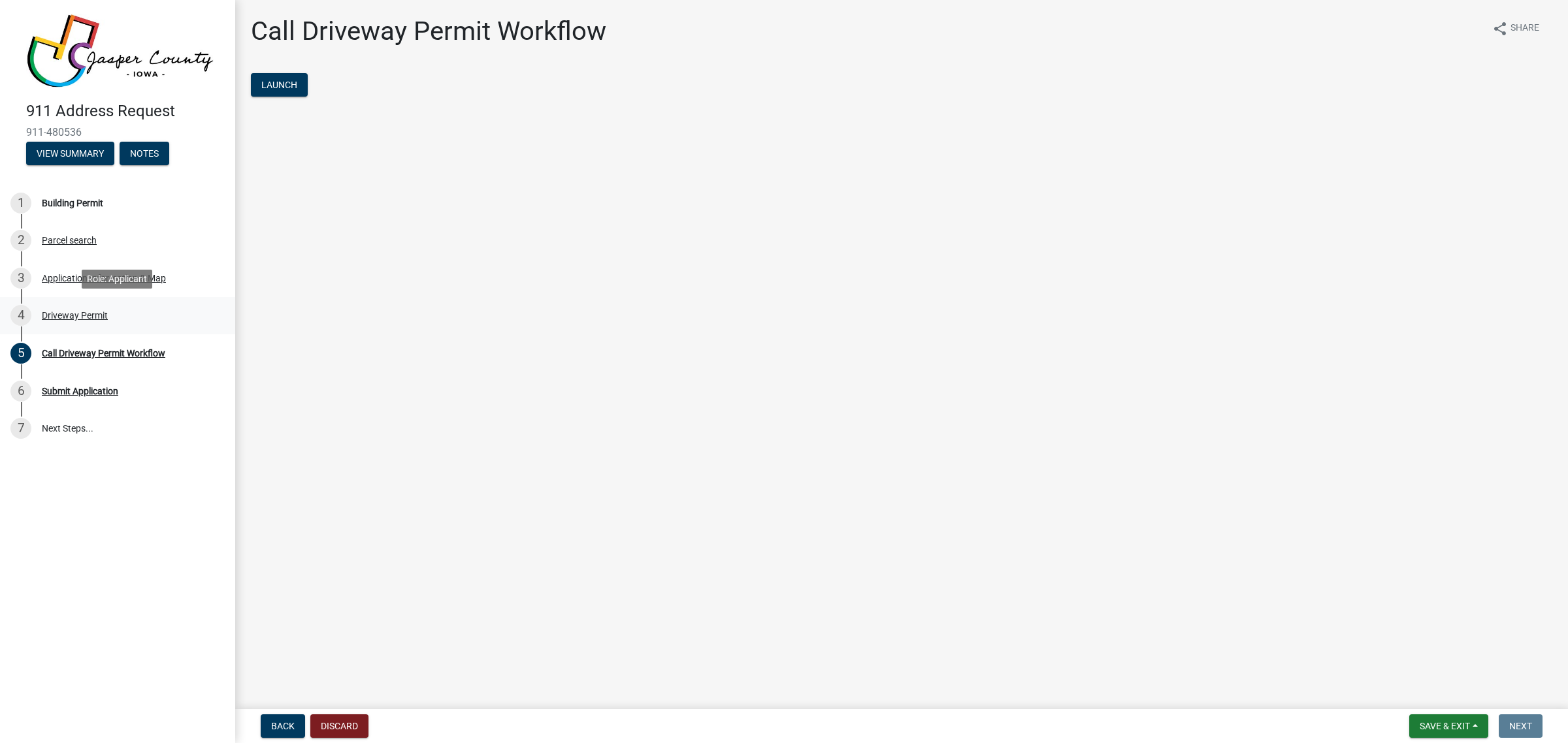
click at [79, 315] on div "Driveway Permit" at bounding box center [74, 316] width 66 height 9
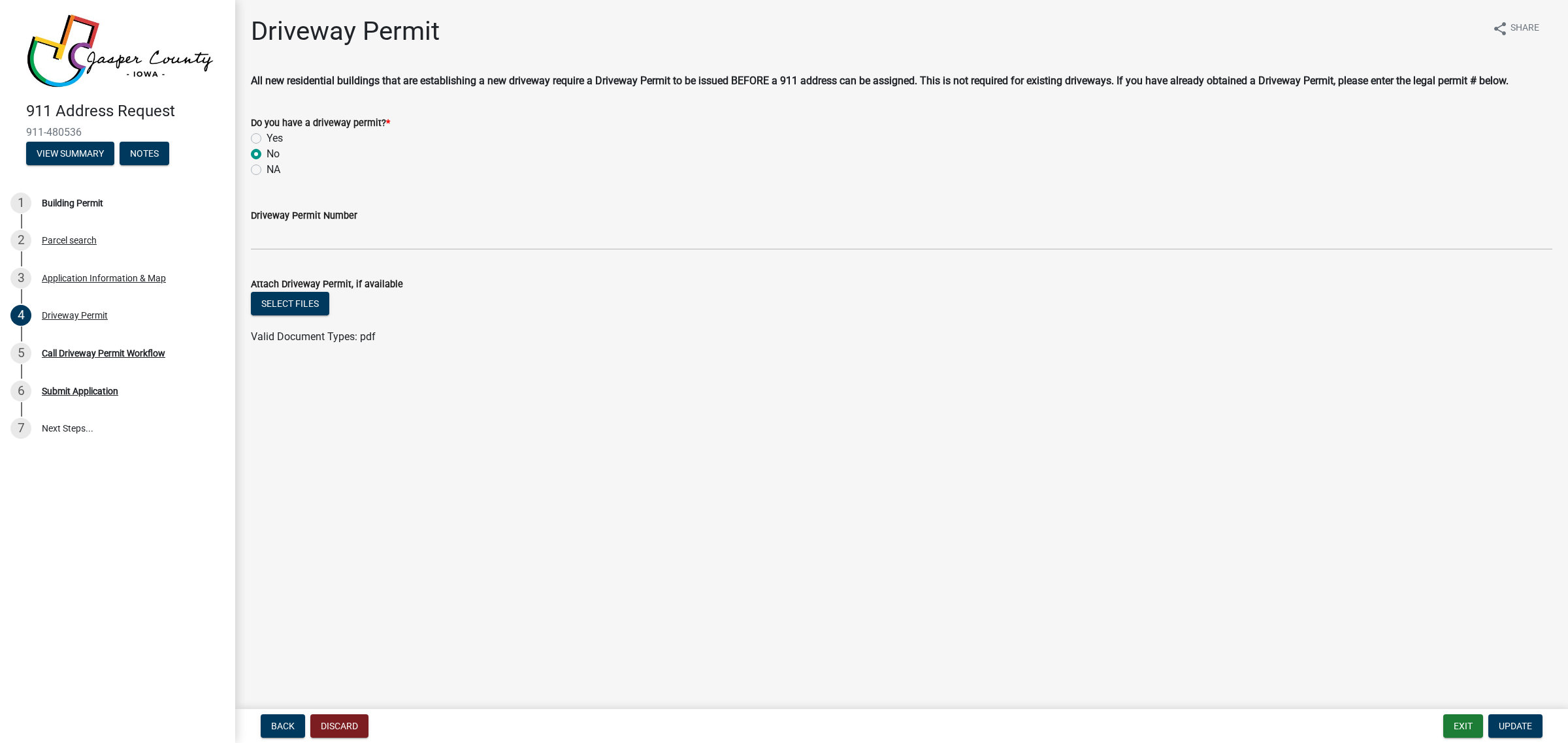
click at [256, 132] on div "Yes" at bounding box center [902, 138] width 1301 height 15
click at [267, 138] on label "Yes" at bounding box center [274, 138] width 16 height 15
click at [267, 138] on input "Yes" at bounding box center [270, 134] width 9 height 8
radio input "true"
click at [1508, 727] on span "Update" at bounding box center [1515, 727] width 33 height 11
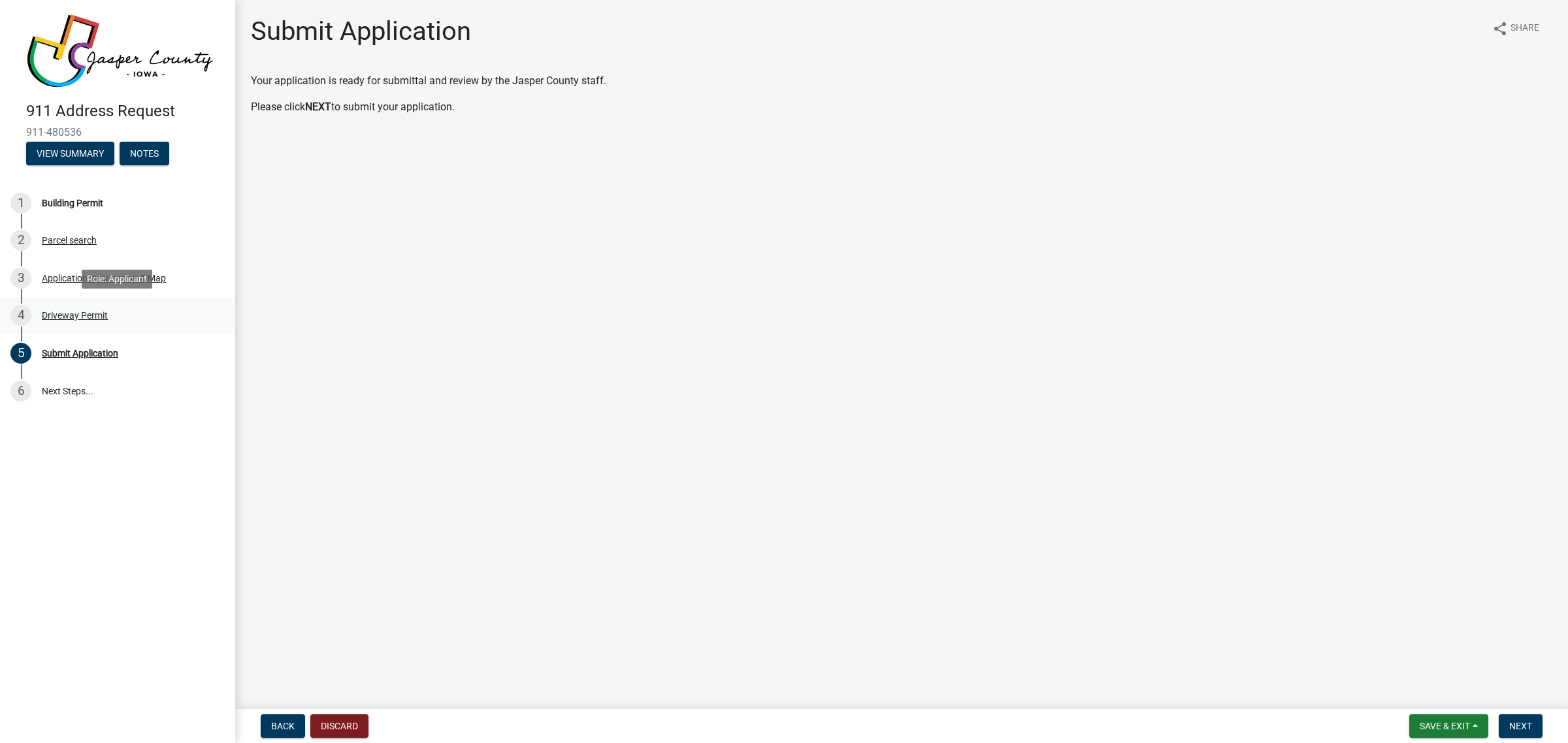
click at [88, 317] on div "Driveway Permit" at bounding box center [74, 316] width 66 height 9
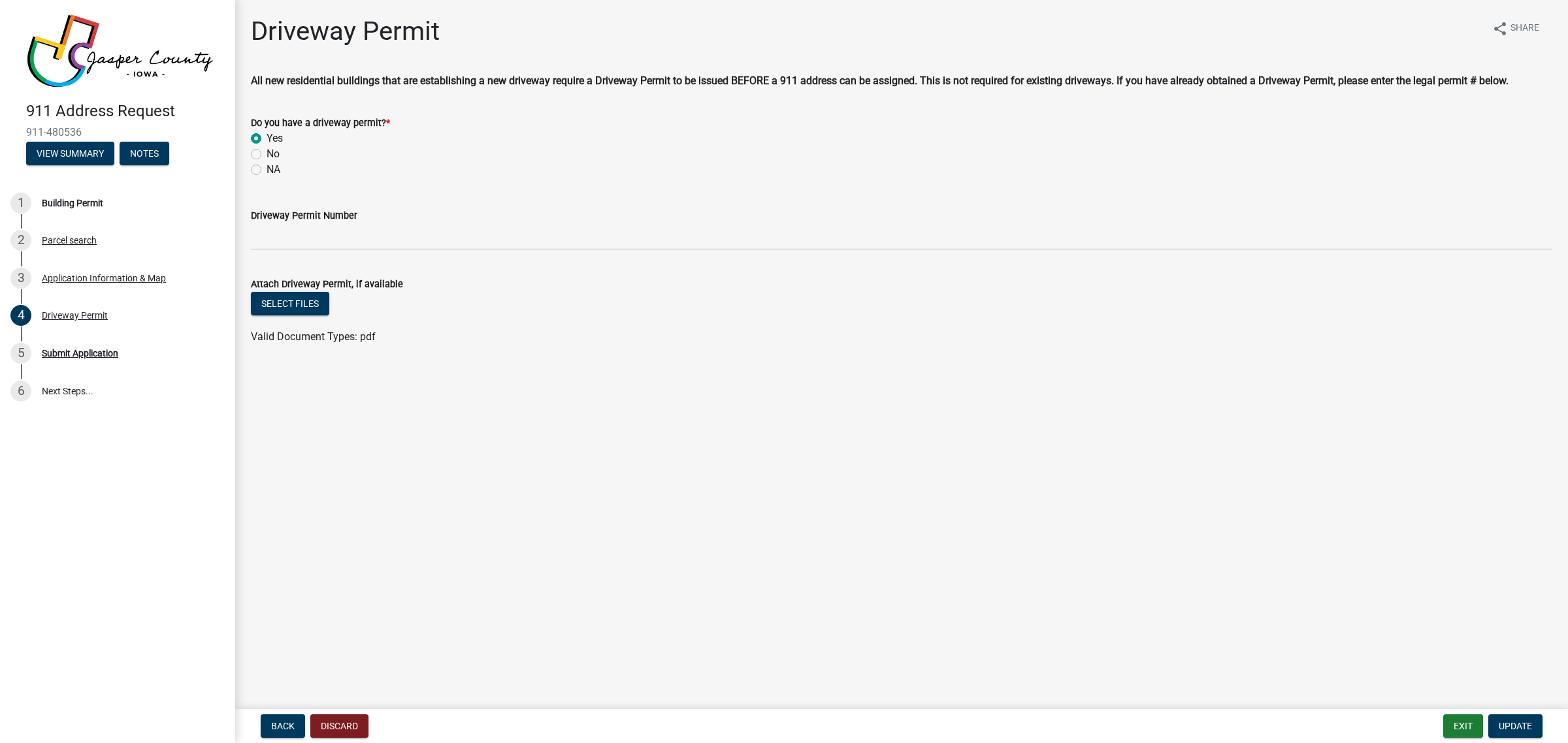
click at [267, 170] on label "NA" at bounding box center [274, 170] width 14 height 15
click at [267, 170] on input "NA" at bounding box center [270, 166] width 9 height 8
radio input "true"
click at [1507, 721] on span "Update" at bounding box center [1515, 727] width 33 height 11
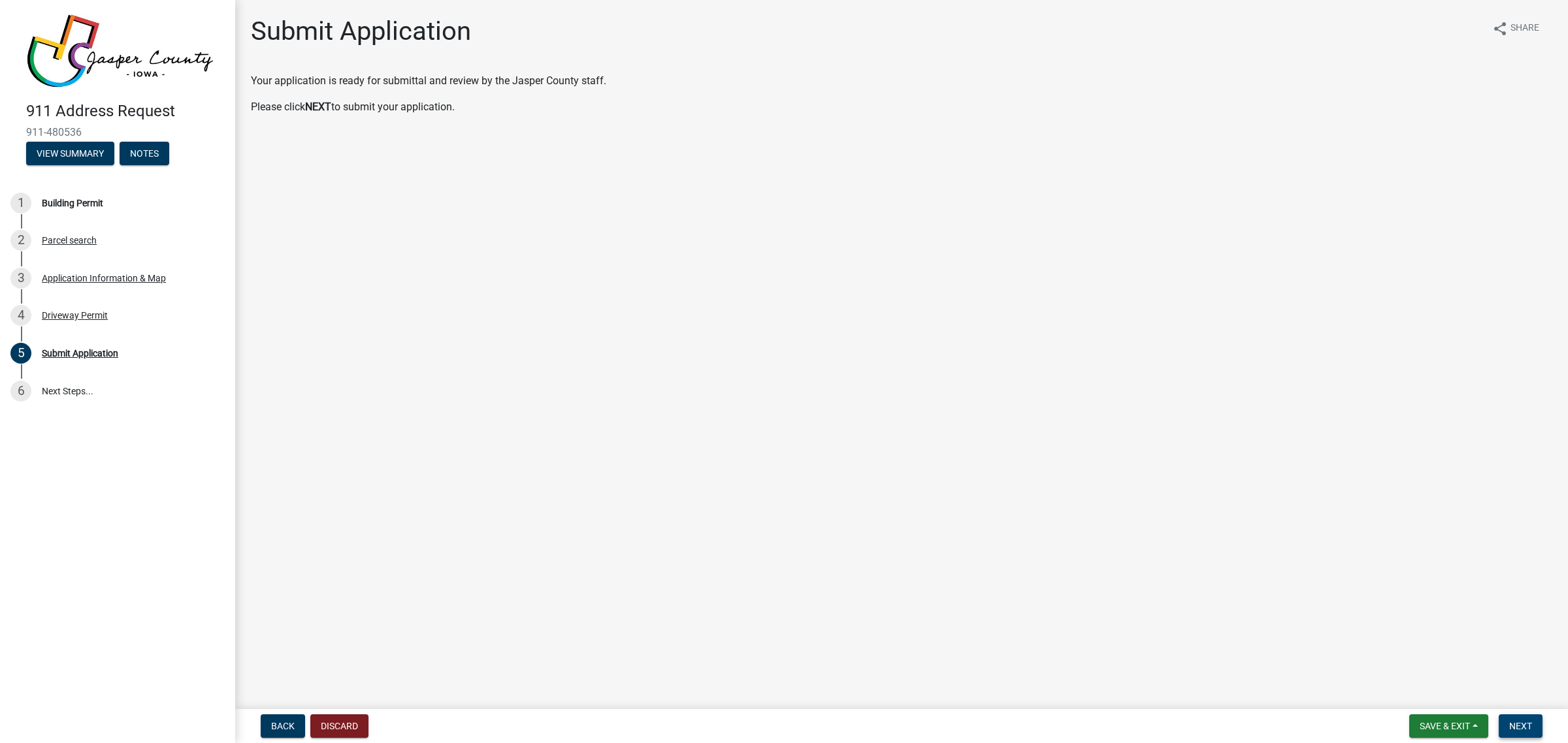
click at [1518, 733] on button "Next" at bounding box center [1521, 726] width 44 height 23
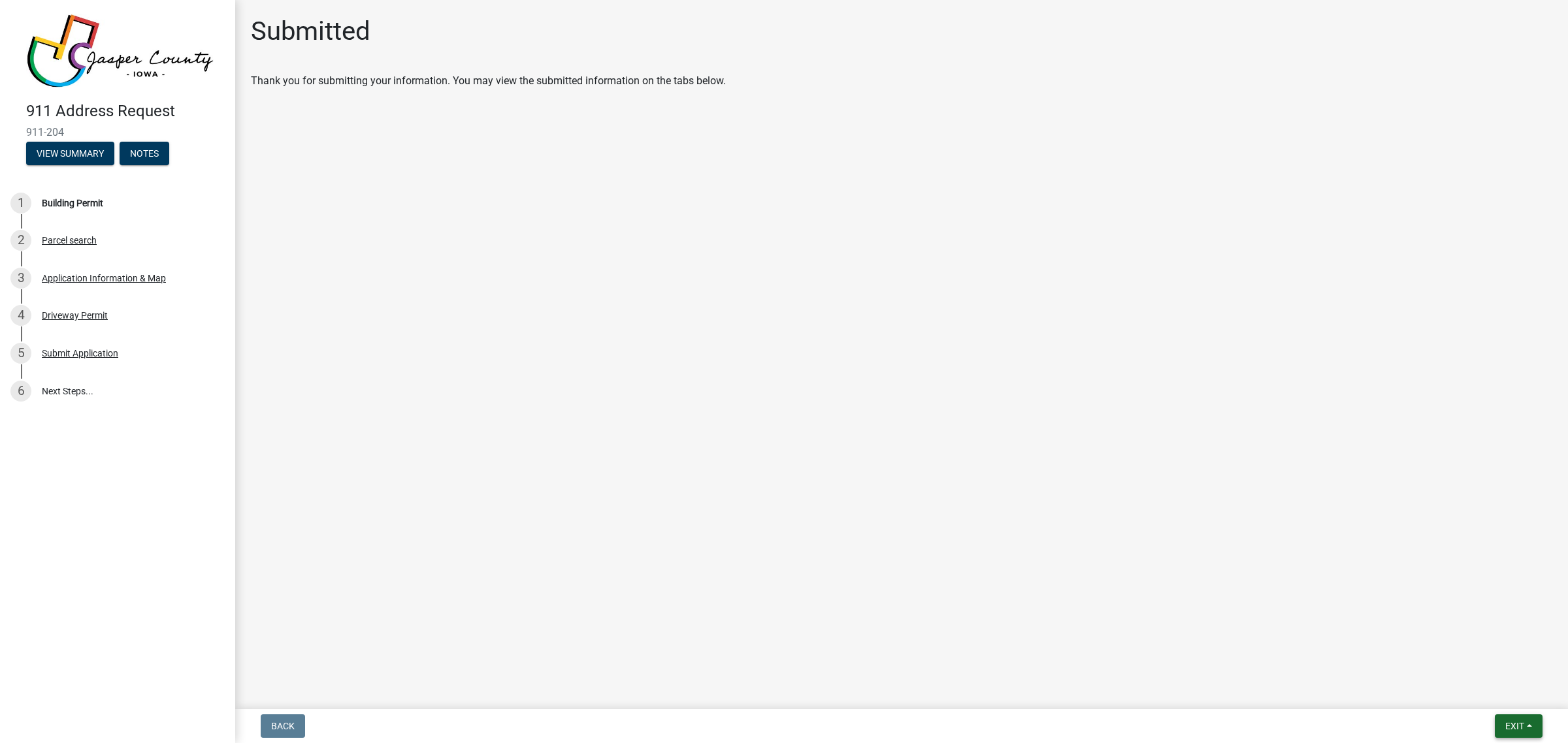
click at [1508, 725] on span "Exit" at bounding box center [1515, 727] width 19 height 11
click at [1481, 694] on button "Save & Exit" at bounding box center [1490, 693] width 104 height 32
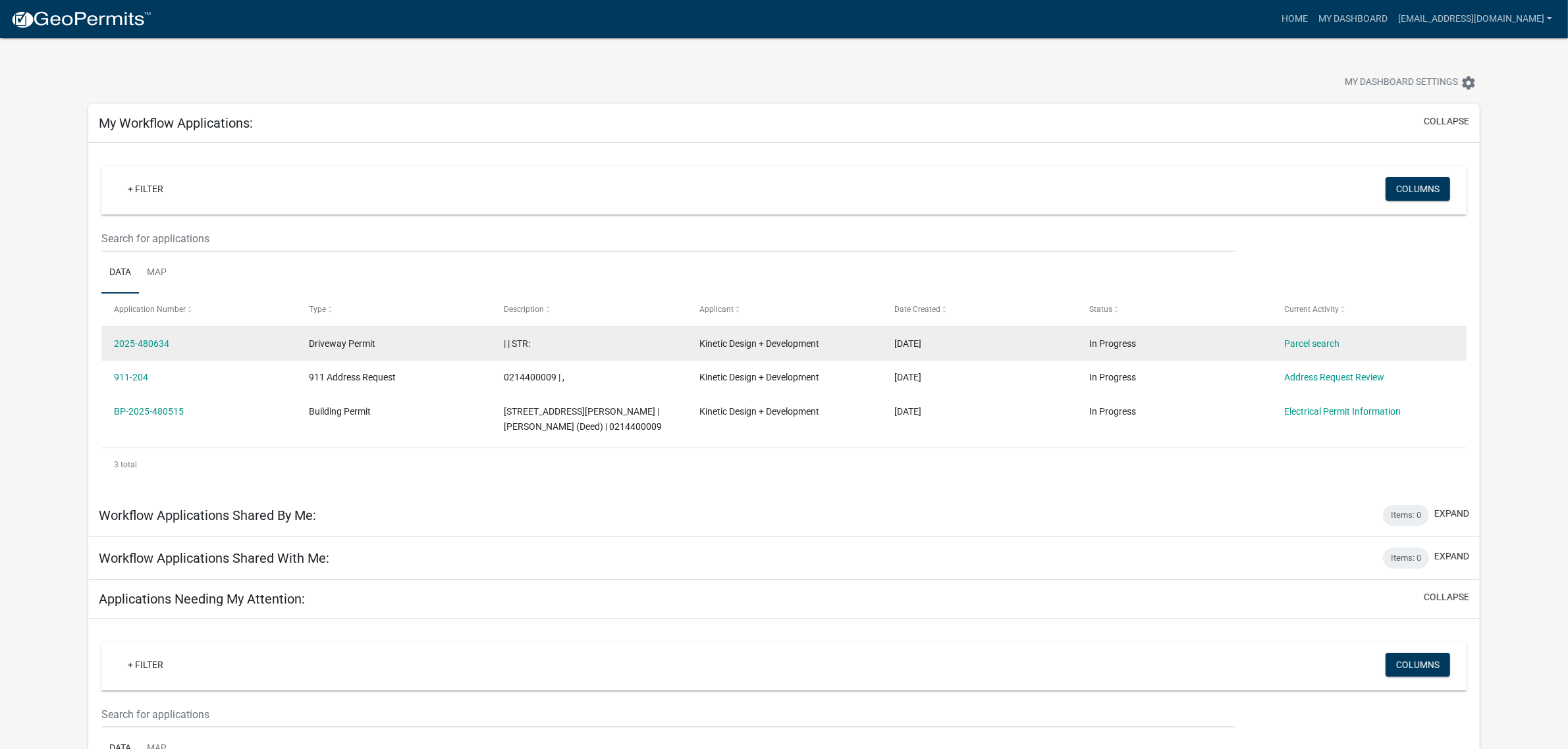
click at [206, 341] on div "2025-480634" at bounding box center [199, 343] width 170 height 15
click at [151, 339] on link "2025-480634" at bounding box center [141, 344] width 55 height 11
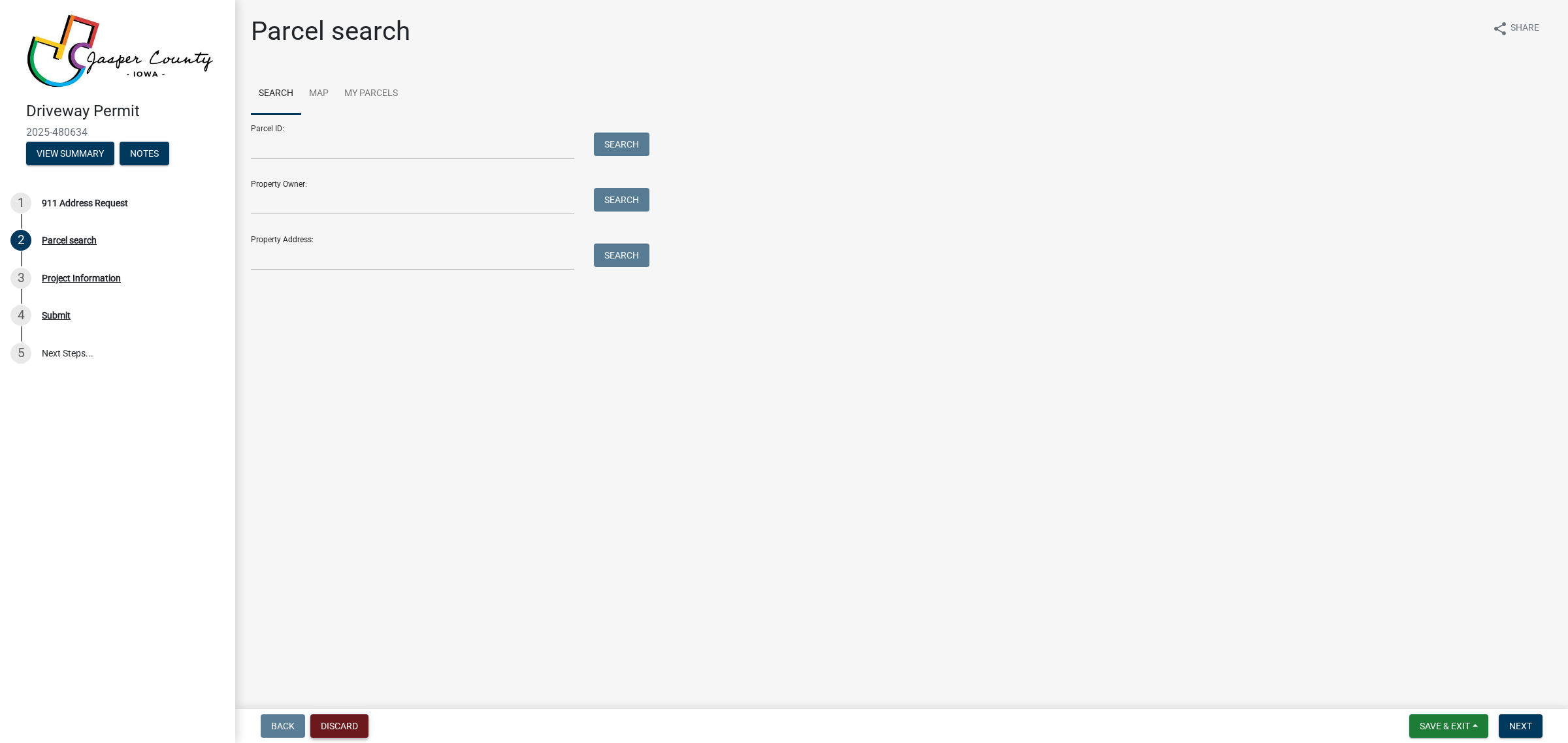
click at [327, 727] on button "Discard" at bounding box center [339, 726] width 58 height 23
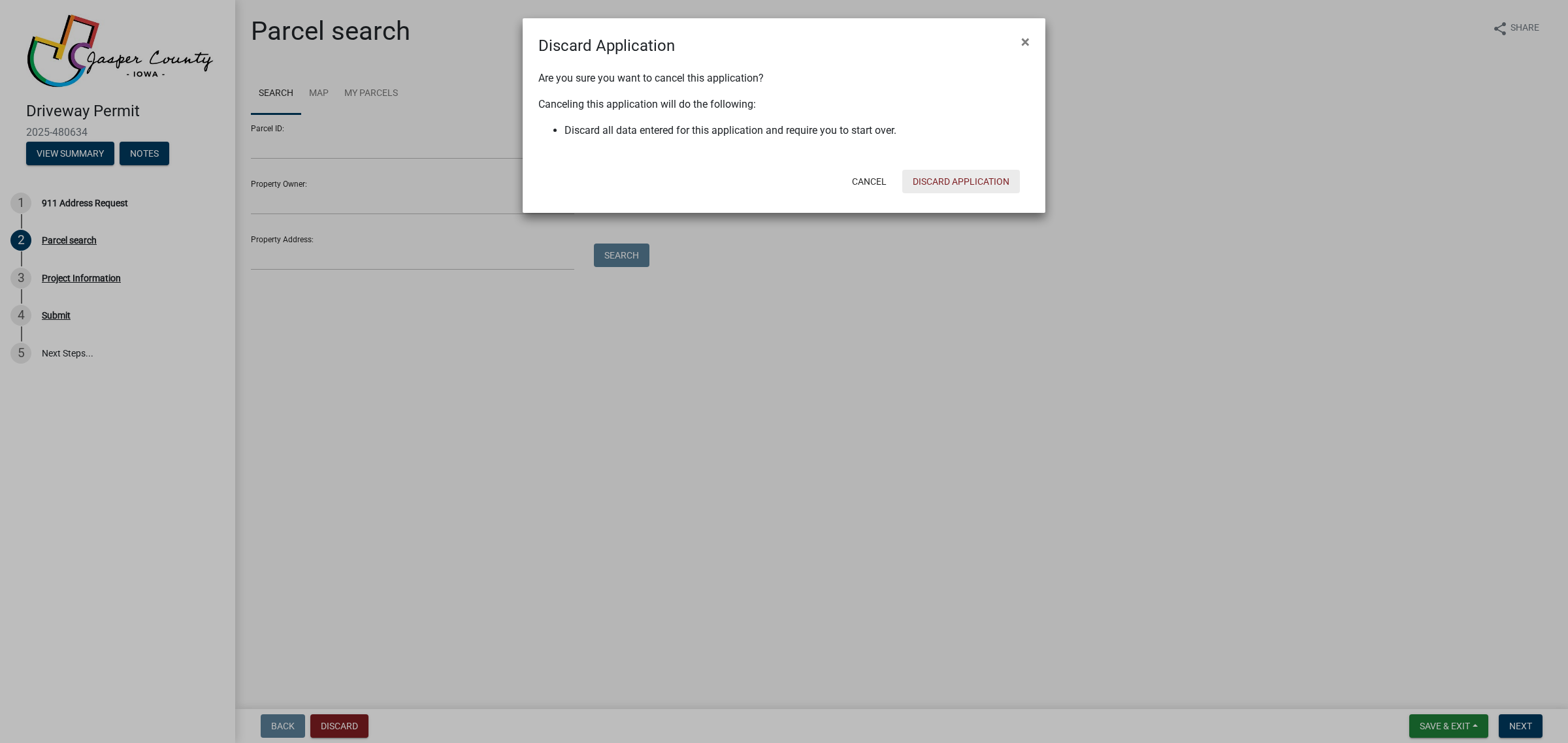
click at [968, 173] on button "Discard Application" at bounding box center [961, 182] width 117 height 23
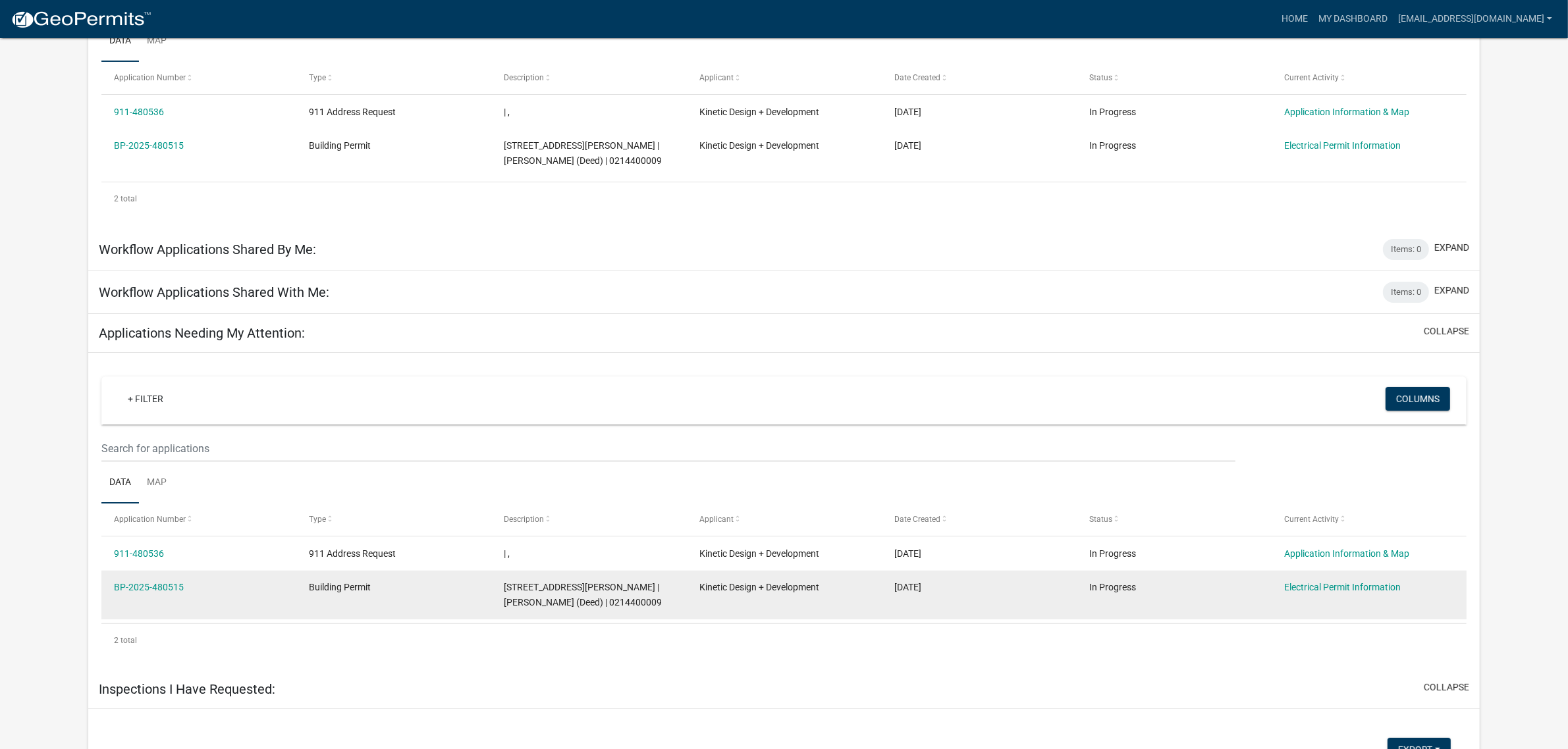
scroll to position [83, 0]
